Goal: Task Accomplishment & Management: Manage account settings

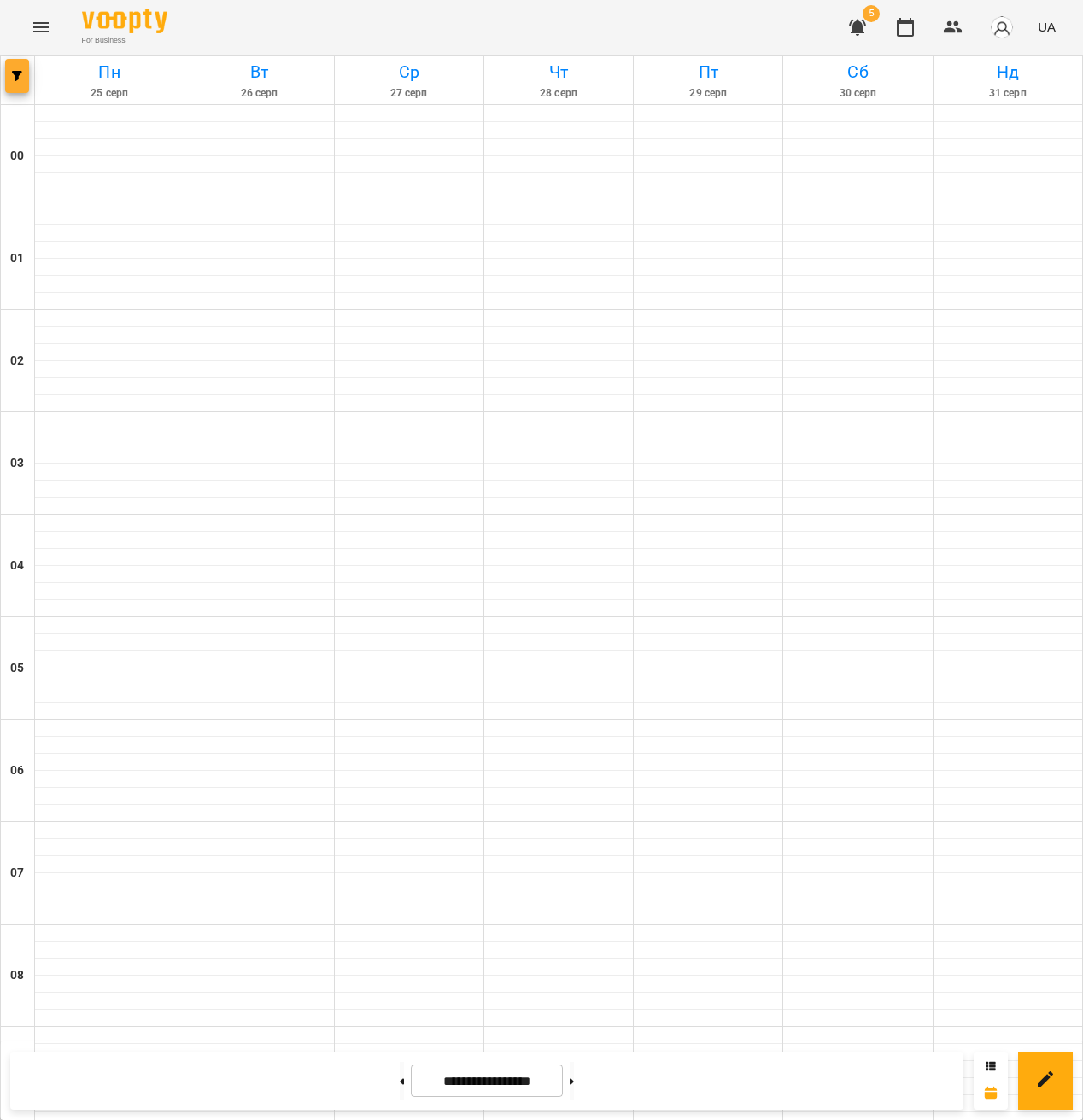
click at [23, 85] on button "button" at bounding box center [17, 76] width 24 height 34
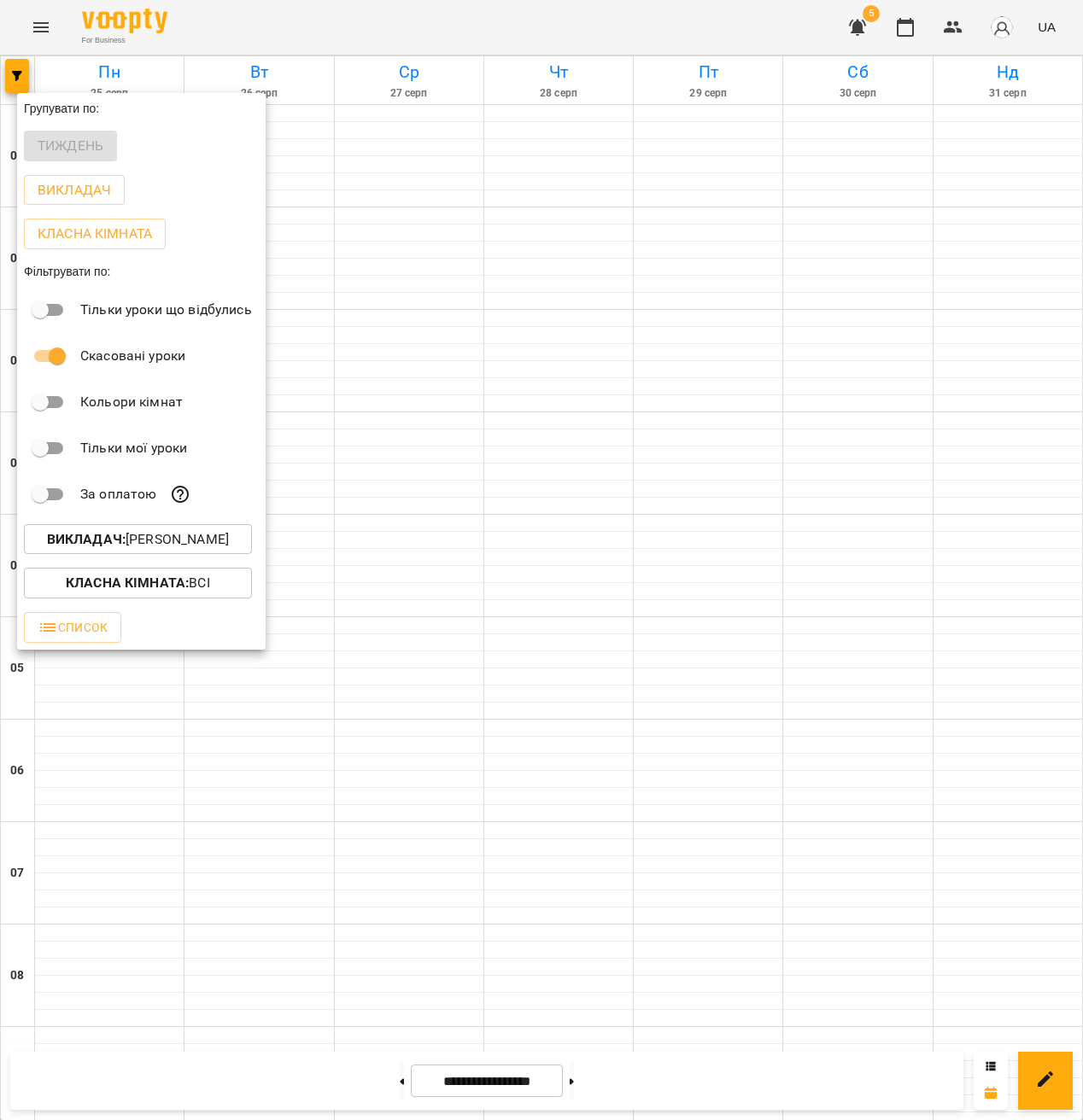
click at [172, 533] on p "Викладач : [PERSON_NAME]" at bounding box center [138, 540] width 182 height 21
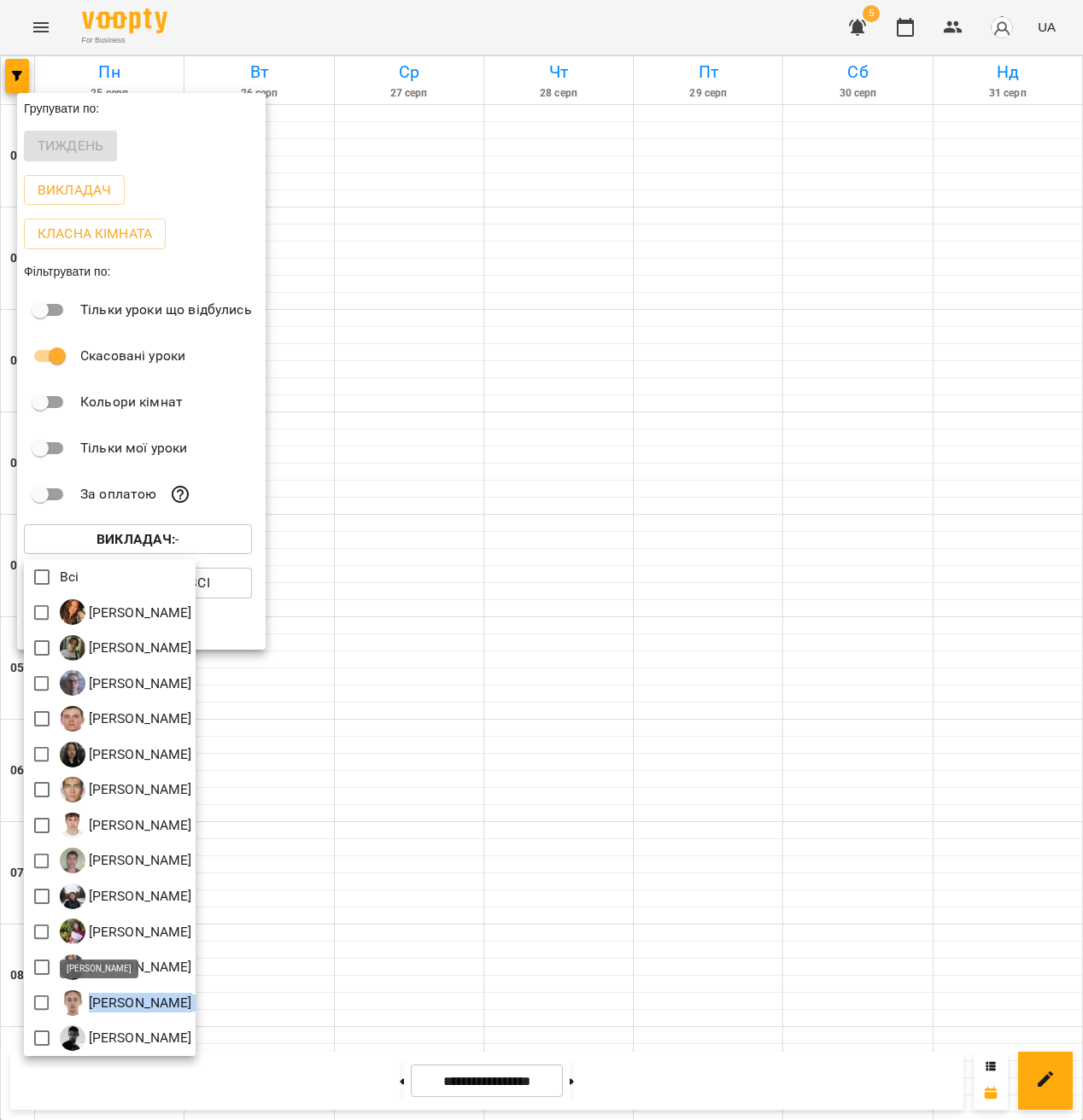
drag, startPoint x: 302, startPoint y: 1005, endPoint x: 91, endPoint y: 1000, distance: 211.1
click at [91, 1000] on div "[PERSON_NAME]" at bounding box center [110, 1003] width 172 height 36
click at [196, 1000] on div "[PERSON_NAME]" at bounding box center [110, 1003] width 172 height 36
click at [715, 978] on div at bounding box center [541, 560] width 1083 height 1120
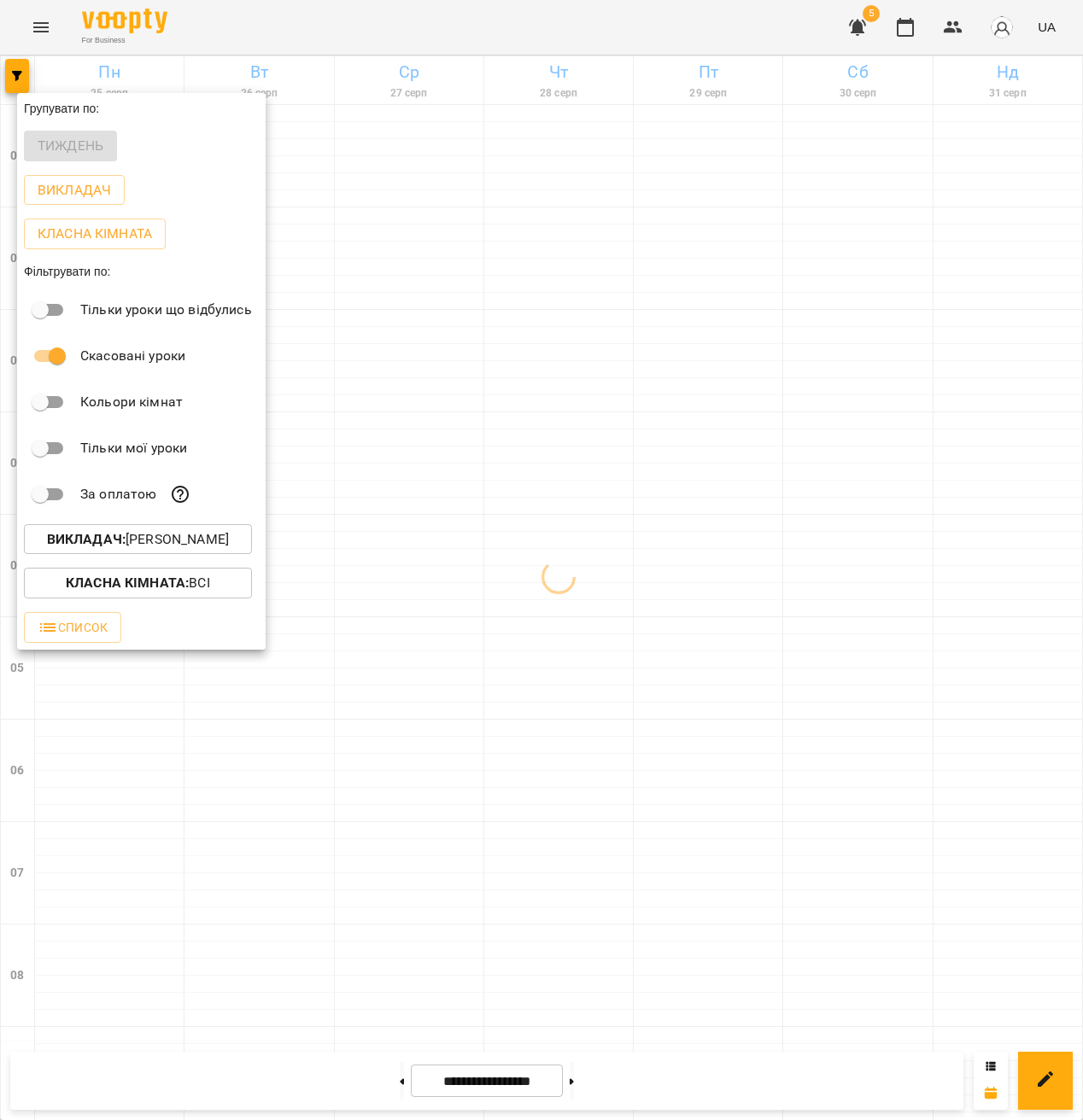
click at [187, 535] on p "Викладач : [PERSON_NAME]" at bounding box center [138, 540] width 182 height 21
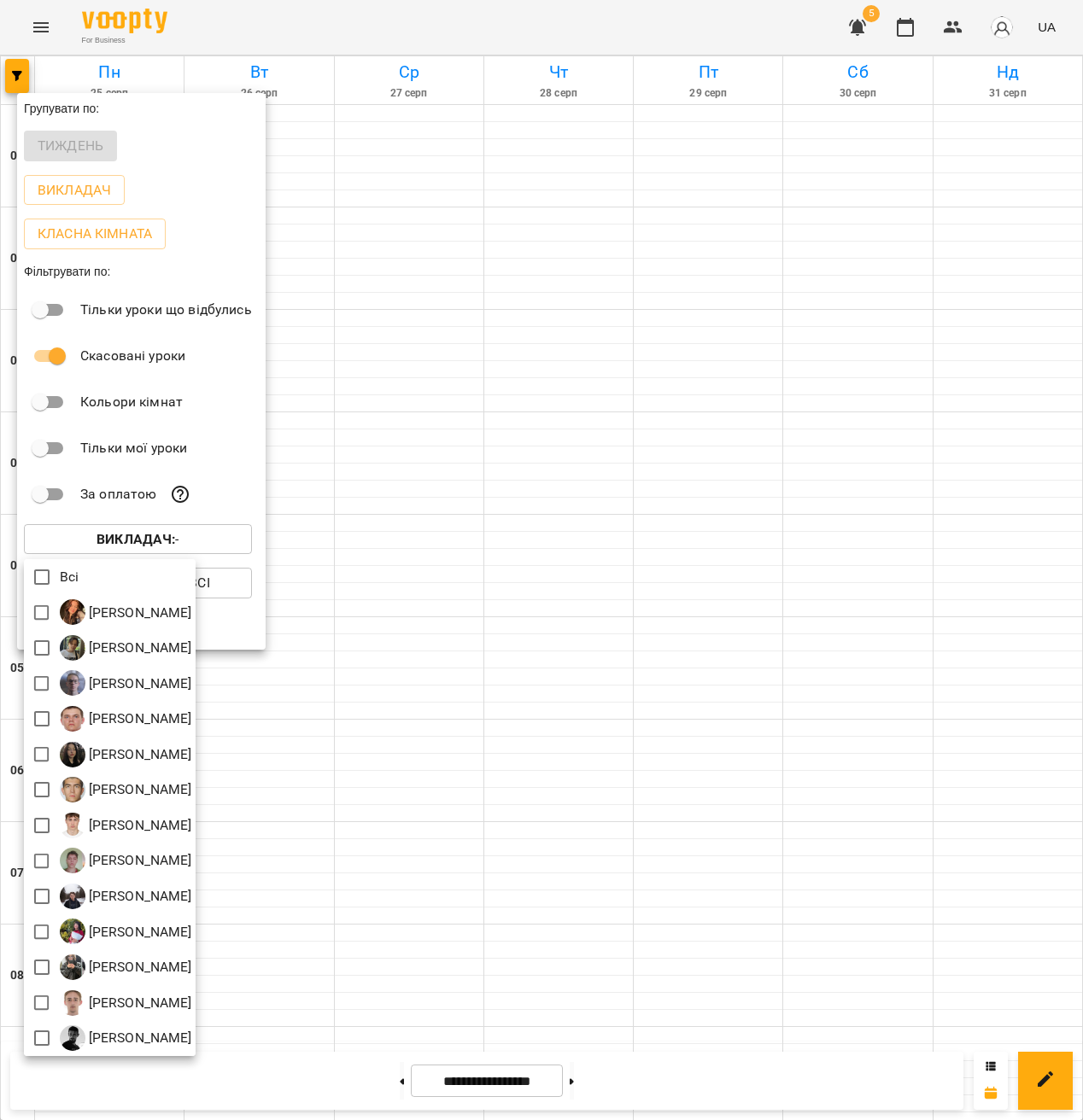
click at [435, 545] on div at bounding box center [541, 560] width 1083 height 1120
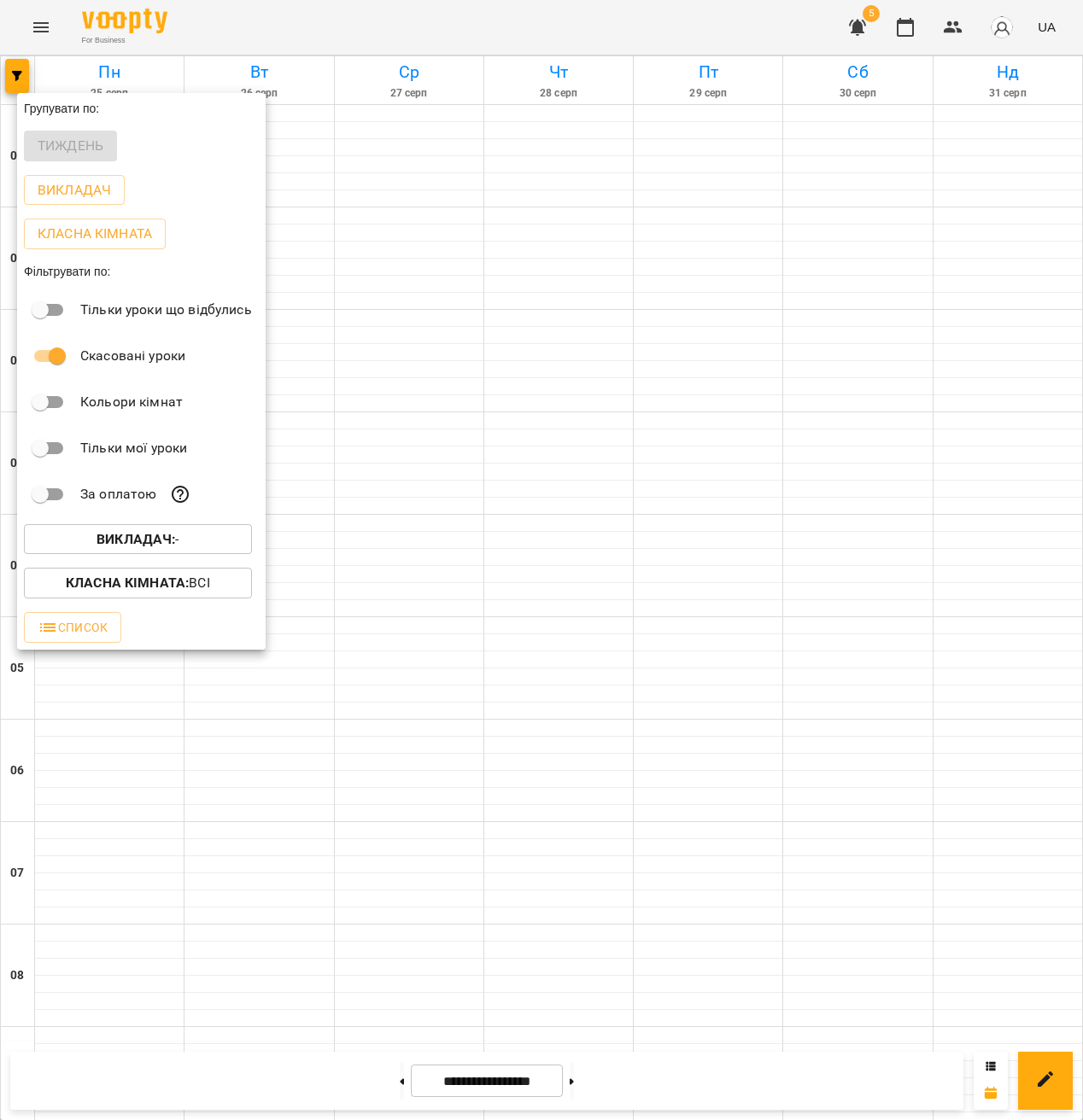
click at [422, 589] on div at bounding box center [541, 560] width 1083 height 1120
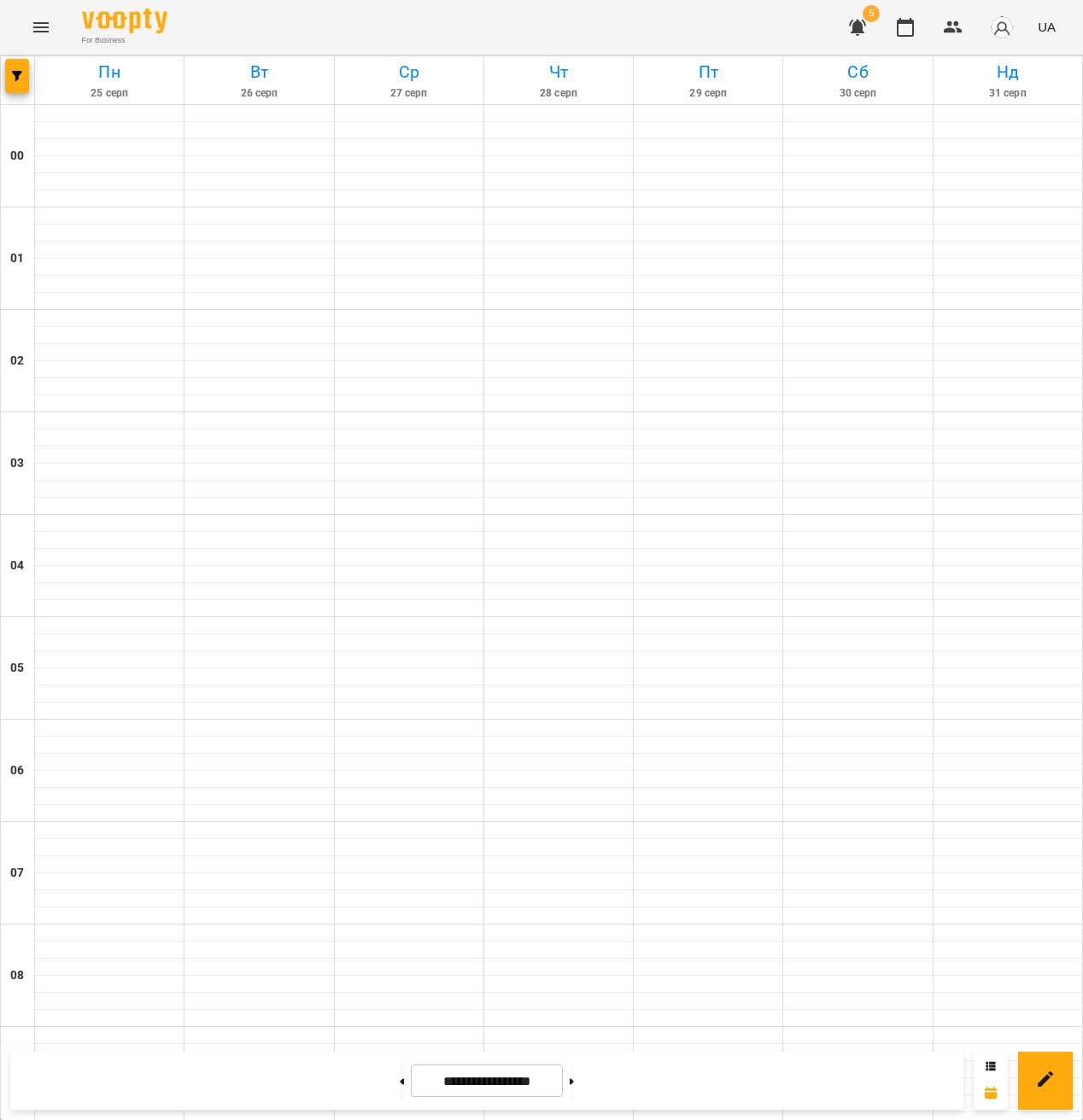
scroll to position [1249, 0]
click at [19, 82] on button "button" at bounding box center [17, 76] width 24 height 34
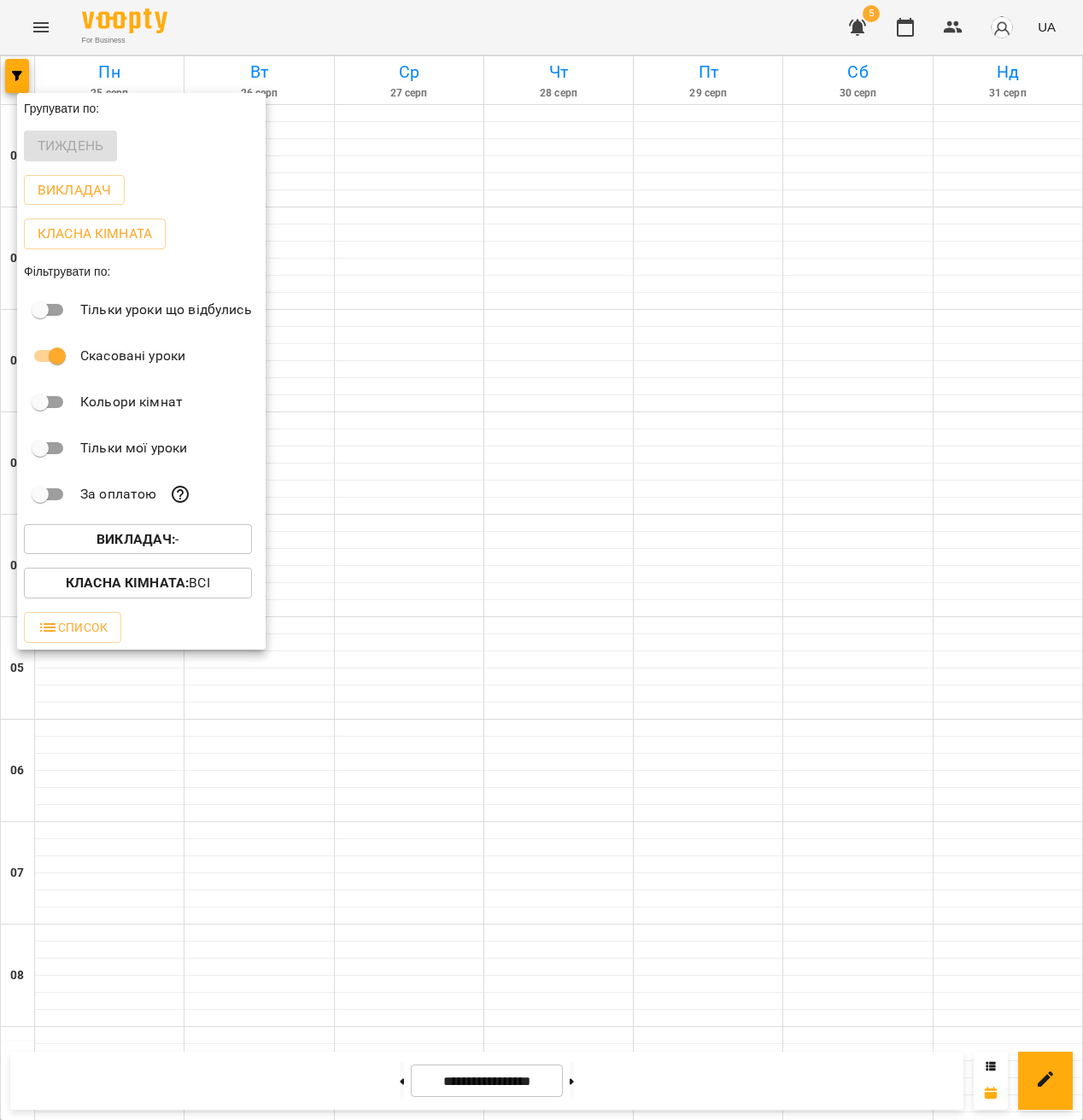
click at [166, 541] on b "Викладач :" at bounding box center [136, 539] width 79 height 16
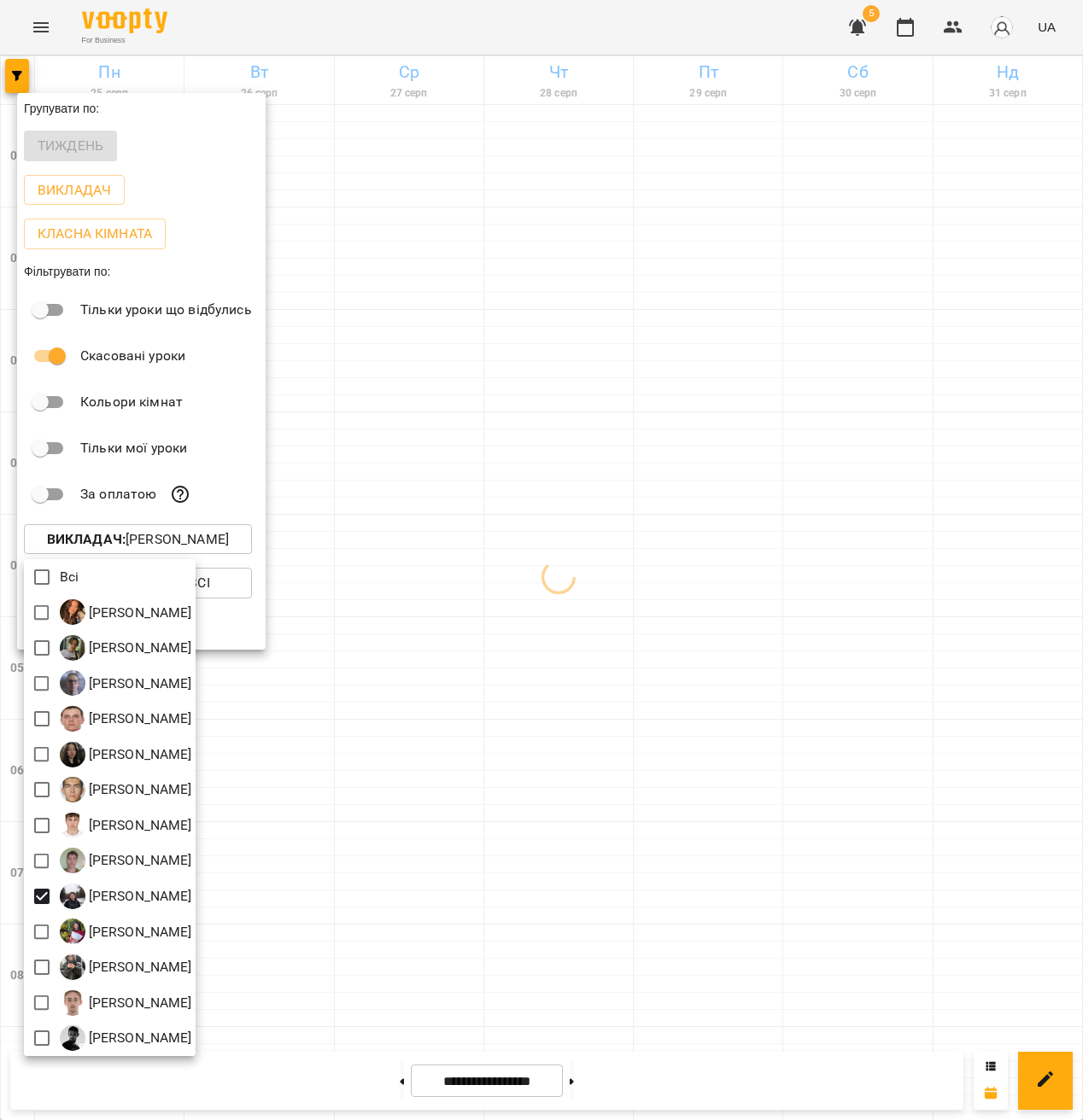
click at [714, 895] on div at bounding box center [541, 560] width 1083 height 1120
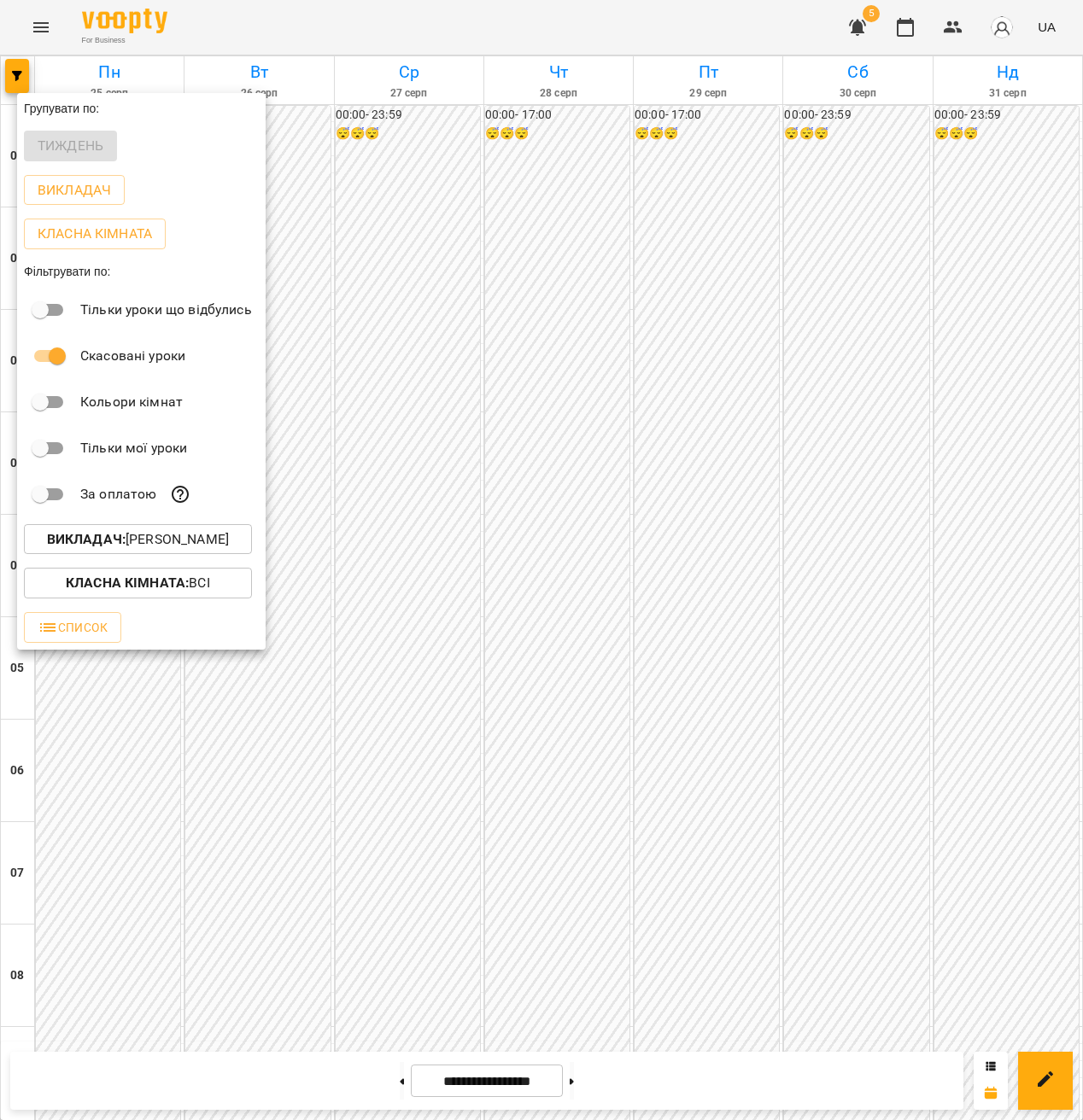
click at [567, 978] on div at bounding box center [541, 560] width 1083 height 1120
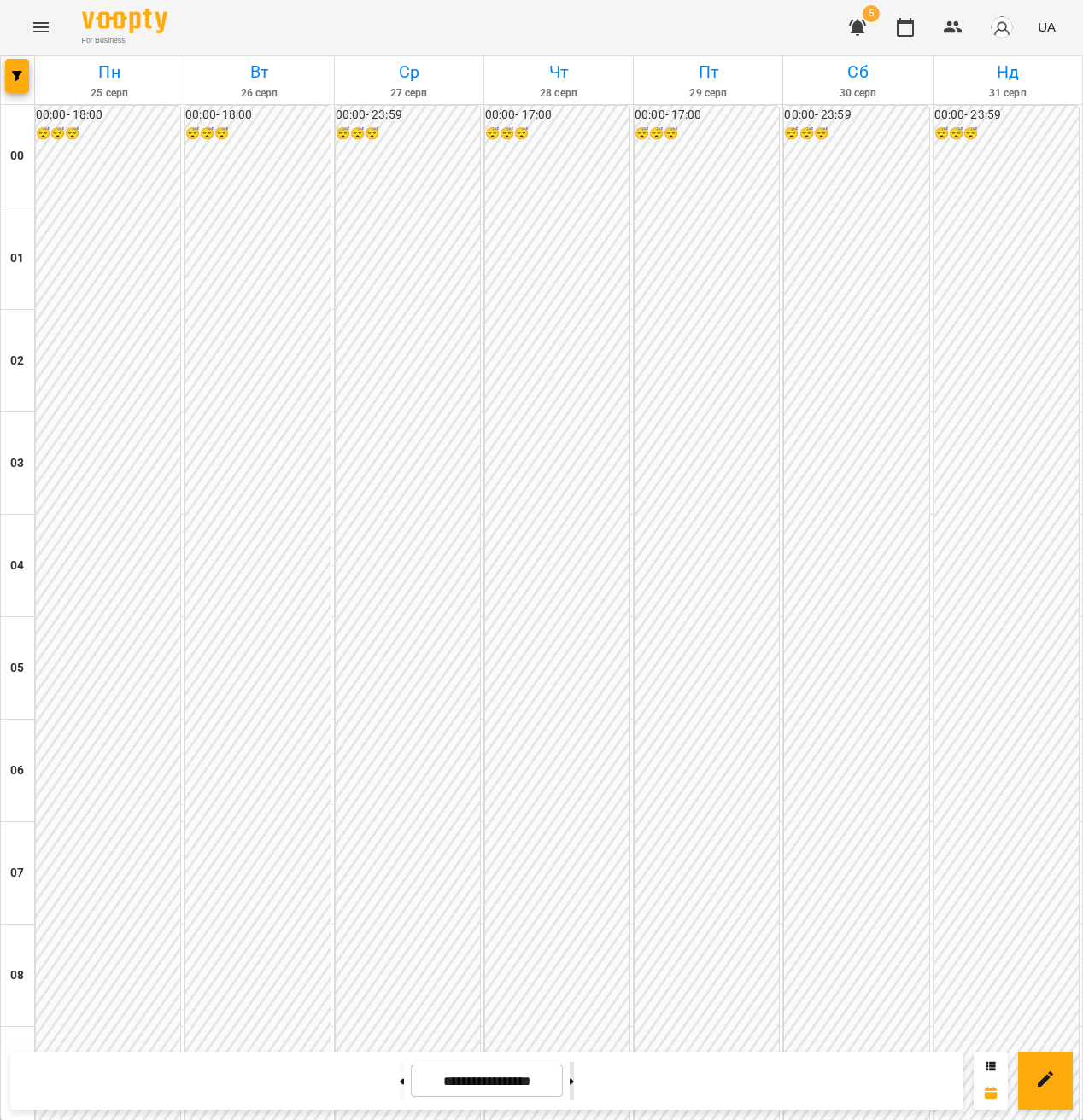
click at [574, 1084] on button at bounding box center [572, 1081] width 5 height 37
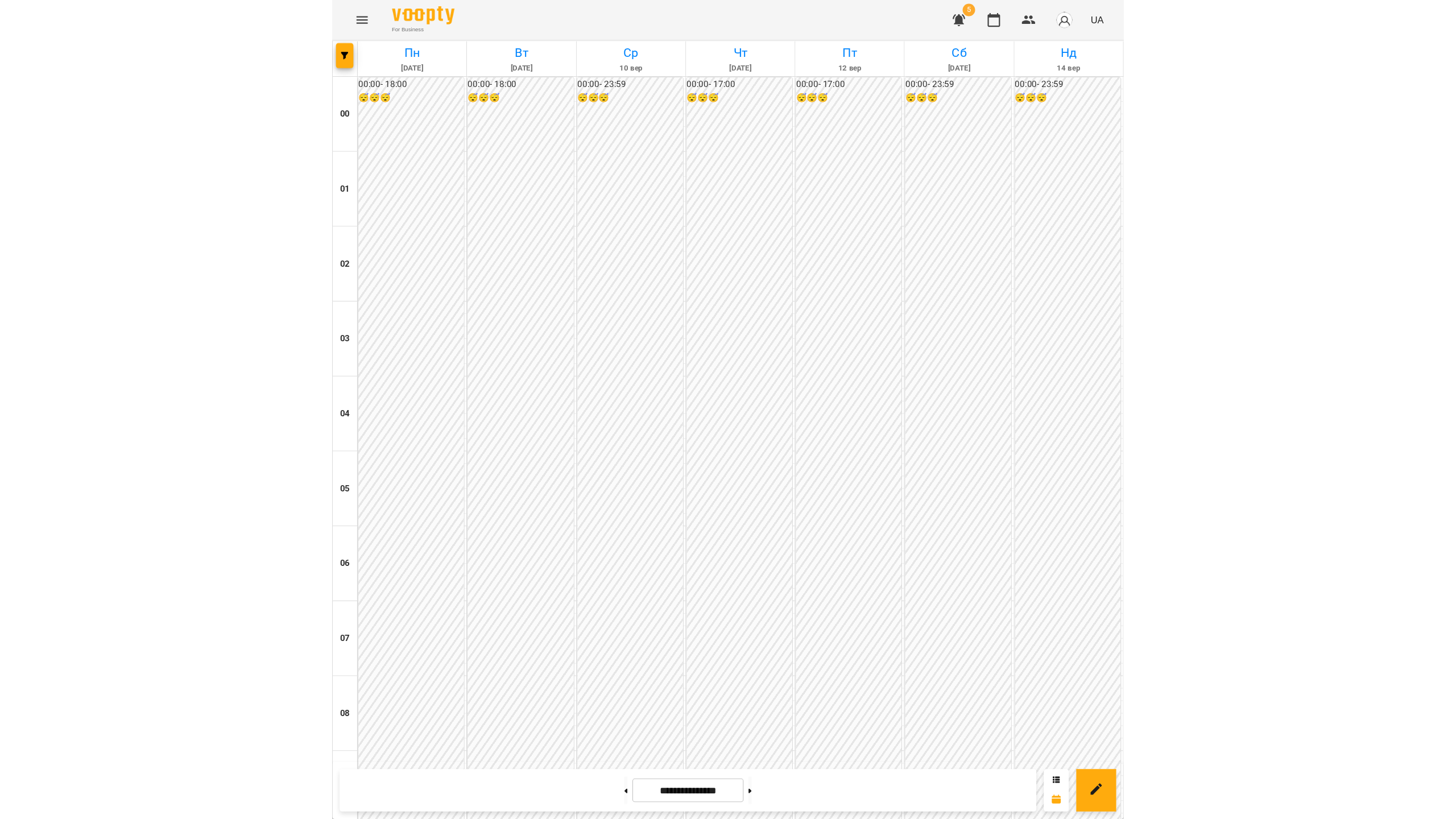
scroll to position [1013, 0]
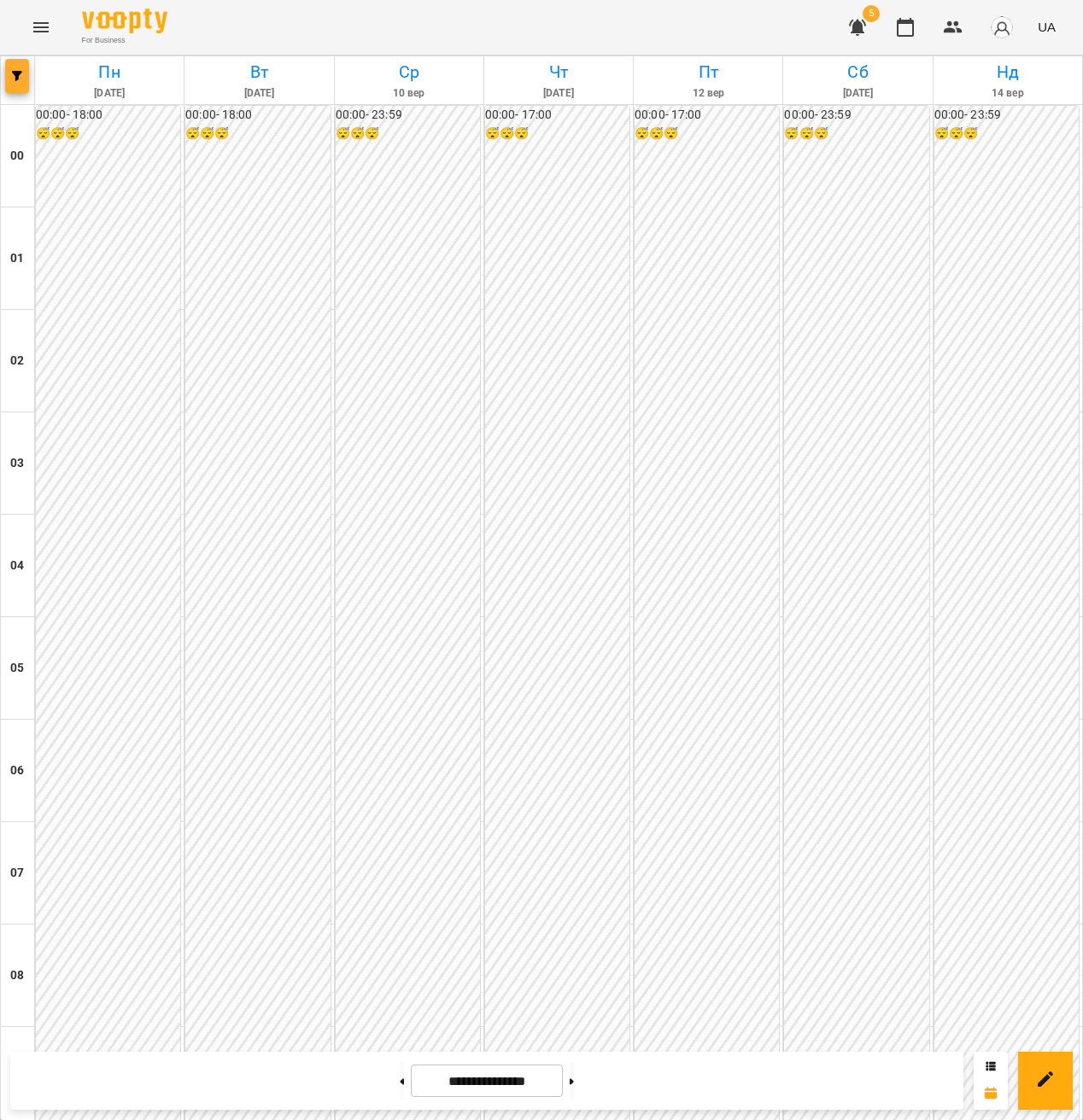
click at [19, 82] on button "button" at bounding box center [17, 76] width 24 height 34
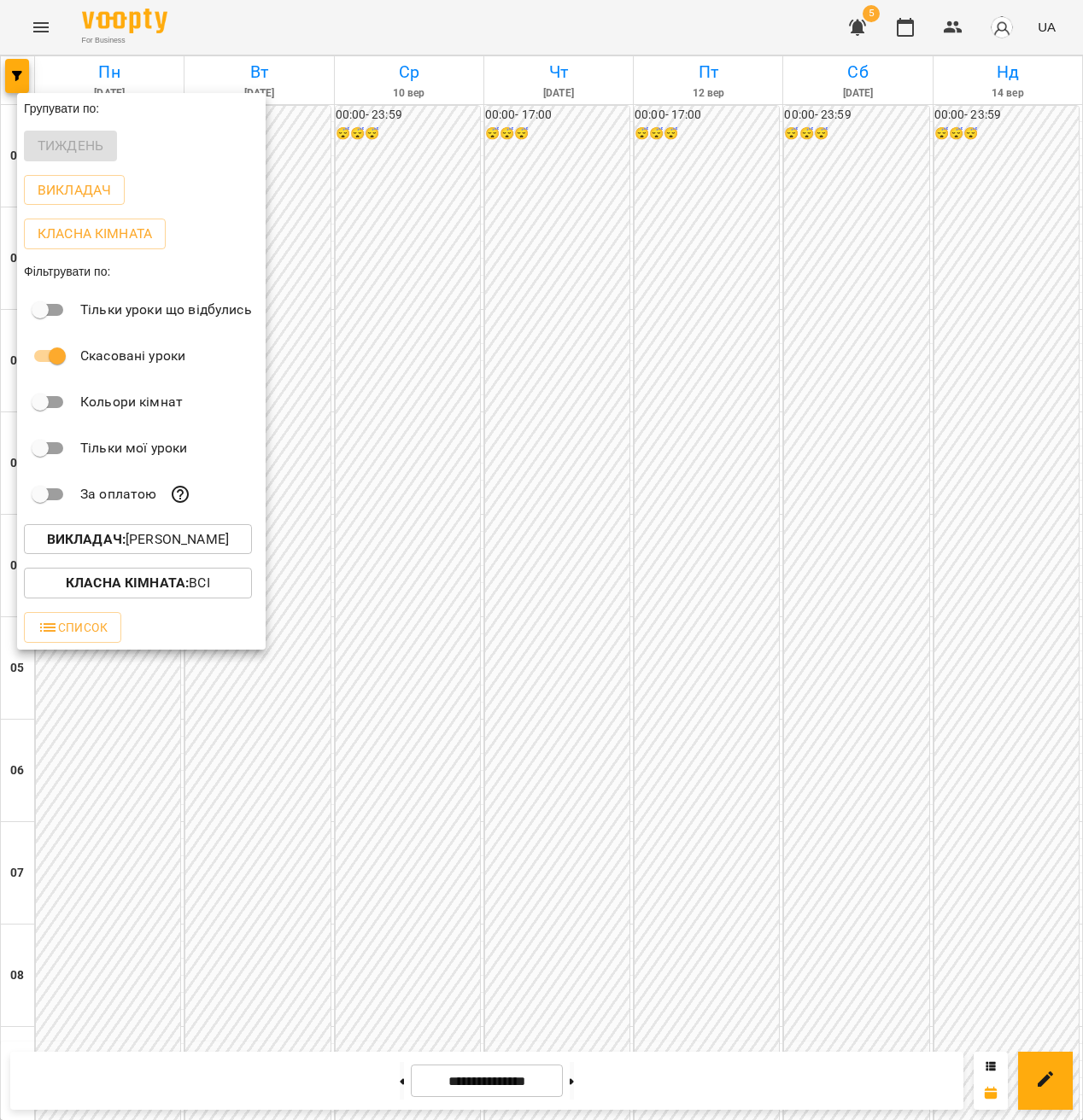
click at [161, 531] on button "Викладач : [PERSON_NAME]" at bounding box center [138, 539] width 228 height 31
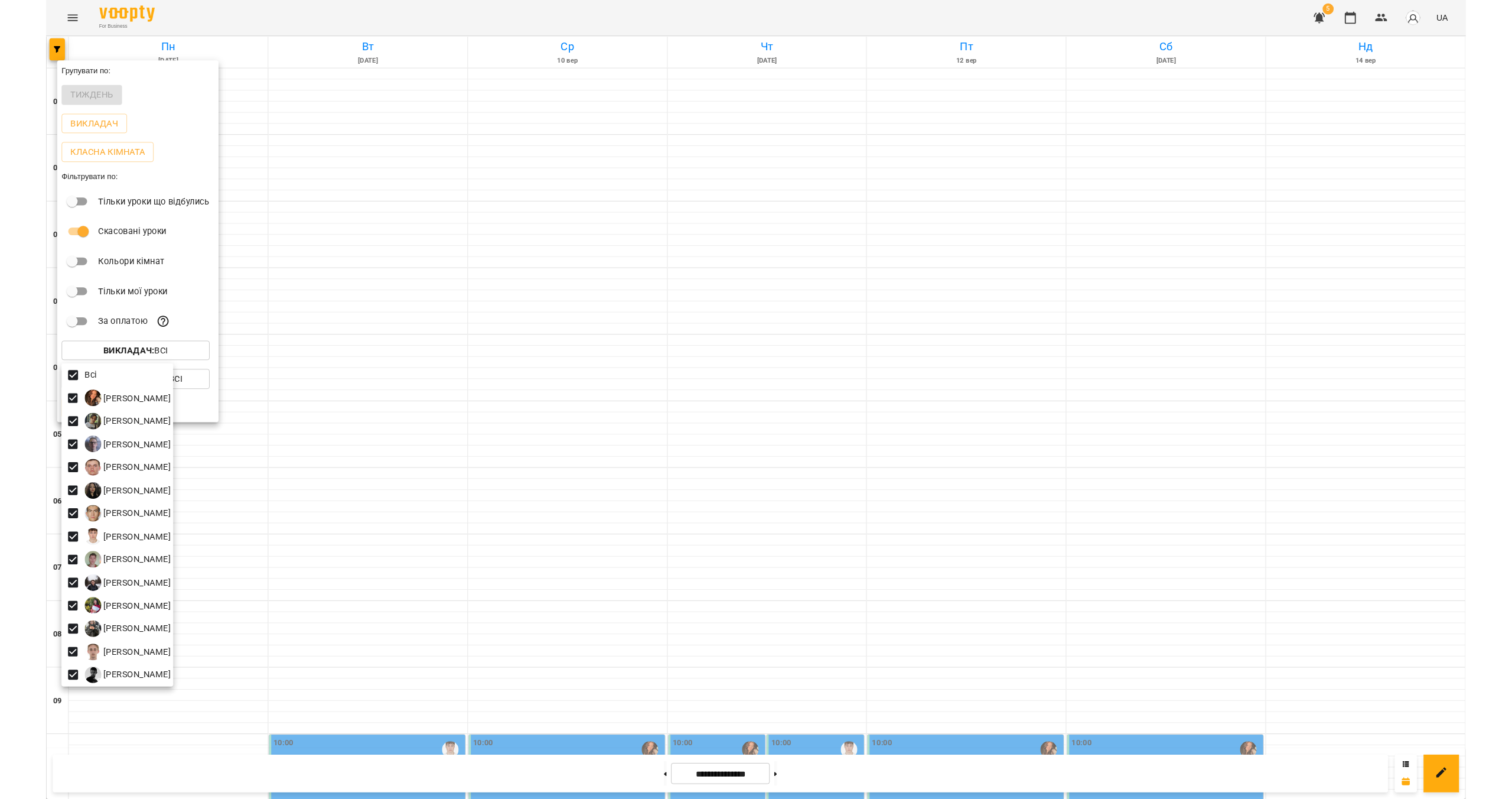
scroll to position [1029, 0]
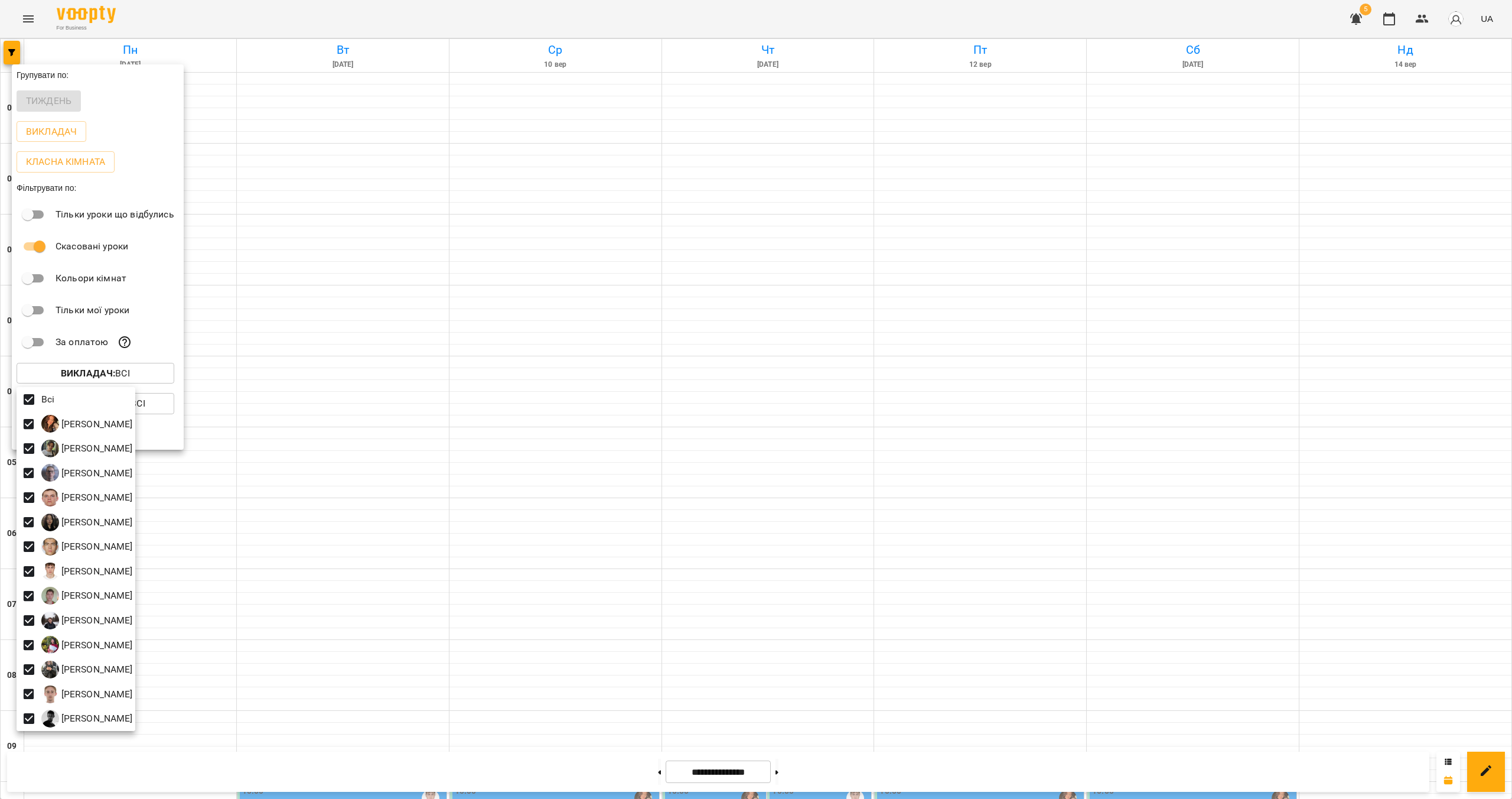
click at [748, 350] on div at bounding box center [756, 400] width 1512 height 799
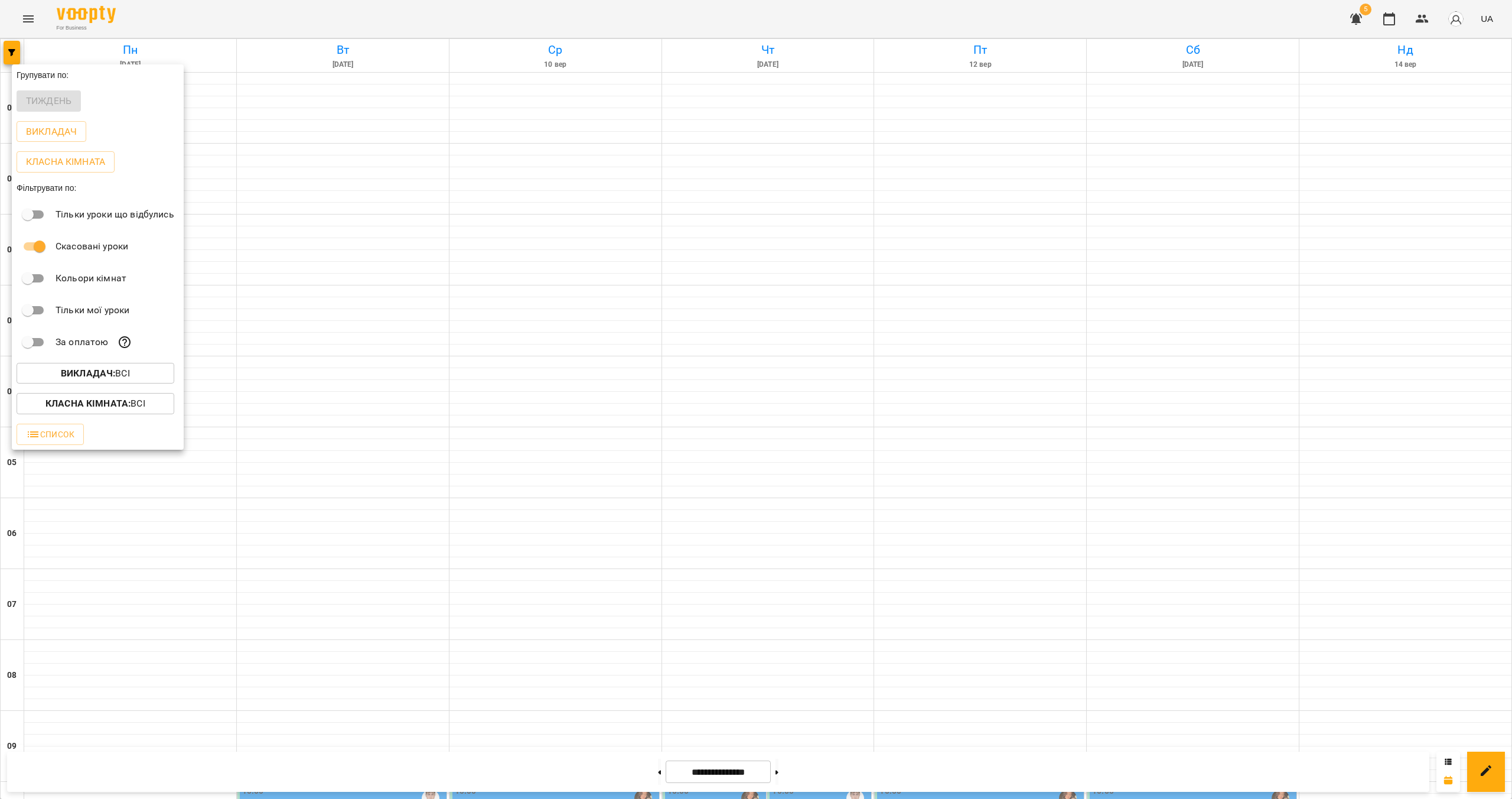
click at [748, 372] on div at bounding box center [756, 400] width 1512 height 799
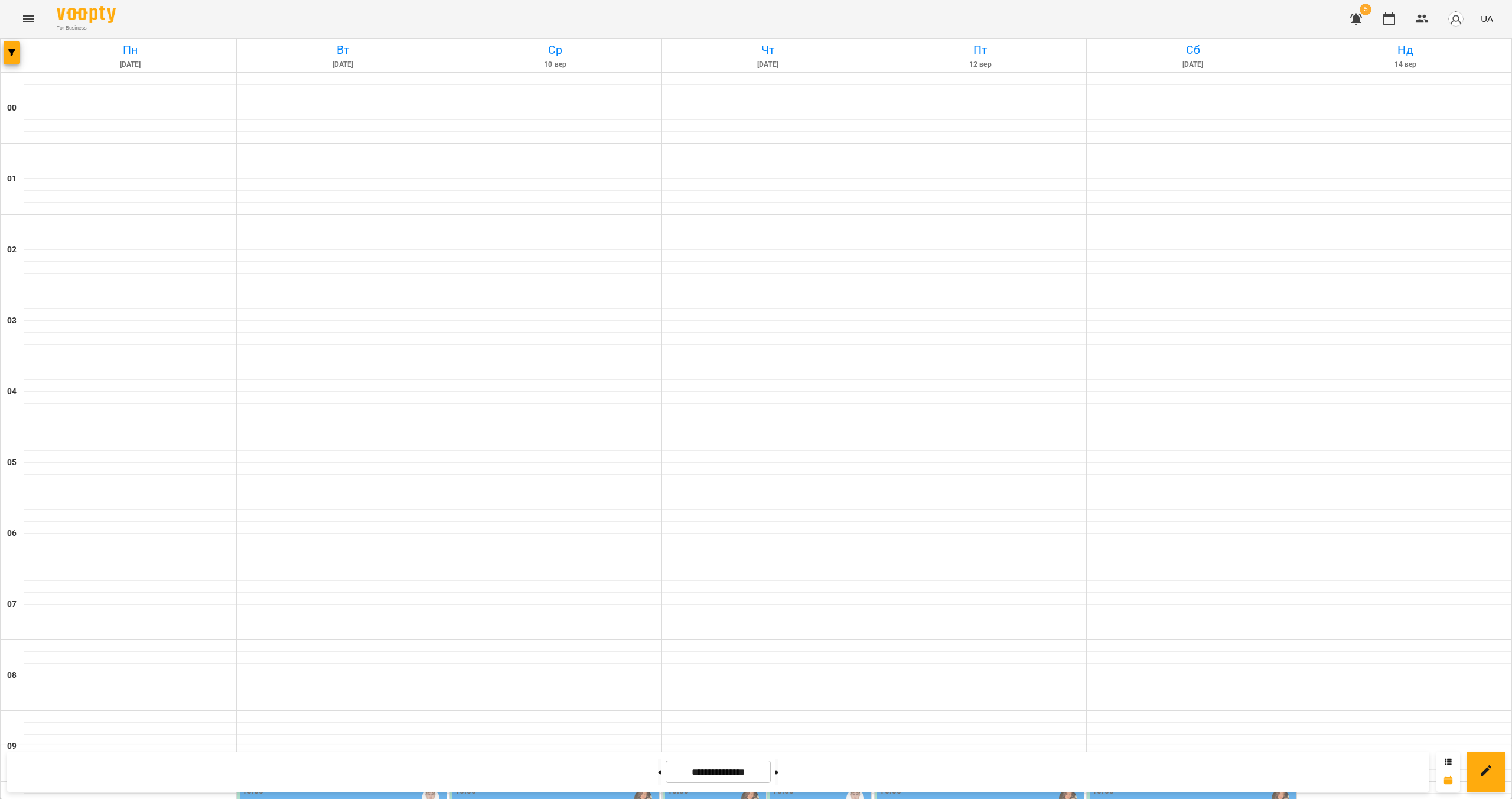
scroll to position [485, 0]
click at [658, 774] on button at bounding box center [659, 772] width 3 height 26
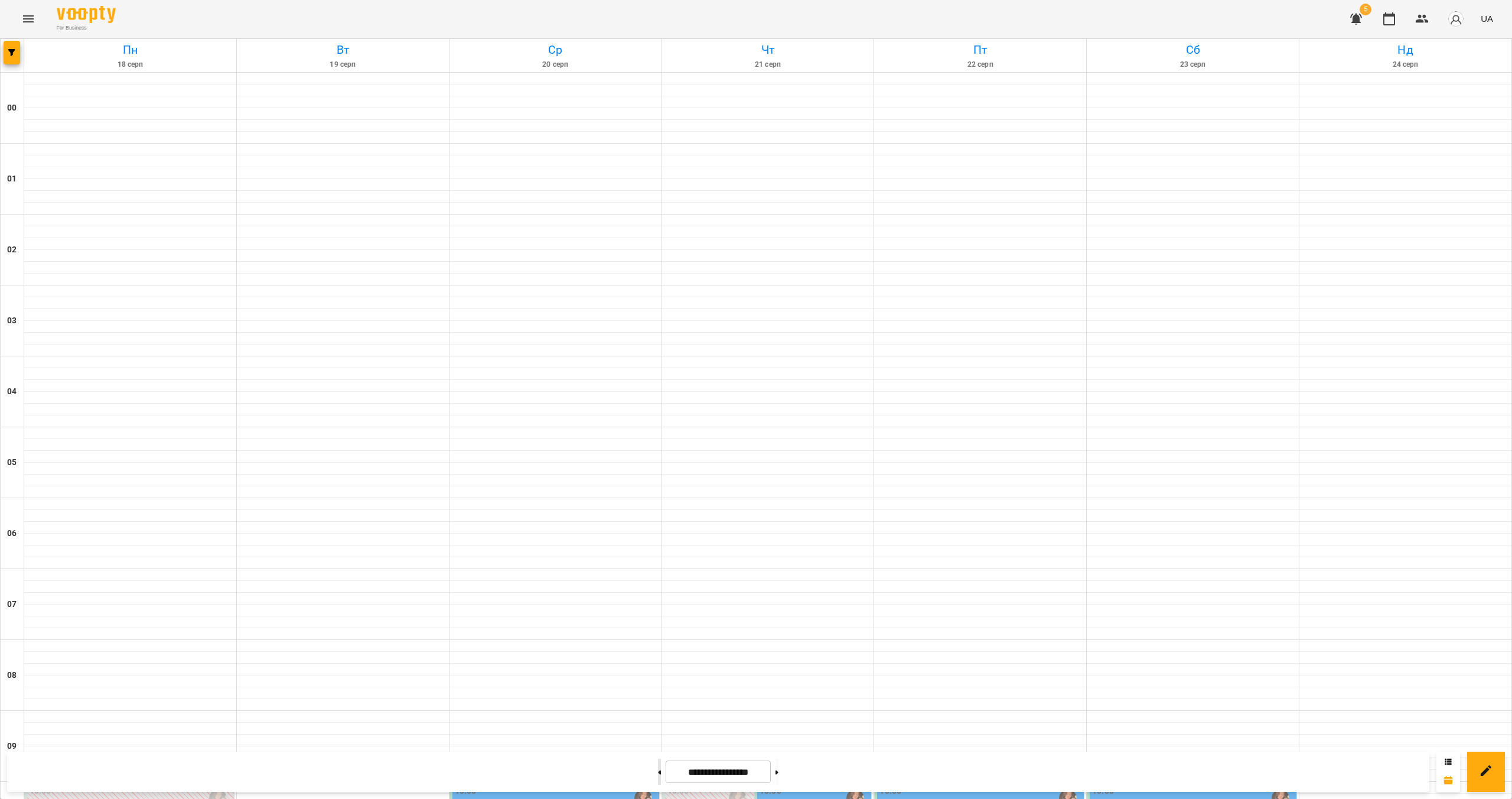
type input "**********"
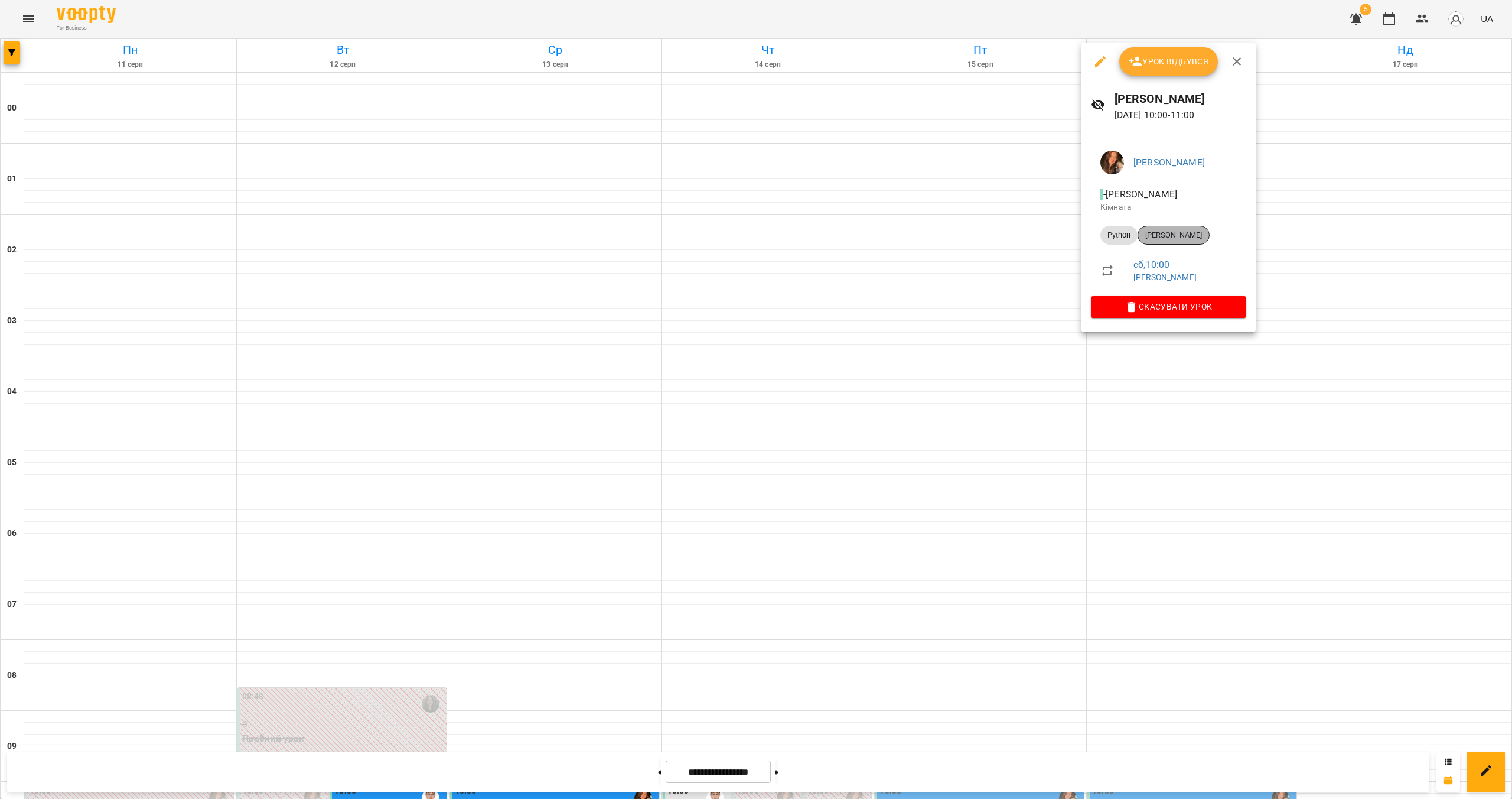
click at [748, 237] on span "[PERSON_NAME]" at bounding box center [1174, 235] width 71 height 10
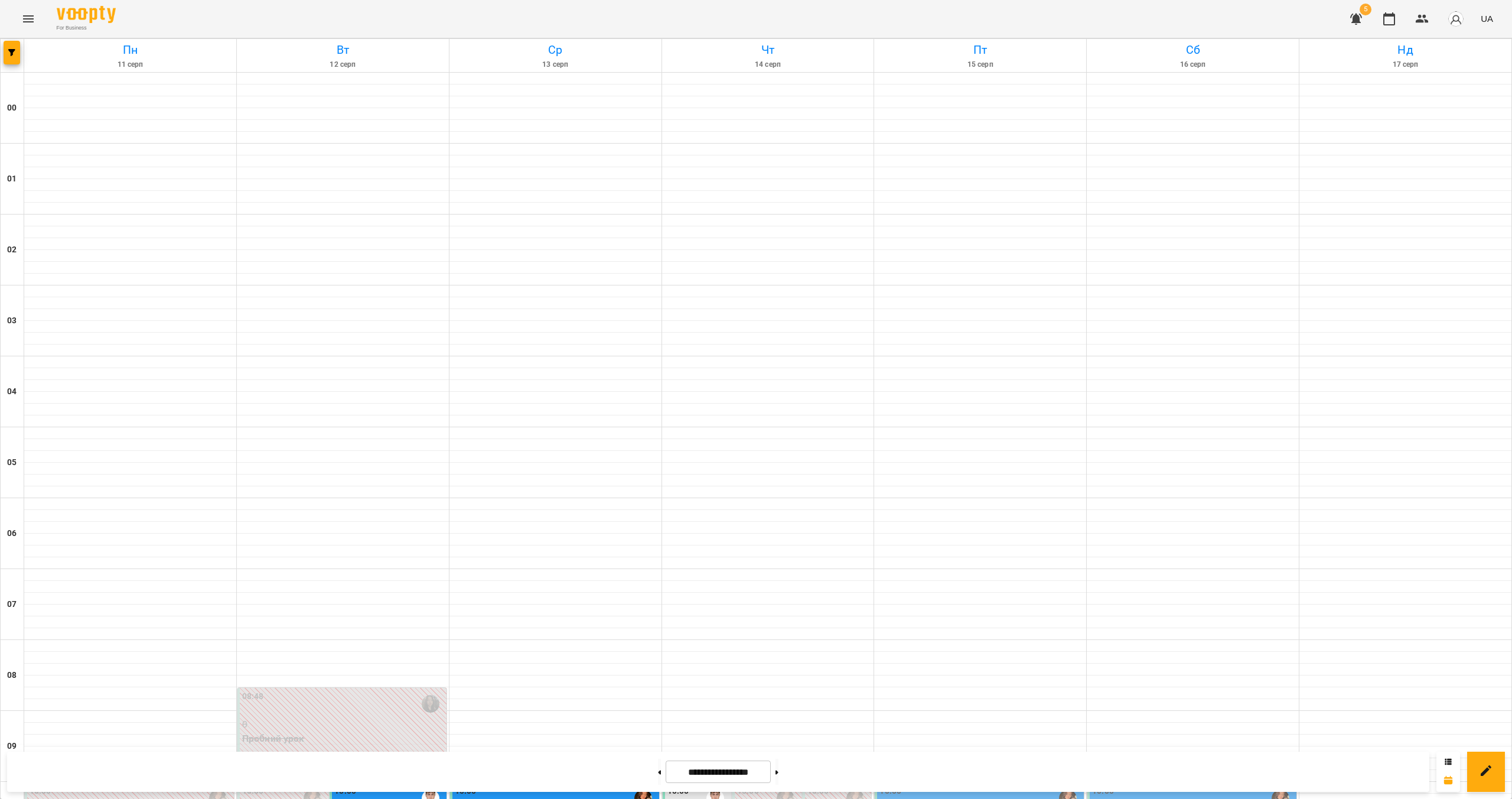
scroll to position [590, 0]
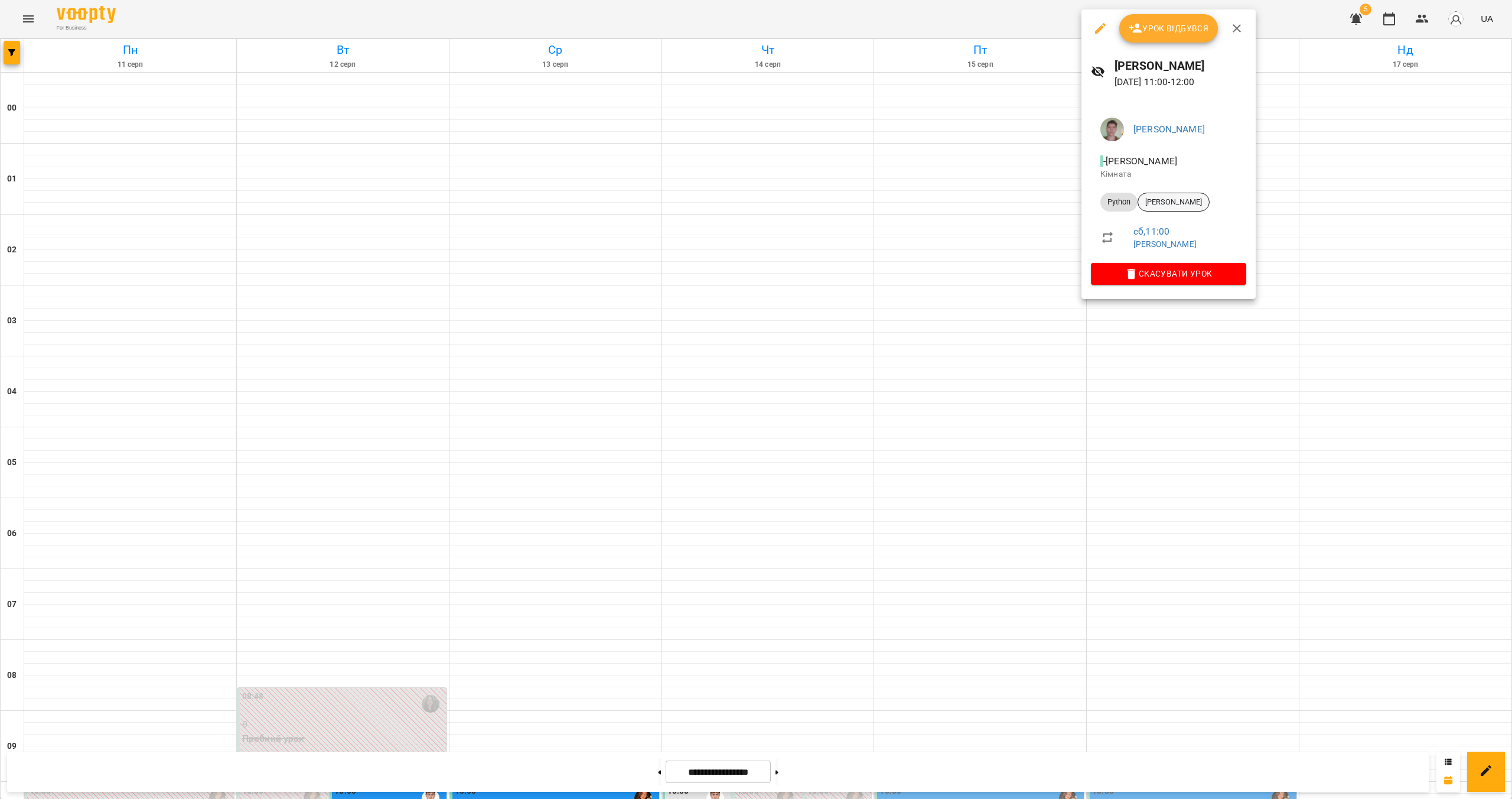
click at [748, 208] on div "[PERSON_NAME]" at bounding box center [1174, 202] width 72 height 19
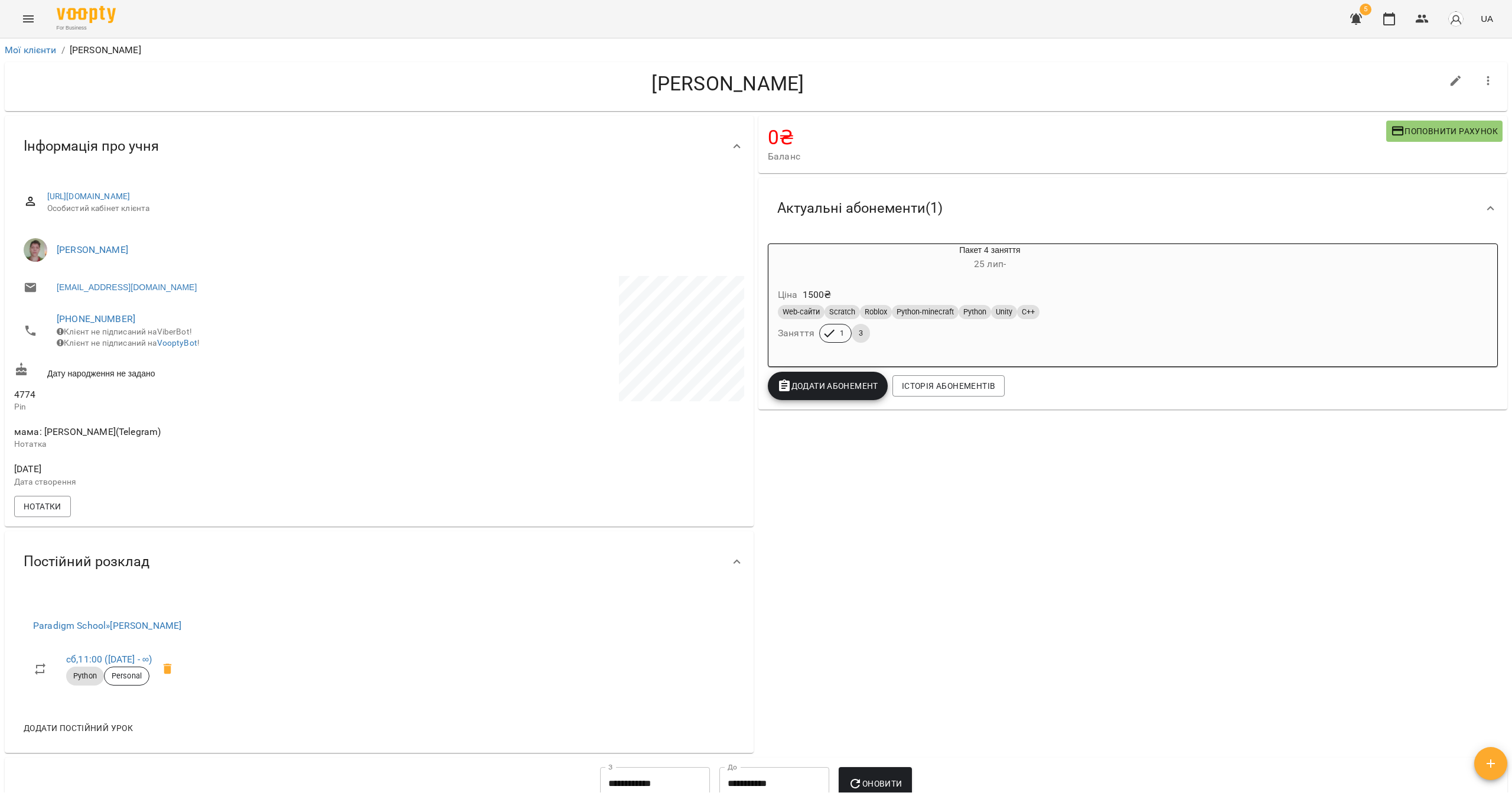
drag, startPoint x: 1113, startPoint y: 547, endPoint x: 1106, endPoint y: 543, distance: 8.1
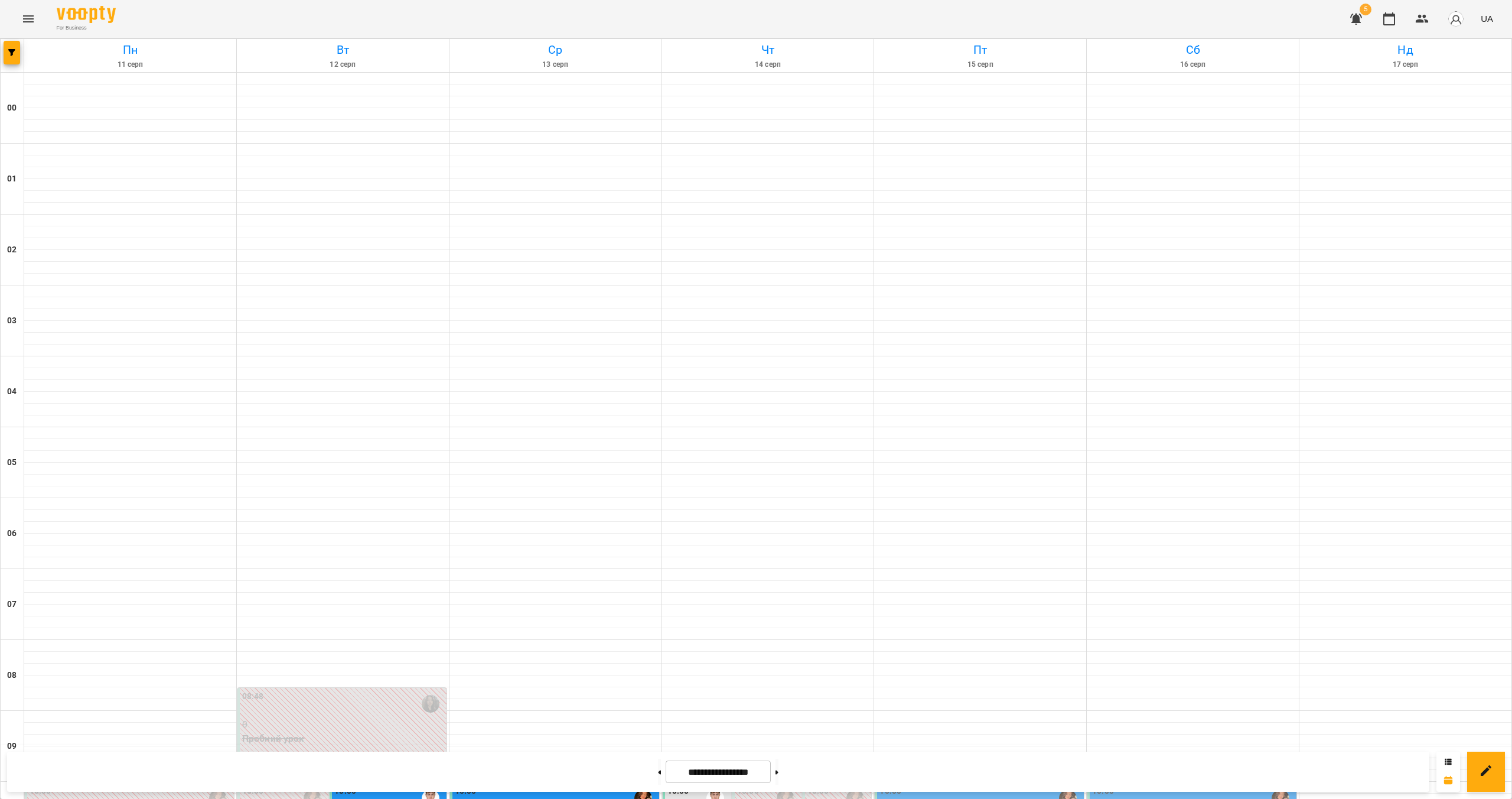
scroll to position [621, 0]
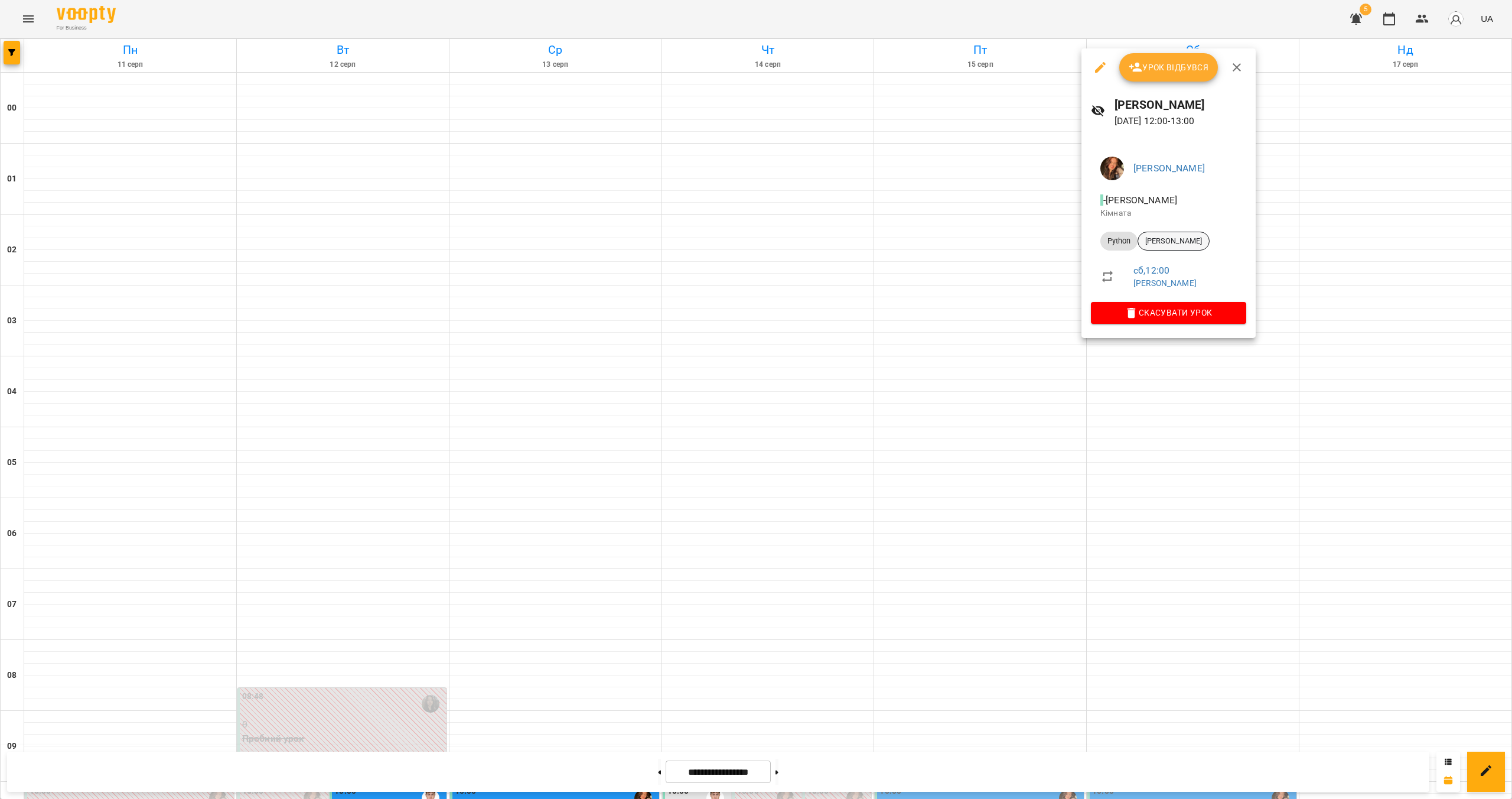
click at [748, 242] on span "[PERSON_NAME]" at bounding box center [1174, 241] width 71 height 10
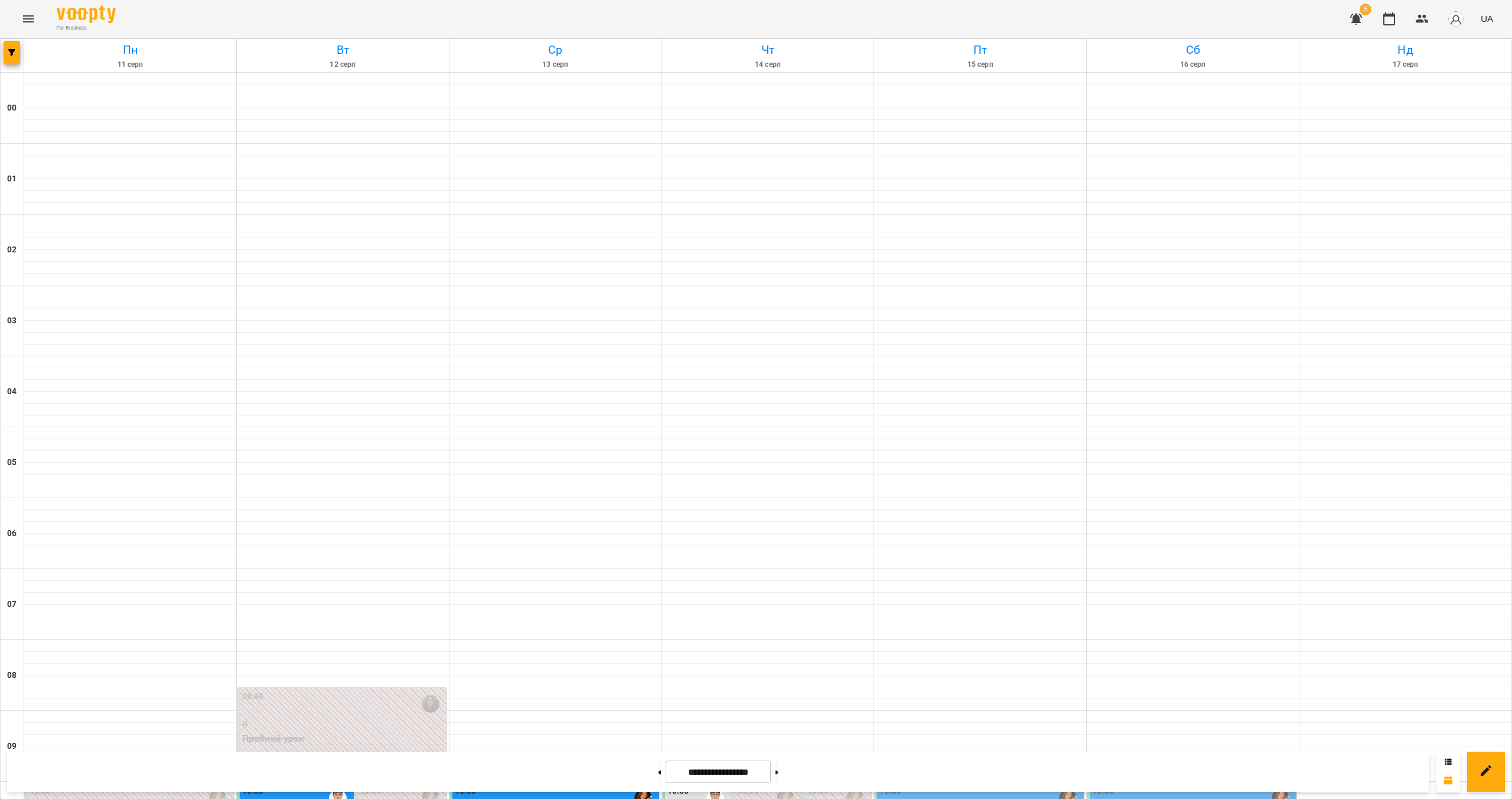
scroll to position [599, 0]
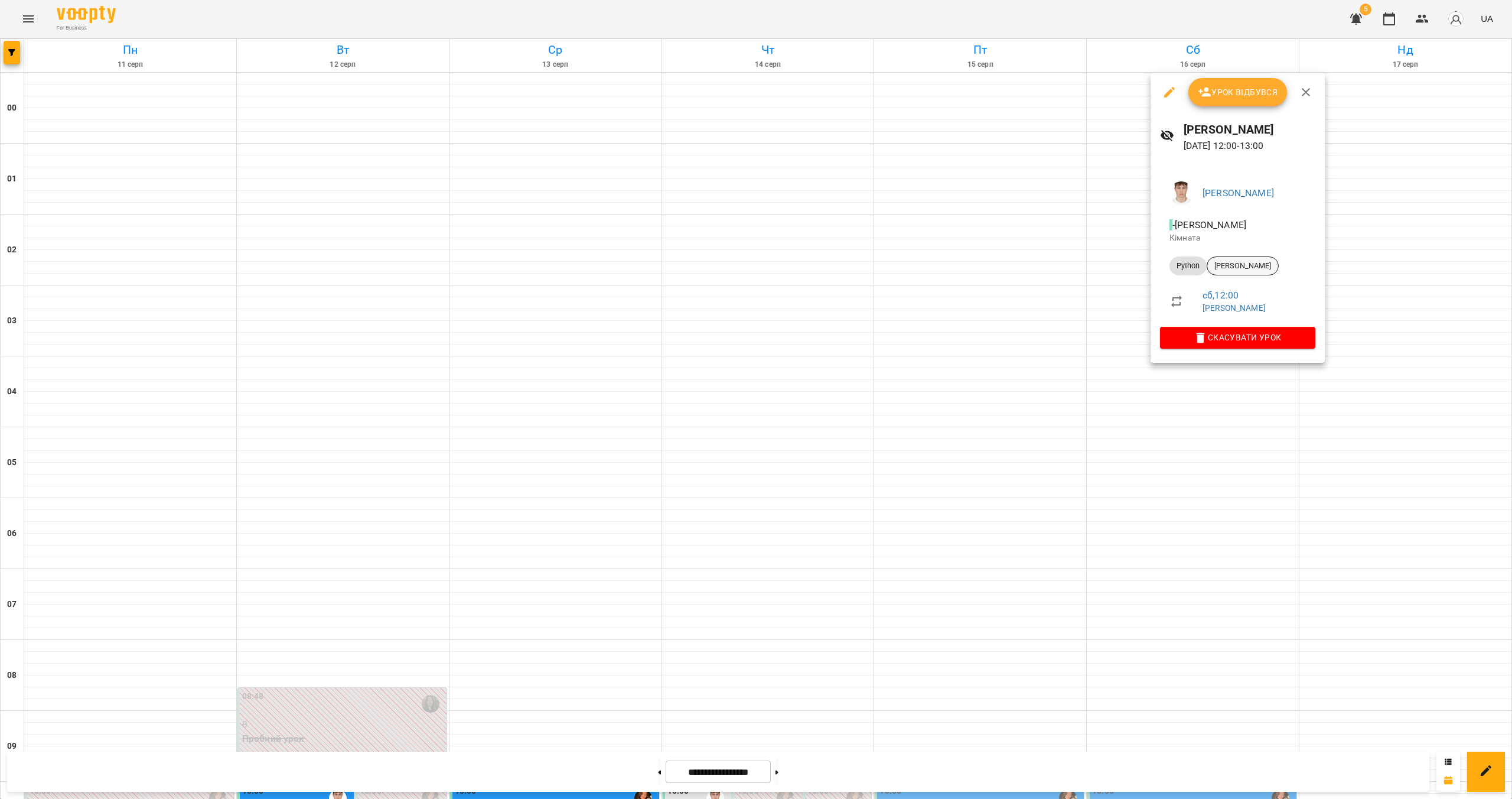
click at [748, 263] on span "[PERSON_NAME]" at bounding box center [1242, 266] width 71 height 10
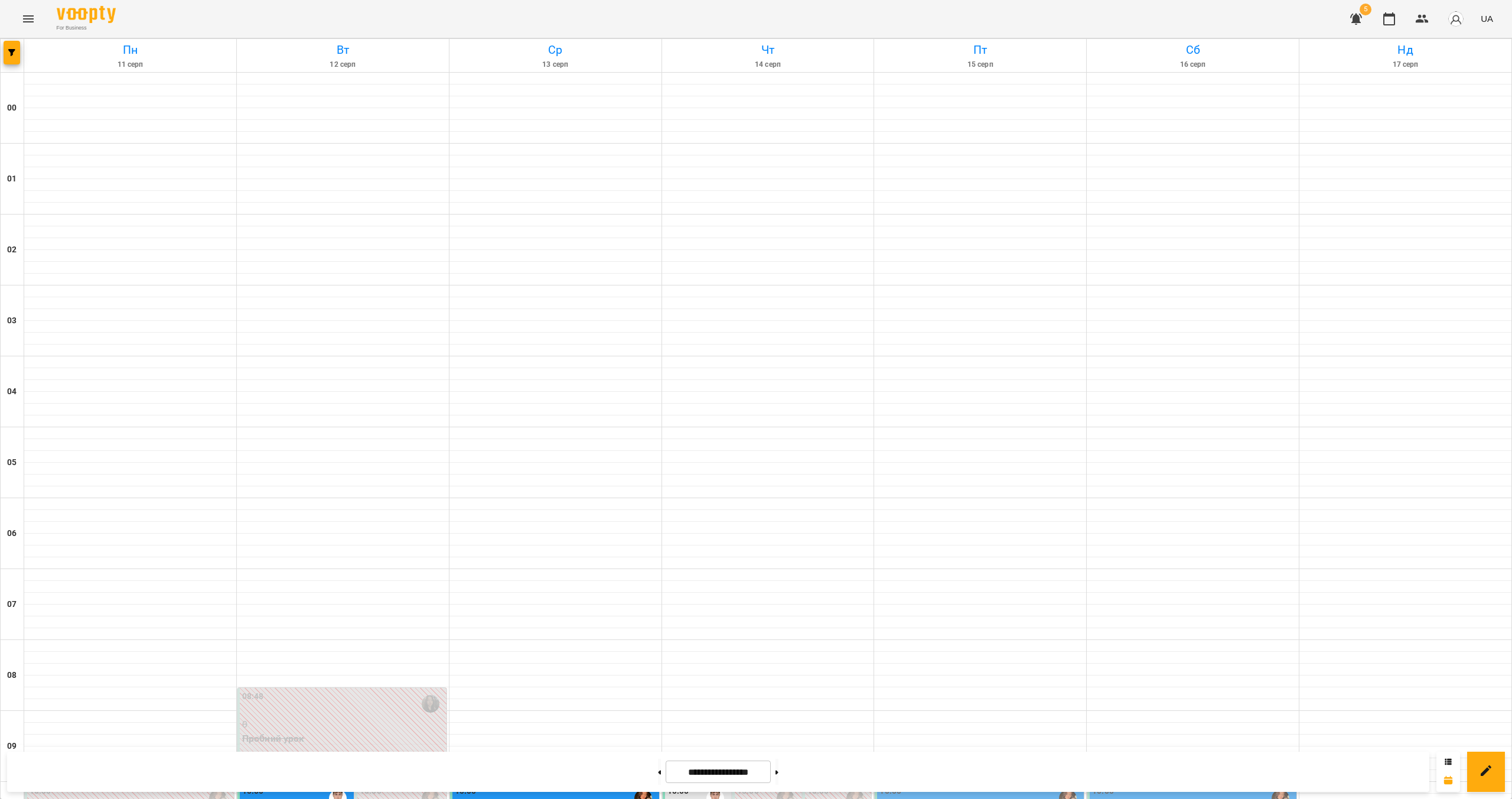
scroll to position [777, 0]
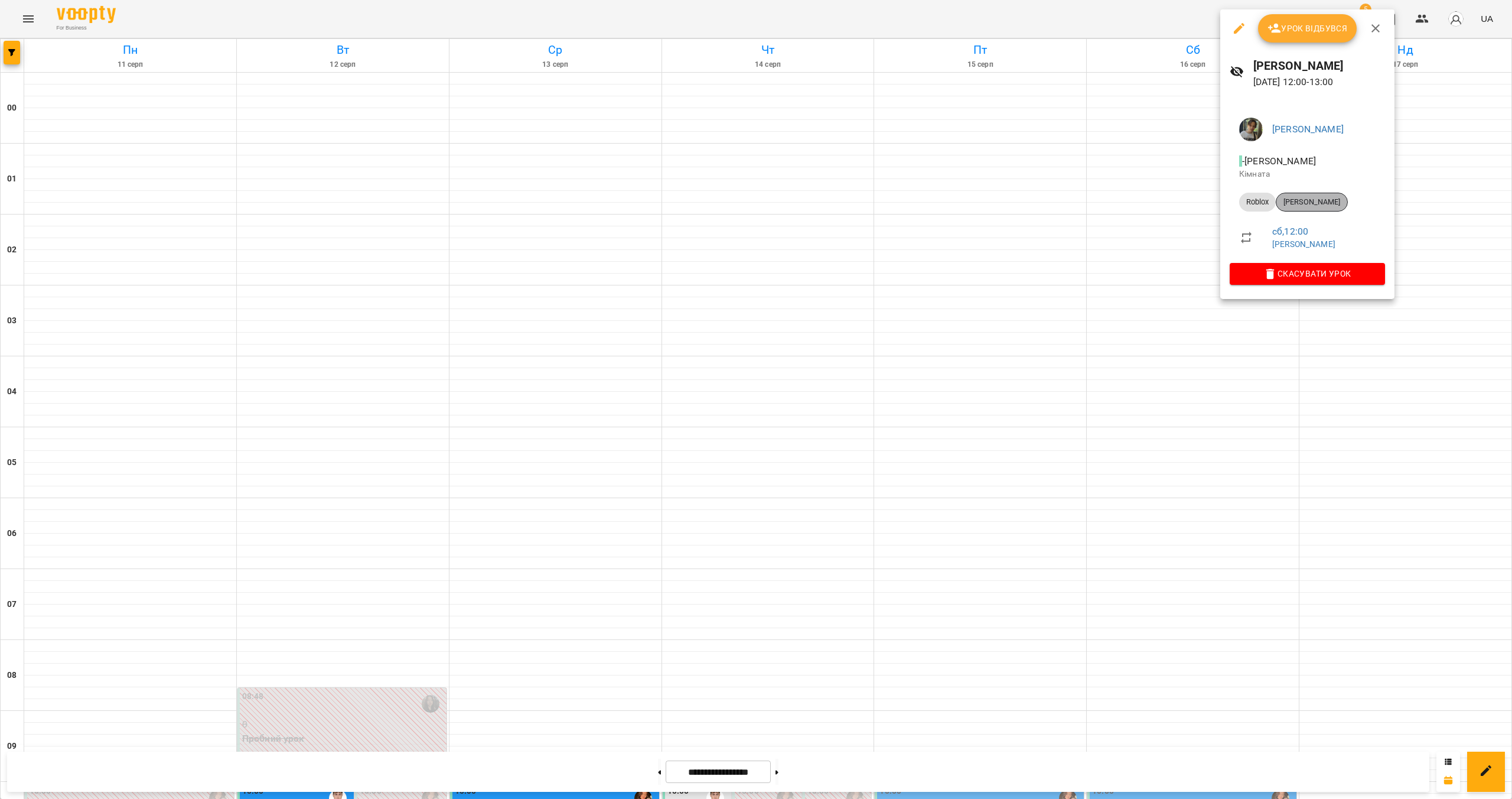
click at [748, 199] on span "[PERSON_NAME]" at bounding box center [1312, 202] width 71 height 10
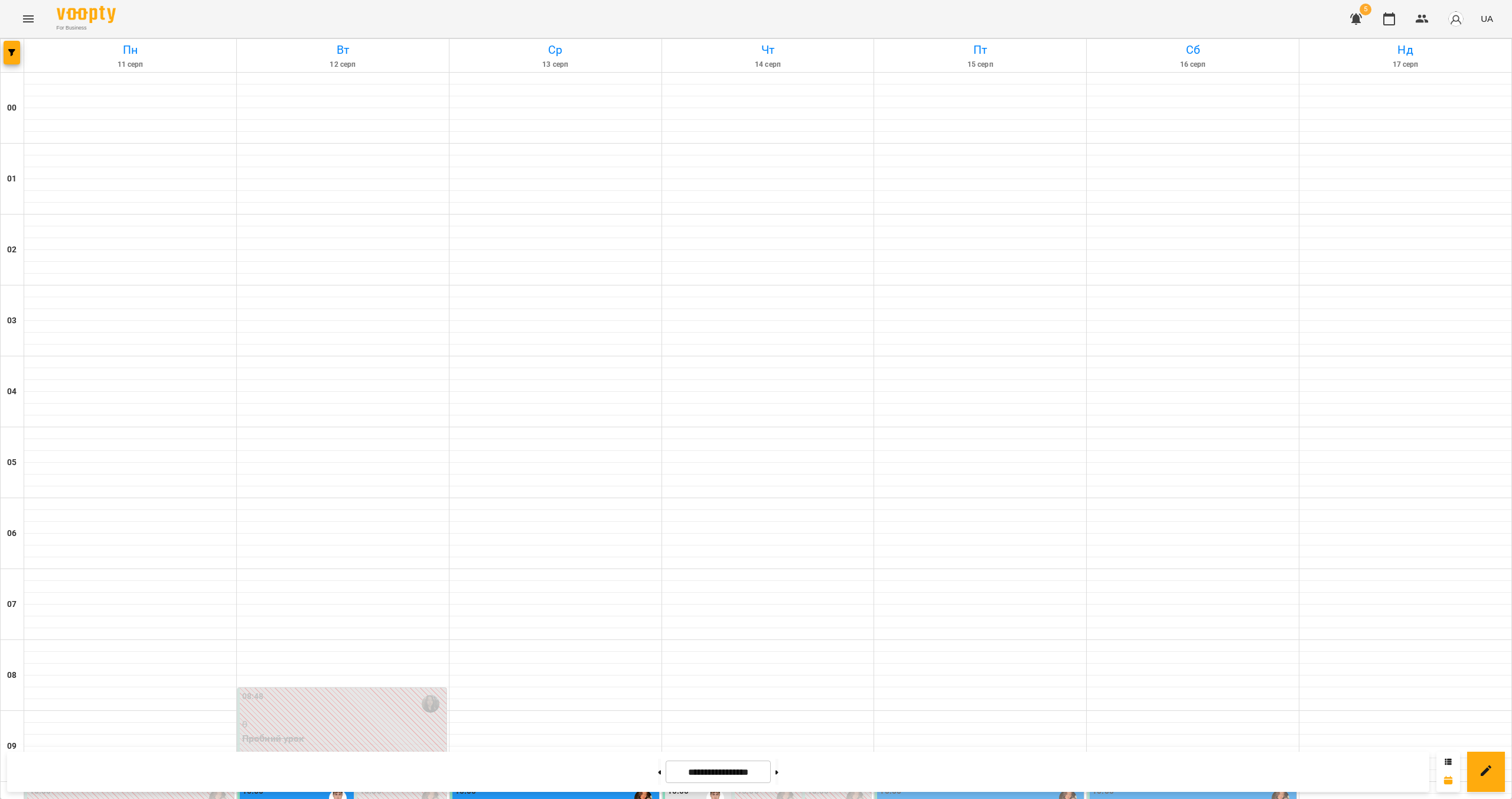
scroll to position [692, 0]
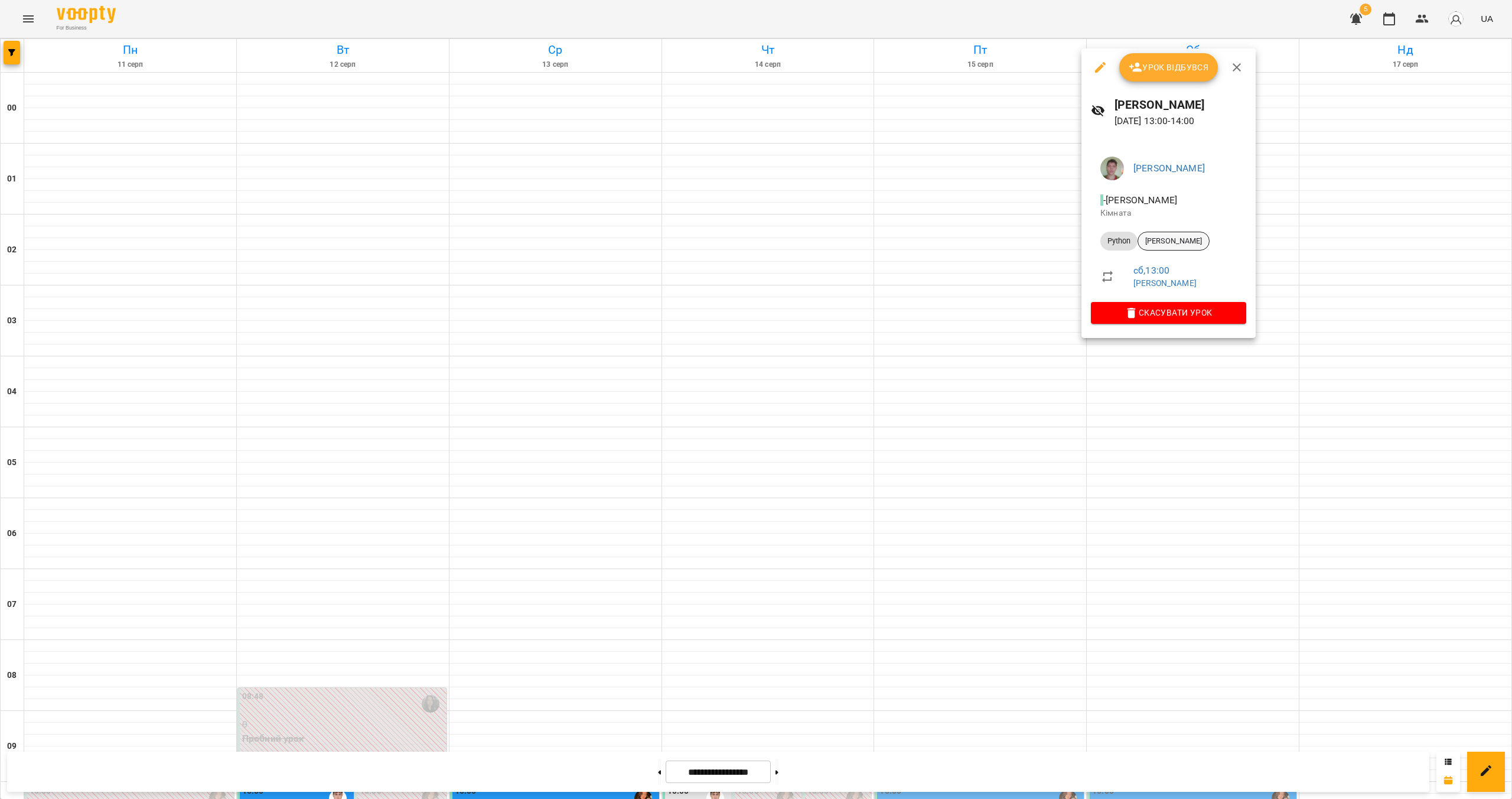
click at [748, 239] on span "[PERSON_NAME]" at bounding box center [1174, 241] width 71 height 10
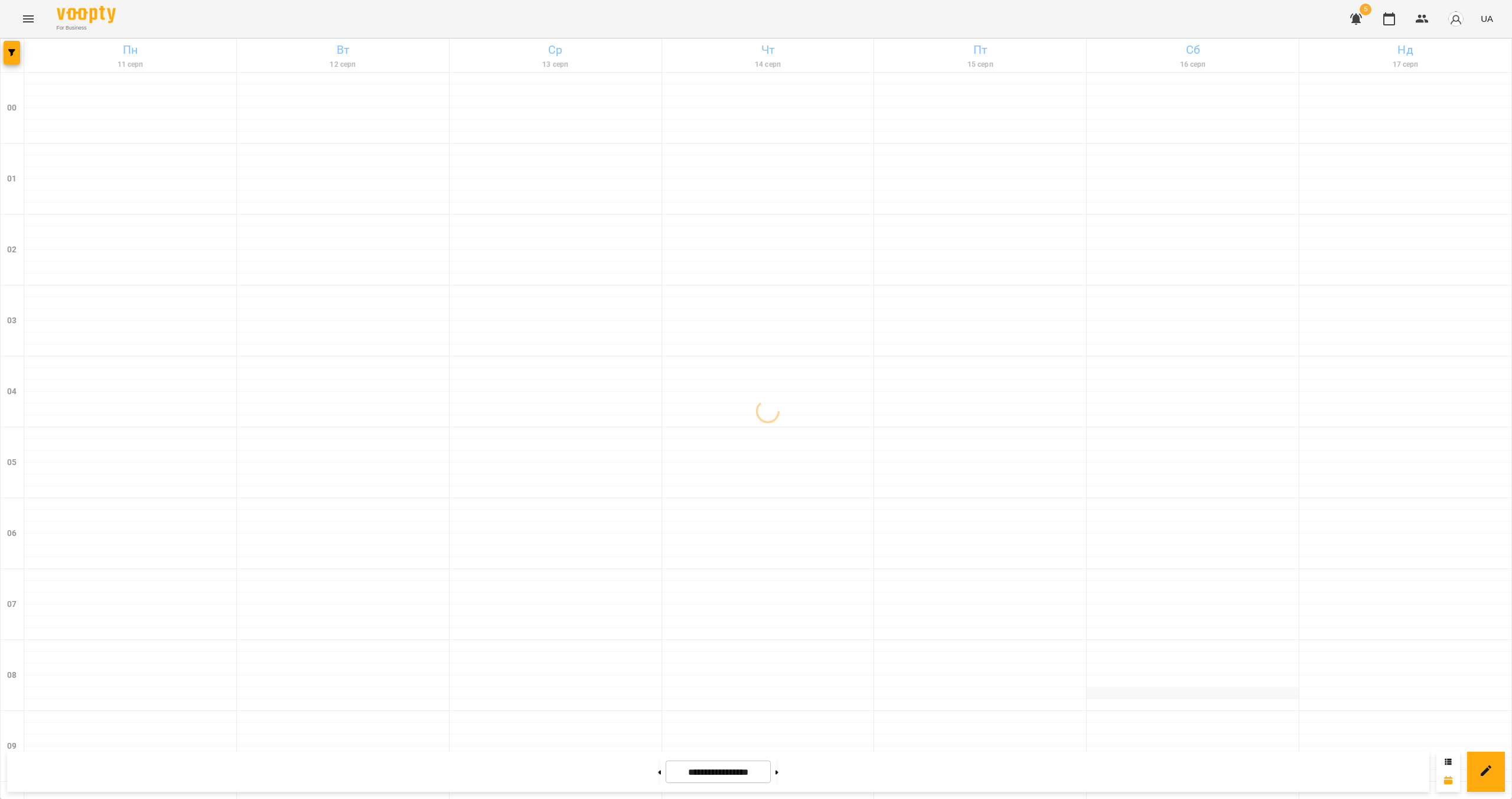
scroll to position [576, 0]
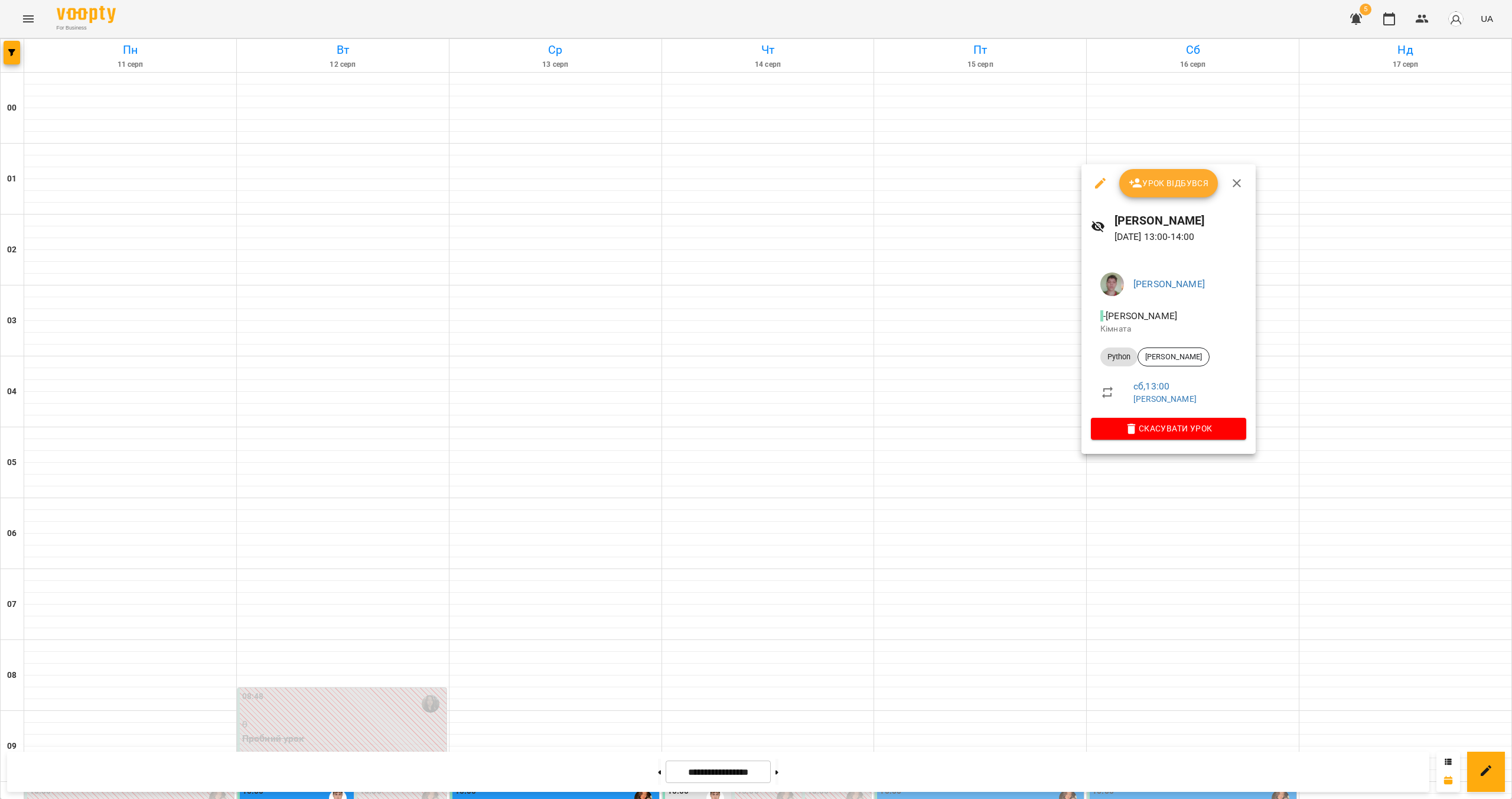
click at [748, 423] on span "Скасувати Урок" at bounding box center [1168, 429] width 136 height 14
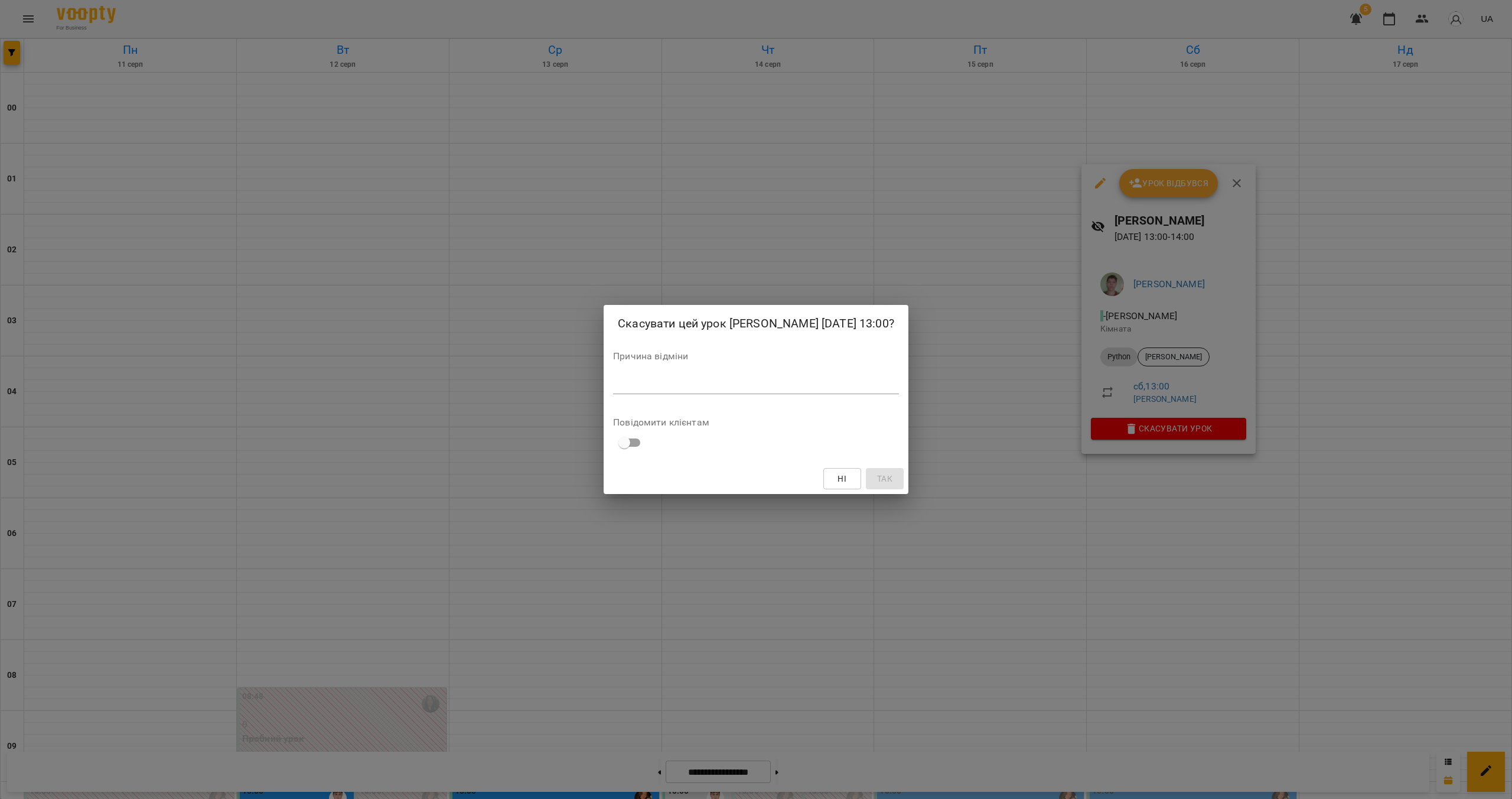
click at [748, 394] on div "*" at bounding box center [756, 385] width 286 height 19
click at [748, 510] on div "Скасувати цей урок [PERSON_NAME] [DATE] 13:00? Причина відміни * Повідомити клі…" at bounding box center [756, 400] width 1512 height 799
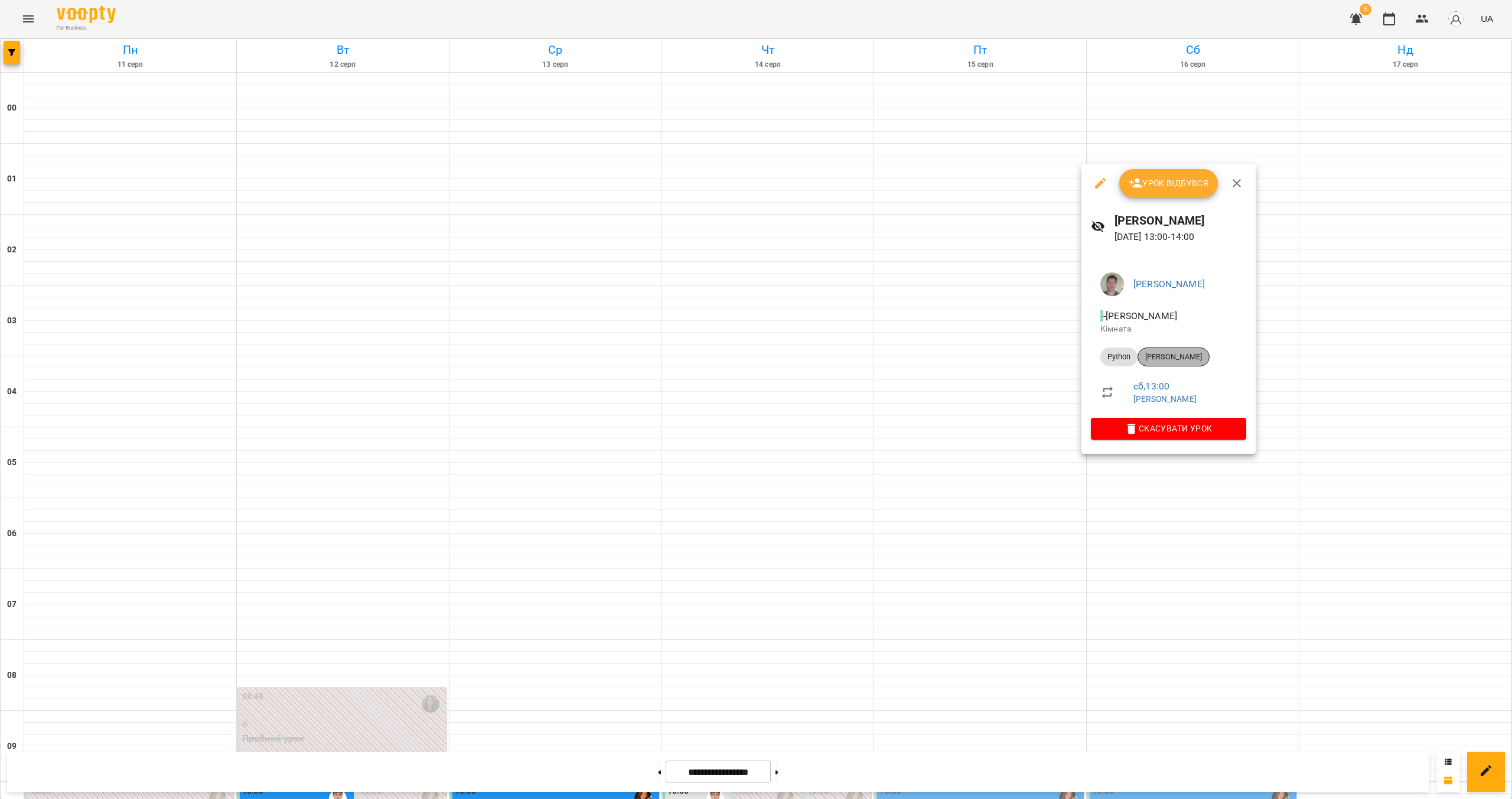
click at [748, 359] on span "[PERSON_NAME]" at bounding box center [1174, 357] width 71 height 10
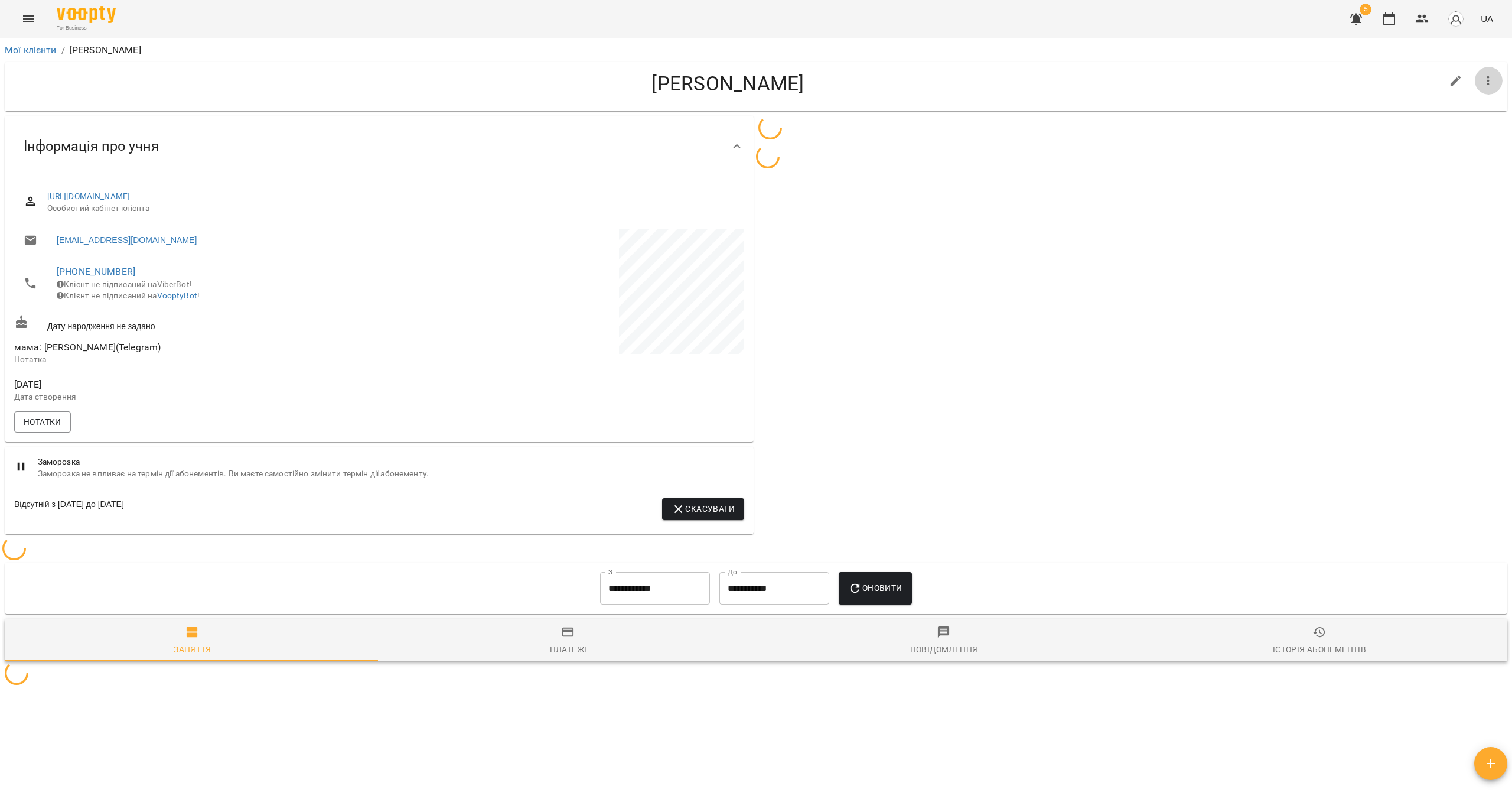
click at [748, 84] on icon "button" at bounding box center [1489, 81] width 14 height 14
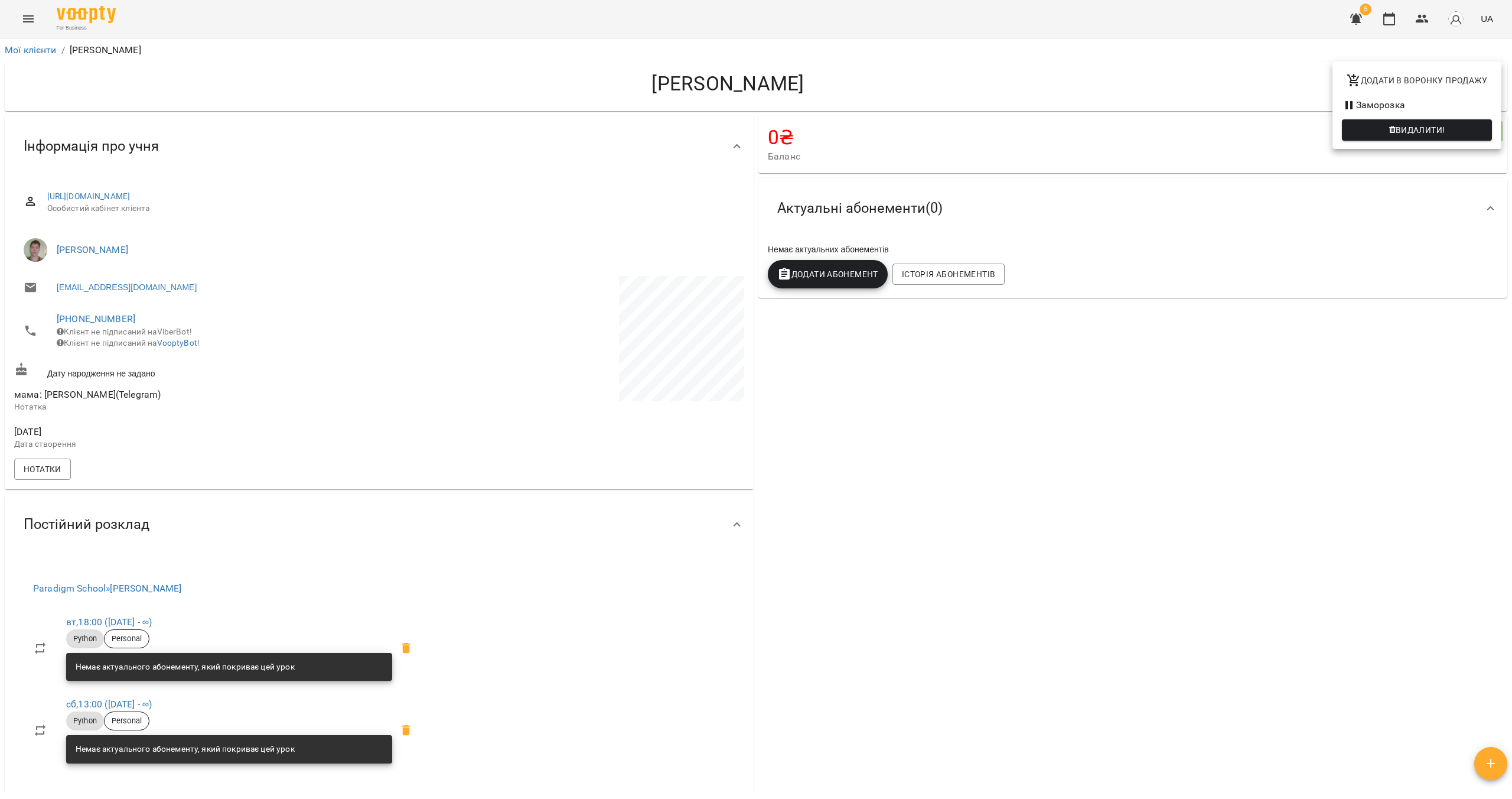
click at [748, 108] on li "Заморозка" at bounding box center [1417, 105] width 169 height 21
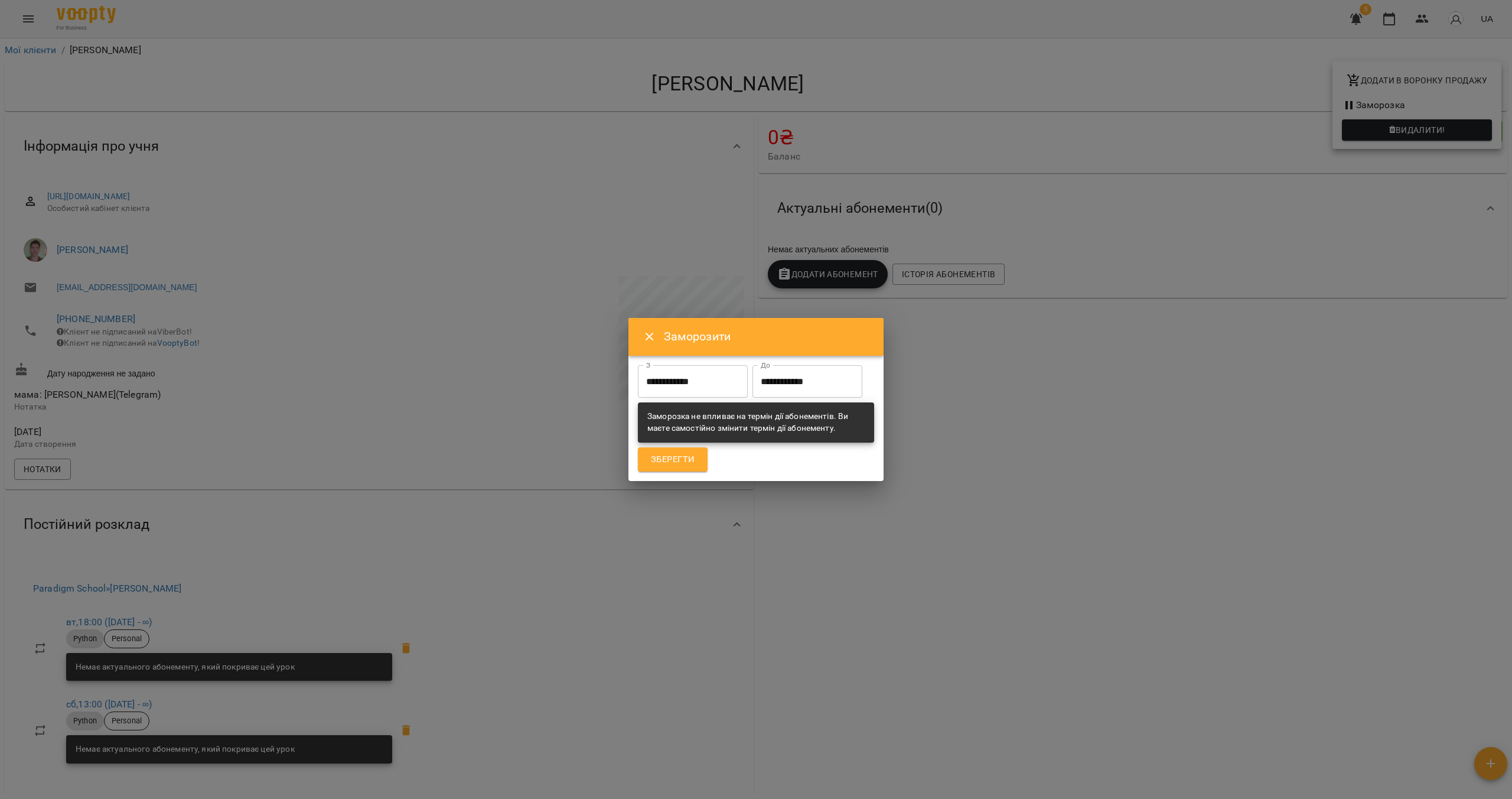
click at [748, 394] on input "**********" at bounding box center [807, 381] width 110 height 33
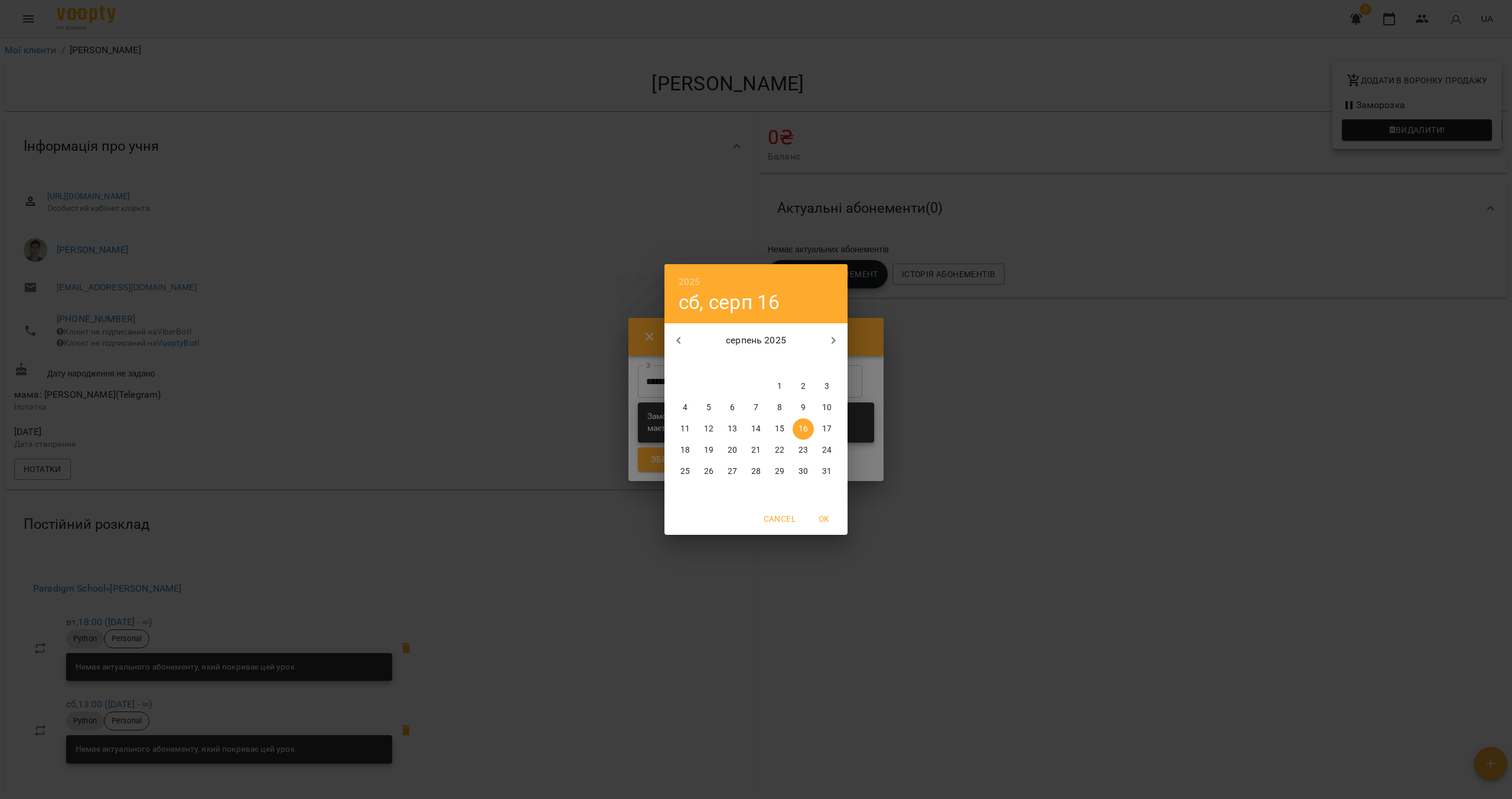
click at [748, 462] on button "31" at bounding box center [827, 471] width 21 height 21
type input "**********"
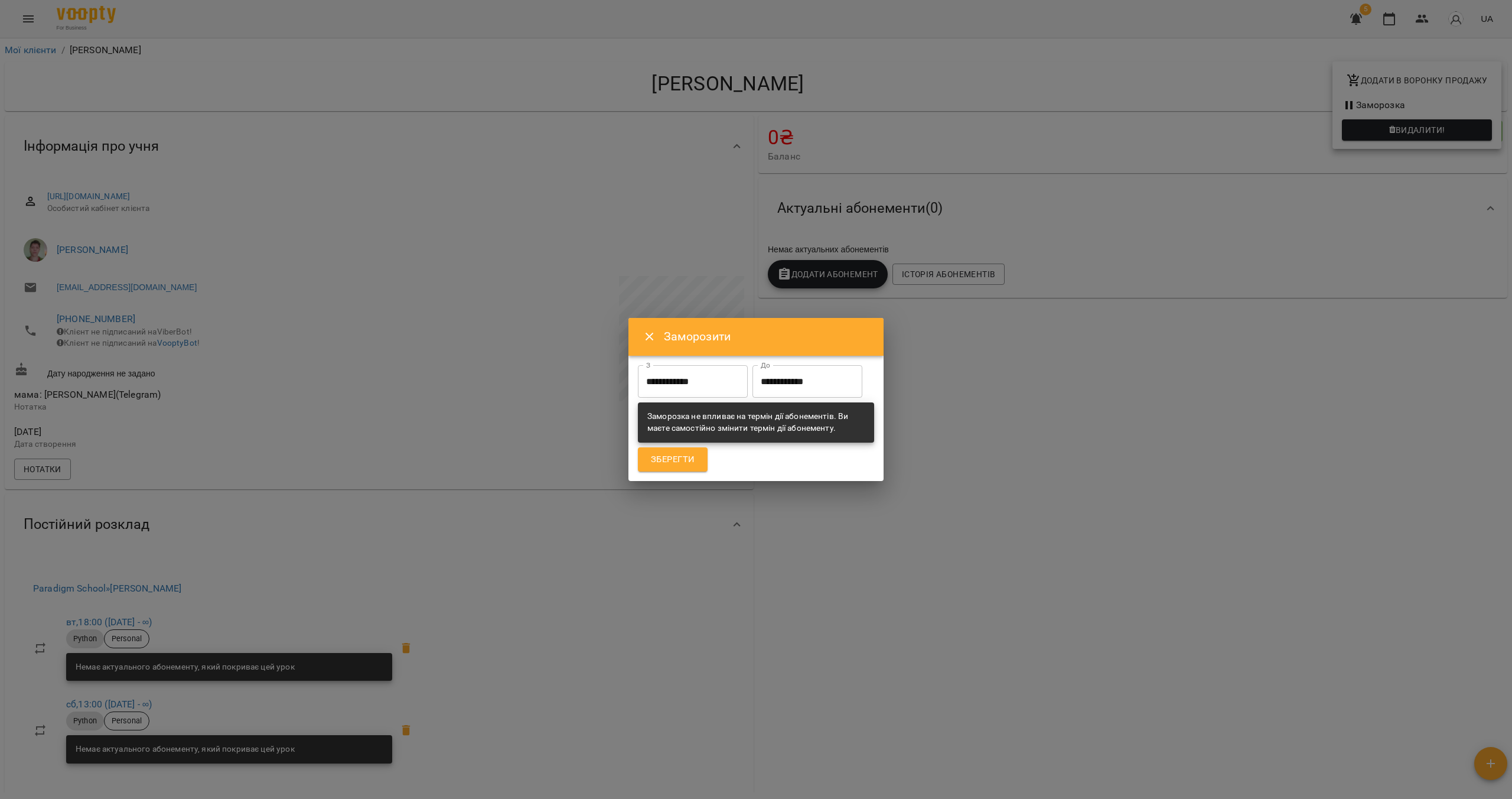
click at [685, 473] on div "Зберегти" at bounding box center [756, 460] width 241 height 30
click at [678, 465] on span "Зберегти" at bounding box center [672, 460] width 43 height 16
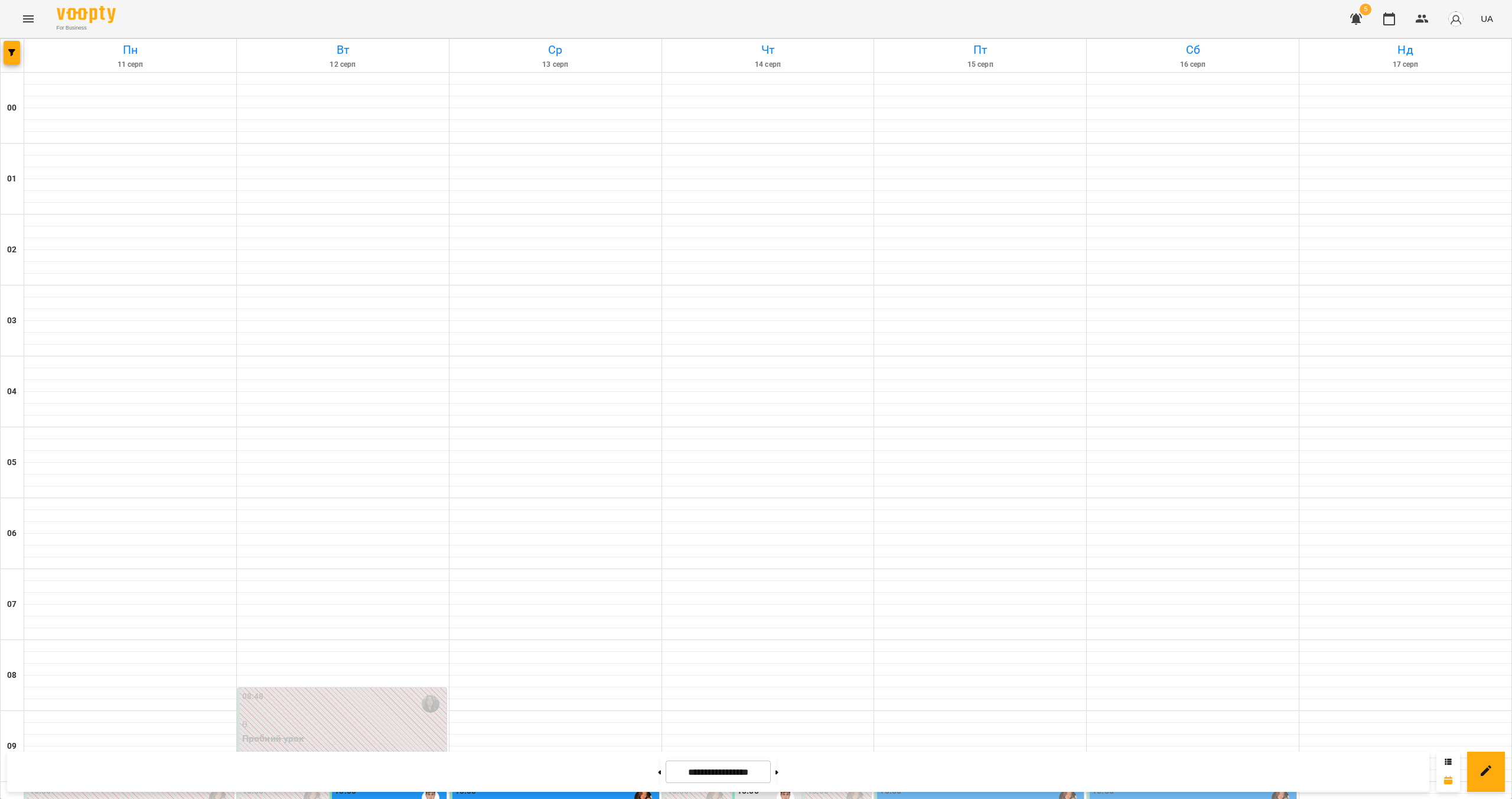
scroll to position [715, 0]
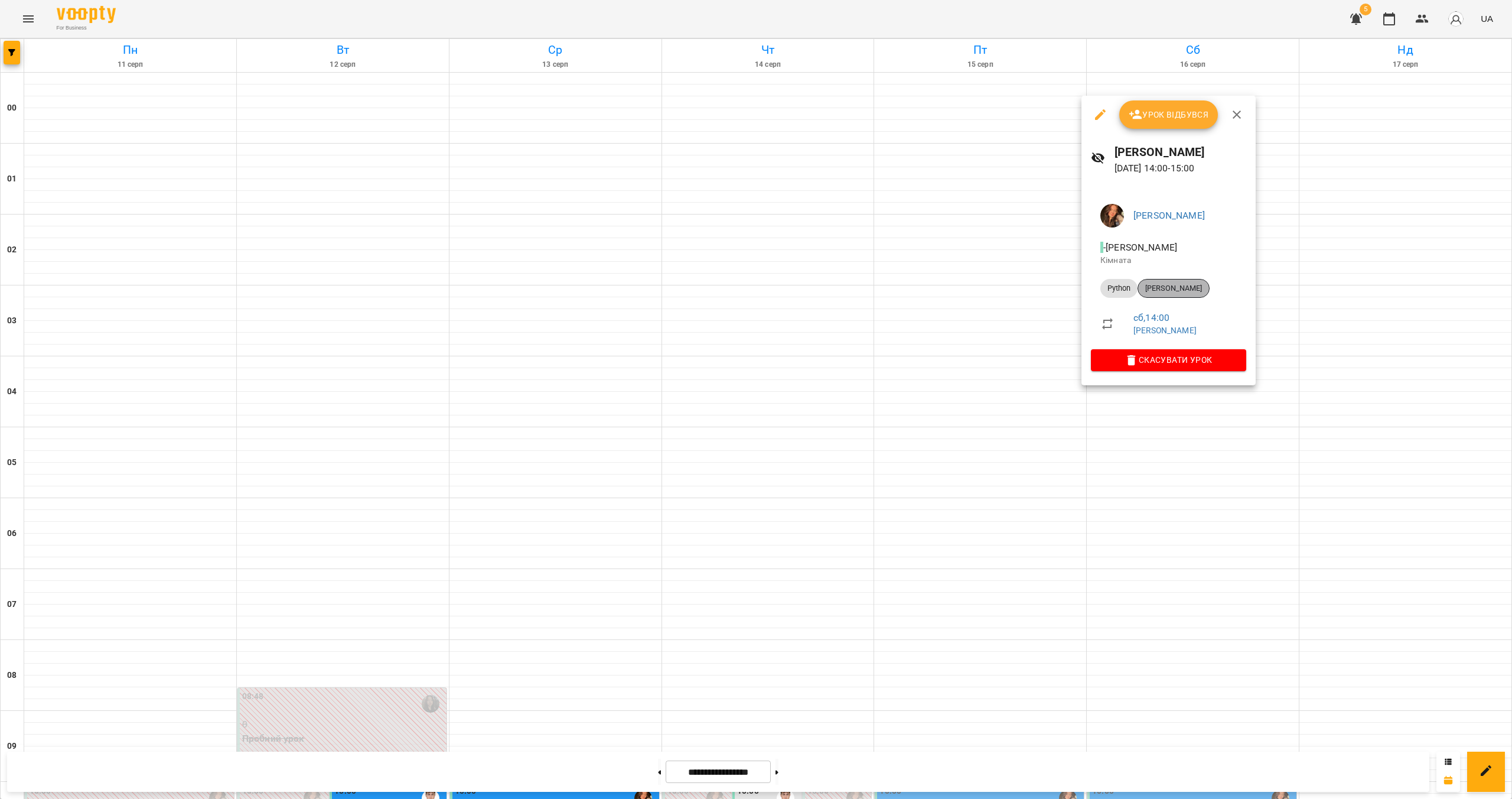
click at [748, 285] on span "[PERSON_NAME]" at bounding box center [1174, 288] width 71 height 10
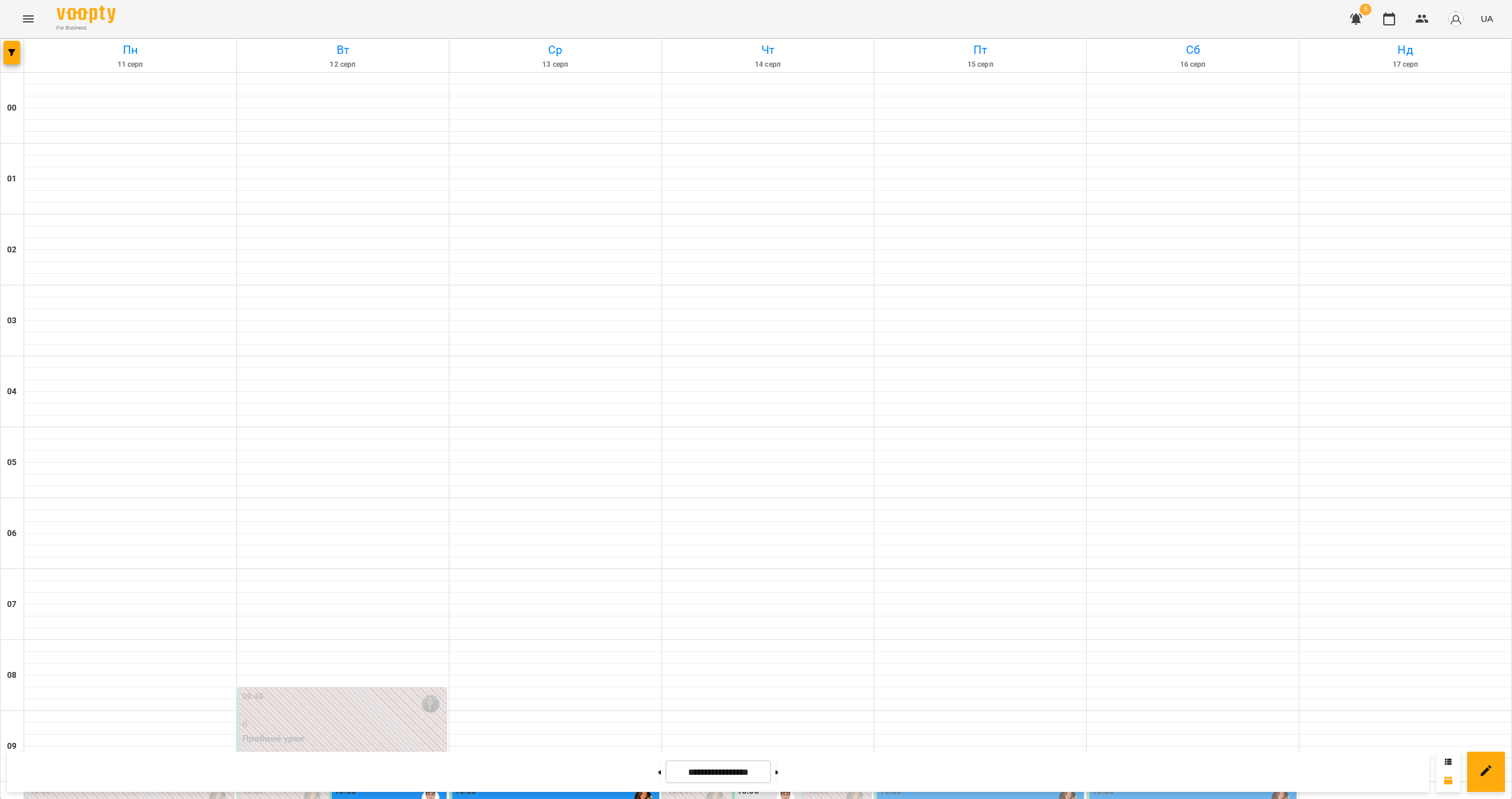
scroll to position [971, 0]
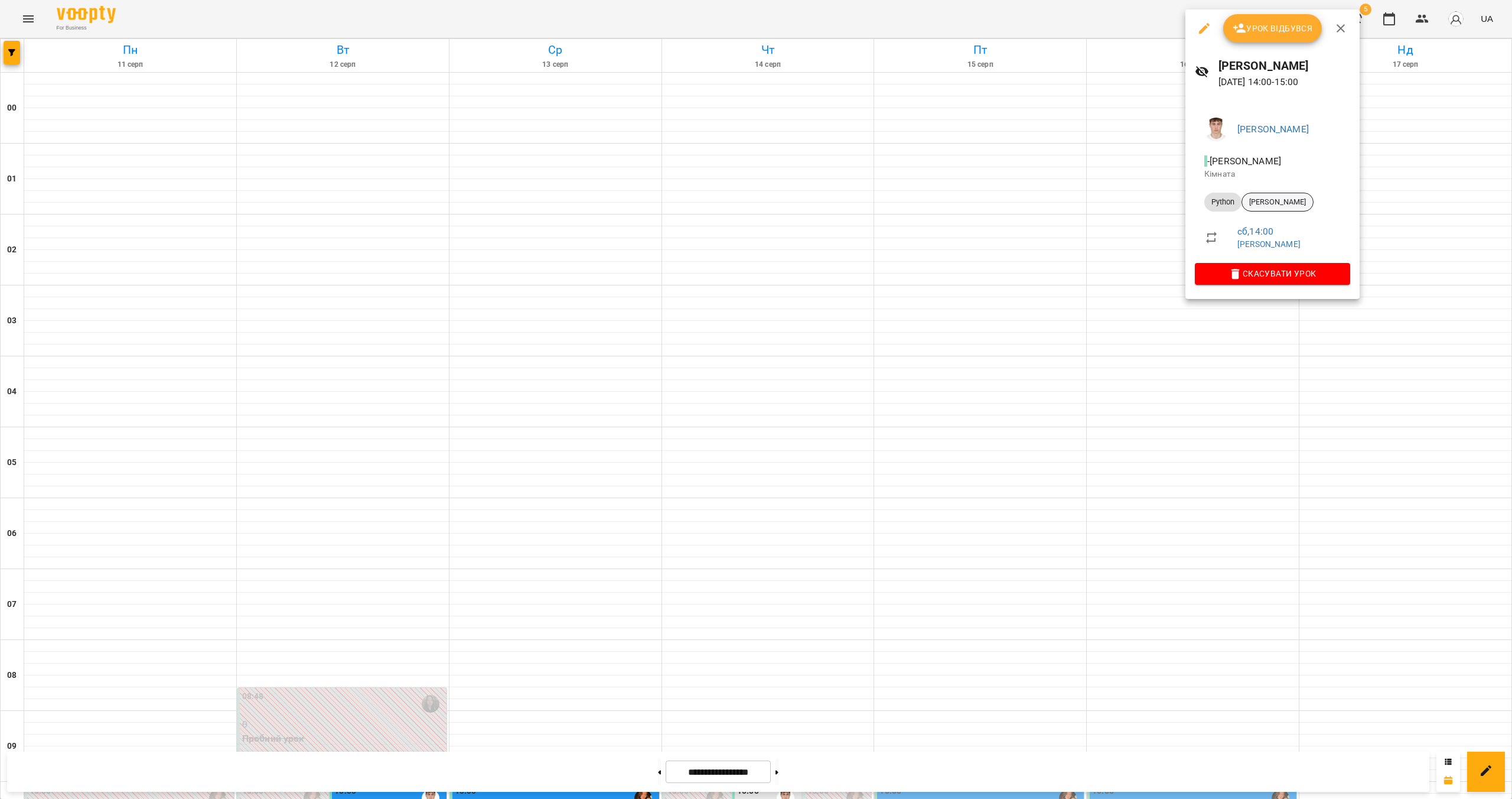
click at [748, 200] on span "[PERSON_NAME]" at bounding box center [1277, 202] width 71 height 10
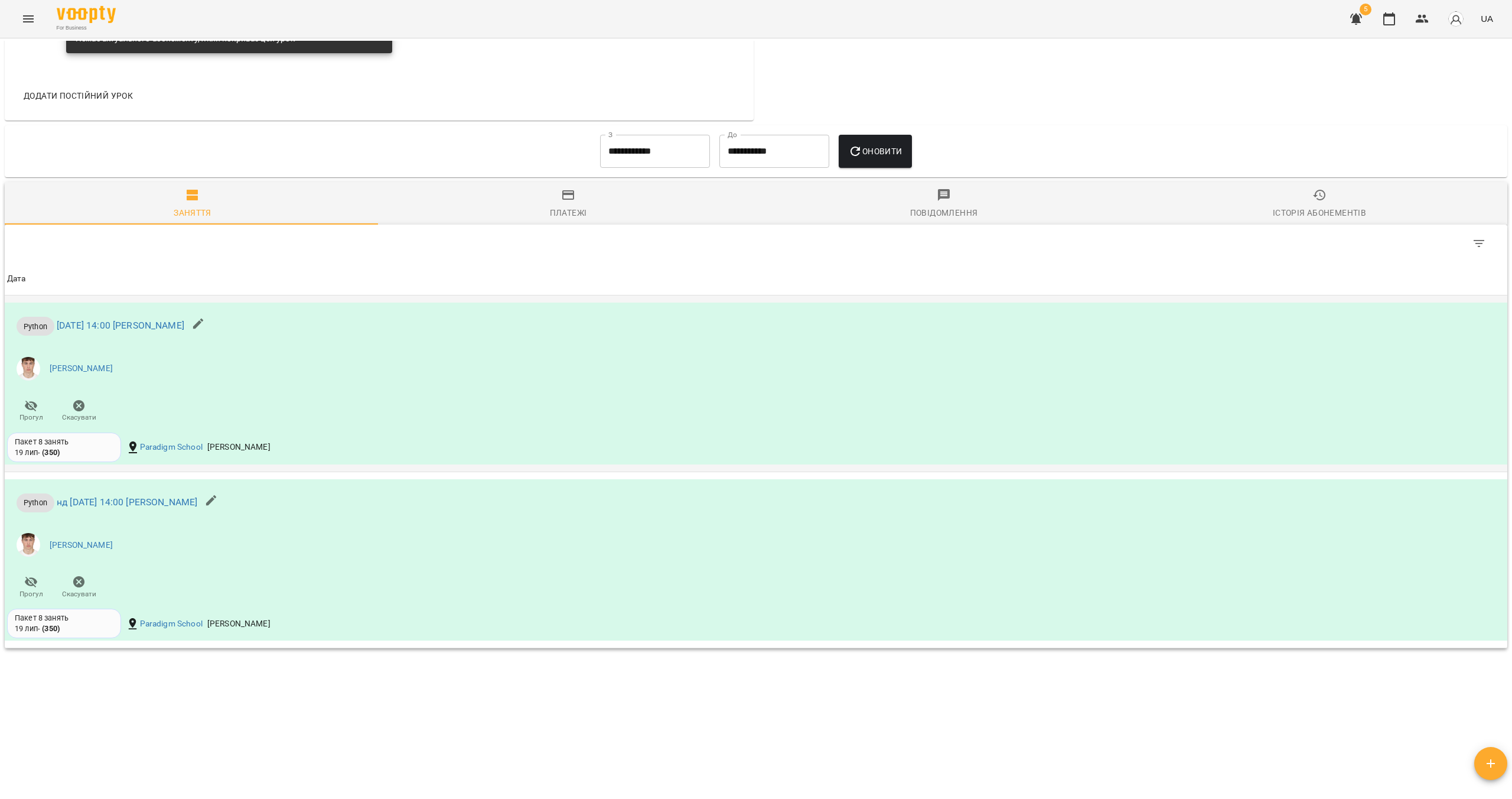
scroll to position [691, 0]
click at [678, 161] on input "**********" at bounding box center [655, 151] width 110 height 33
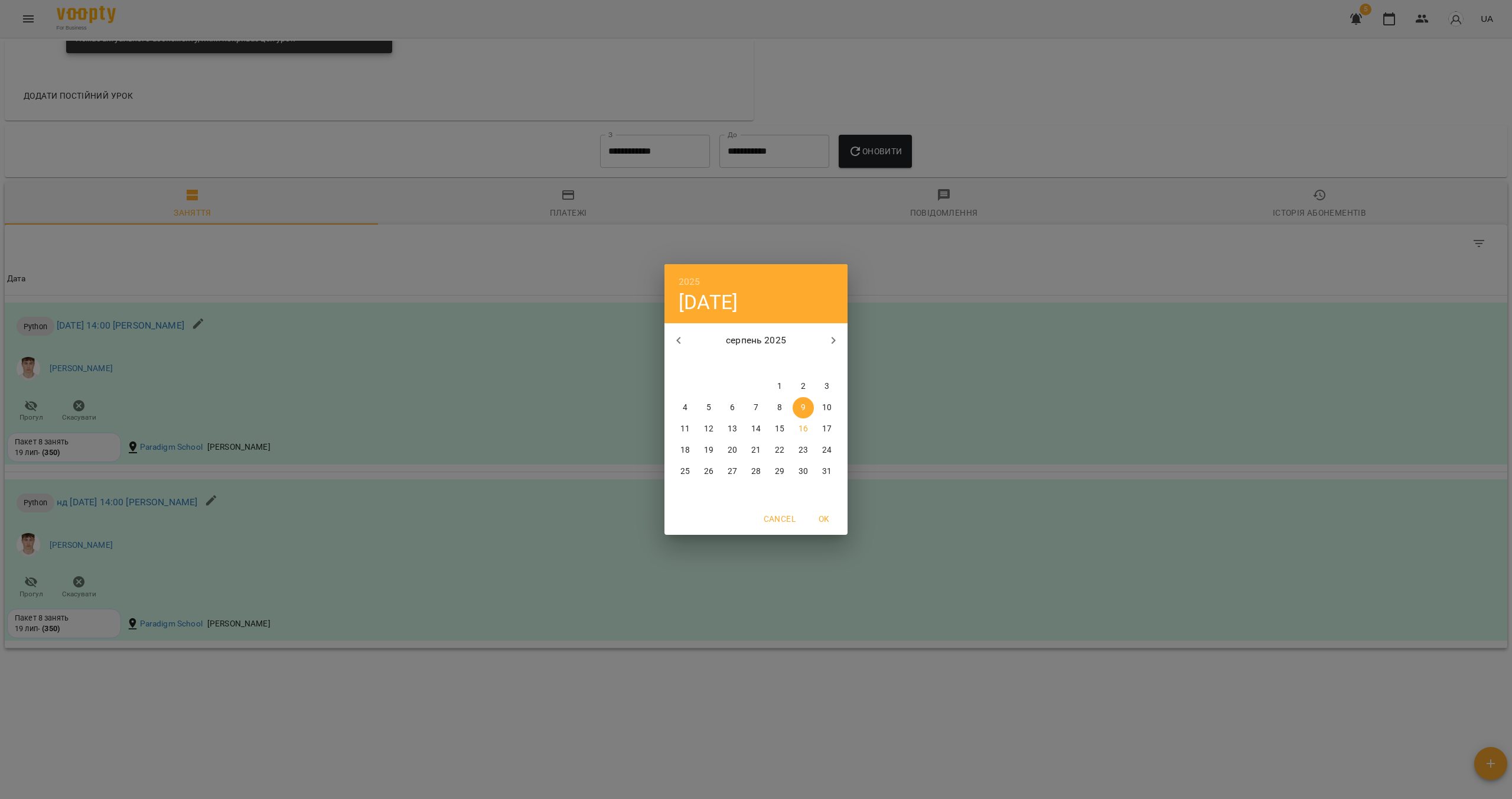
click at [680, 338] on icon "button" at bounding box center [679, 340] width 14 height 14
click at [748, 384] on span "1" at bounding box center [756, 387] width 21 height 12
type input "**********"
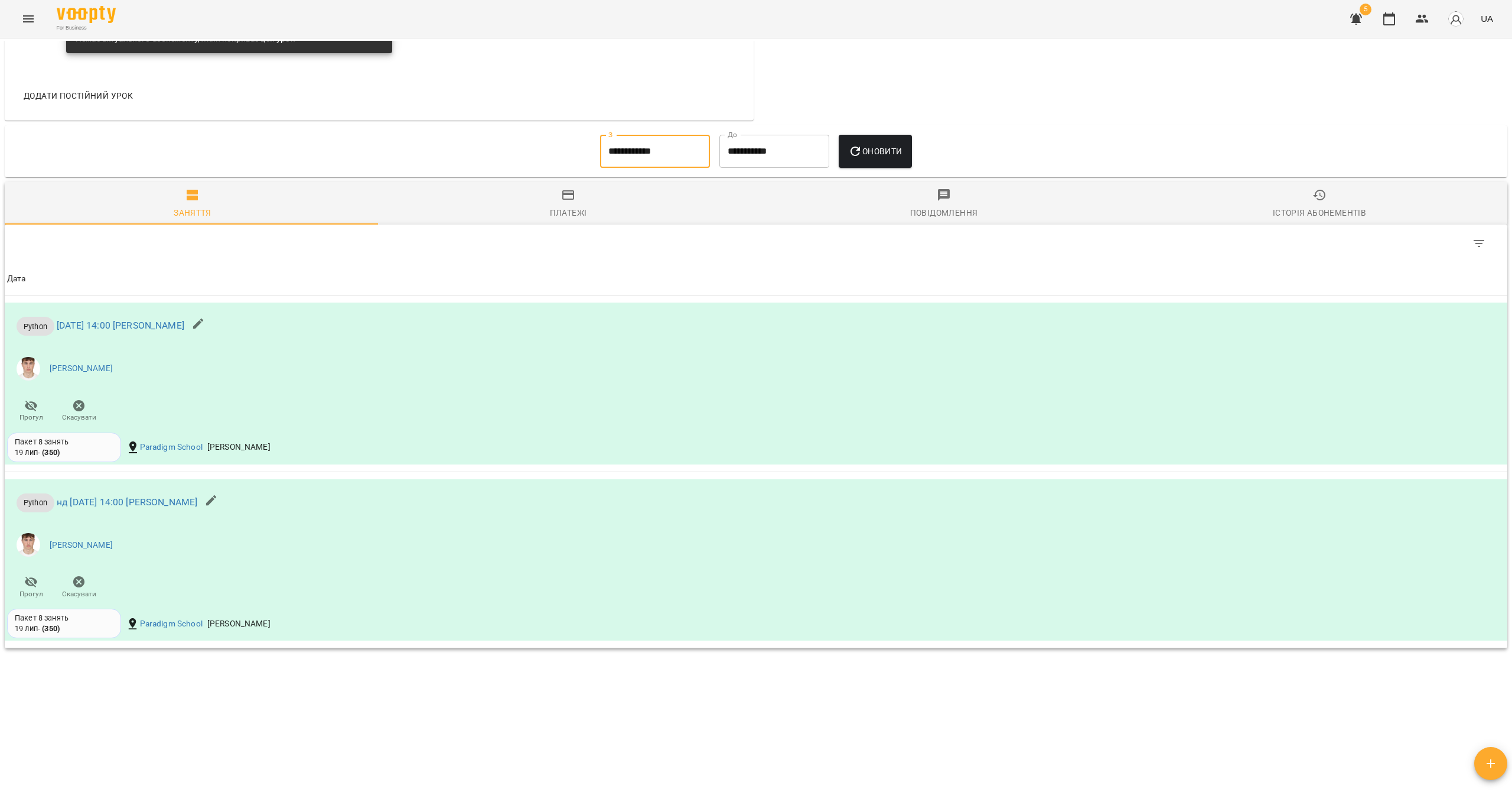
click at [748, 154] on span "Оновити" at bounding box center [875, 151] width 54 height 14
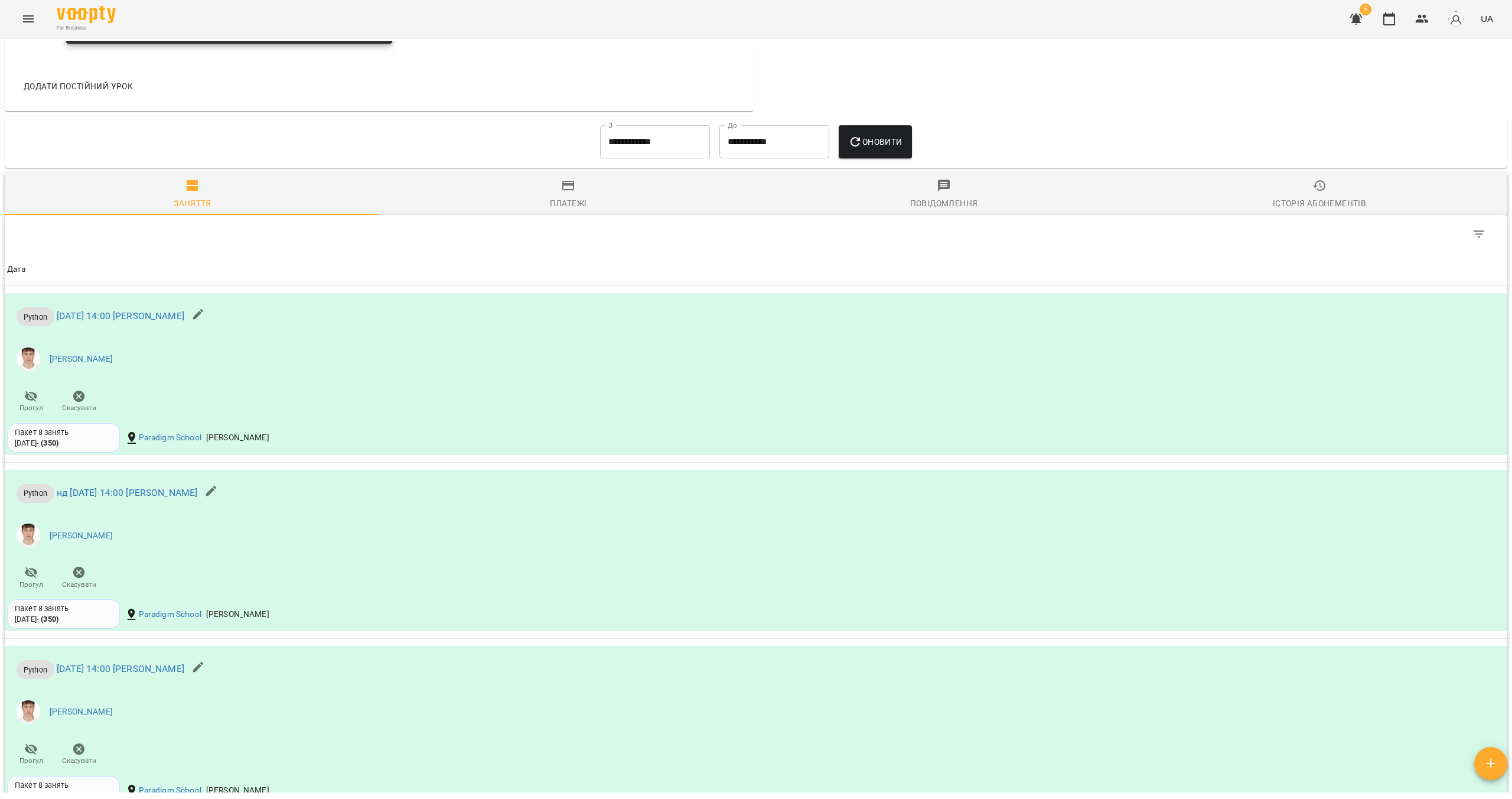
click at [748, 209] on div "Історія абонементів" at bounding box center [1319, 203] width 93 height 14
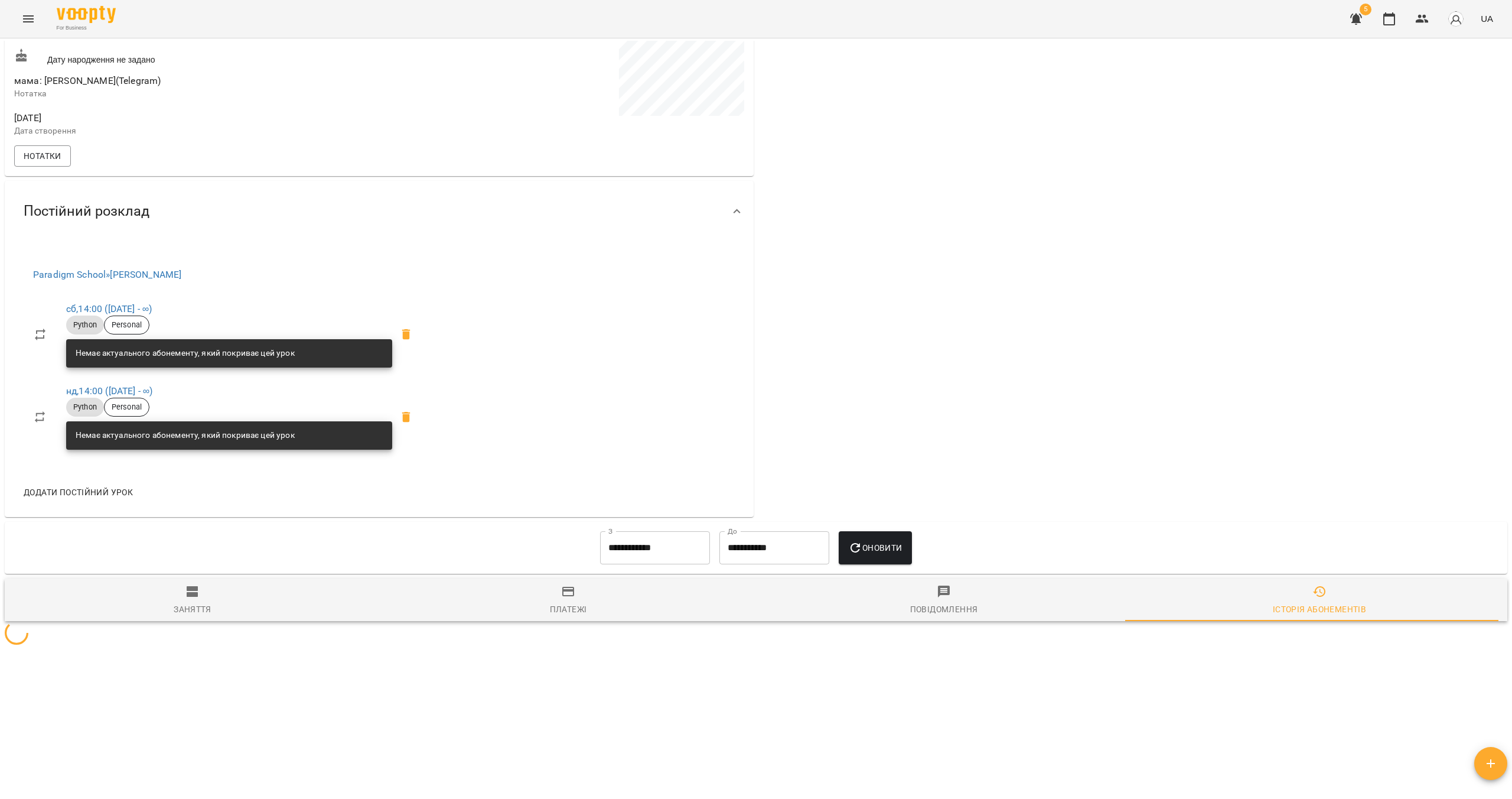
scroll to position [497, 0]
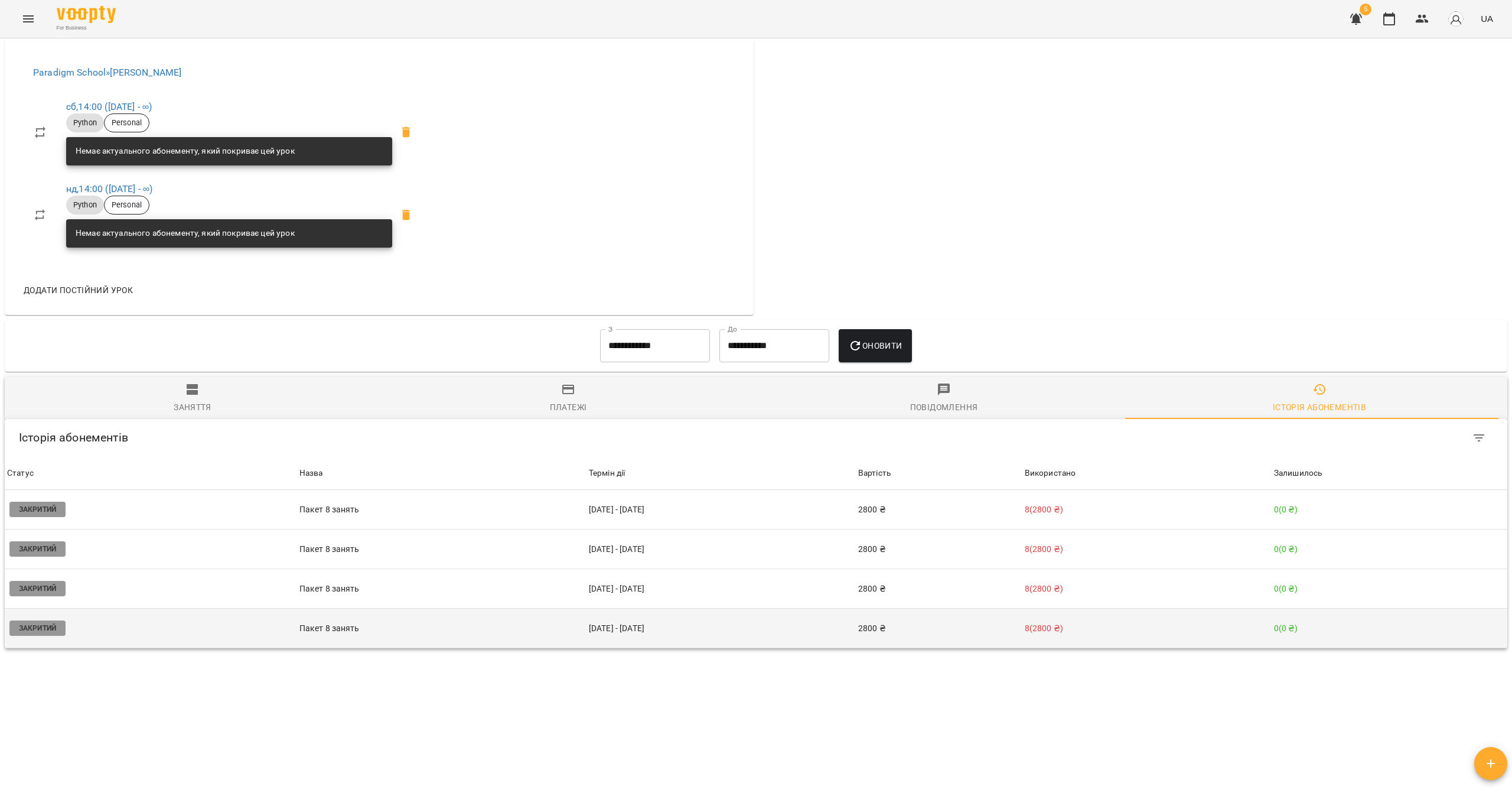
click at [362, 636] on td "Пакет 8 занять" at bounding box center [442, 628] width 289 height 40
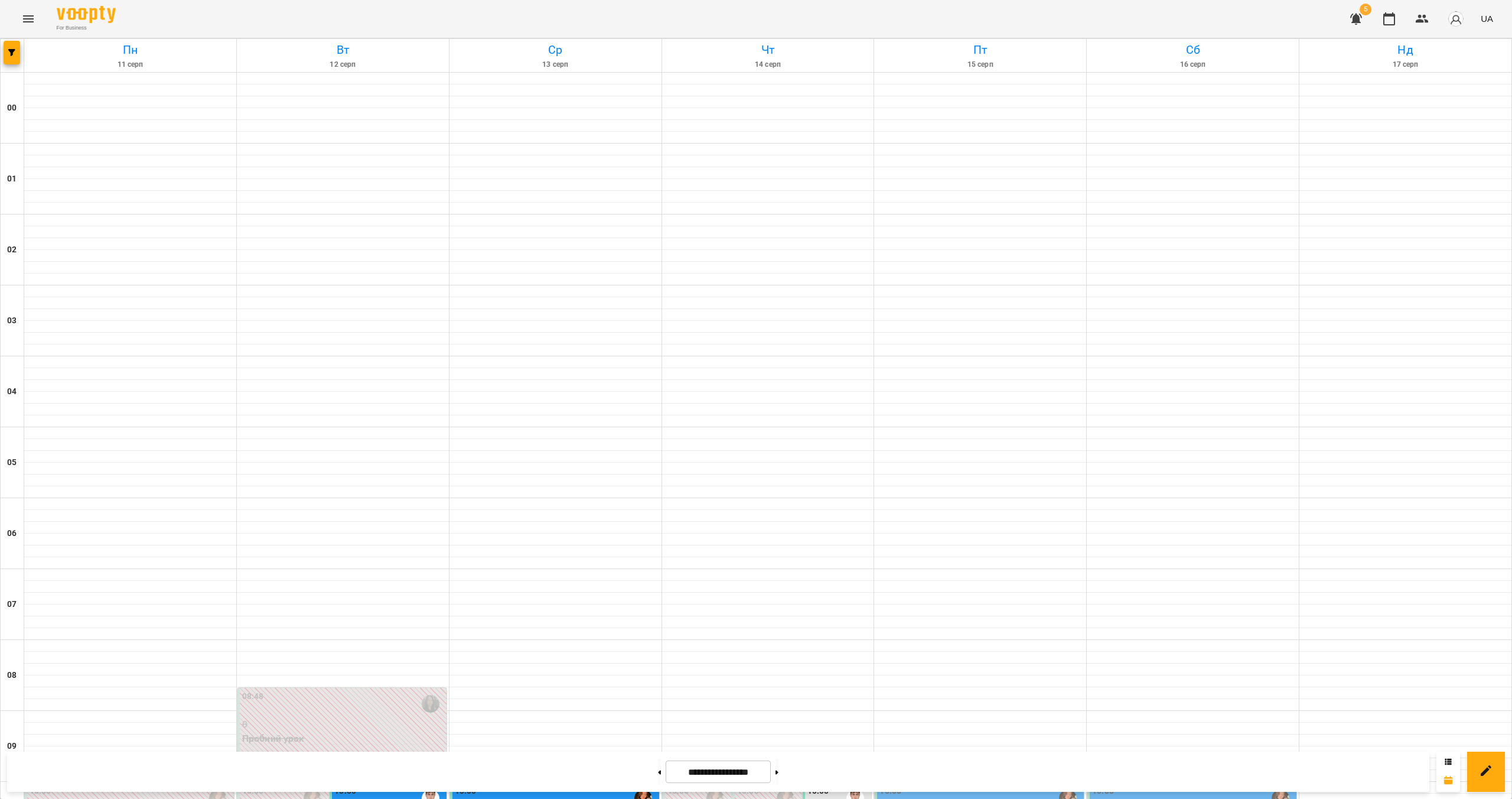
scroll to position [733, 0]
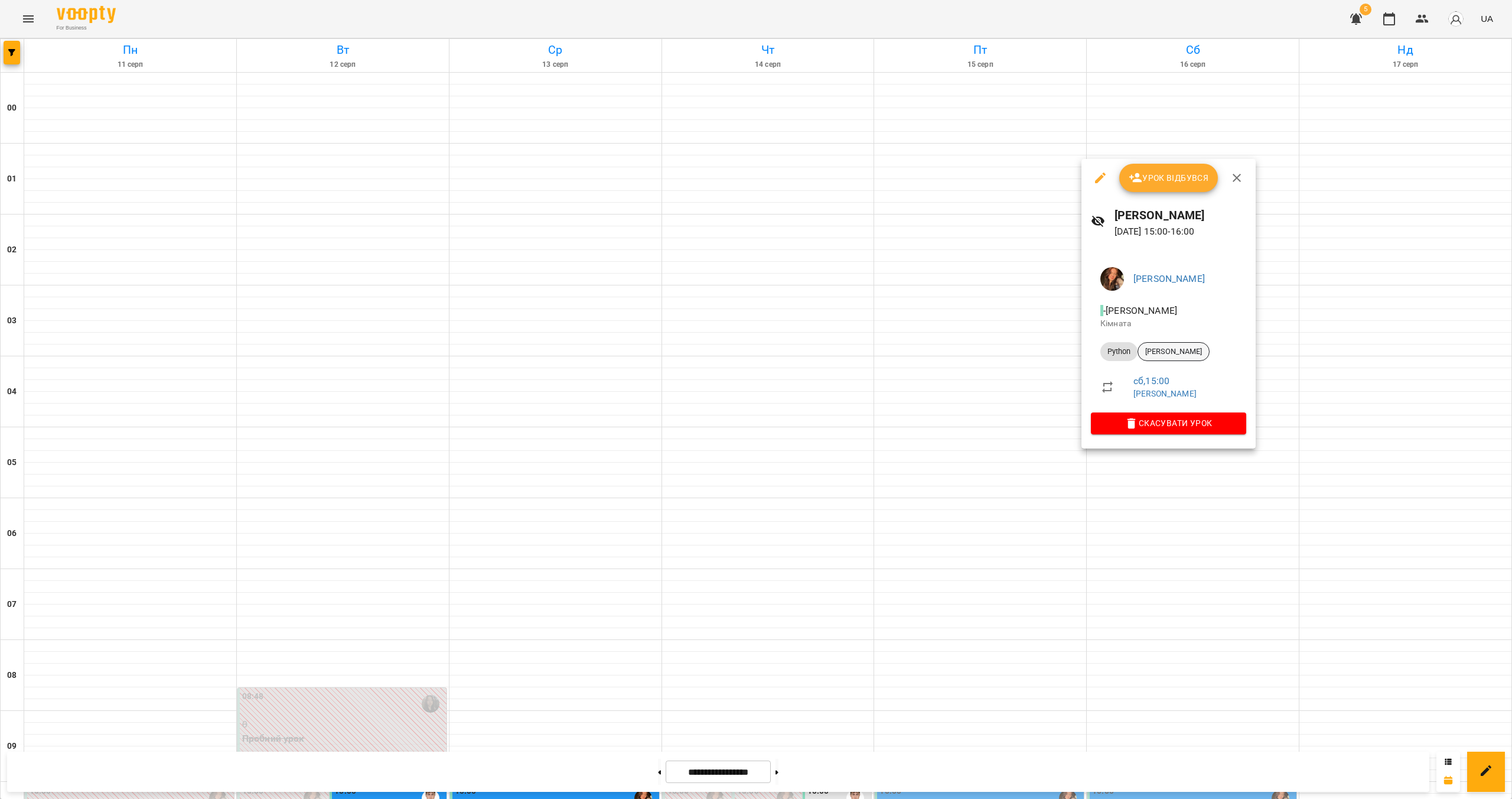
click at [748, 347] on span "[PERSON_NAME]" at bounding box center [1174, 352] width 71 height 10
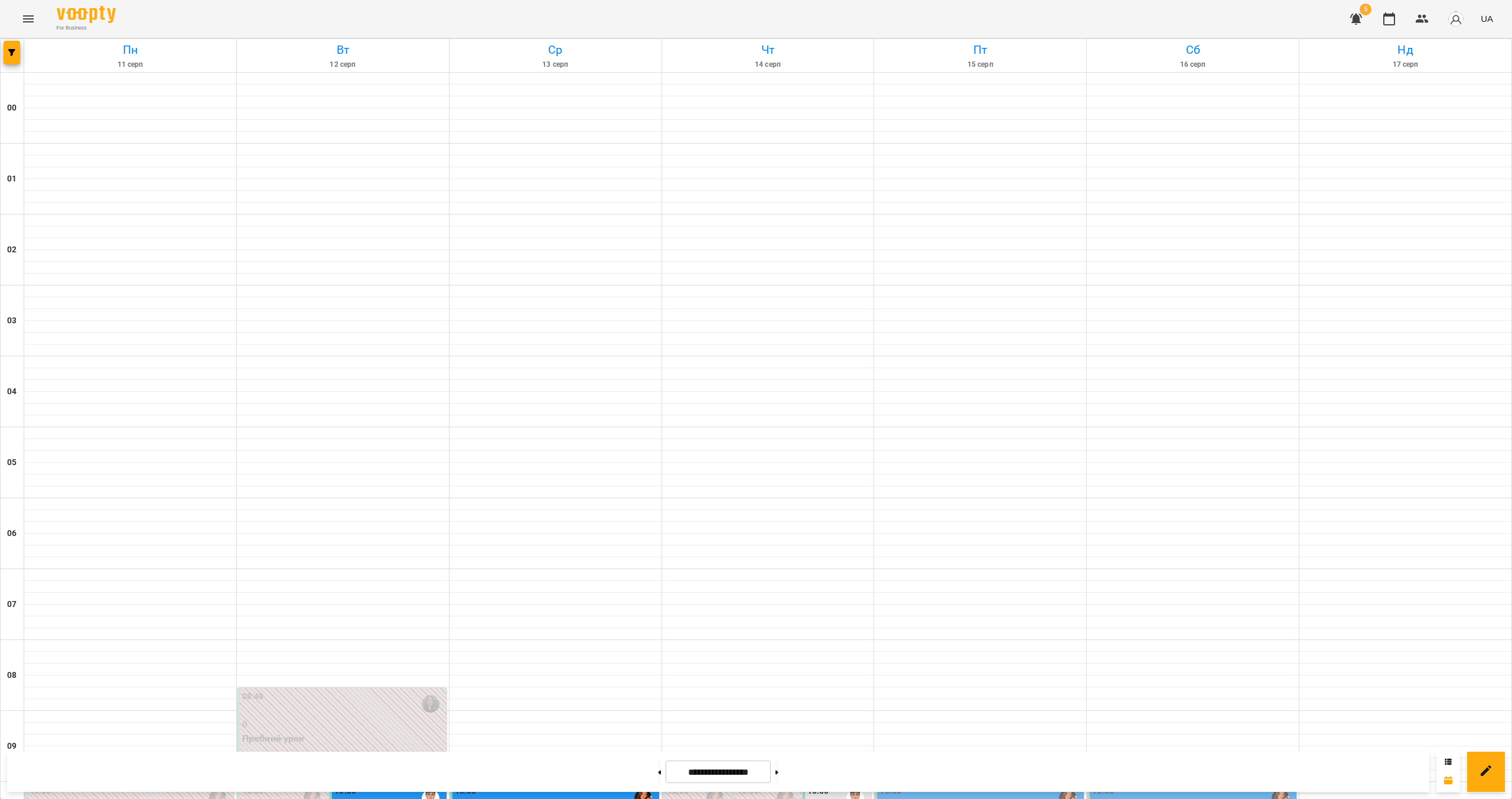
scroll to position [752, 0]
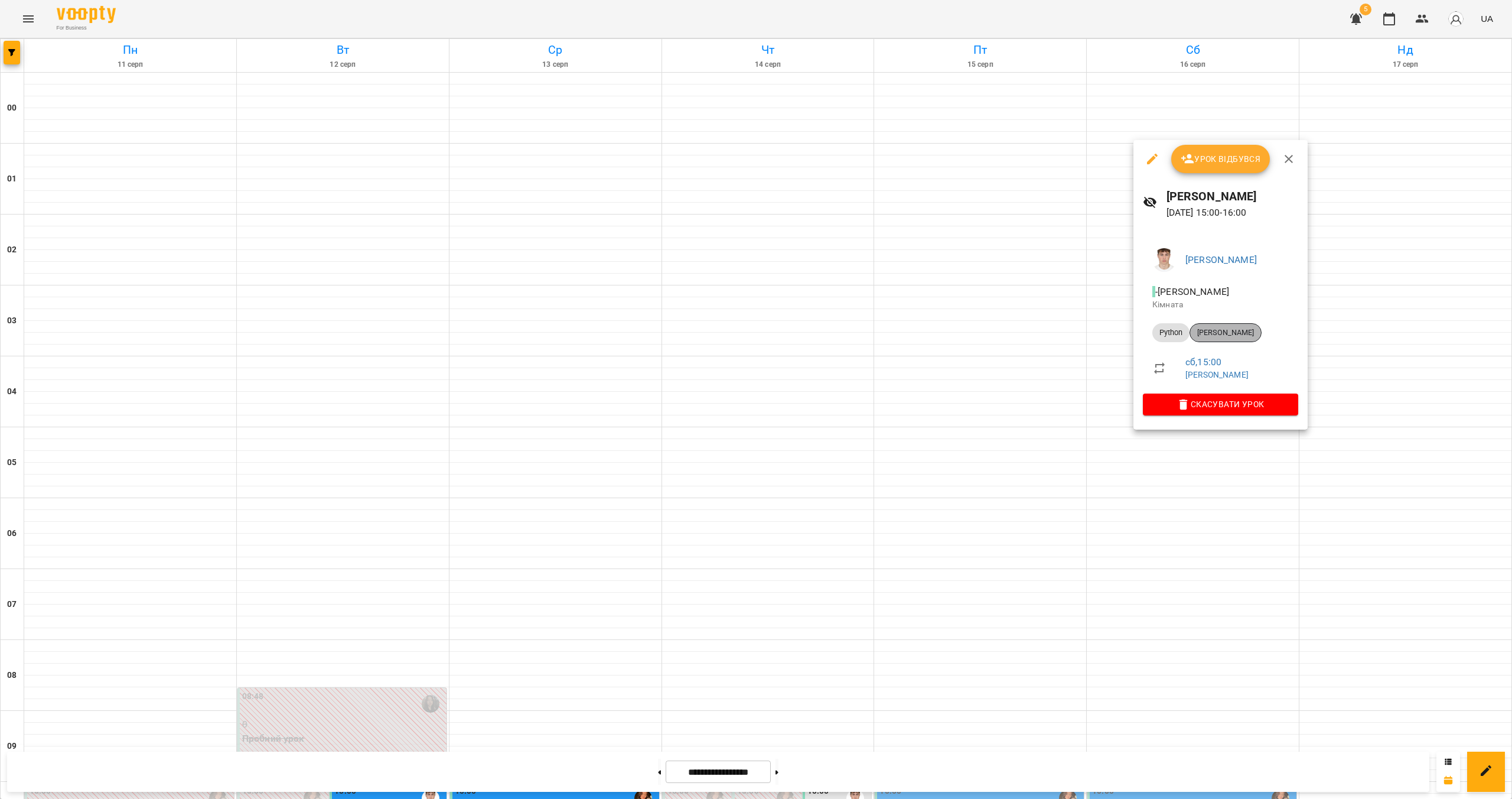
click at [748, 328] on span "[PERSON_NAME]" at bounding box center [1225, 333] width 71 height 10
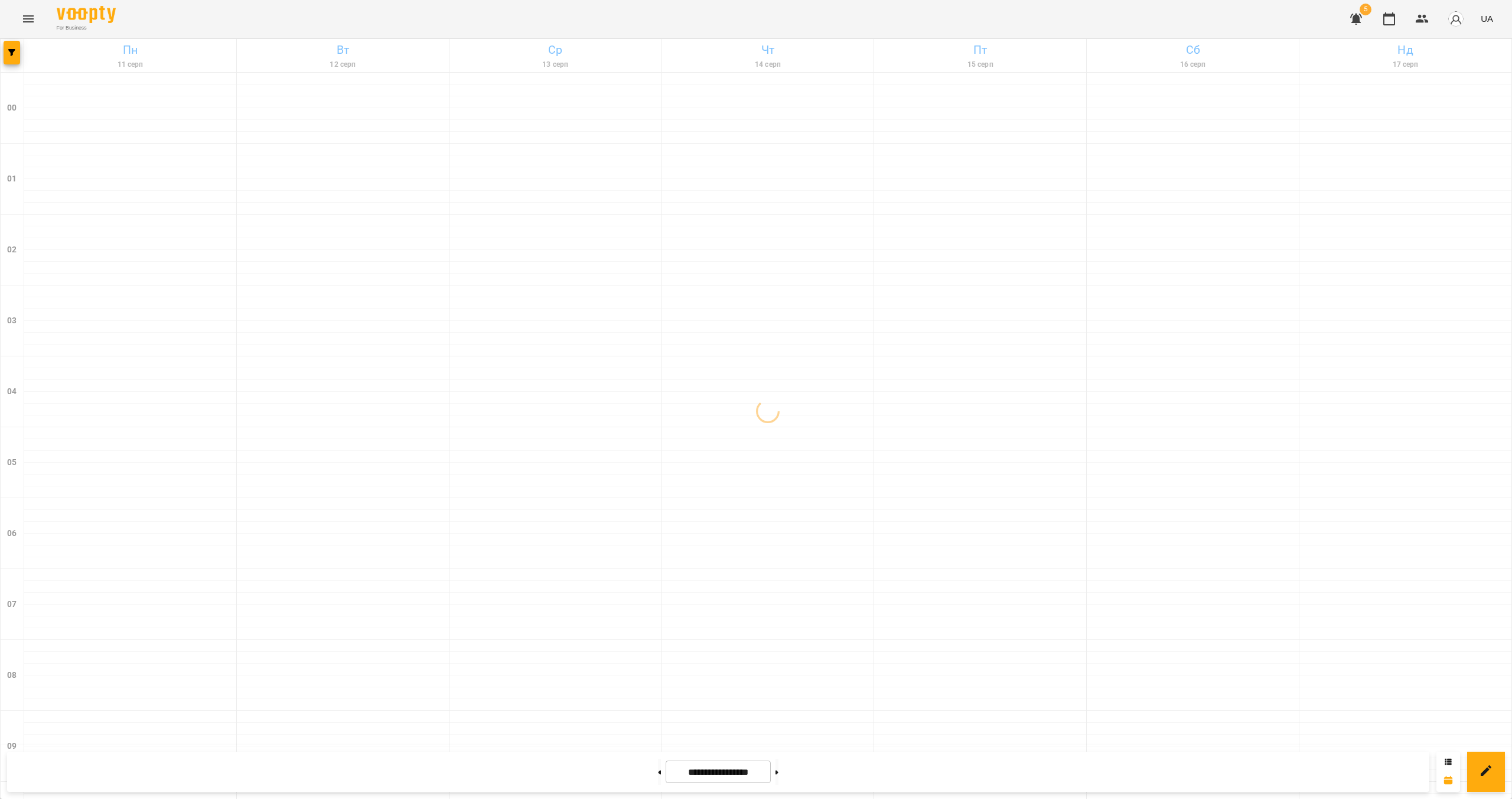
scroll to position [836, 0]
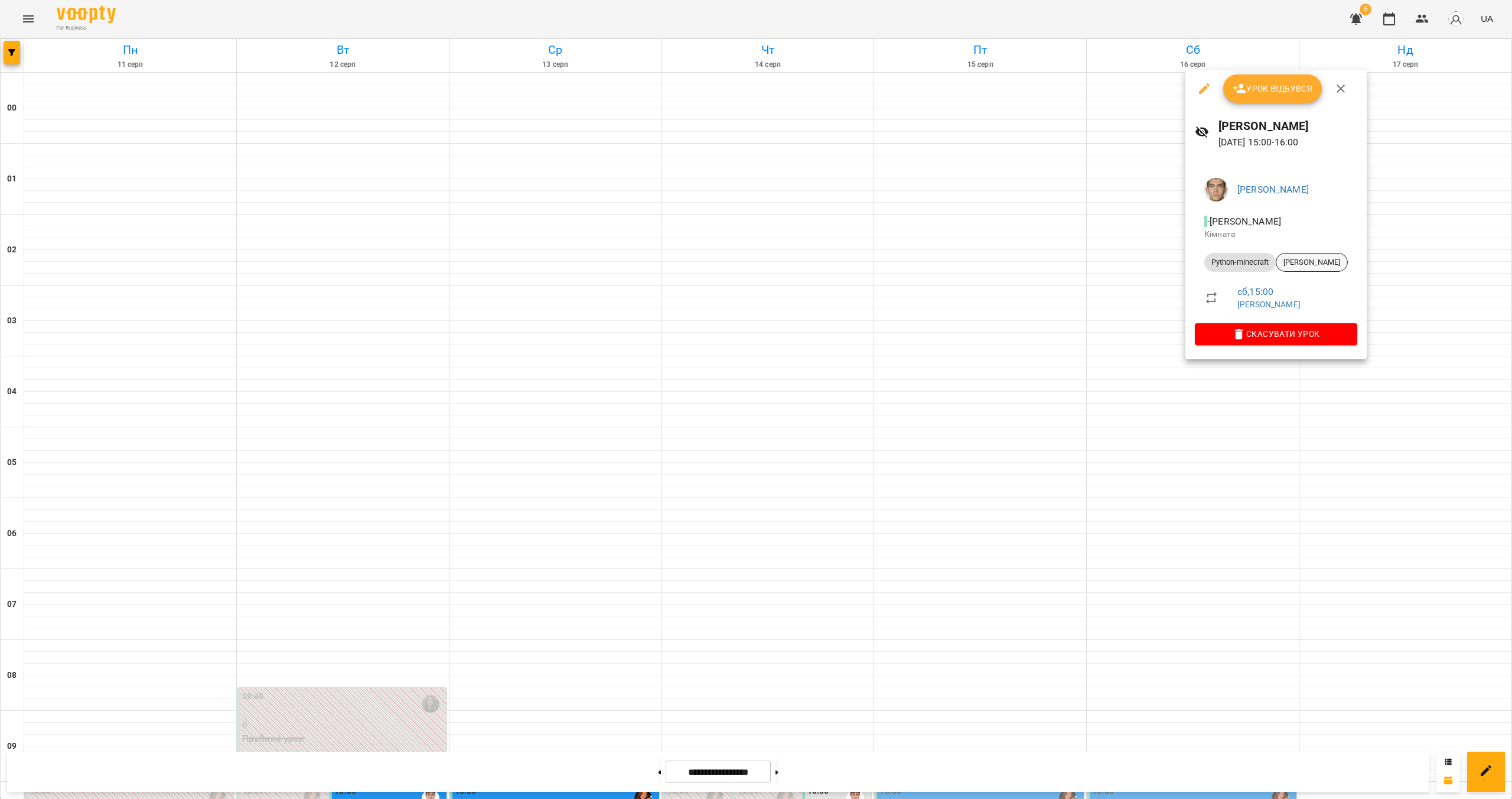
click at [748, 265] on span "[PERSON_NAME]" at bounding box center [1312, 262] width 71 height 10
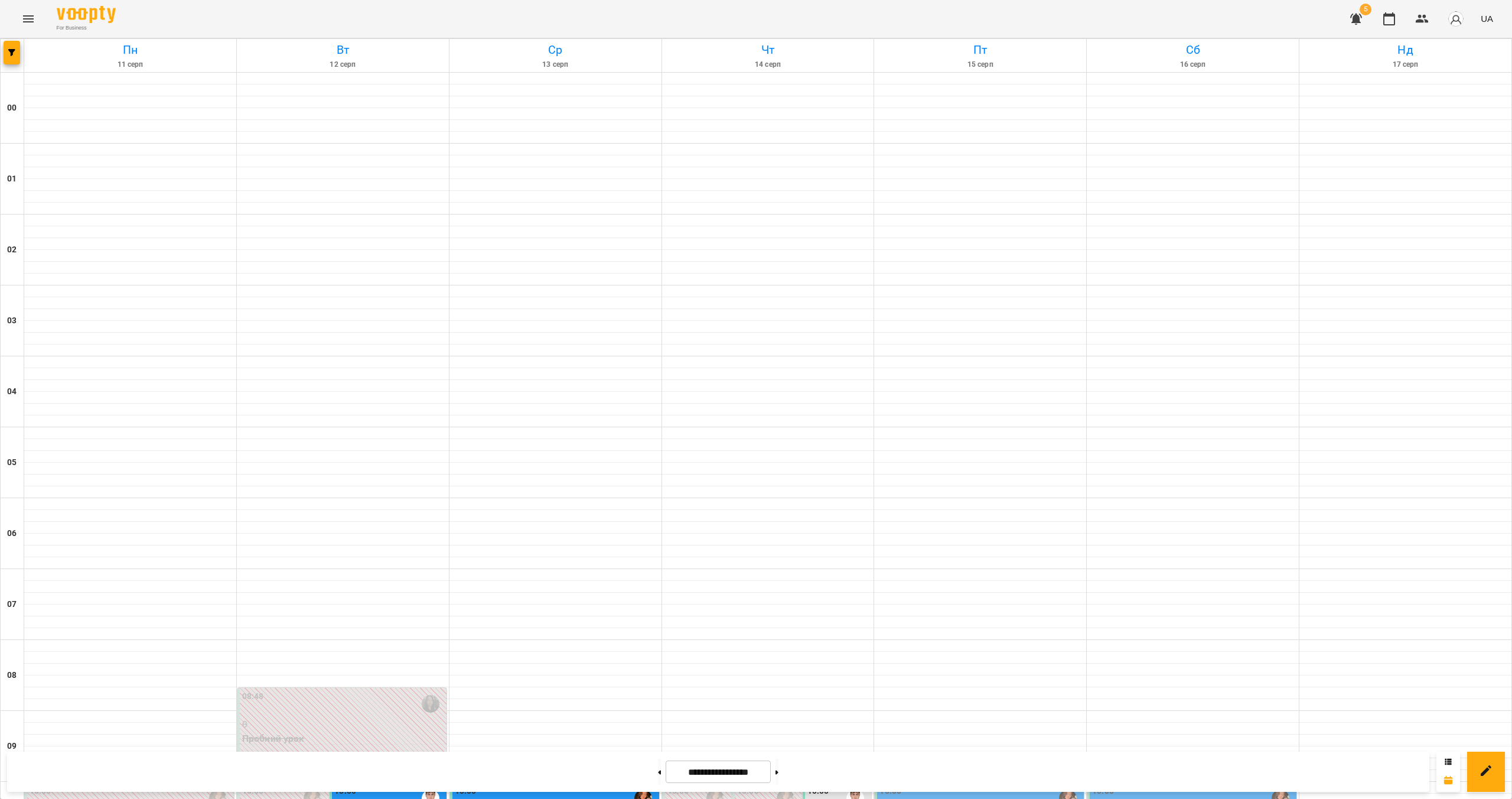
scroll to position [881, 0]
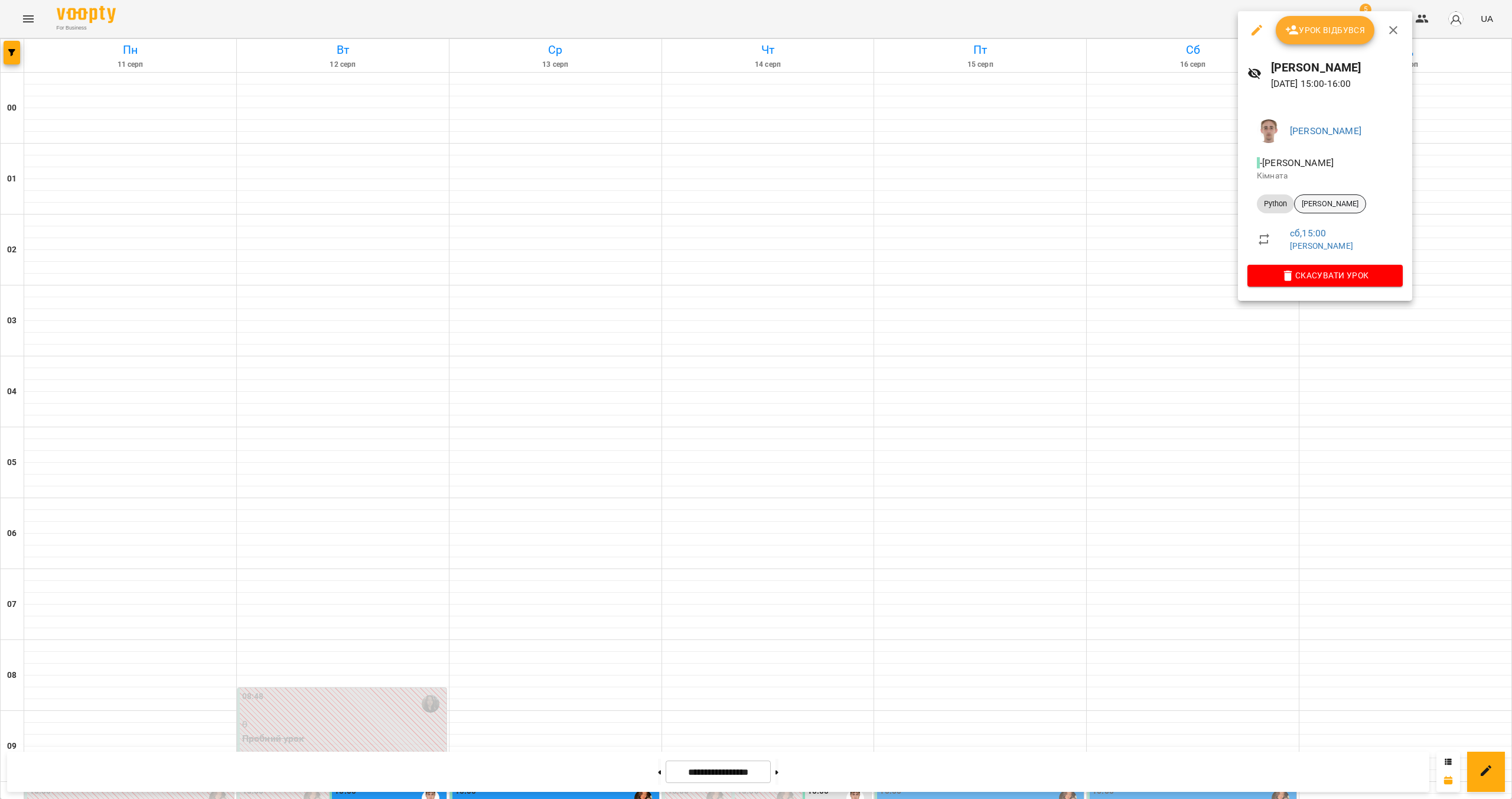
click at [748, 206] on span "[PERSON_NAME]" at bounding box center [1330, 204] width 71 height 10
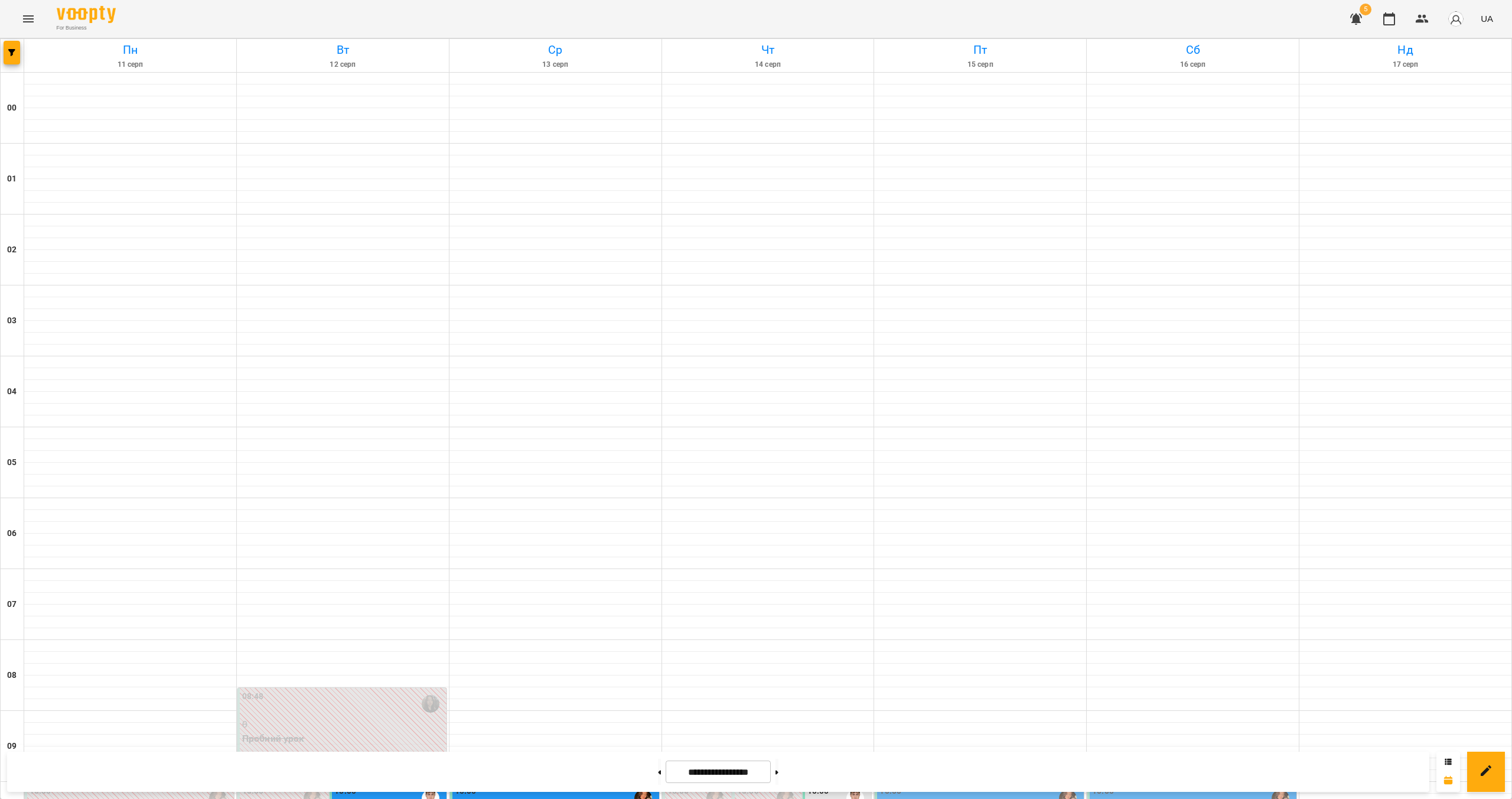
scroll to position [922, 0]
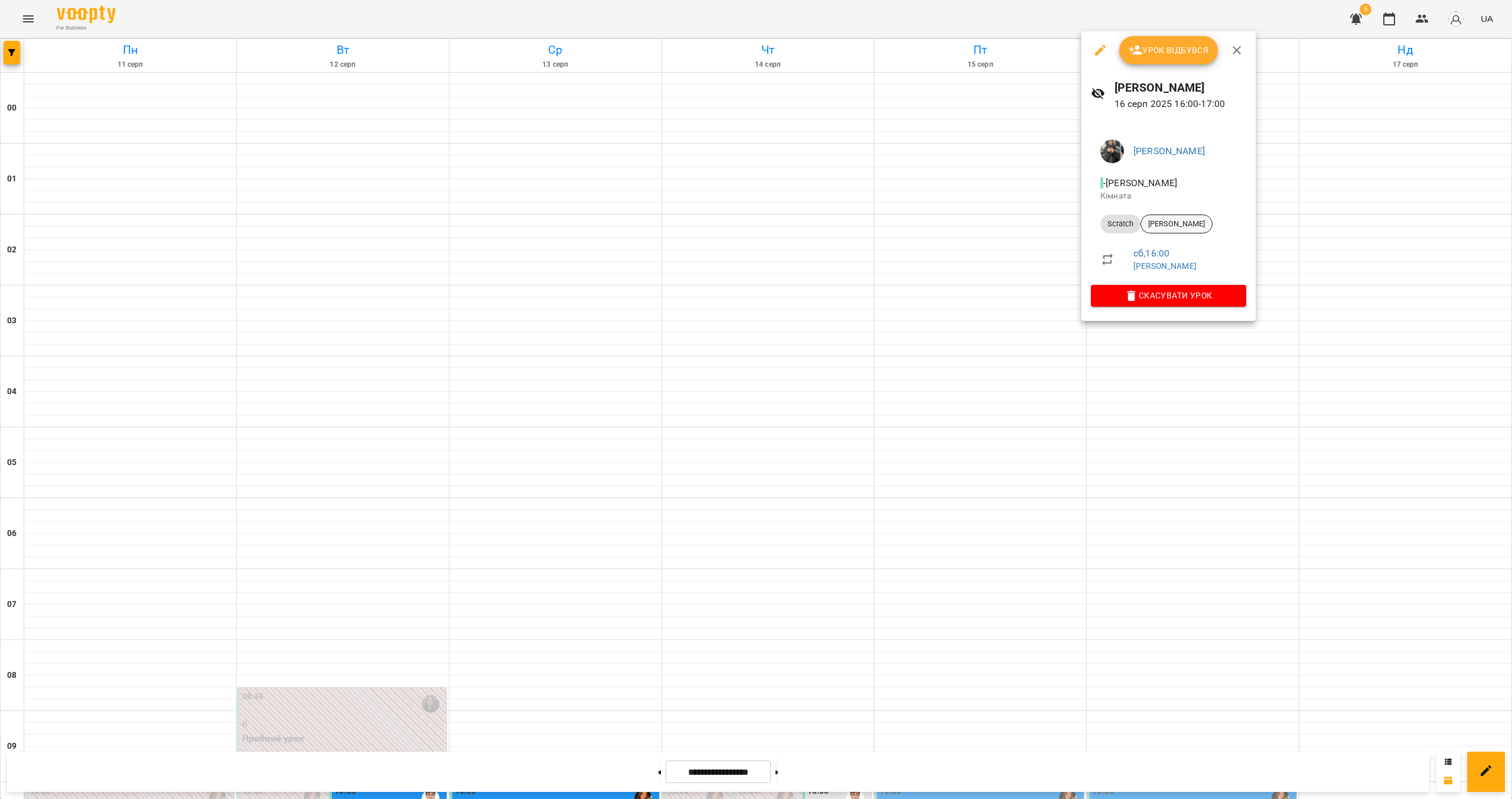
click at [748, 216] on div "[PERSON_NAME]" at bounding box center [1176, 224] width 72 height 19
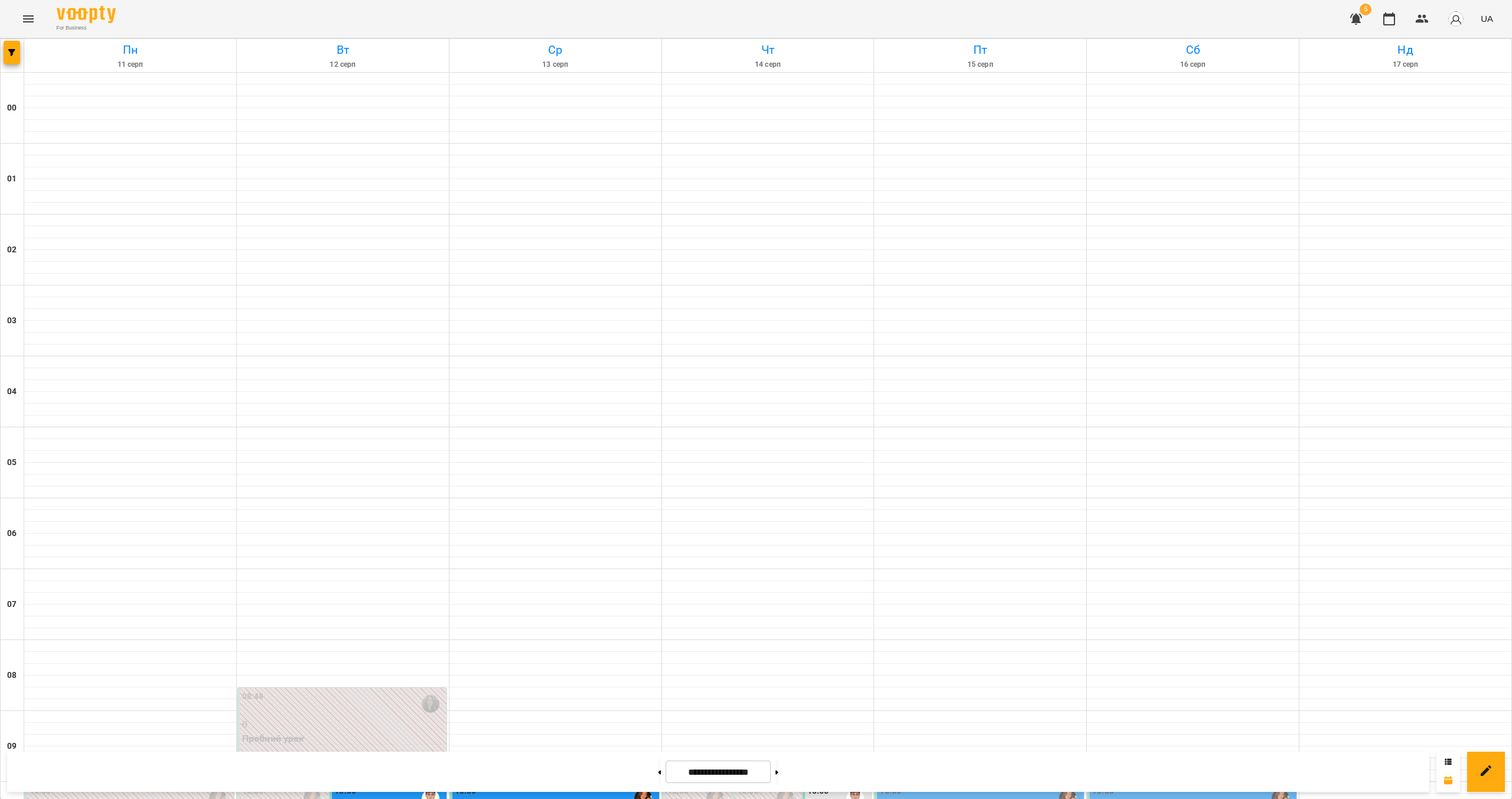
scroll to position [885, 0]
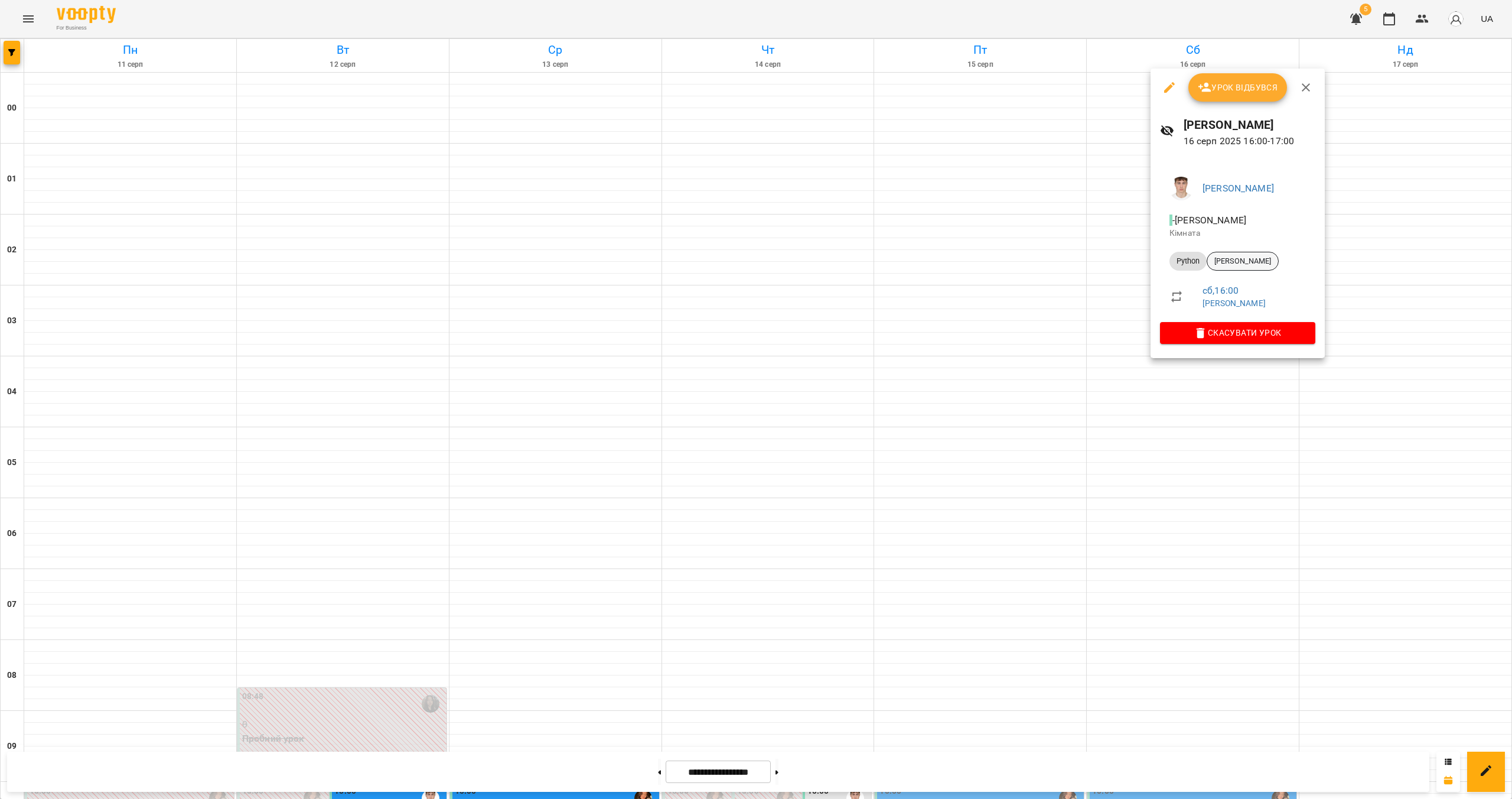
click at [748, 268] on div "[PERSON_NAME]" at bounding box center [1242, 261] width 72 height 19
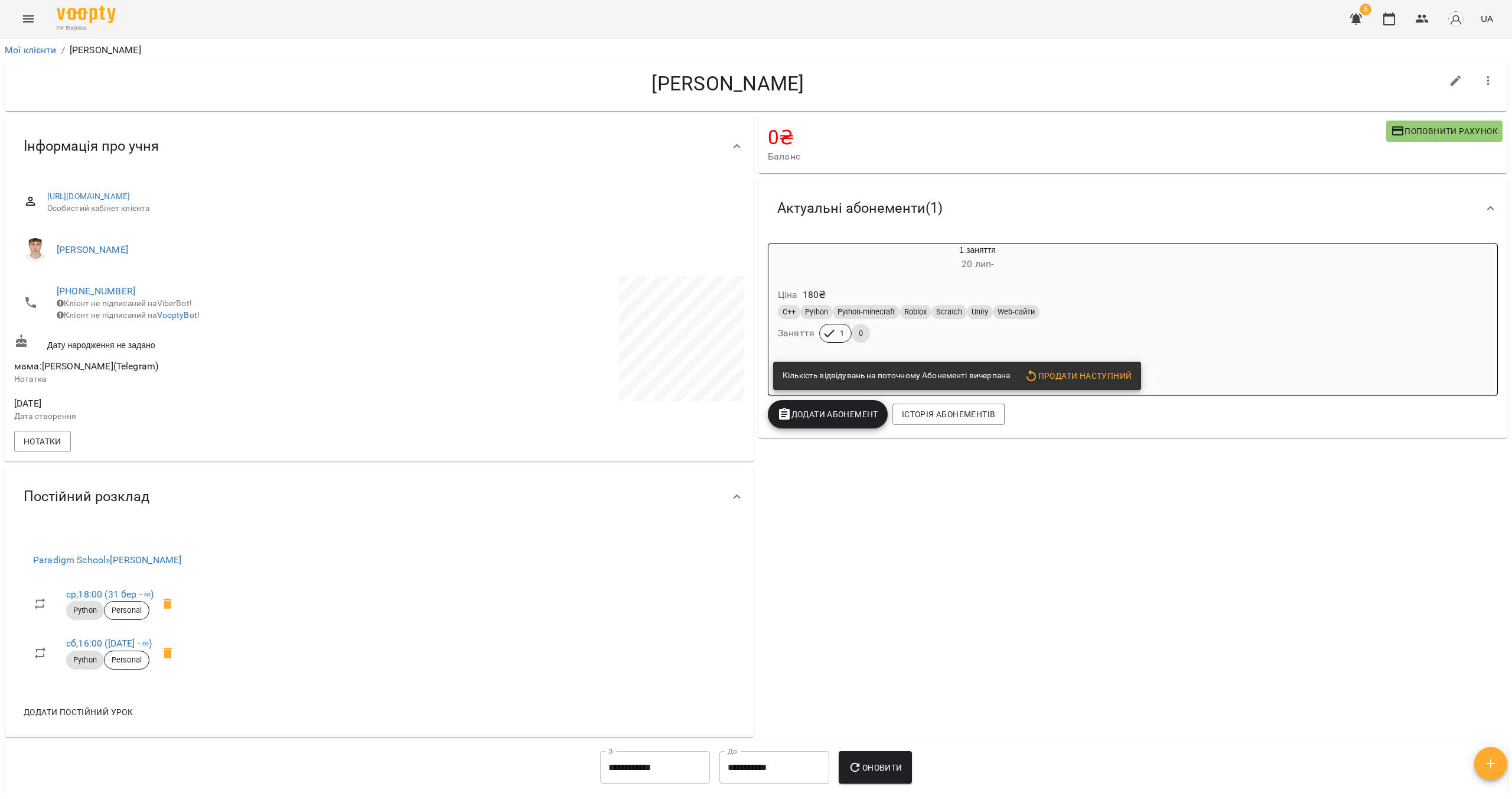
drag, startPoint x: 1103, startPoint y: 148, endPoint x: 1096, endPoint y: 146, distance: 7.3
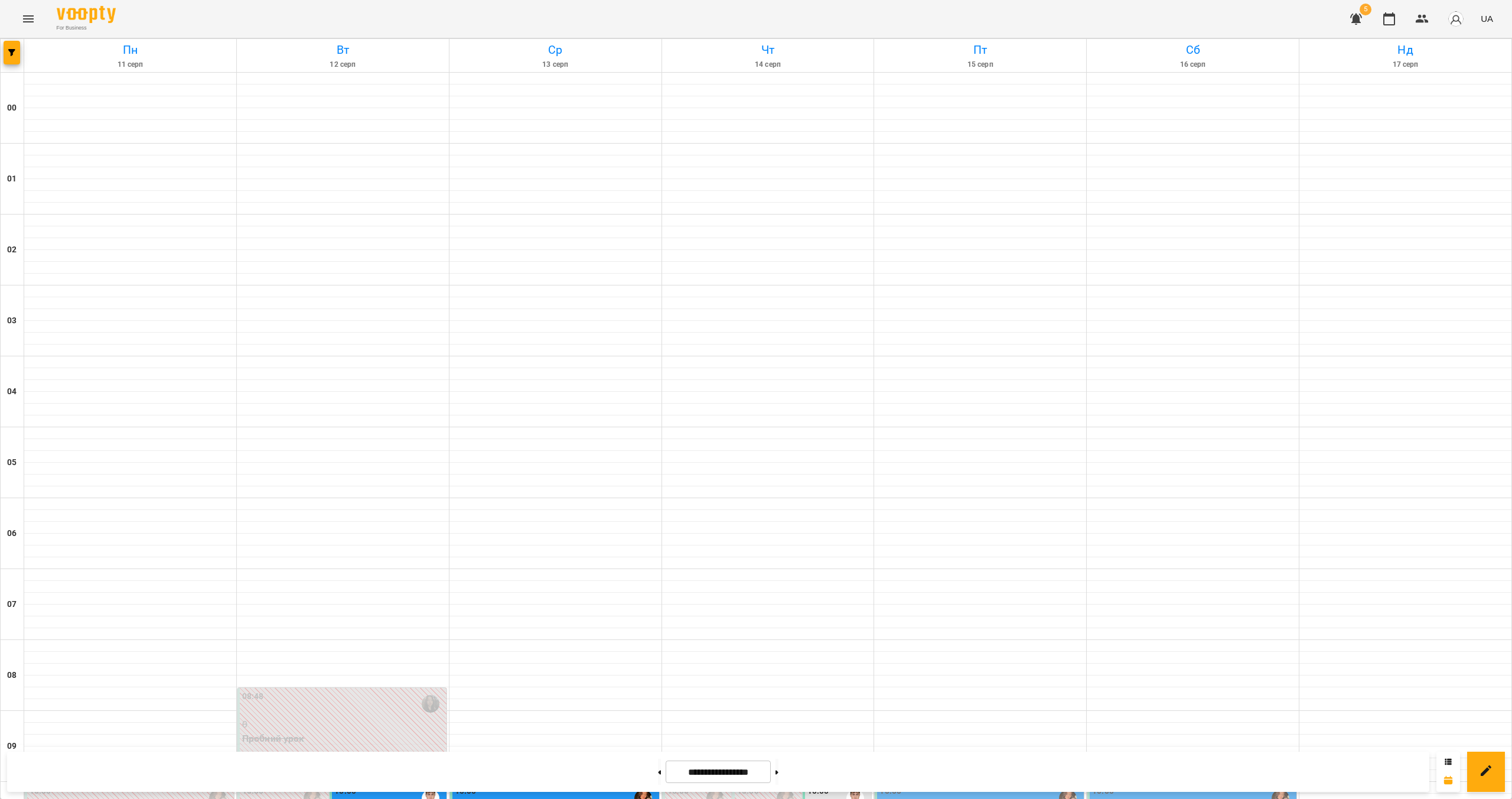
scroll to position [873, 0]
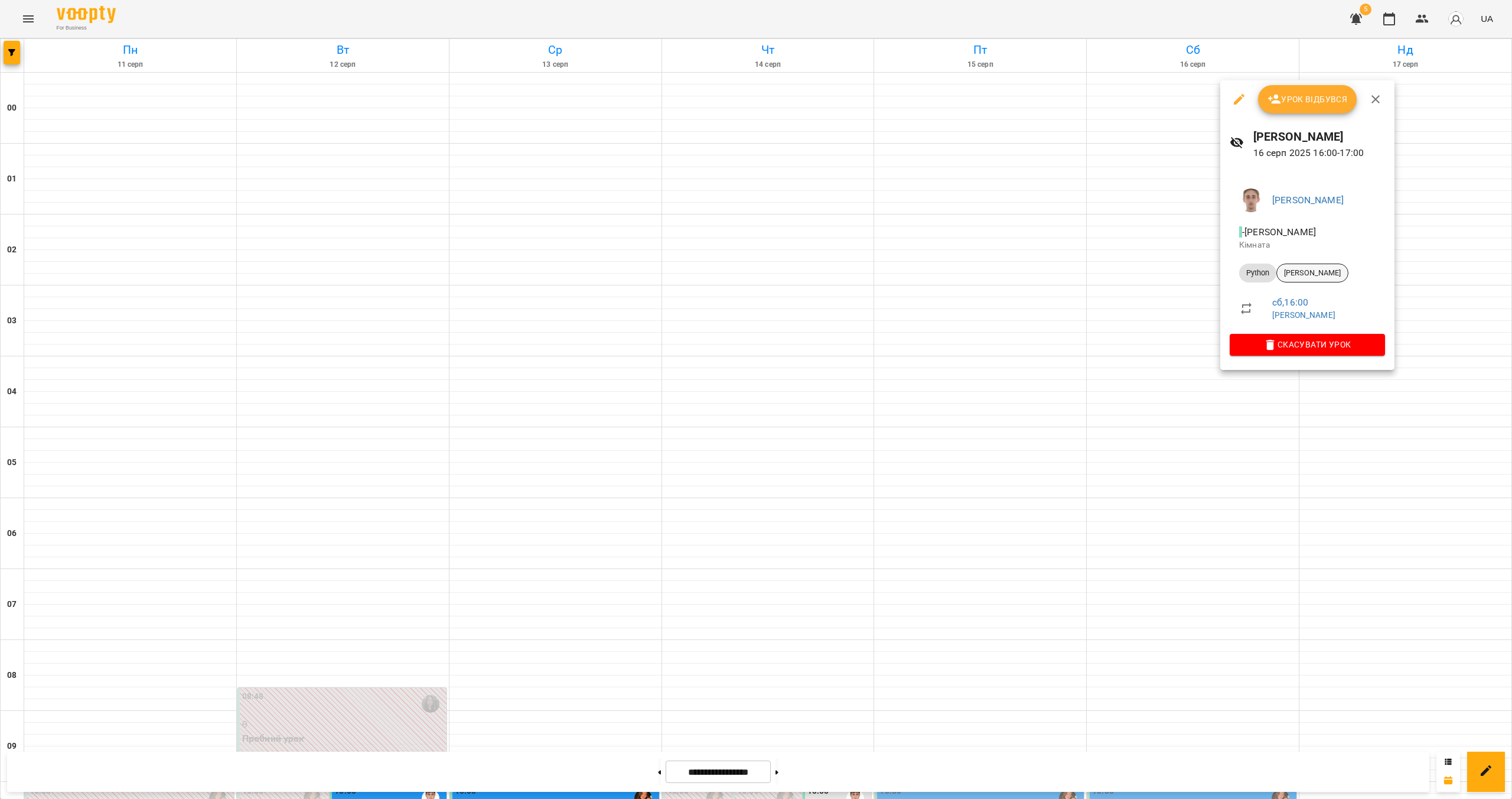
click at [748, 275] on span "[PERSON_NAME]" at bounding box center [1312, 273] width 71 height 10
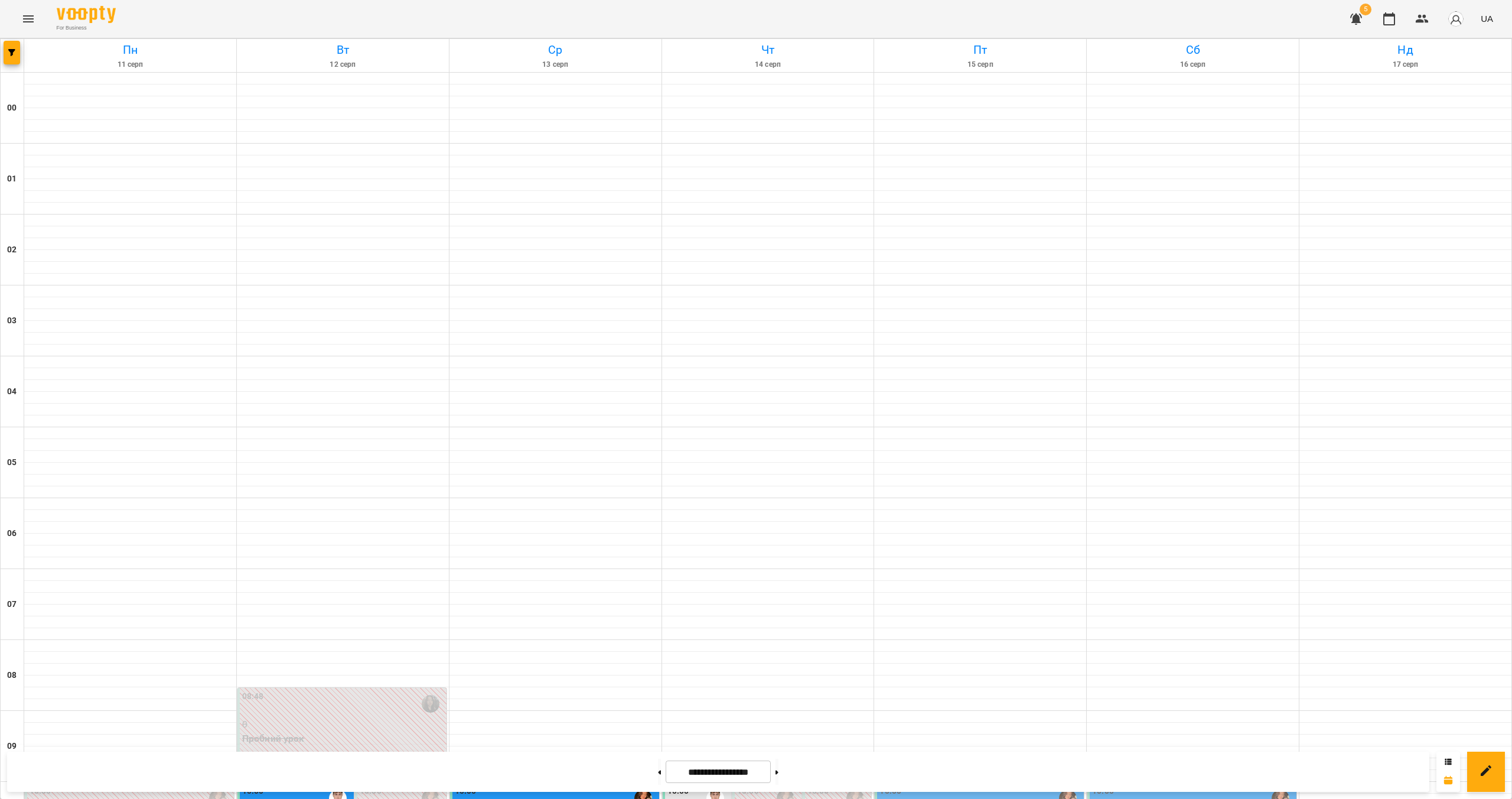
scroll to position [1029, 0]
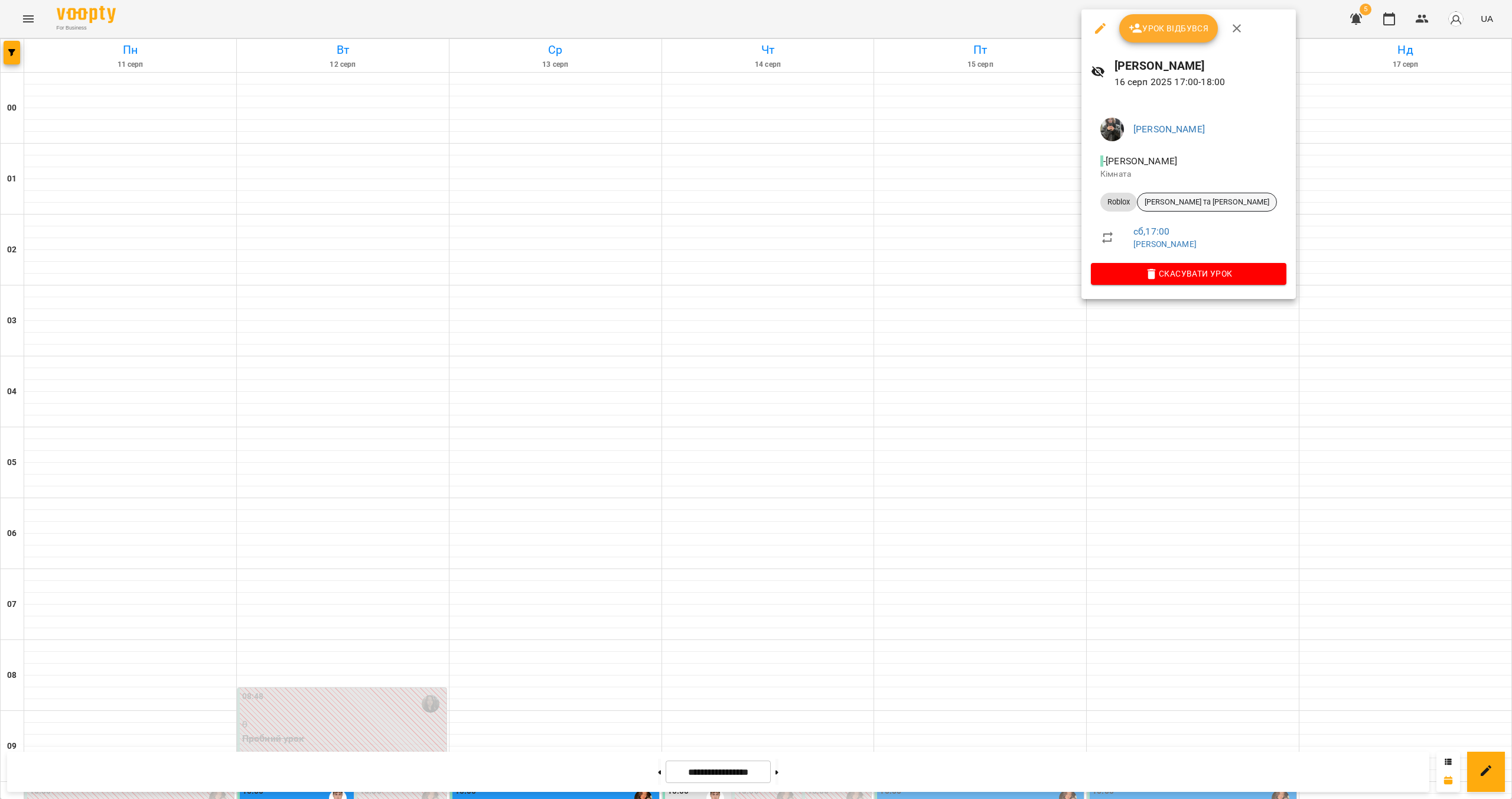
click at [748, 205] on span "[PERSON_NAME] та [PERSON_NAME]" at bounding box center [1207, 202] width 139 height 10
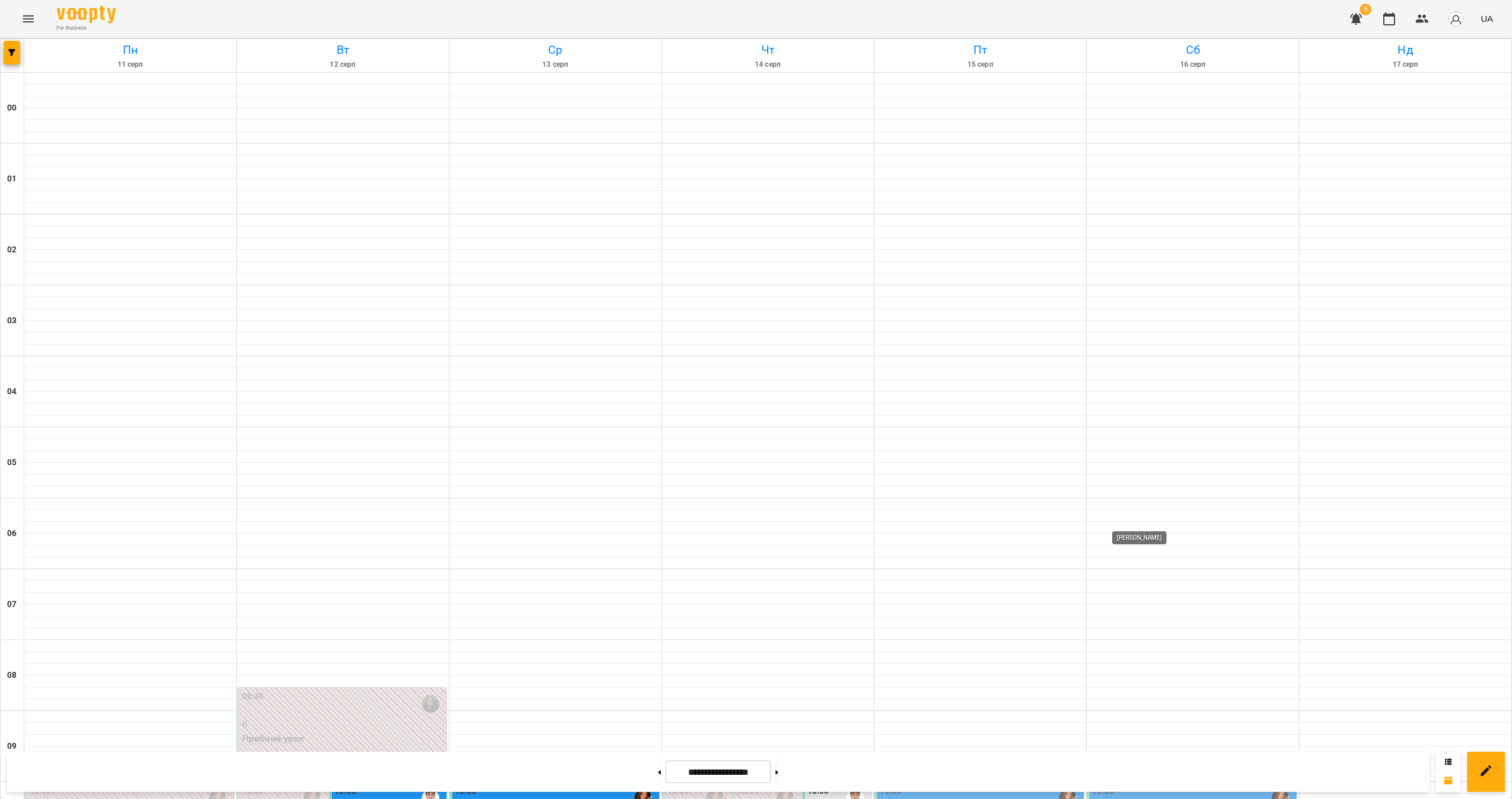
scroll to position [1029, 0]
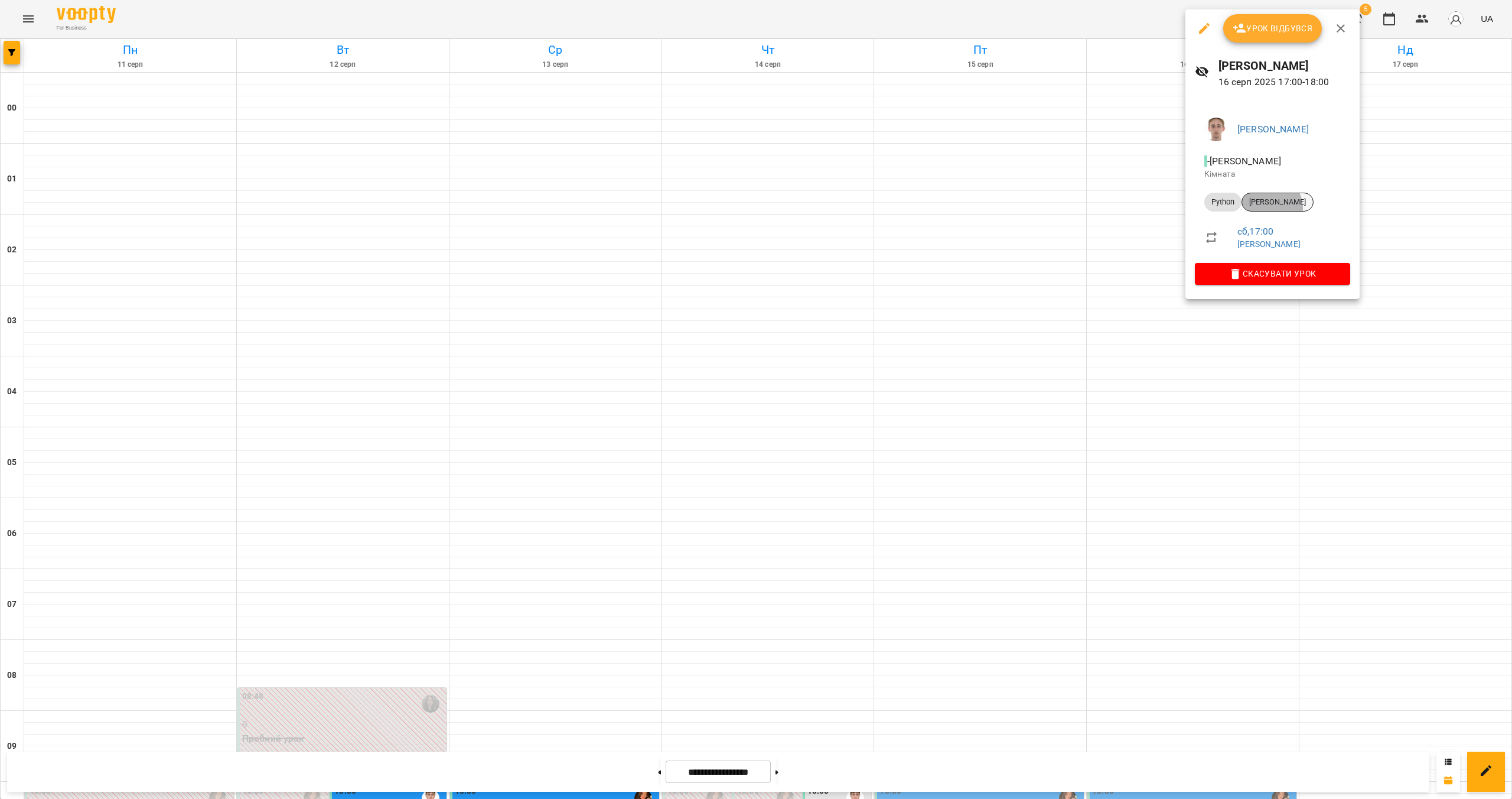
click at [748, 208] on div "[PERSON_NAME]" at bounding box center [1277, 202] width 72 height 19
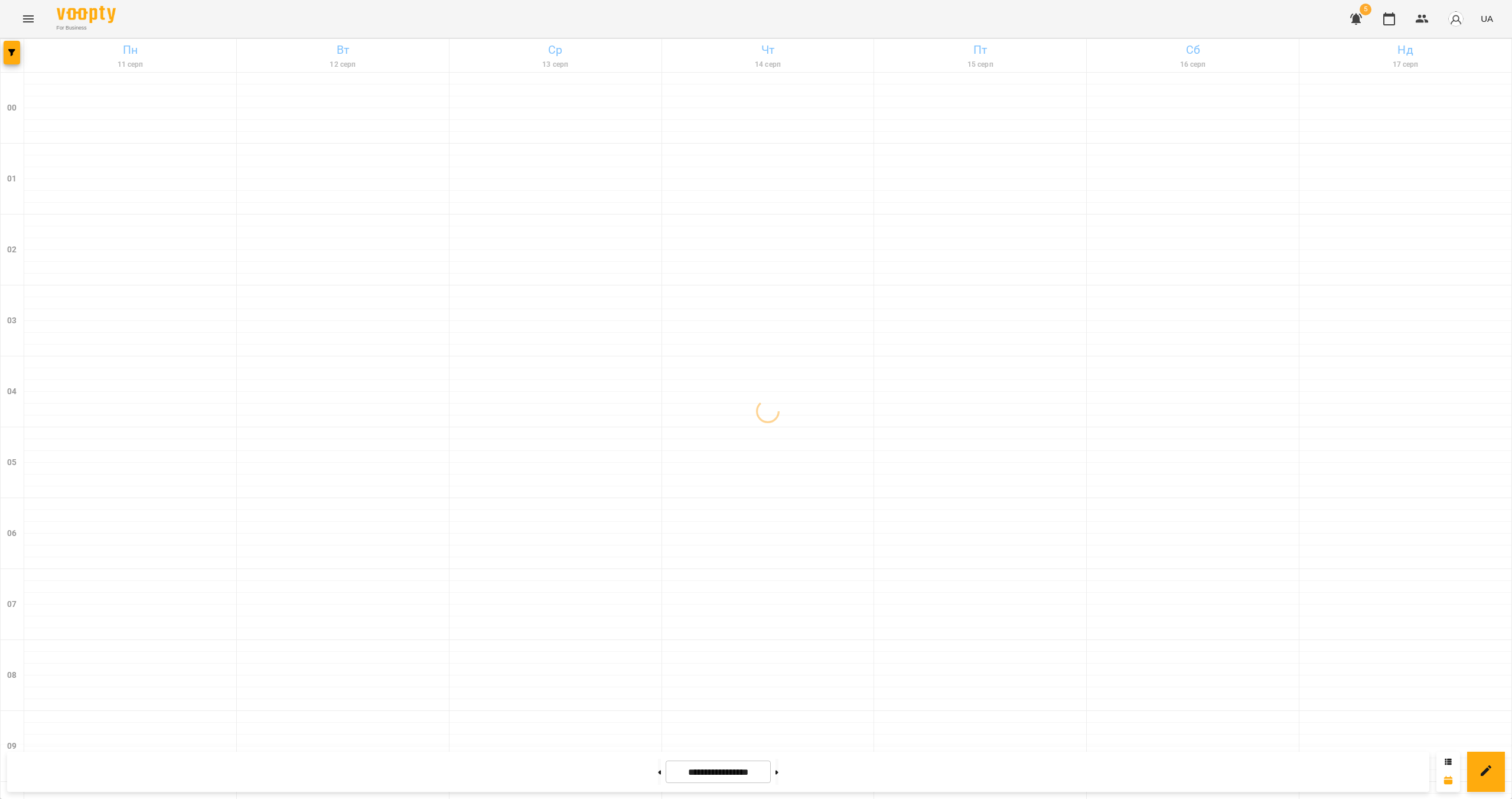
scroll to position [1029, 0]
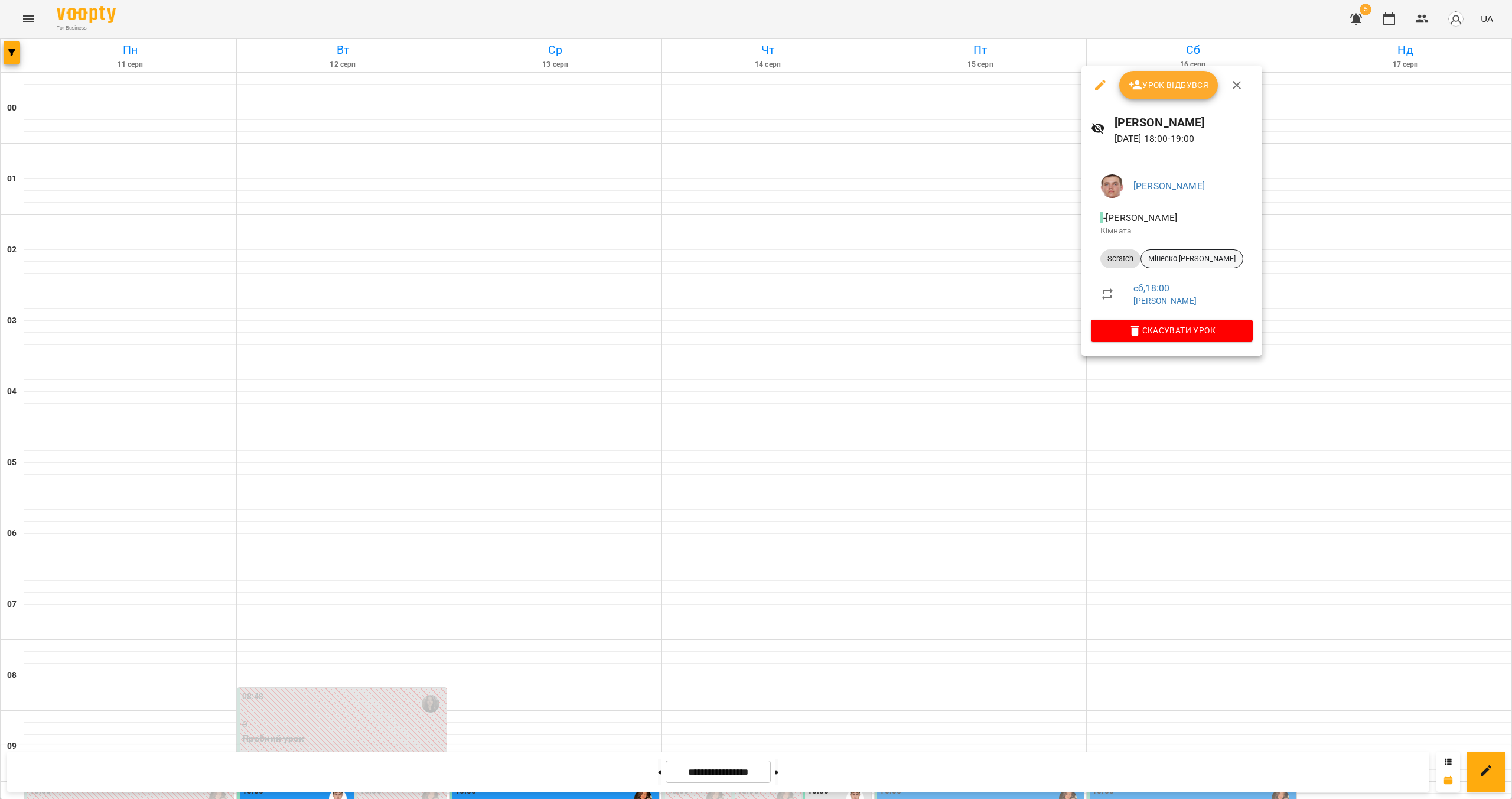
click at [748, 263] on span "Мінеско [PERSON_NAME]" at bounding box center [1192, 259] width 102 height 10
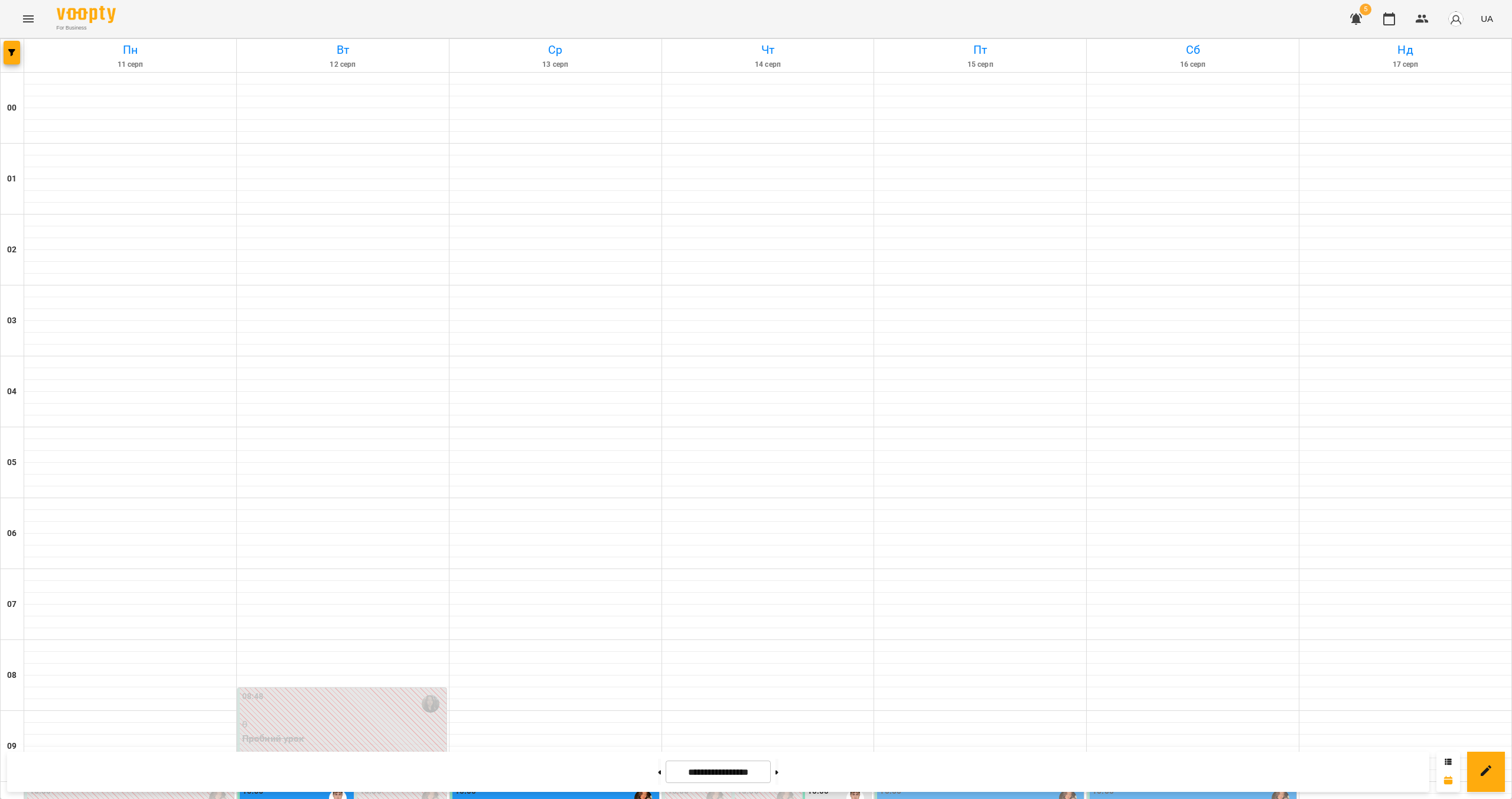
scroll to position [1029, 0]
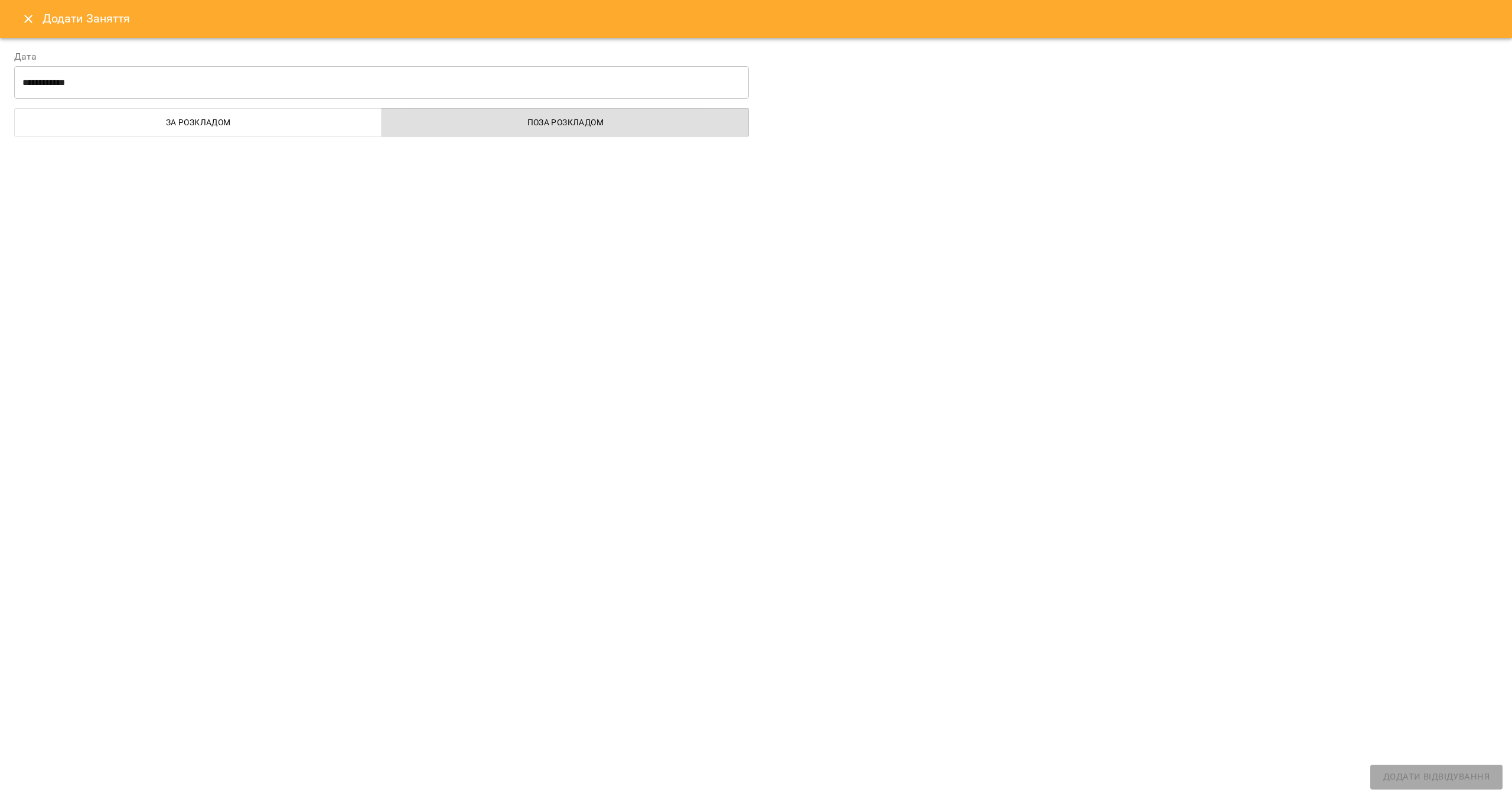
select select
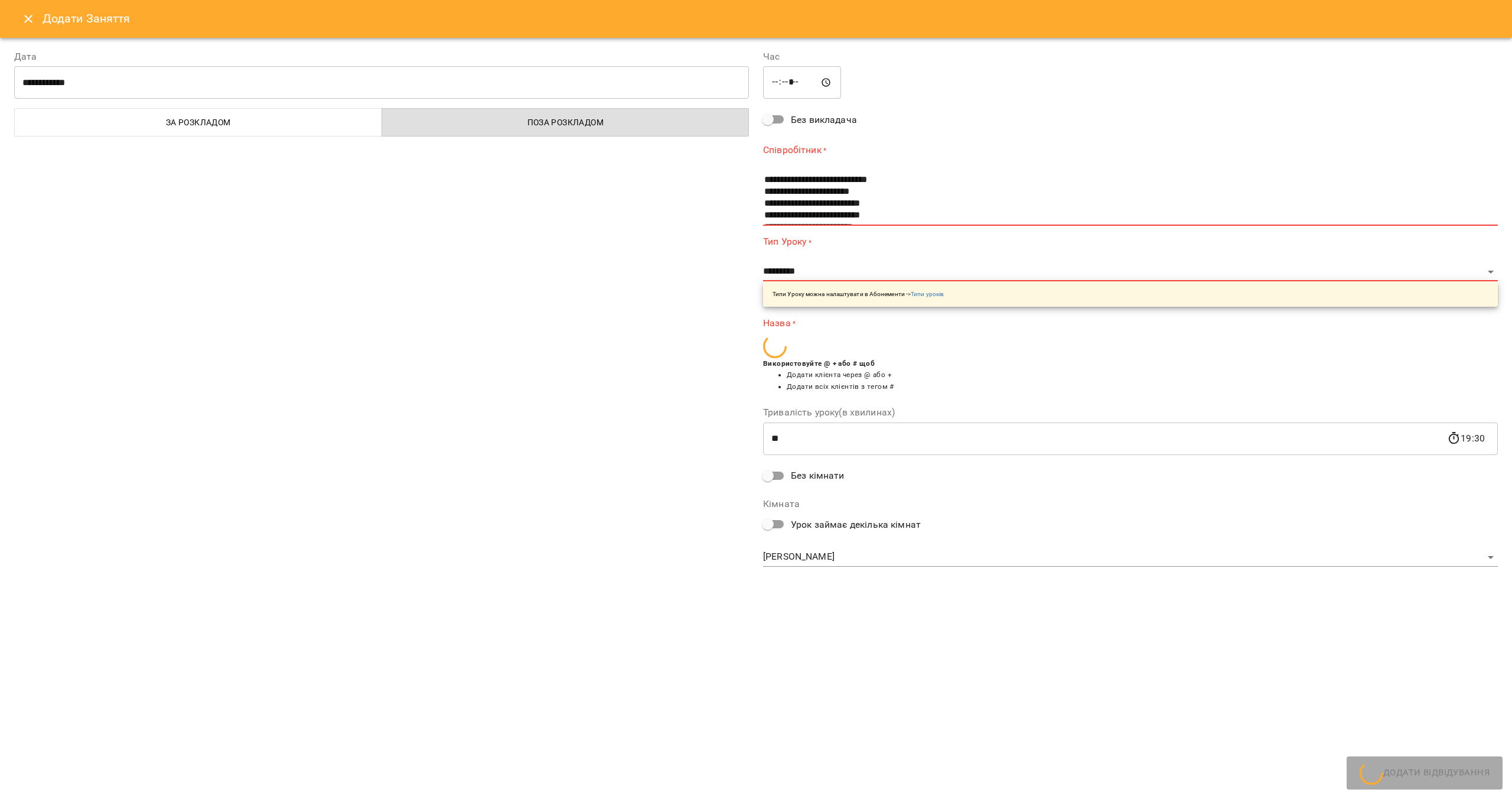
click at [24, 19] on icon "Close" at bounding box center [29, 19] width 14 height 14
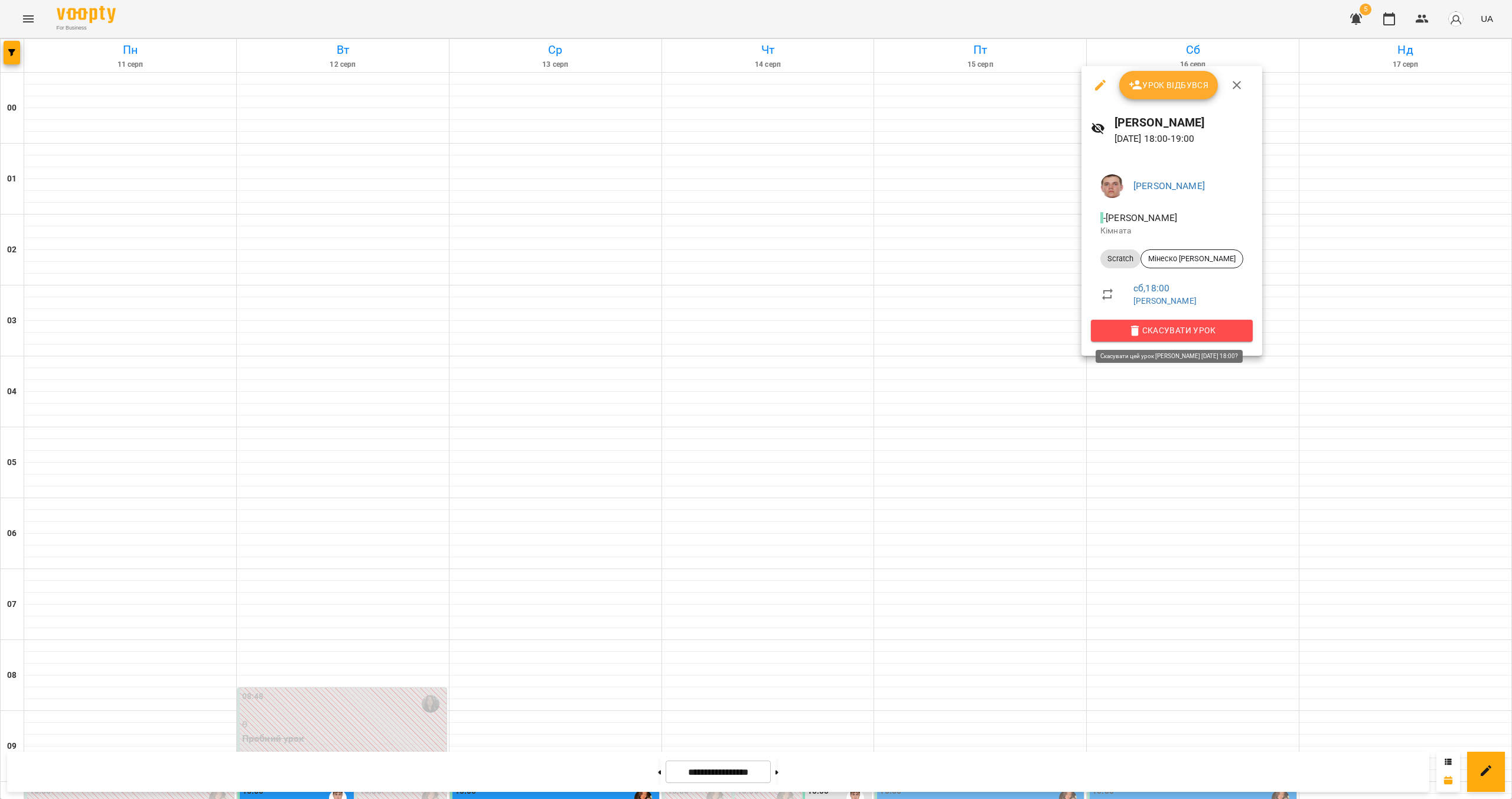
click at [748, 322] on button "Скасувати Урок" at bounding box center [1172, 330] width 162 height 21
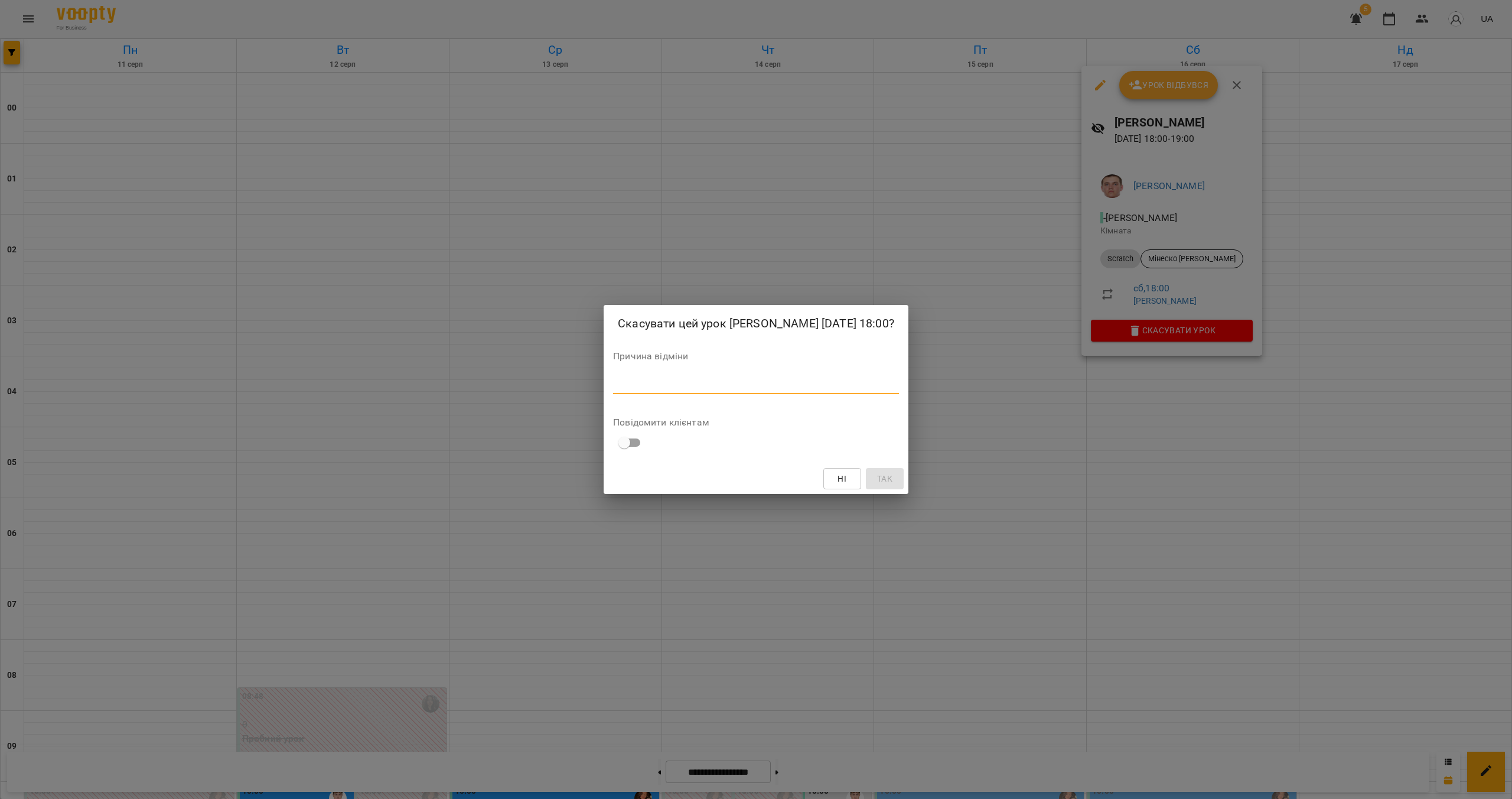
click at [718, 390] on textarea at bounding box center [756, 384] width 286 height 11
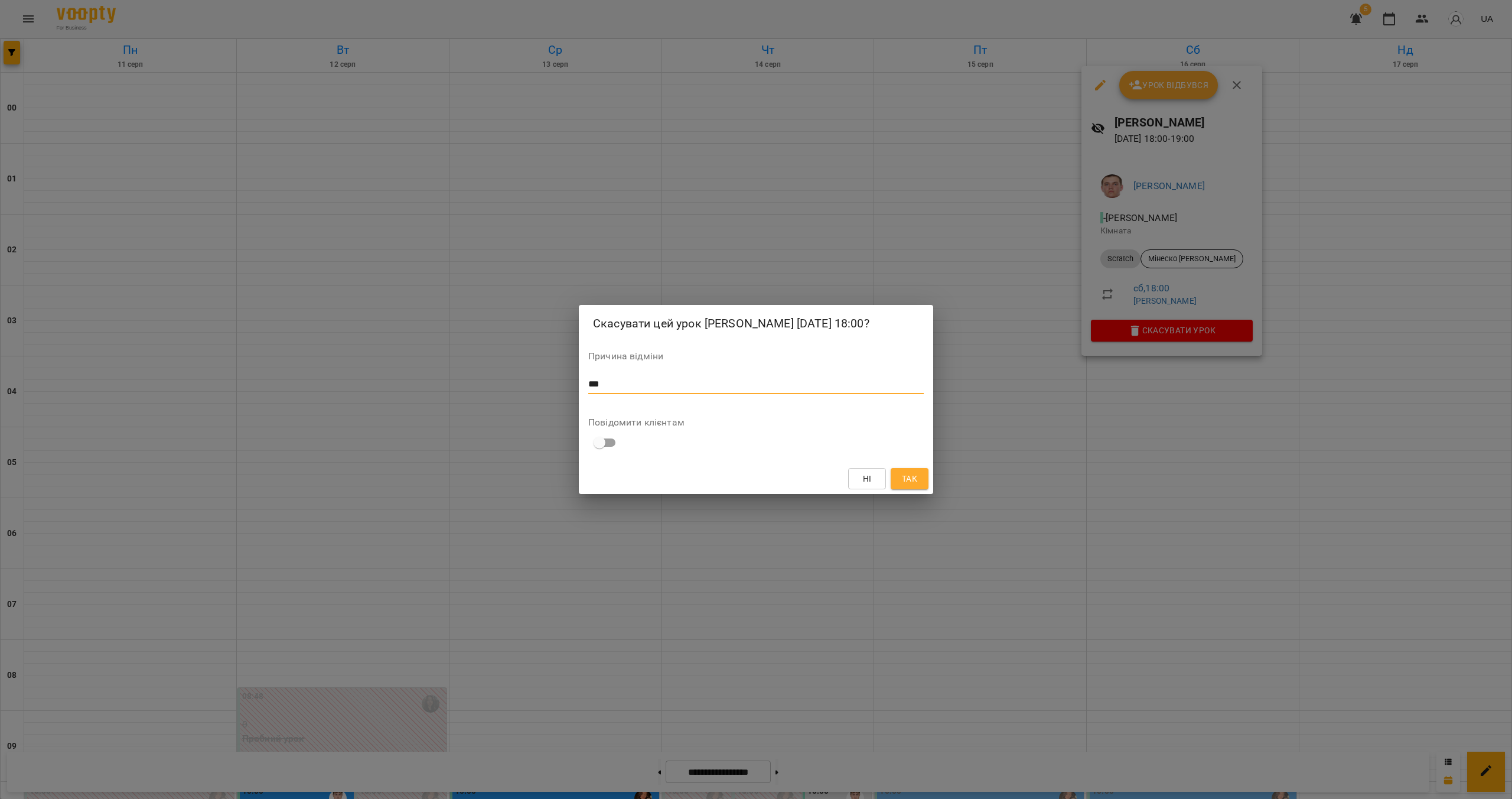
type textarea "***"
click at [748, 482] on span "Так" at bounding box center [910, 479] width 16 height 14
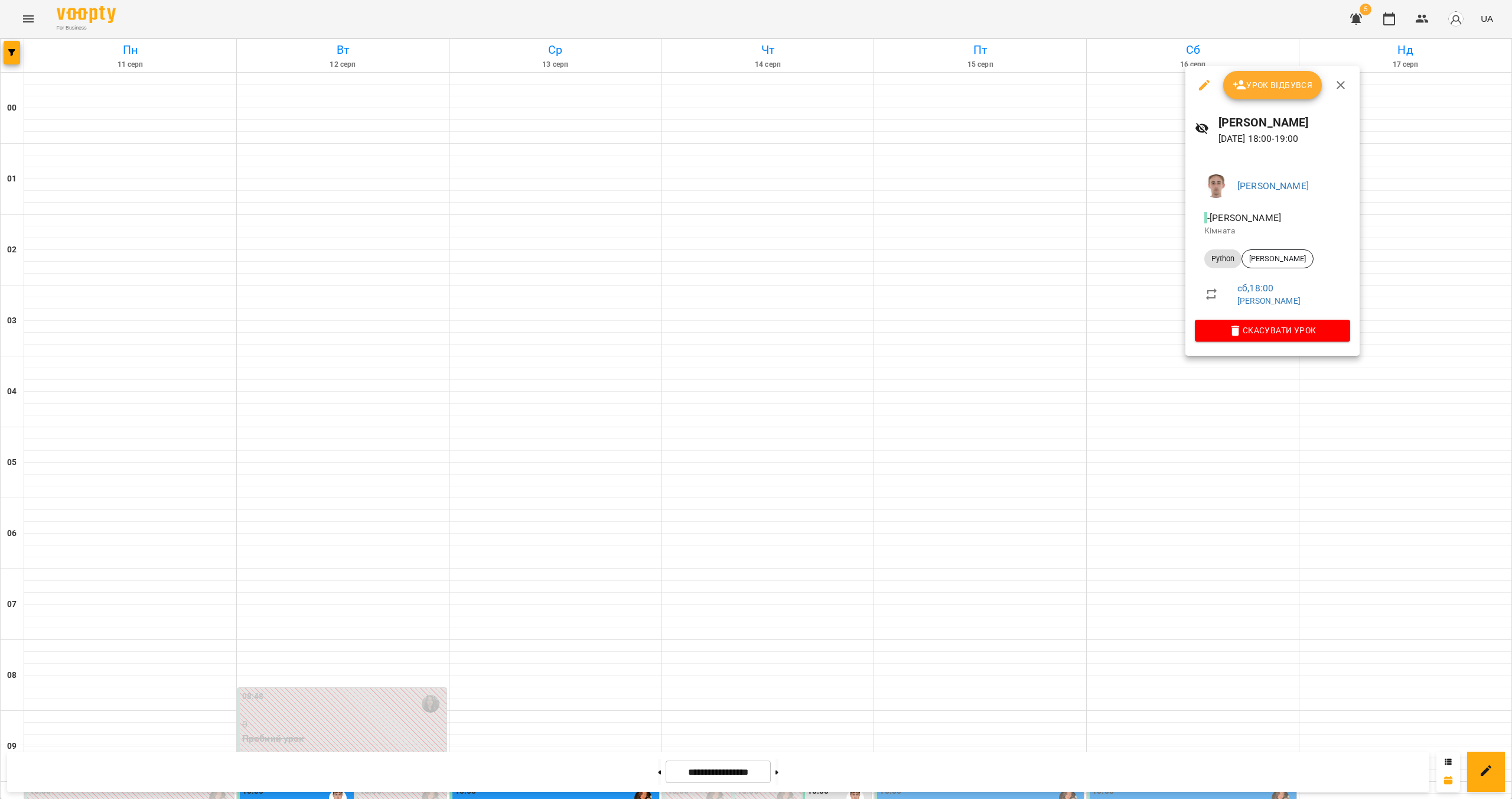
click at [748, 268] on li "Python [PERSON_NAME]" at bounding box center [1273, 259] width 156 height 29
click at [748, 261] on span "[PERSON_NAME]" at bounding box center [1277, 259] width 71 height 10
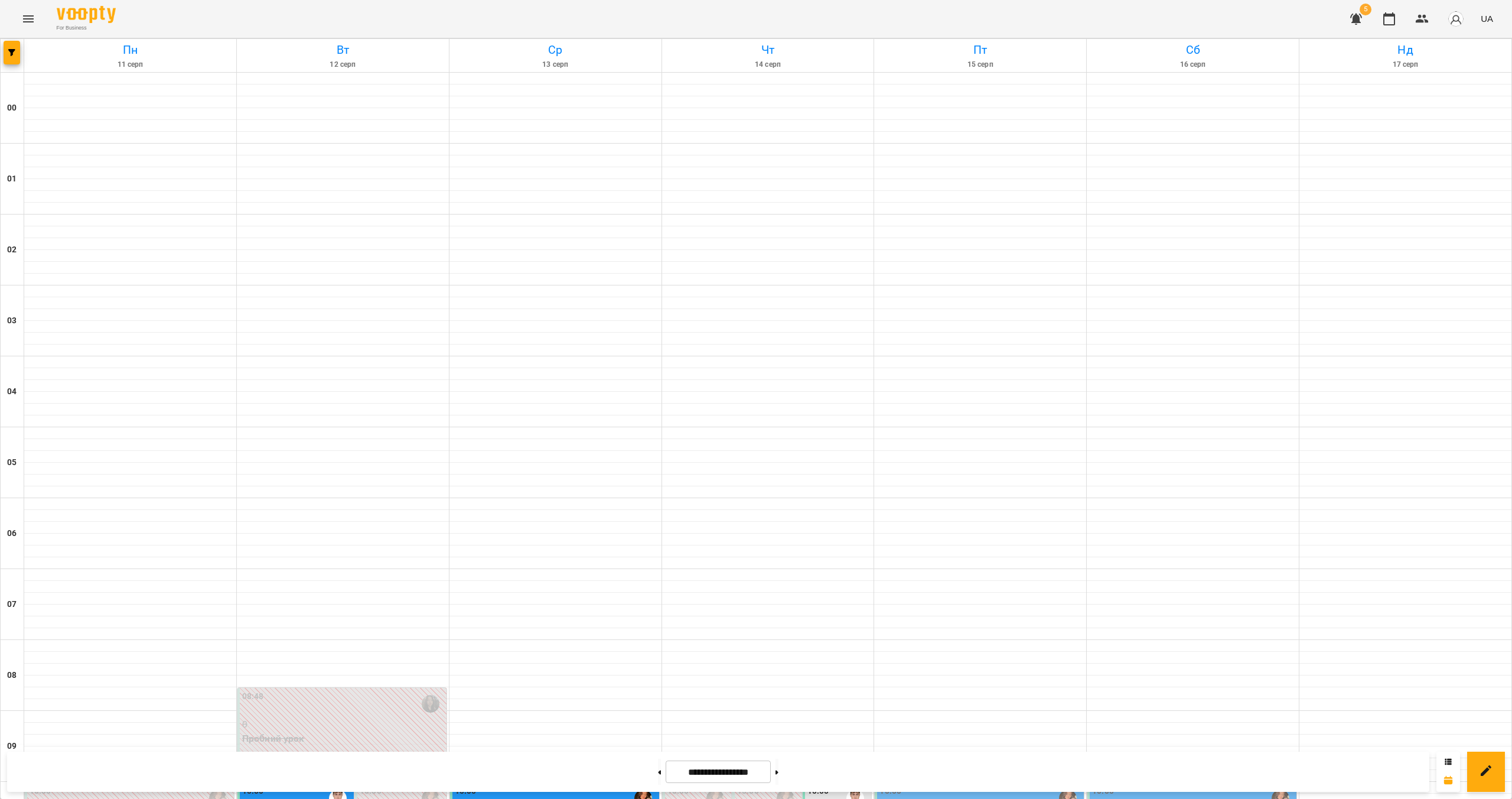
scroll to position [1029, 0]
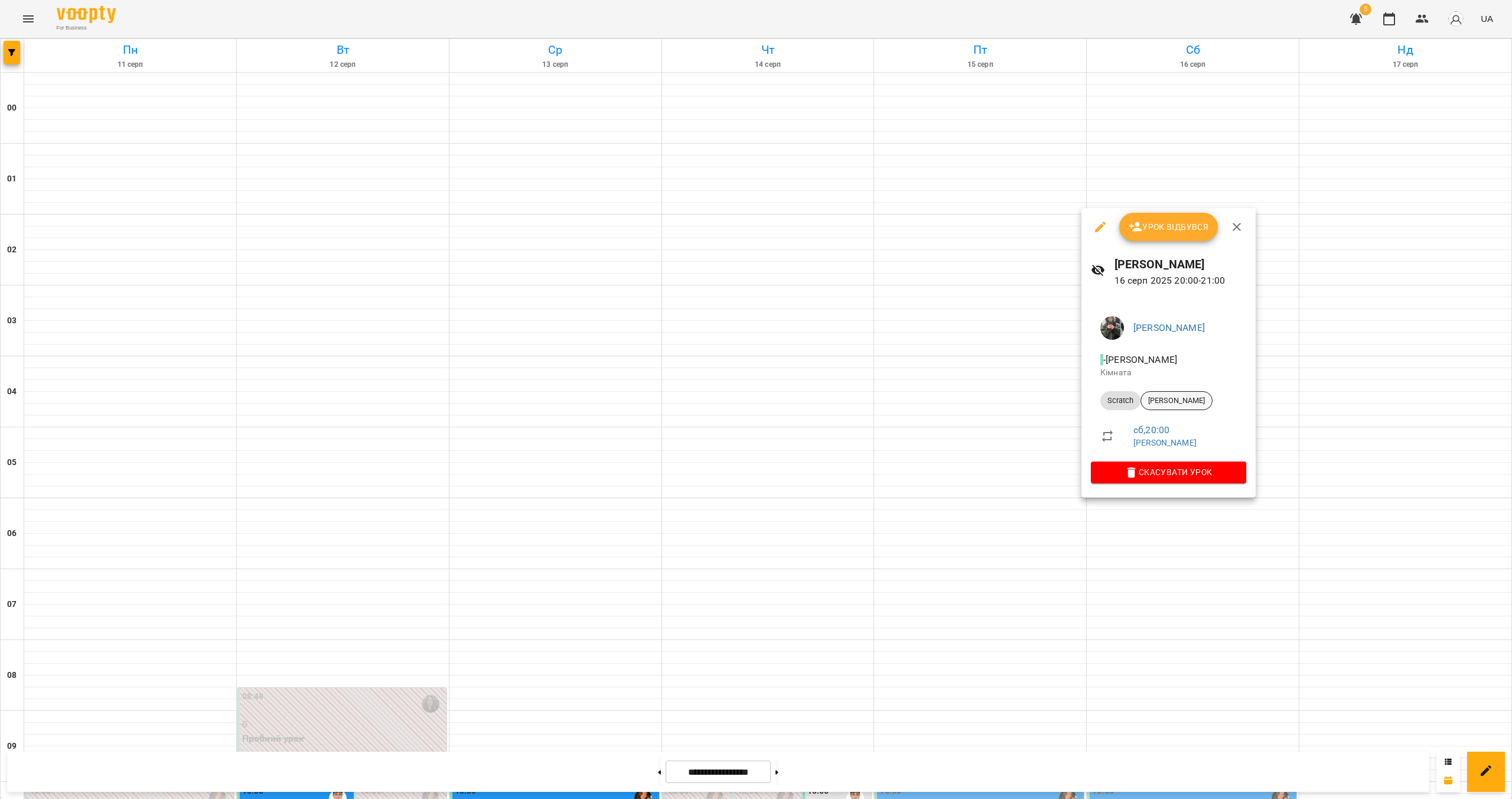
click at [748, 401] on span "[PERSON_NAME]" at bounding box center [1176, 401] width 71 height 10
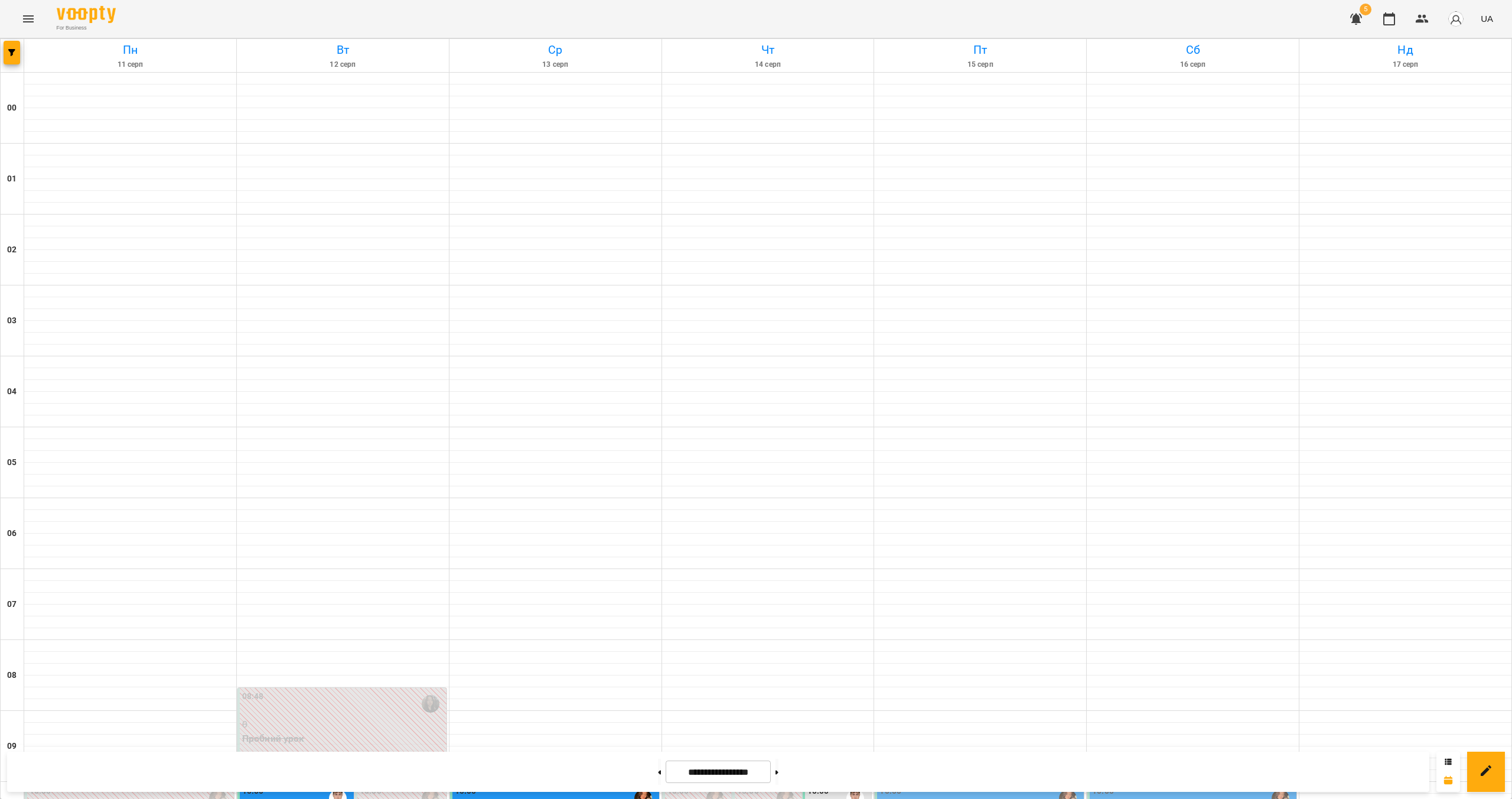
click at [748, 14] on span "5" at bounding box center [1365, 9] width 12 height 12
click at [748, 28] on button "button" at bounding box center [1356, 19] width 29 height 29
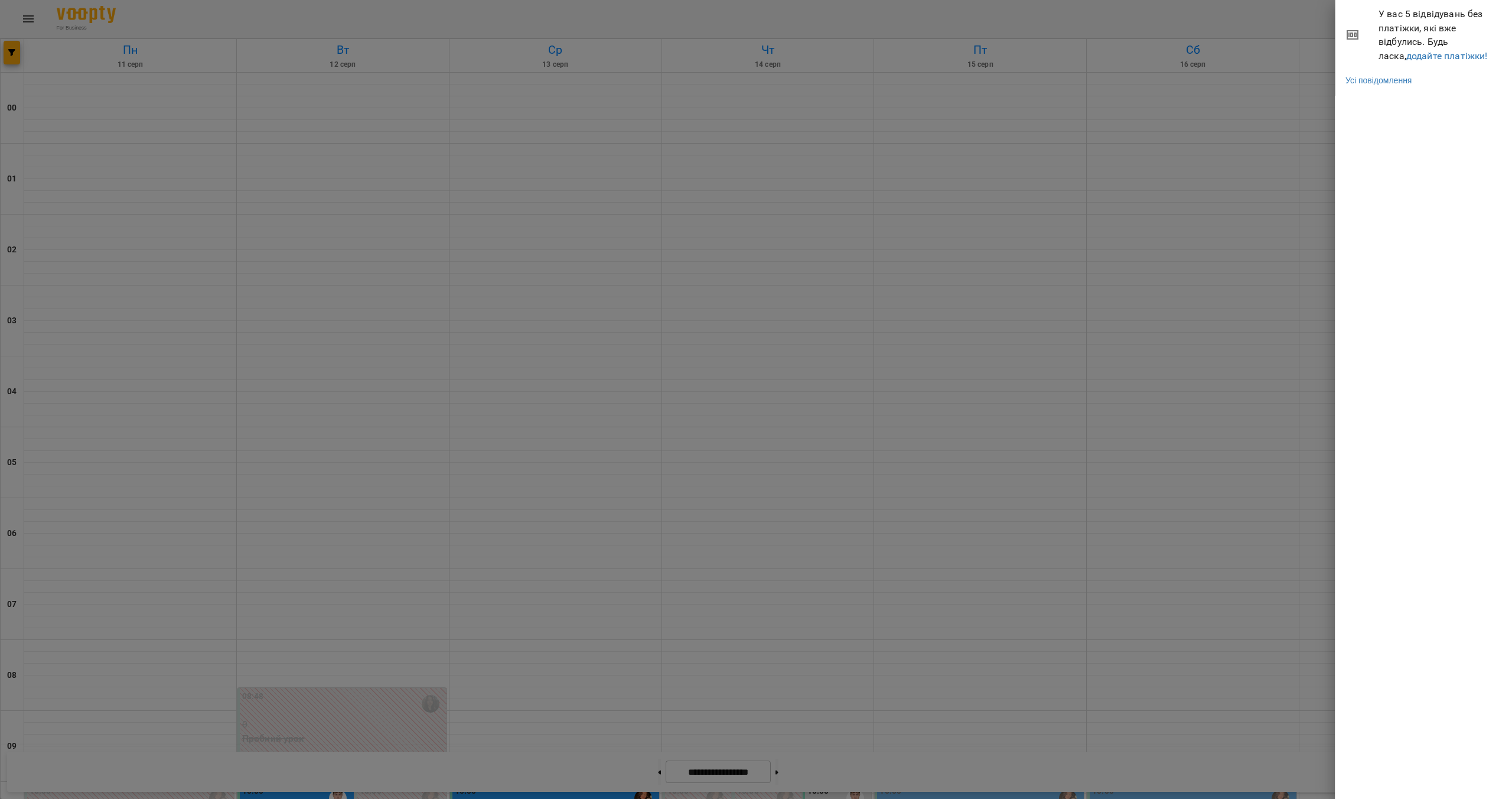
click at [748, 64] on li "У вас 5 відвідувань без платіжки, які вже відбулись. Будь ласка, додайте платіж…" at bounding box center [1424, 35] width 176 height 70
click at [748, 56] on link "додайте платіжки!" at bounding box center [1447, 55] width 82 height 11
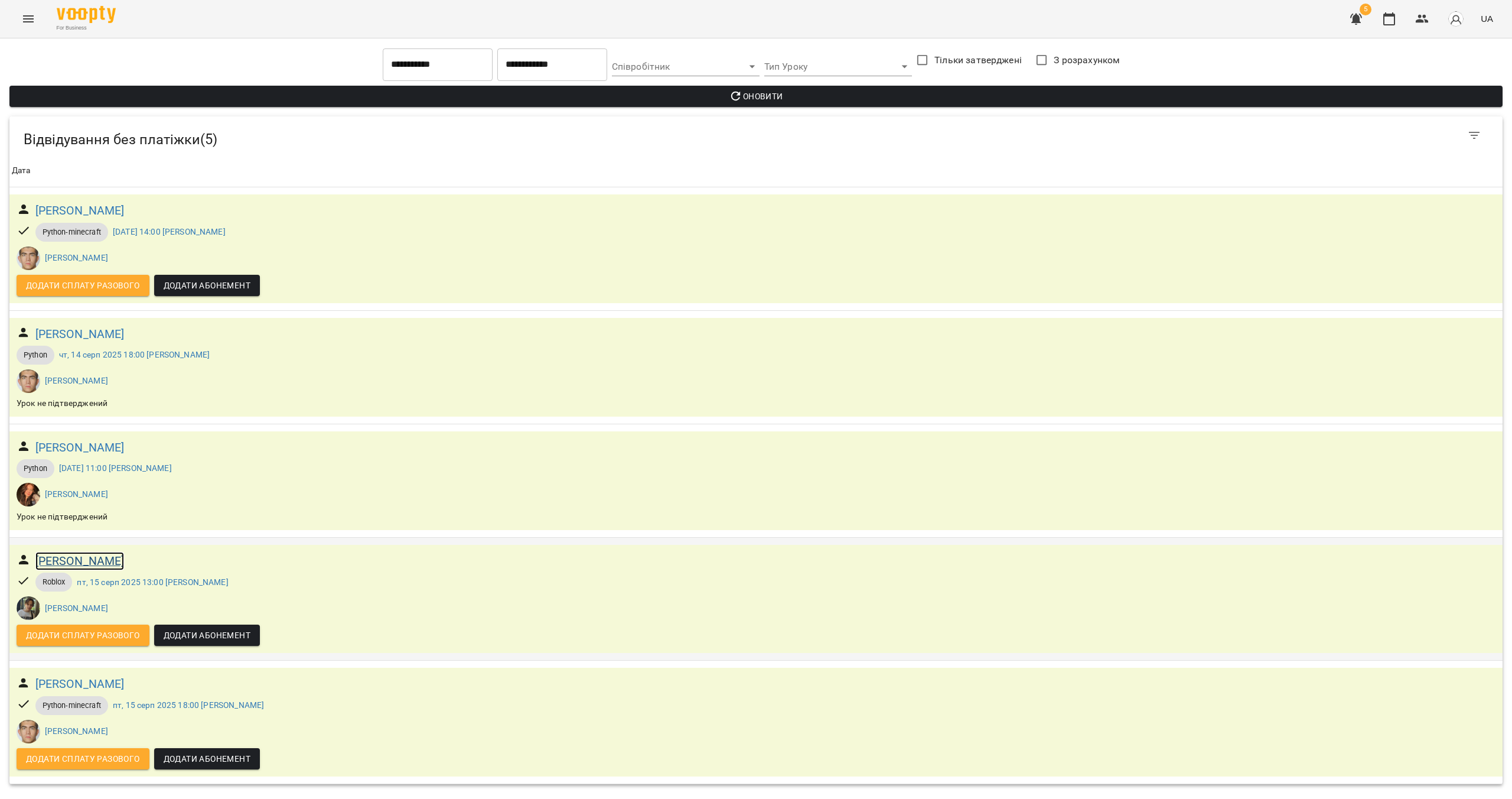
click at [75, 562] on h6 "[PERSON_NAME]" at bounding box center [80, 561] width 89 height 18
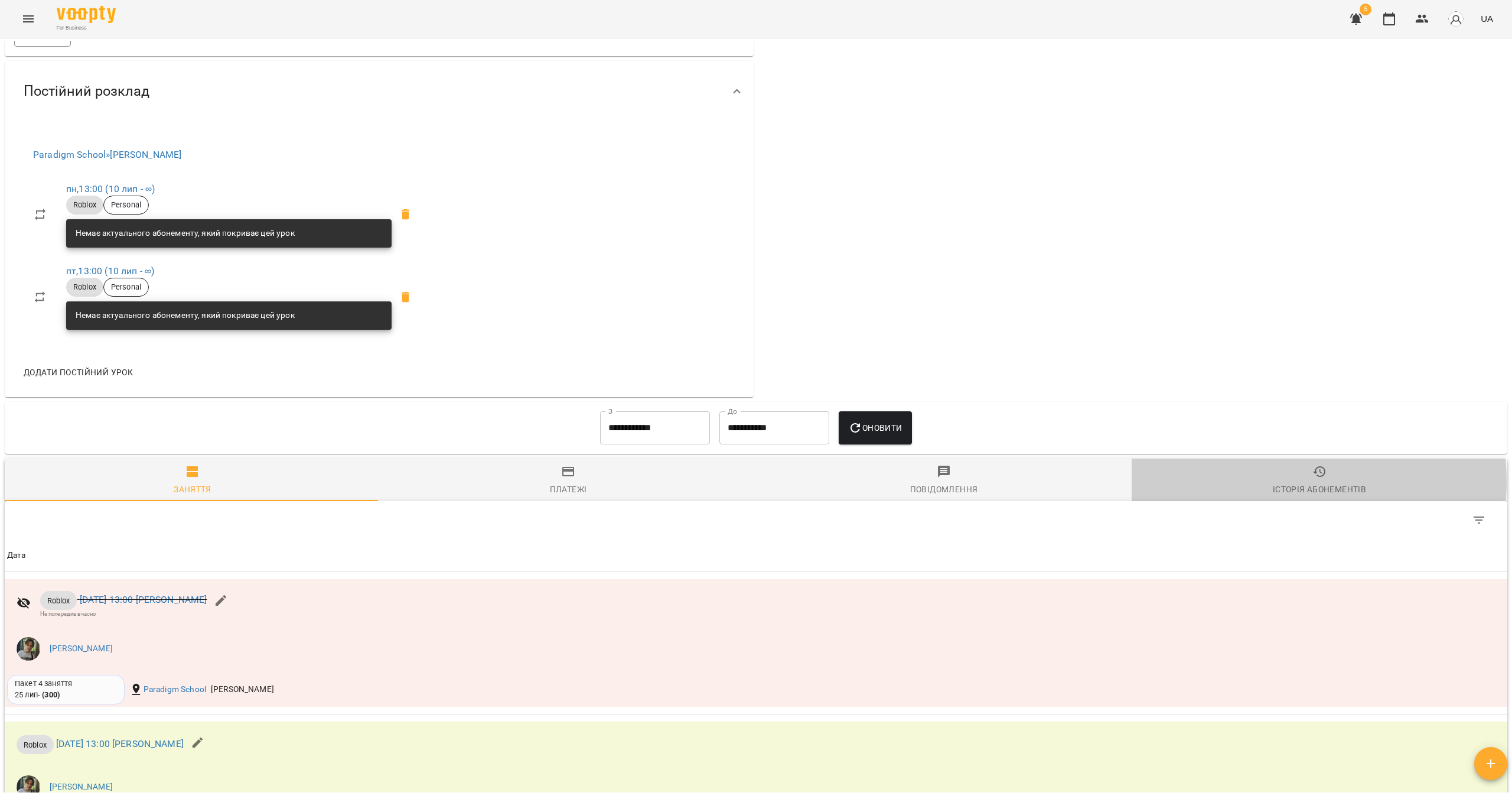
click at [748, 491] on div "Історія абонементів" at bounding box center [1319, 489] width 93 height 14
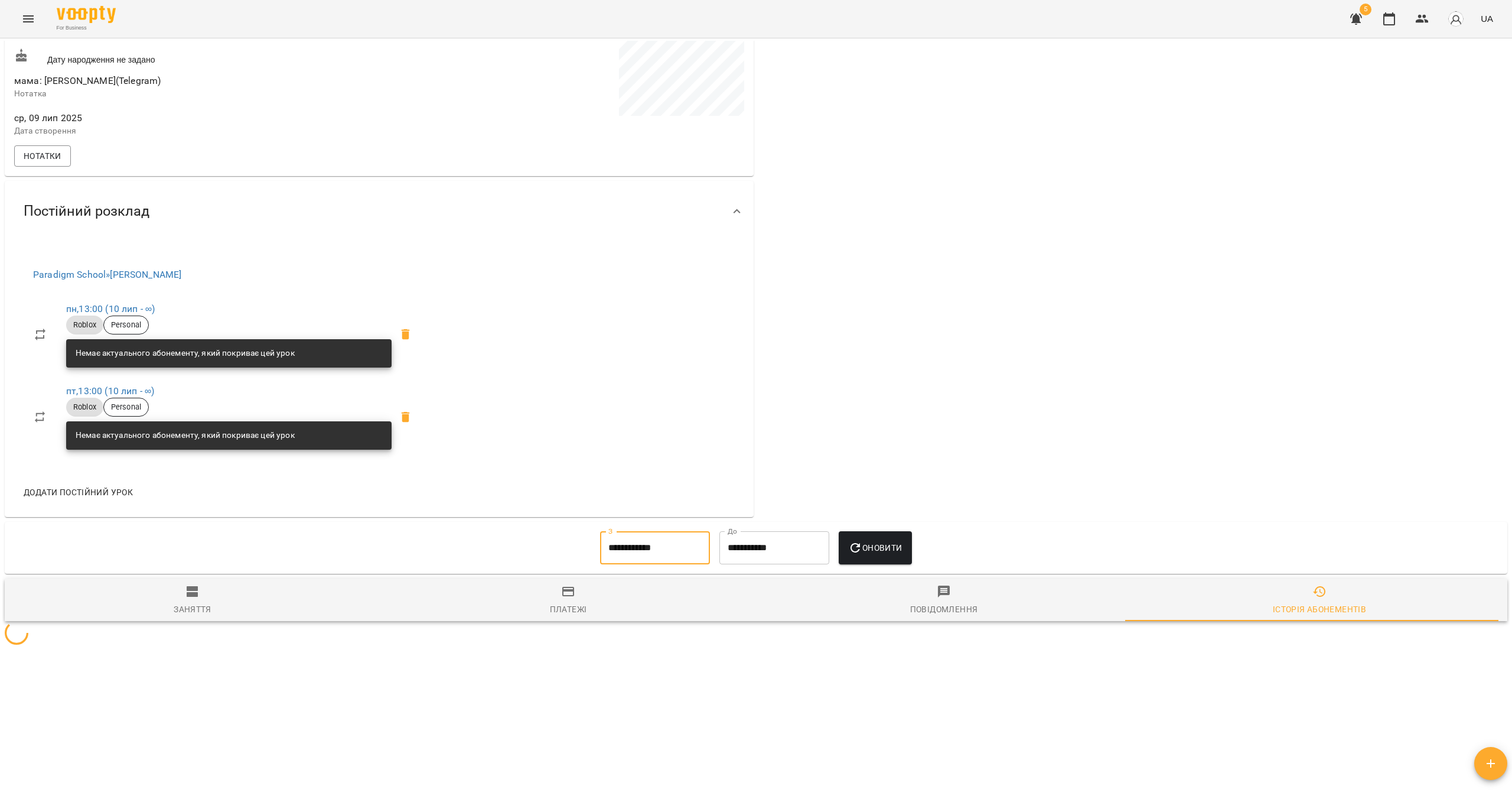
click at [622, 554] on input "**********" at bounding box center [655, 547] width 110 height 33
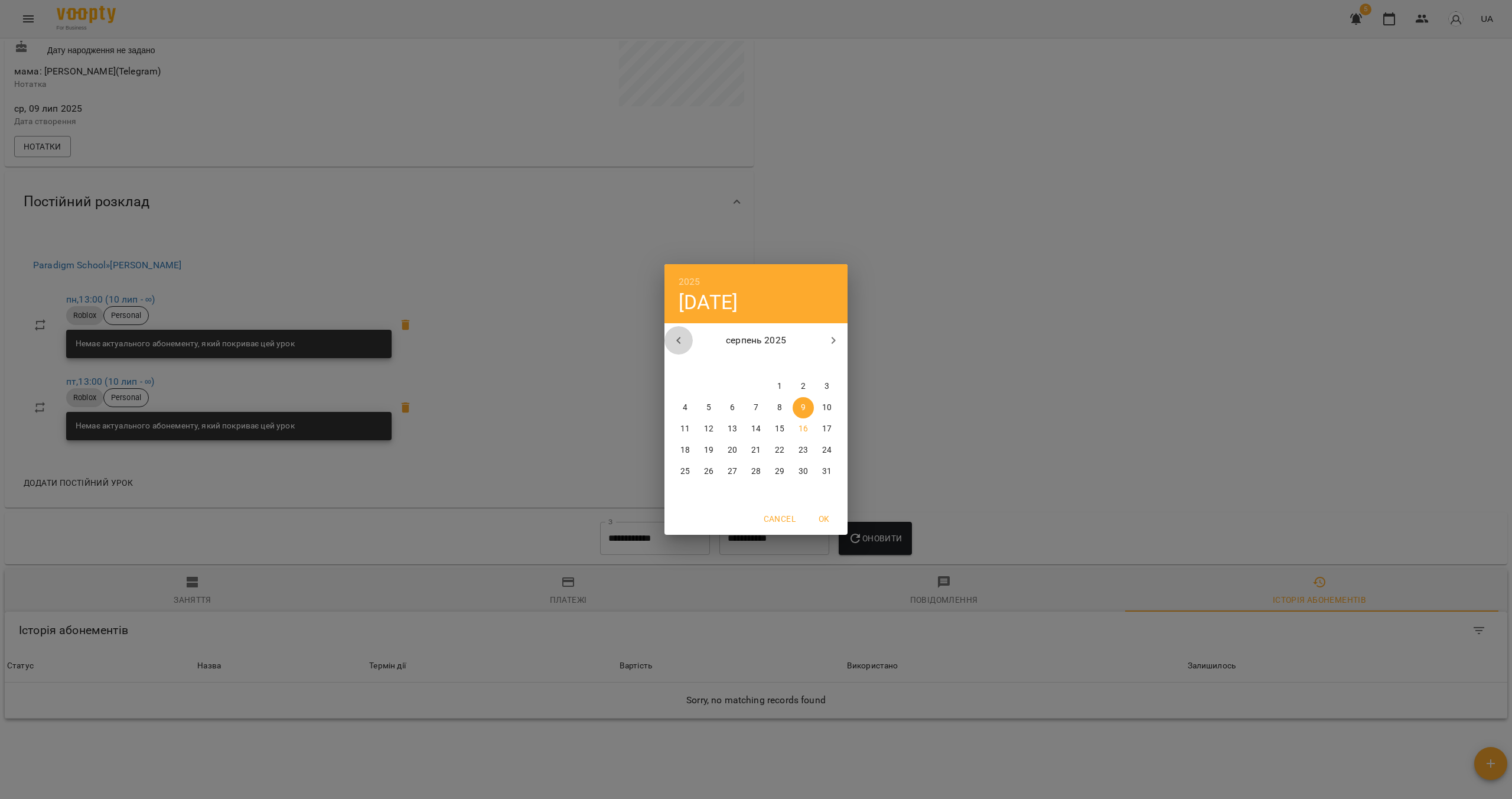
click at [676, 346] on icon "button" at bounding box center [679, 340] width 14 height 14
click at [678, 345] on icon "button" at bounding box center [679, 340] width 14 height 14
click at [748, 405] on span "5" at bounding box center [756, 408] width 21 height 12
type input "**********"
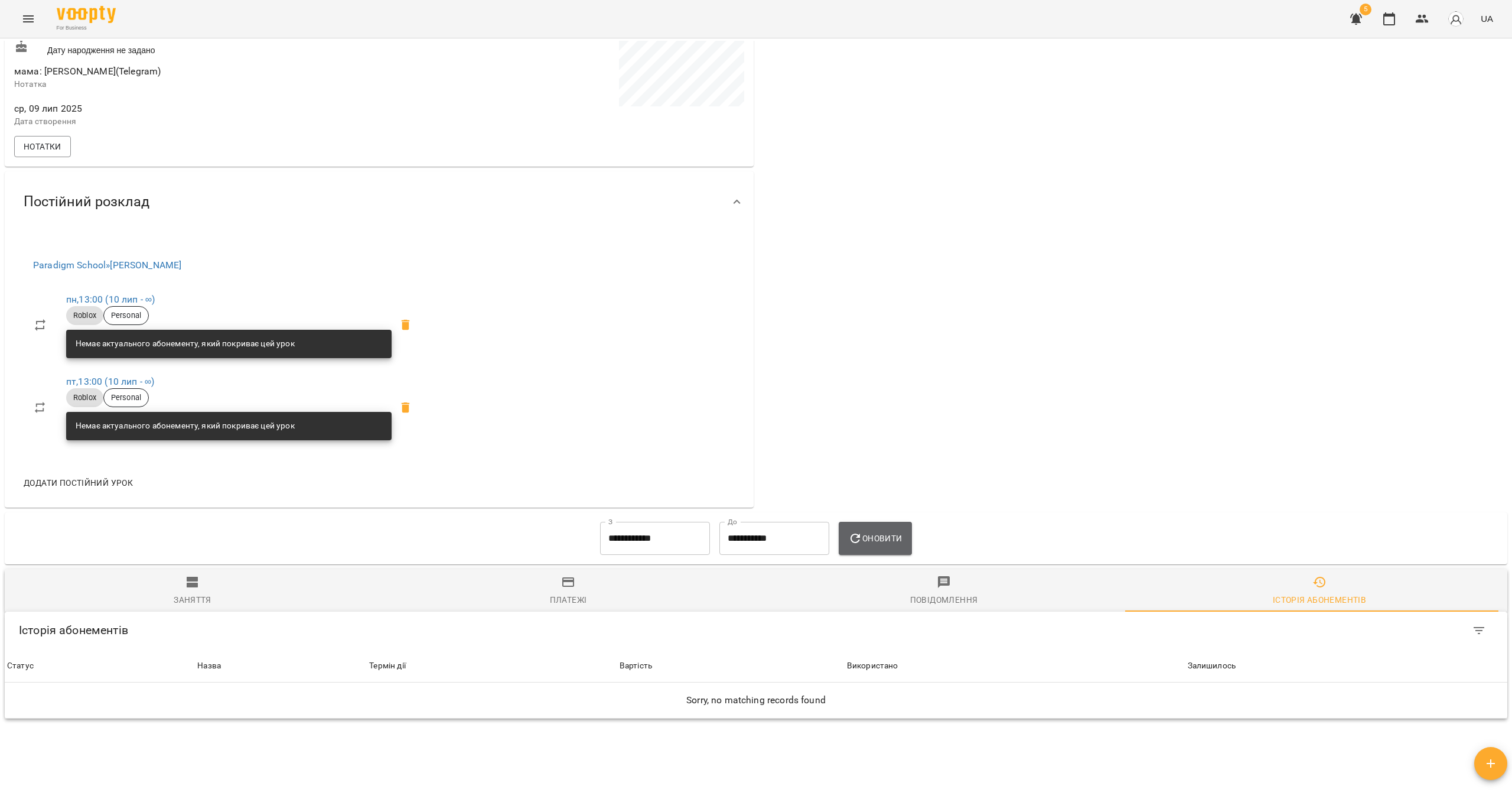
click at [748, 545] on span "Оновити" at bounding box center [875, 538] width 54 height 14
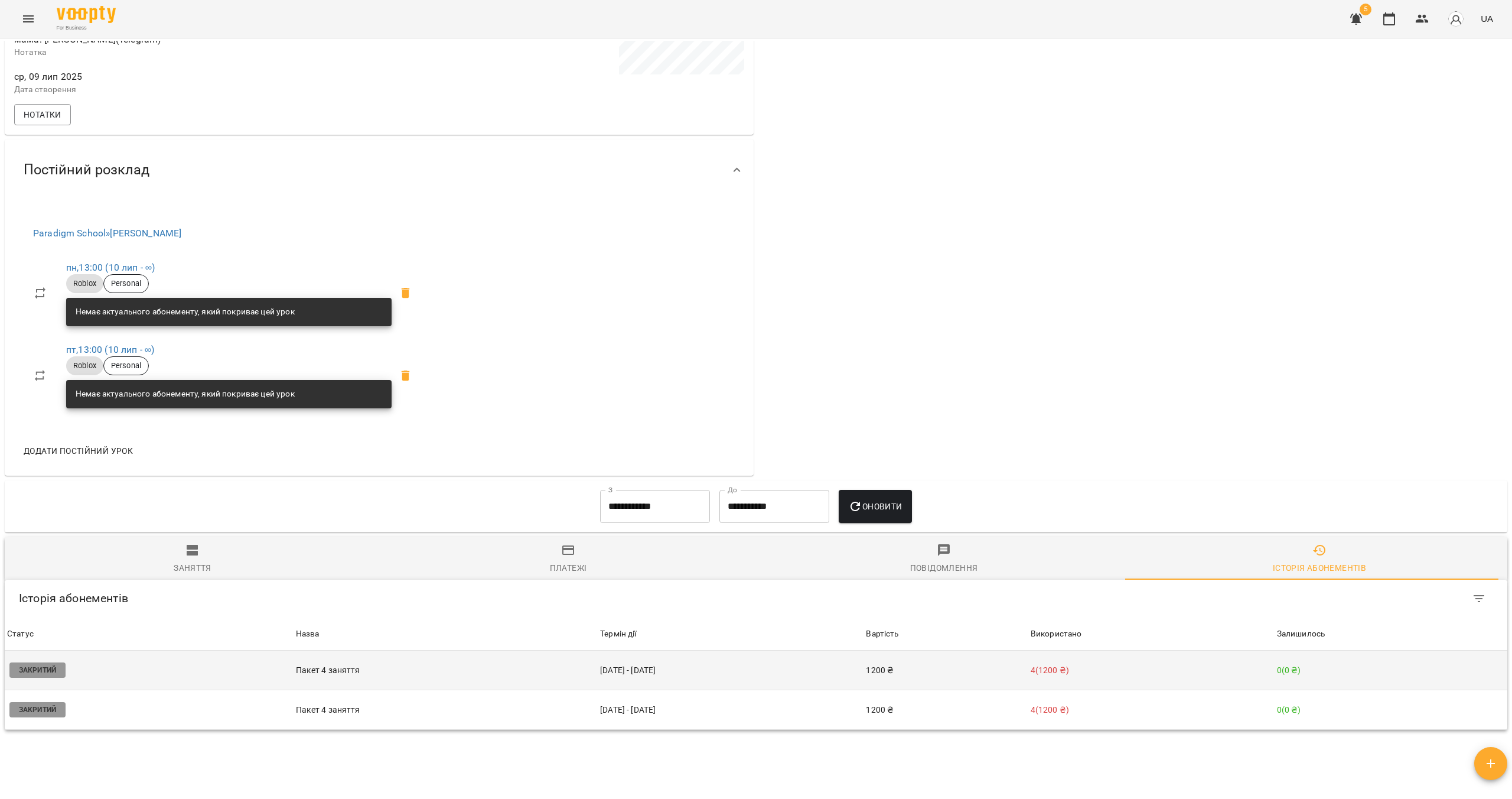
scroll to position [418, 0]
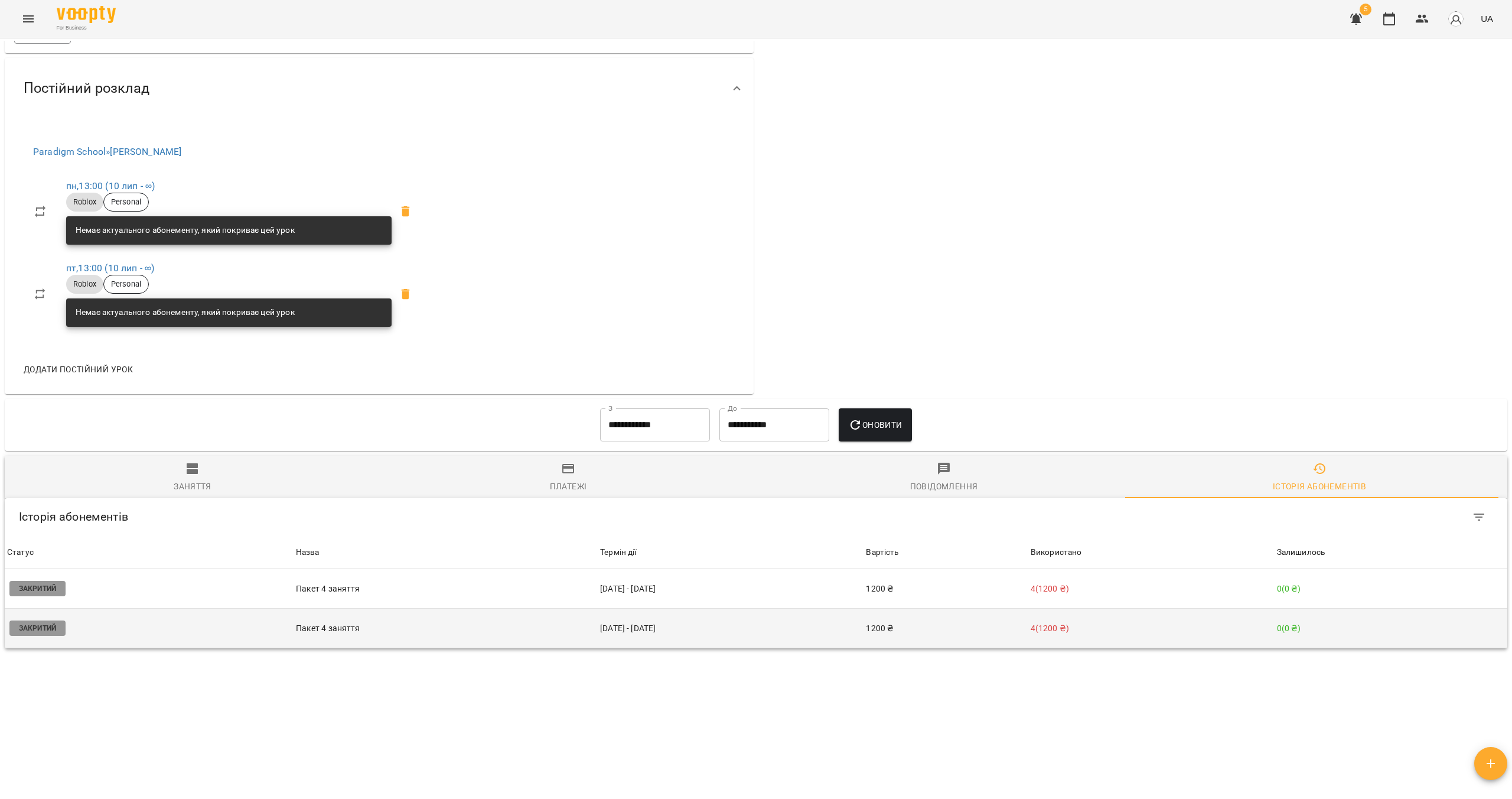
click at [748, 627] on td "[DATE] - [DATE]" at bounding box center [731, 628] width 266 height 40
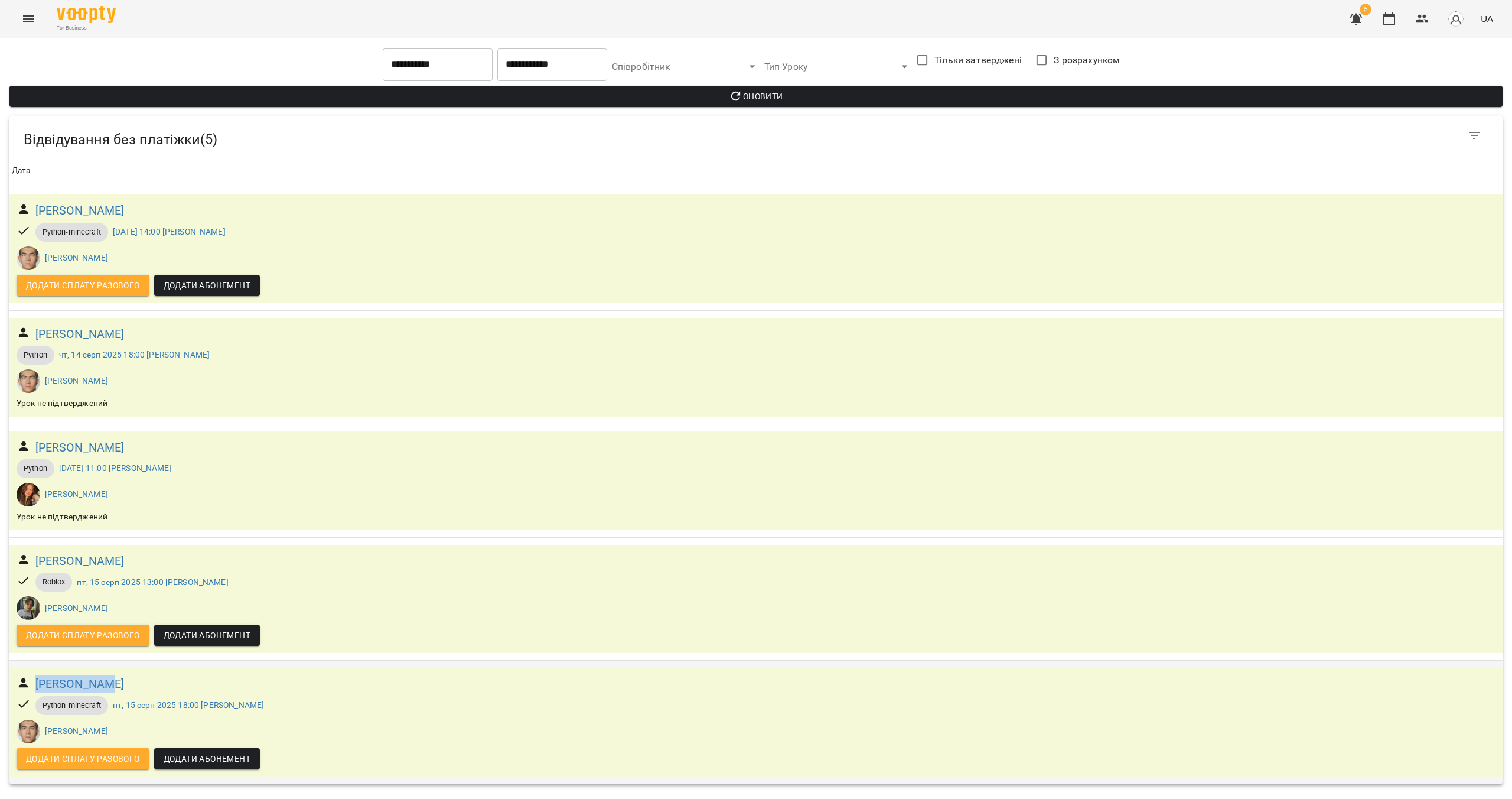
drag, startPoint x: 141, startPoint y: 687, endPoint x: 21, endPoint y: 687, distance: 120.0
click at [21, 687] on div "[PERSON_NAME]" at bounding box center [756, 684] width 1484 height 23
click at [220, 685] on div "[PERSON_NAME]" at bounding box center [756, 684] width 1484 height 23
drag, startPoint x: 189, startPoint y: 684, endPoint x: 11, endPoint y: 687, distance: 178.0
click at [11, 687] on div "[PERSON_NAME] Python-minecraft [DATE] 18:00 [PERSON_NAME] [PERSON_NAME] Додати …" at bounding box center [756, 722] width 1493 height 108
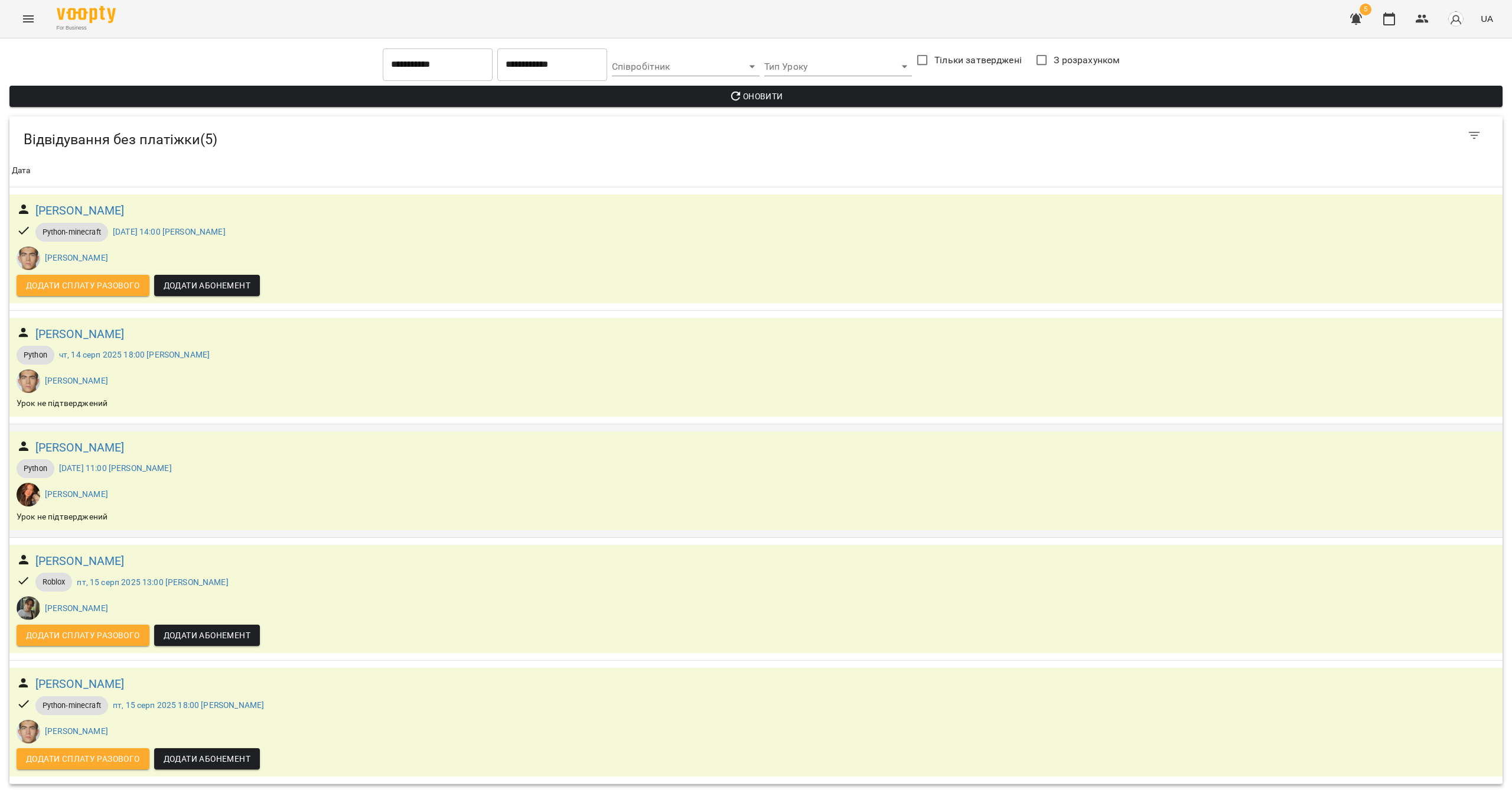
click at [366, 533] on td "Камзалакова [PERSON_NAME] [DATE] 11:00 Камзалакова [PERSON_NAME] [PERSON_NAME] …" at bounding box center [756, 480] width 1493 height 113
click at [37, 26] on button "Menu" at bounding box center [29, 19] width 29 height 29
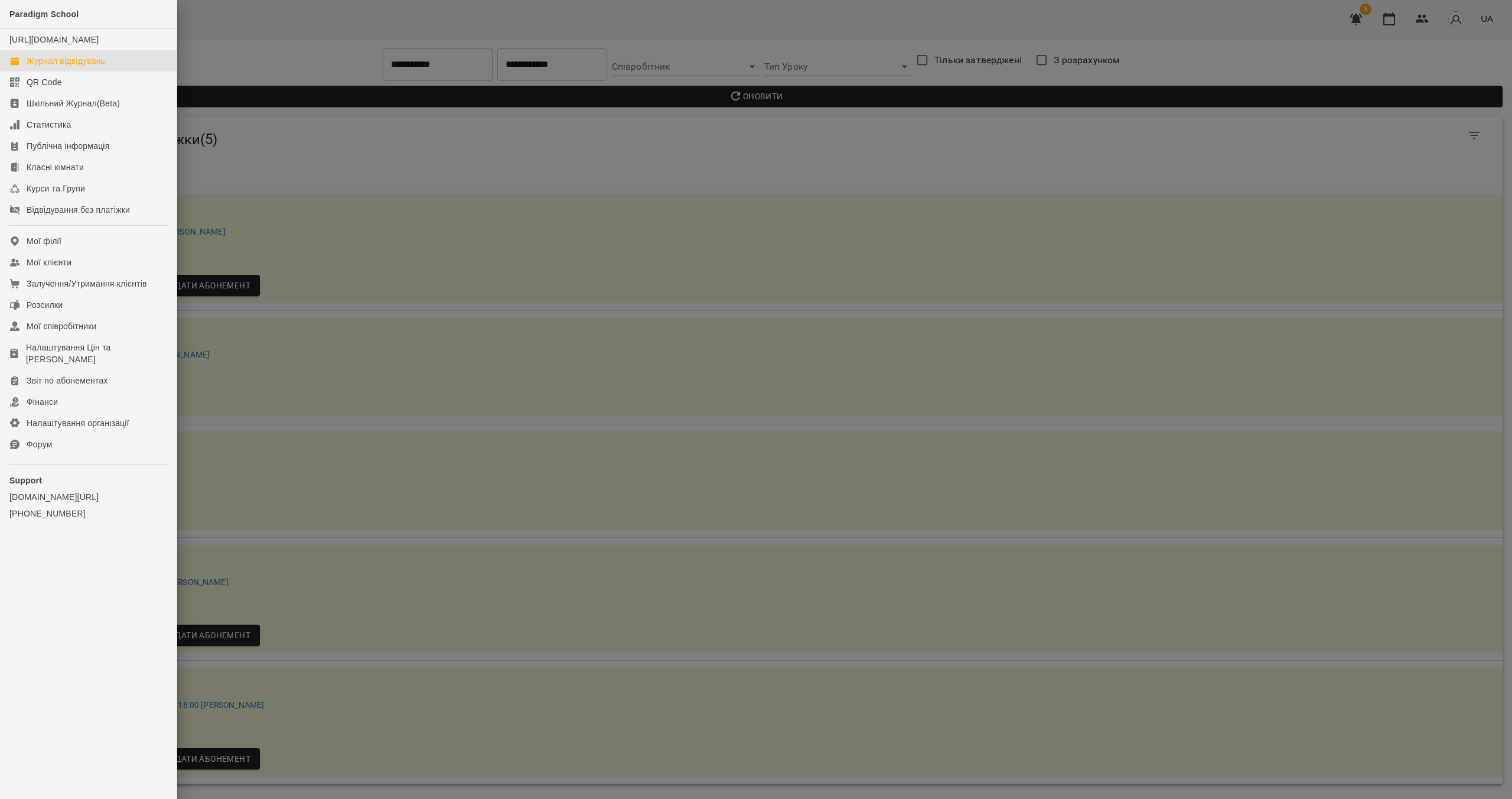
click at [92, 66] on link "Журнал відвідувань" at bounding box center [88, 60] width 176 height 21
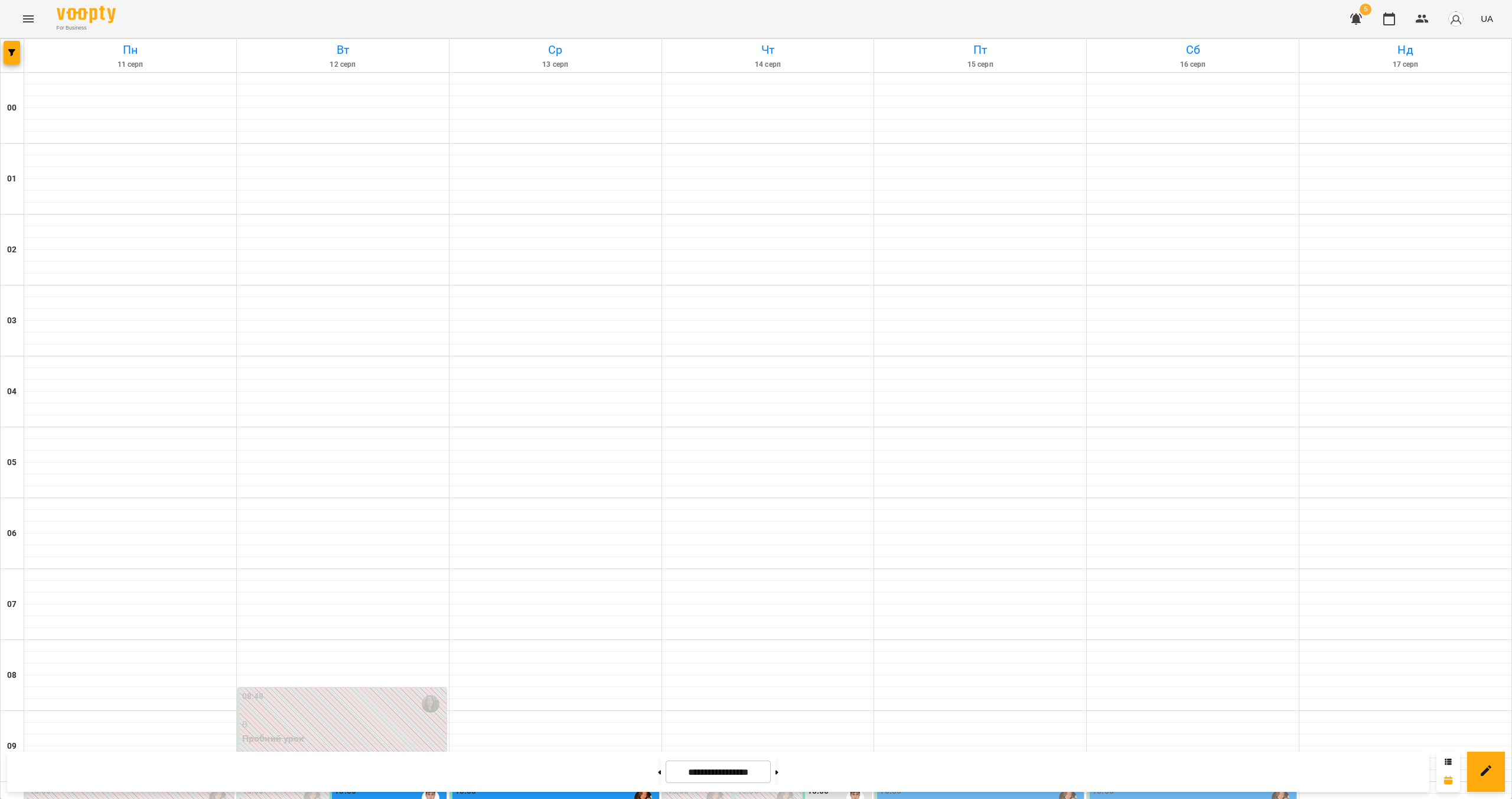
scroll to position [1029, 0]
click at [748, 19] on icon "button" at bounding box center [1356, 19] width 12 height 11
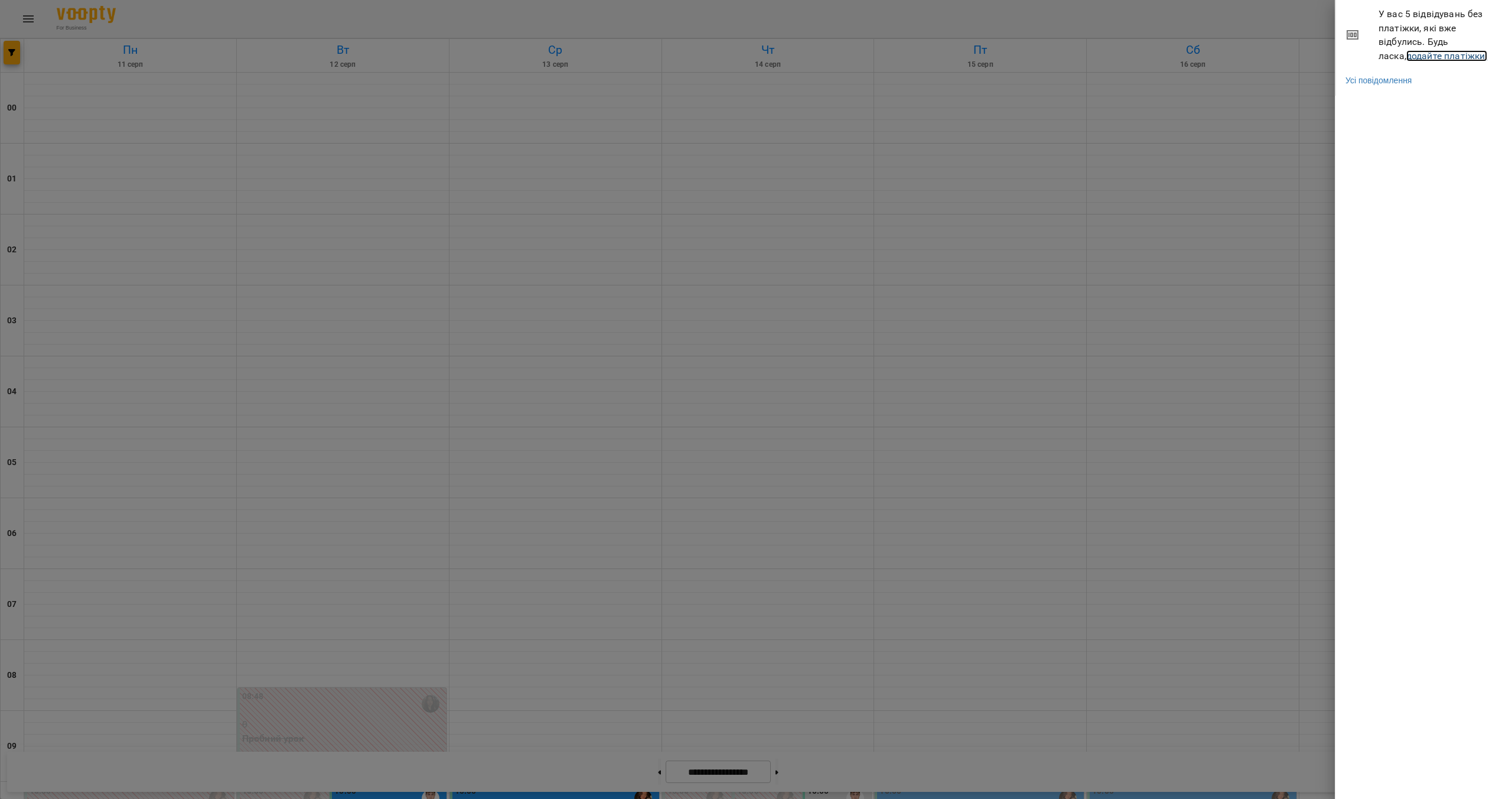
click at [748, 59] on link "додайте платіжки!" at bounding box center [1447, 55] width 82 height 11
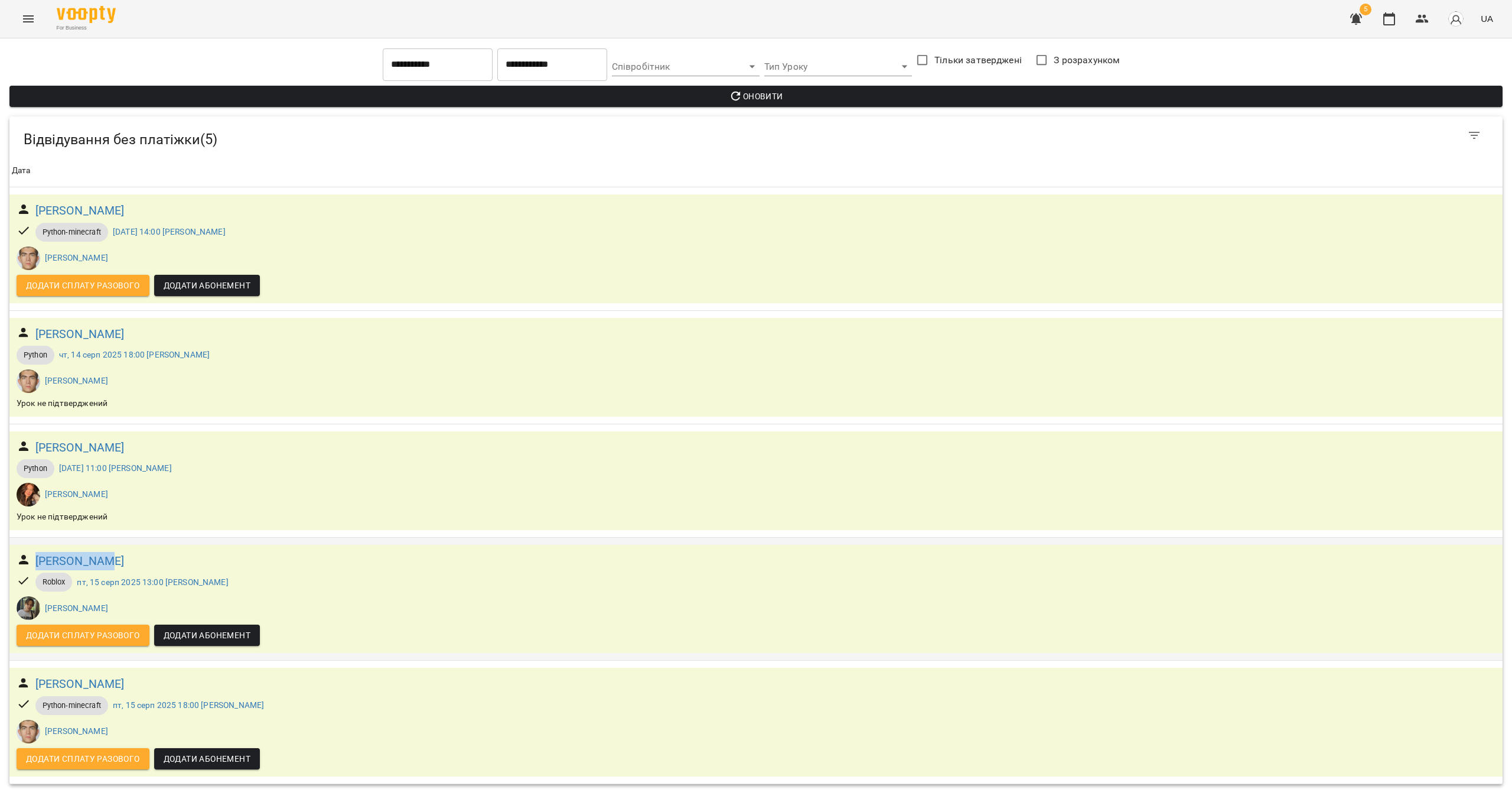
drag, startPoint x: 119, startPoint y: 556, endPoint x: 26, endPoint y: 560, distance: 93.1
click at [26, 560] on div "[PERSON_NAME]" at bounding box center [756, 561] width 1484 height 23
click at [268, 562] on div "[PERSON_NAME]" at bounding box center [756, 561] width 1484 height 23
click at [77, 560] on h6 "[PERSON_NAME]" at bounding box center [80, 561] width 89 height 18
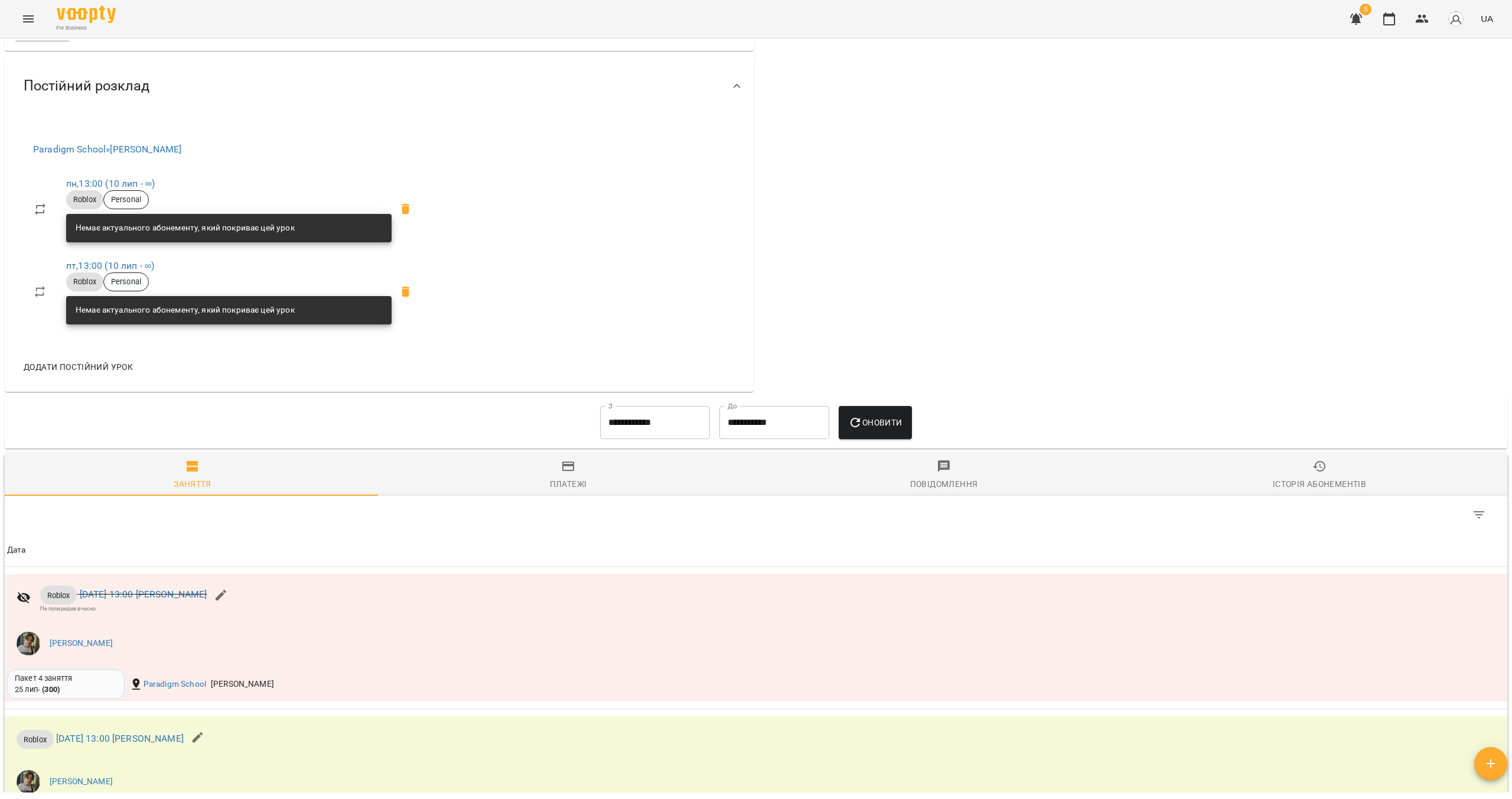
click at [748, 490] on span "Історія абонементів" at bounding box center [1320, 475] width 362 height 32
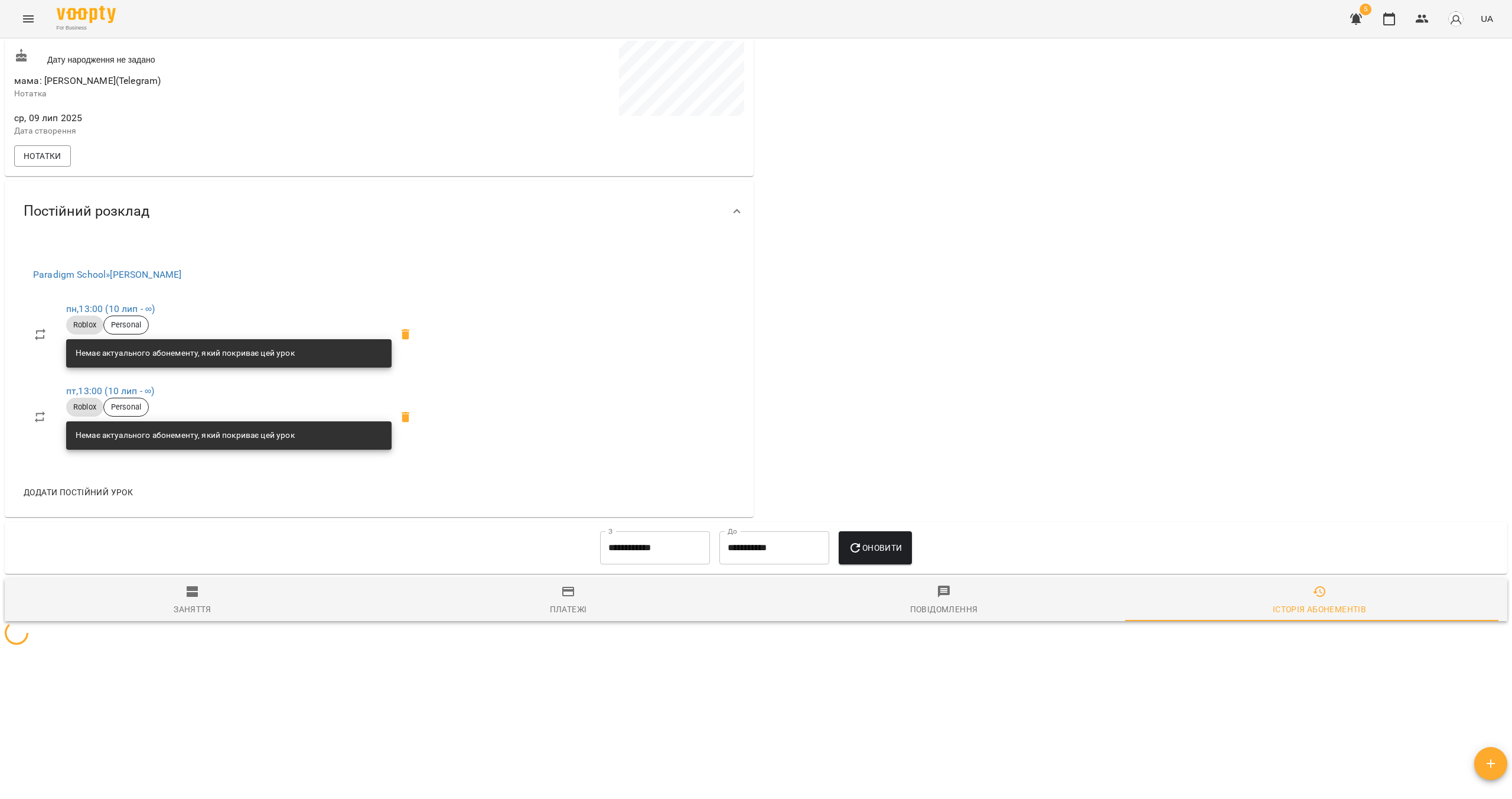
scroll to position [375, 0]
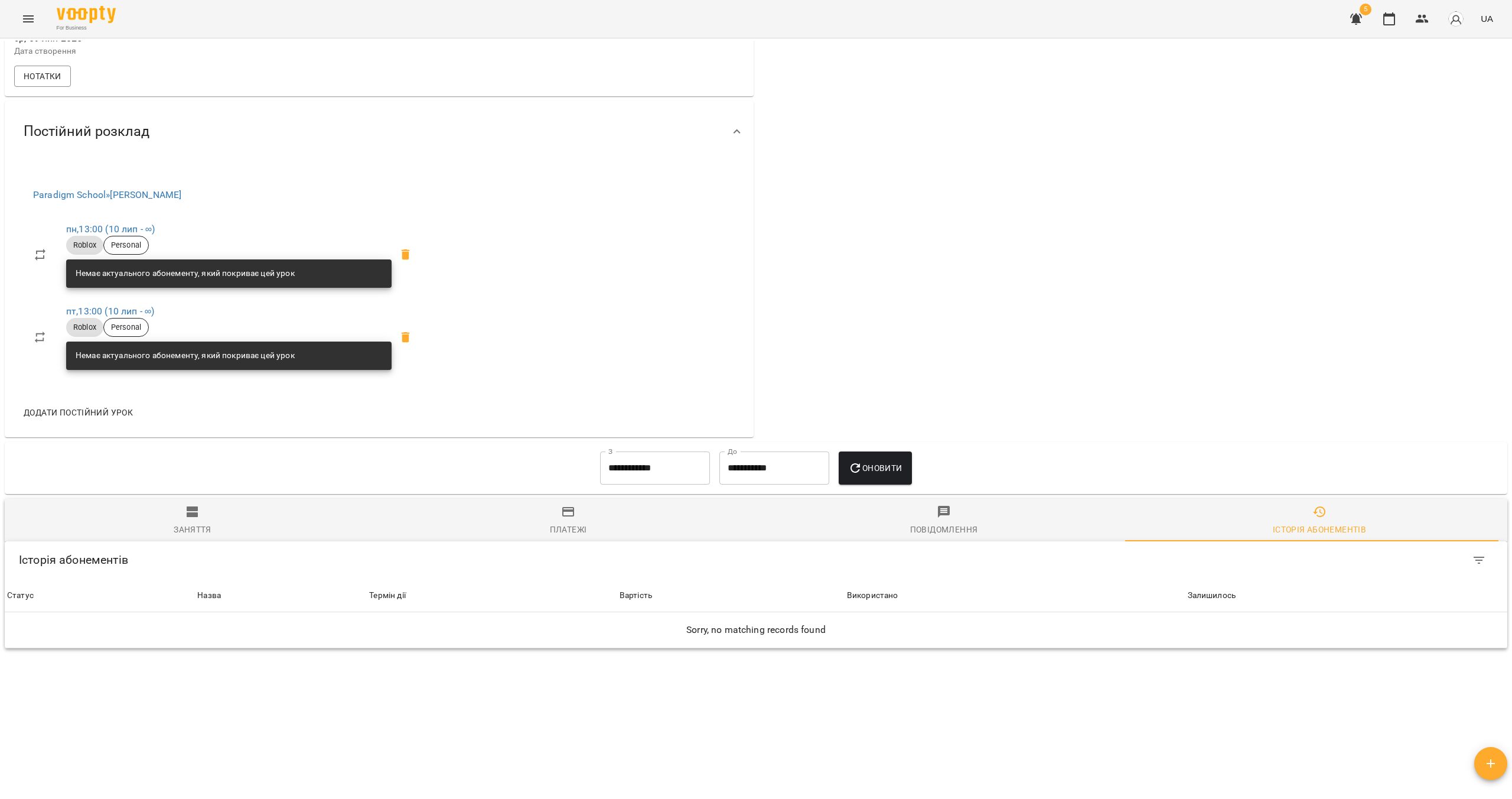
click at [642, 455] on input "**********" at bounding box center [655, 468] width 110 height 33
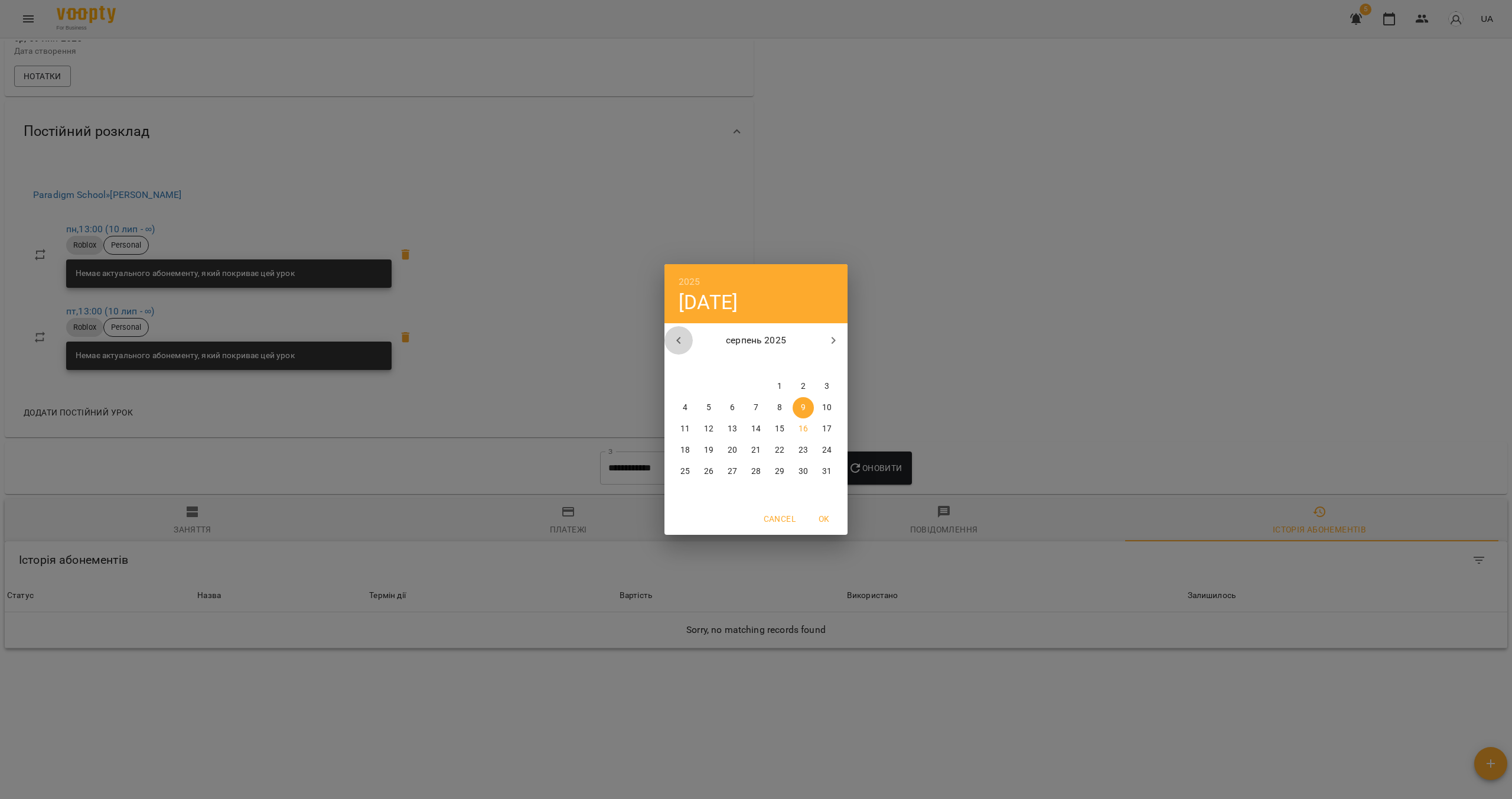
click at [686, 344] on button "button" at bounding box center [679, 340] width 29 height 29
click at [748, 416] on div "6" at bounding box center [779, 407] width 23 height 21
type input "**********"
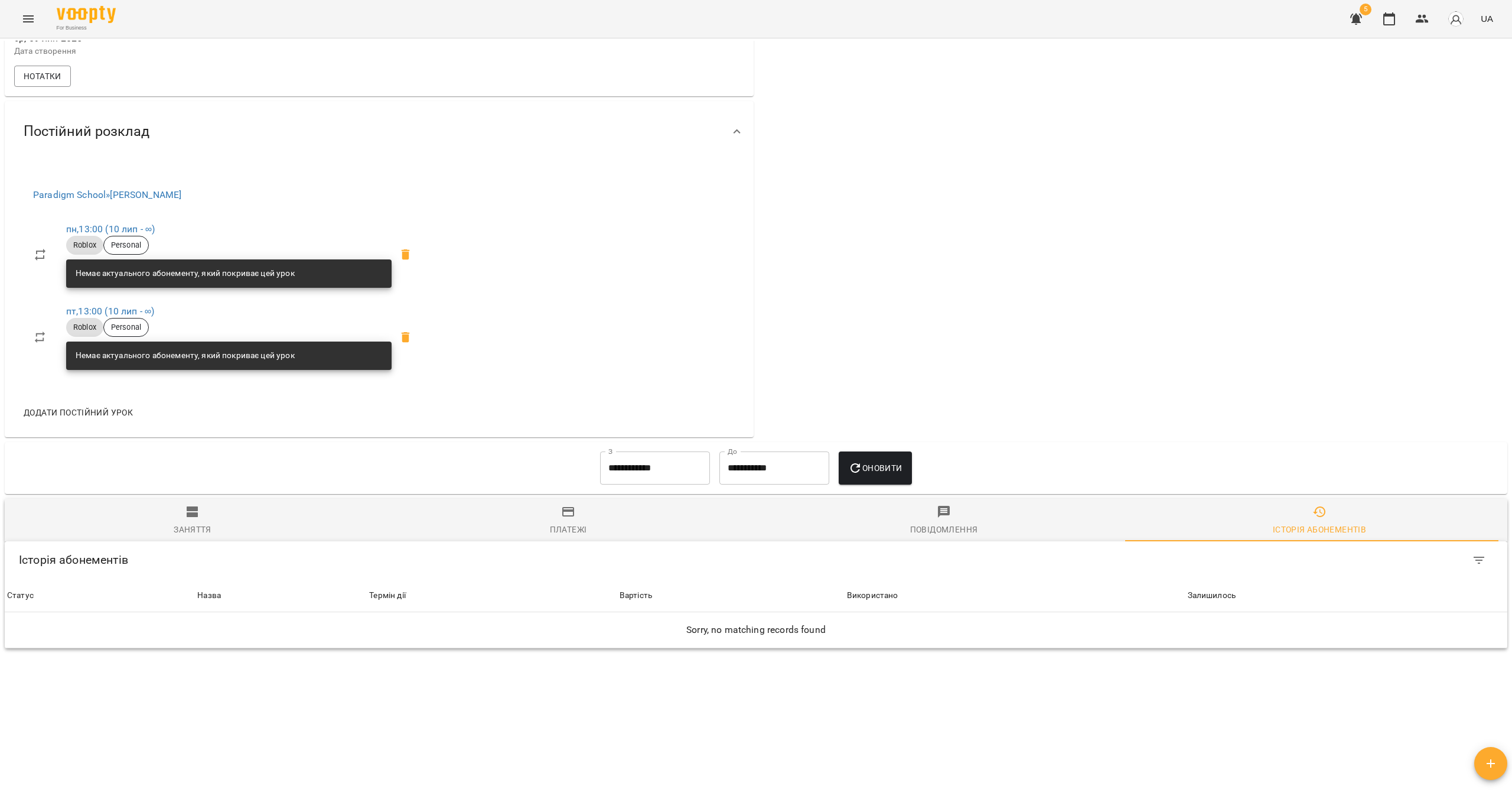
click at [748, 475] on button "Оновити" at bounding box center [875, 468] width 73 height 33
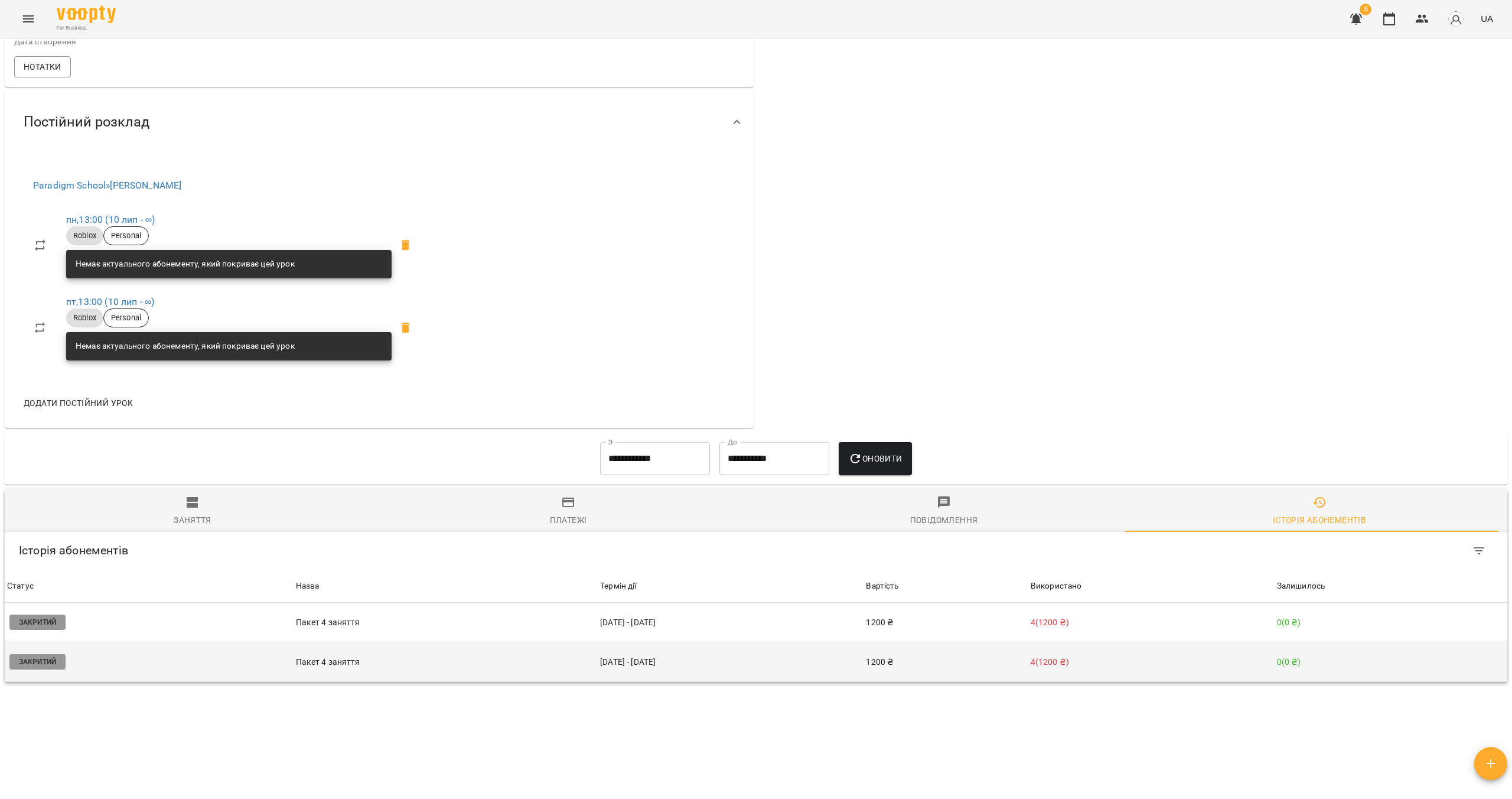
click at [748, 678] on td "1200 ₴" at bounding box center [945, 662] width 164 height 40
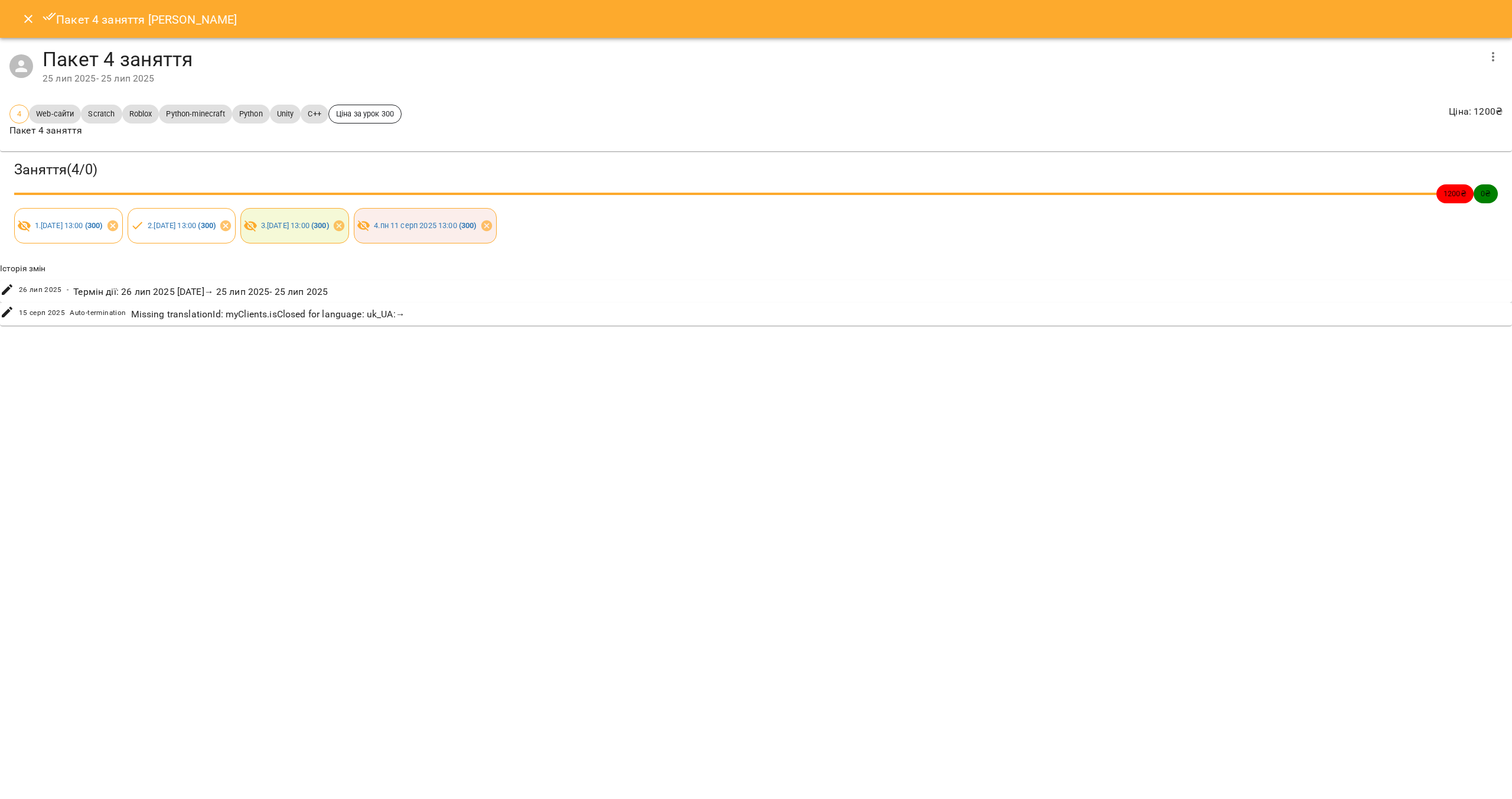
click at [19, 27] on button "Close" at bounding box center [29, 19] width 29 height 29
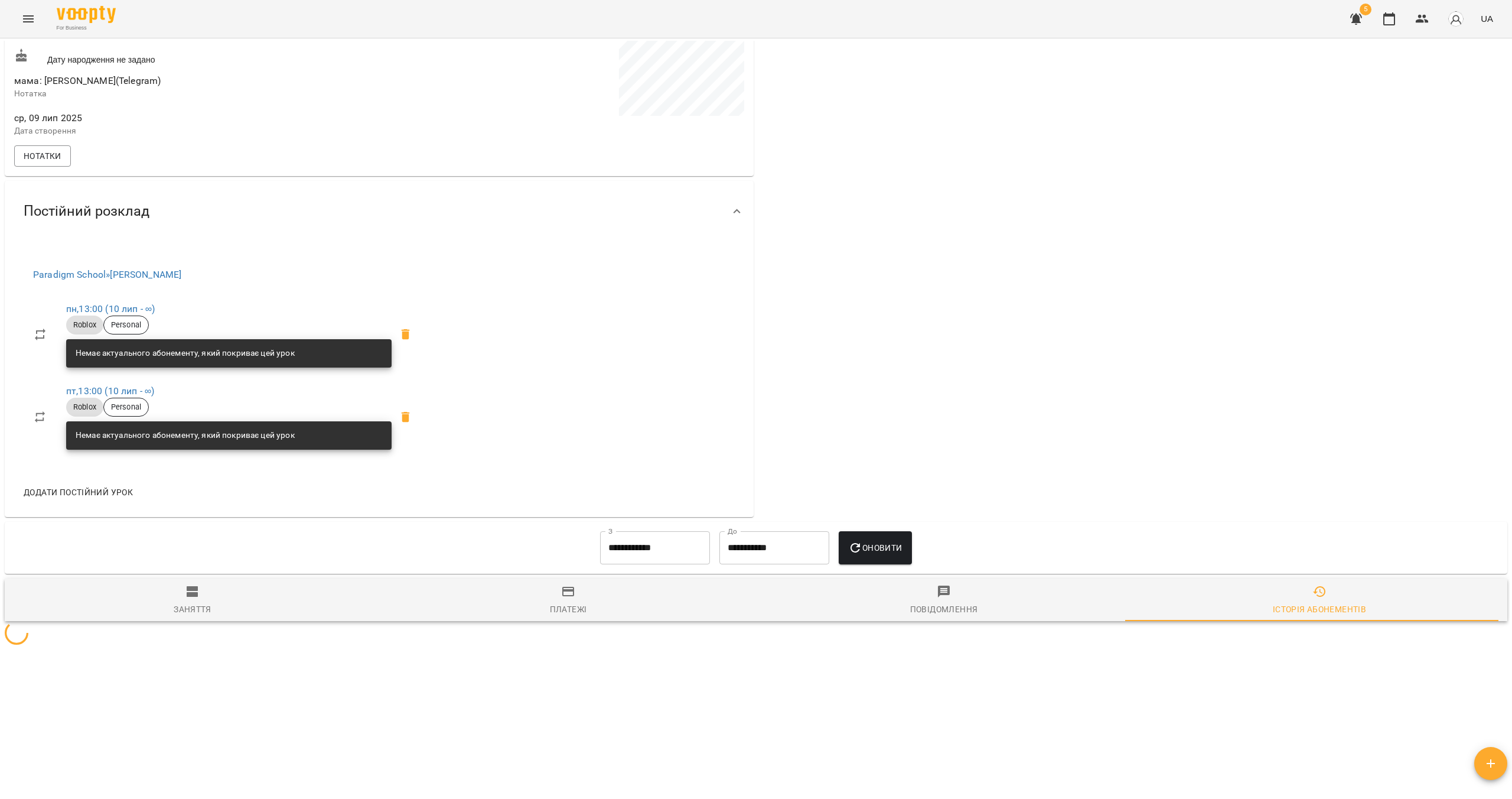
scroll to position [0, 0]
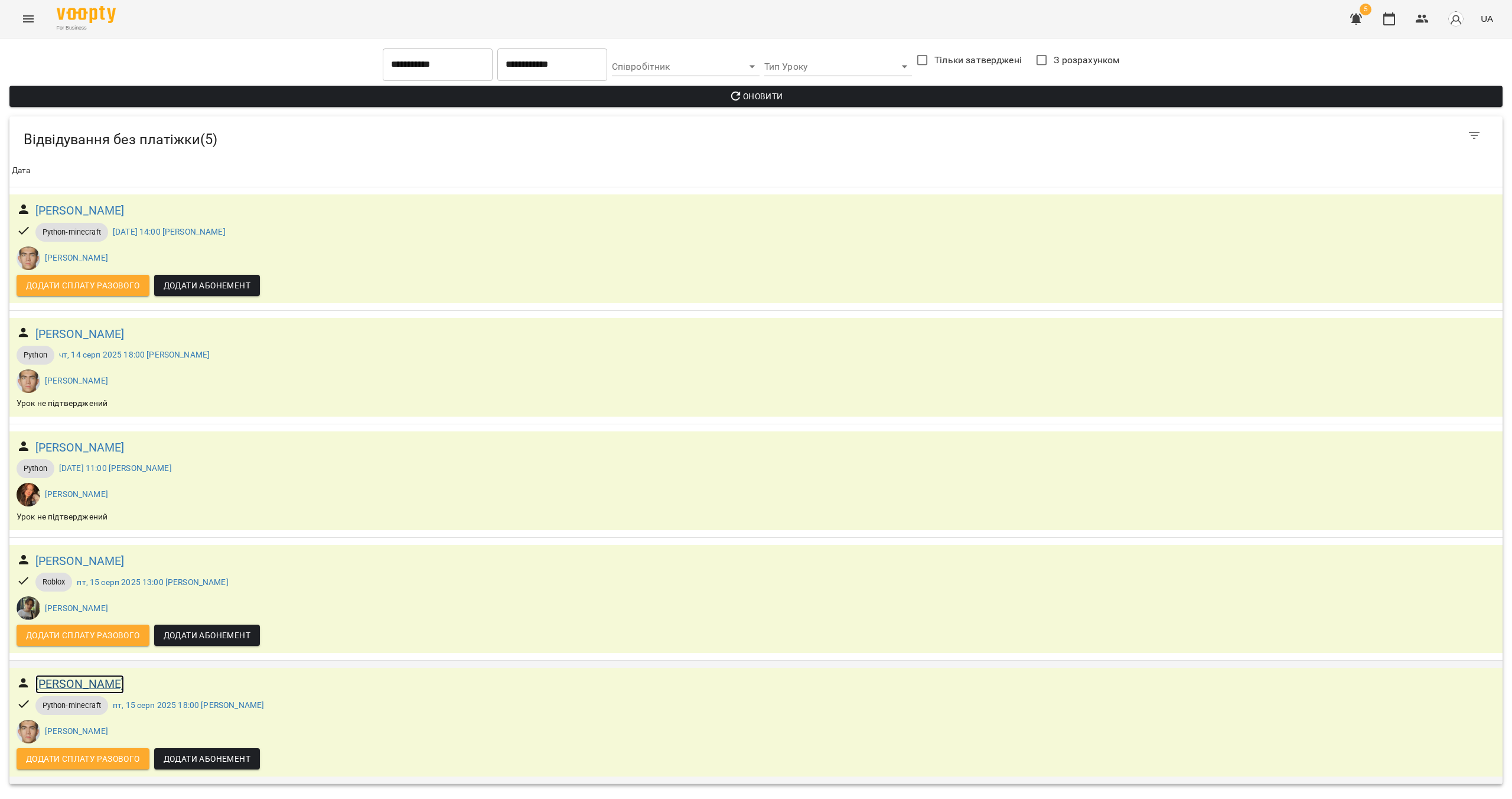
click at [78, 683] on h6 "[PERSON_NAME]" at bounding box center [80, 684] width 89 height 18
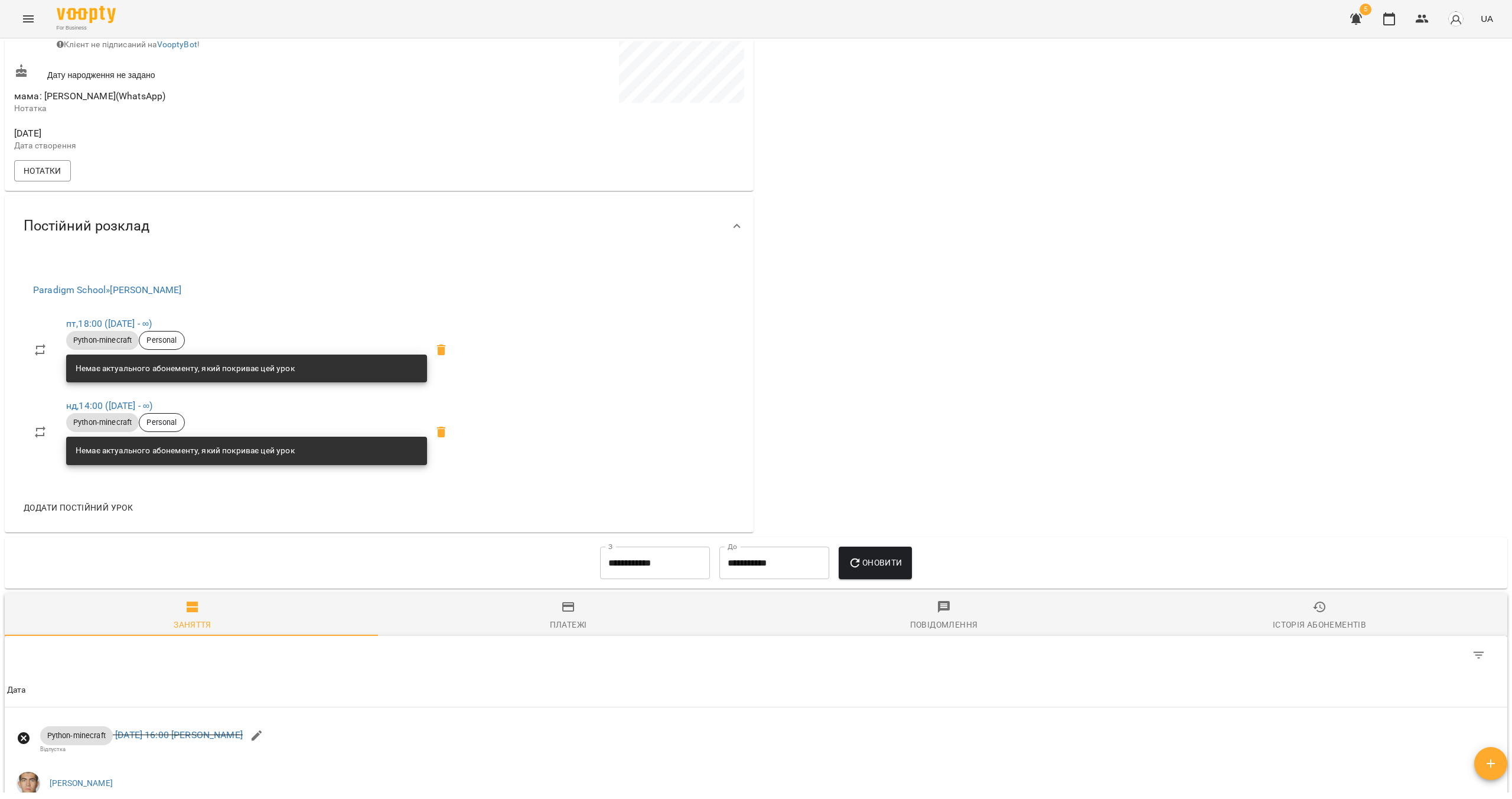
scroll to position [699, 0]
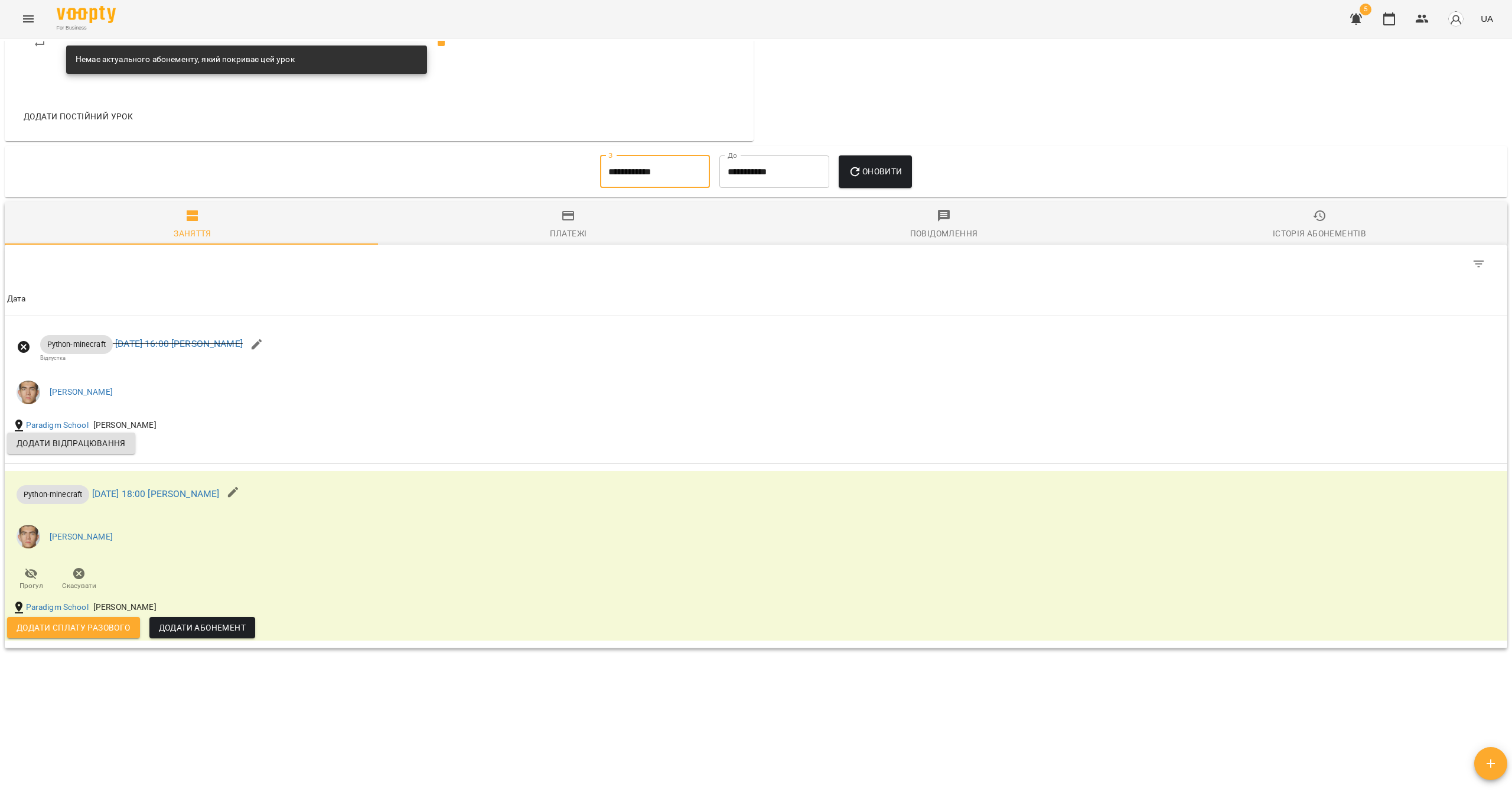
click at [679, 172] on input "**********" at bounding box center [655, 172] width 110 height 33
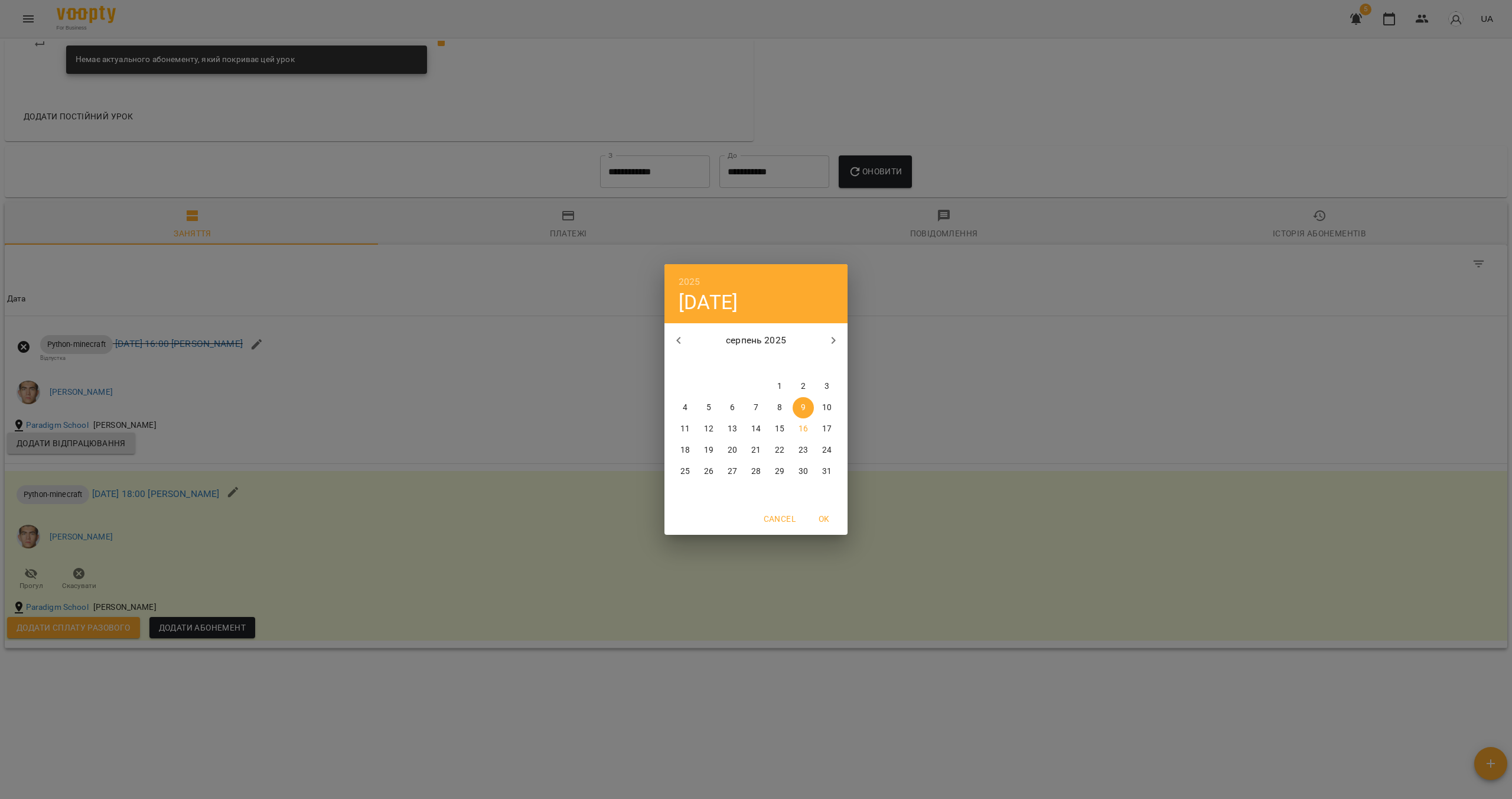
click at [681, 342] on icon "button" at bounding box center [679, 340] width 14 height 14
click at [731, 411] on p "4" at bounding box center [732, 408] width 5 height 12
type input "**********"
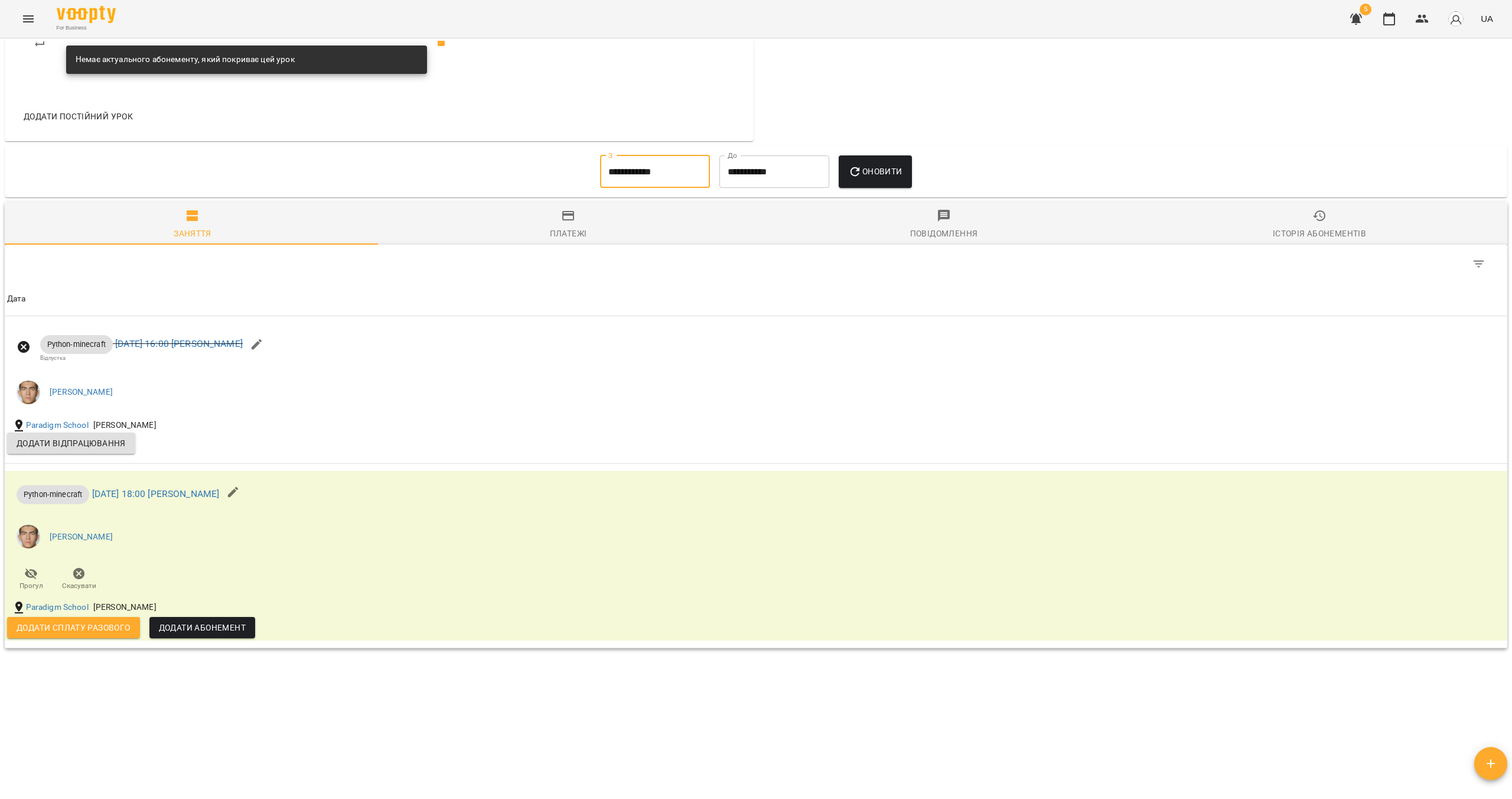
click at [748, 180] on button "Оновити" at bounding box center [875, 172] width 73 height 33
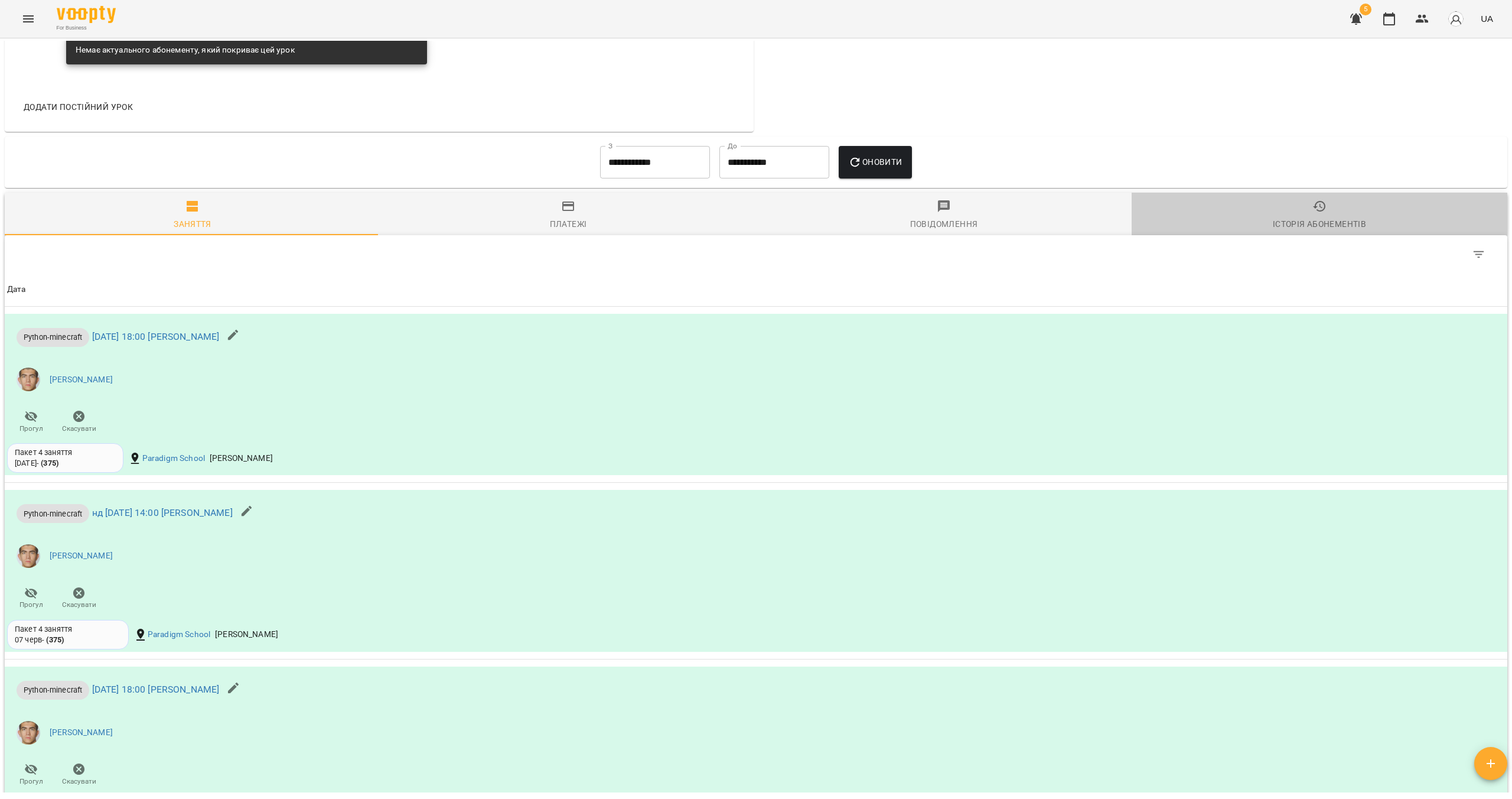
click at [748, 218] on span "Історія абонементів" at bounding box center [1320, 215] width 362 height 32
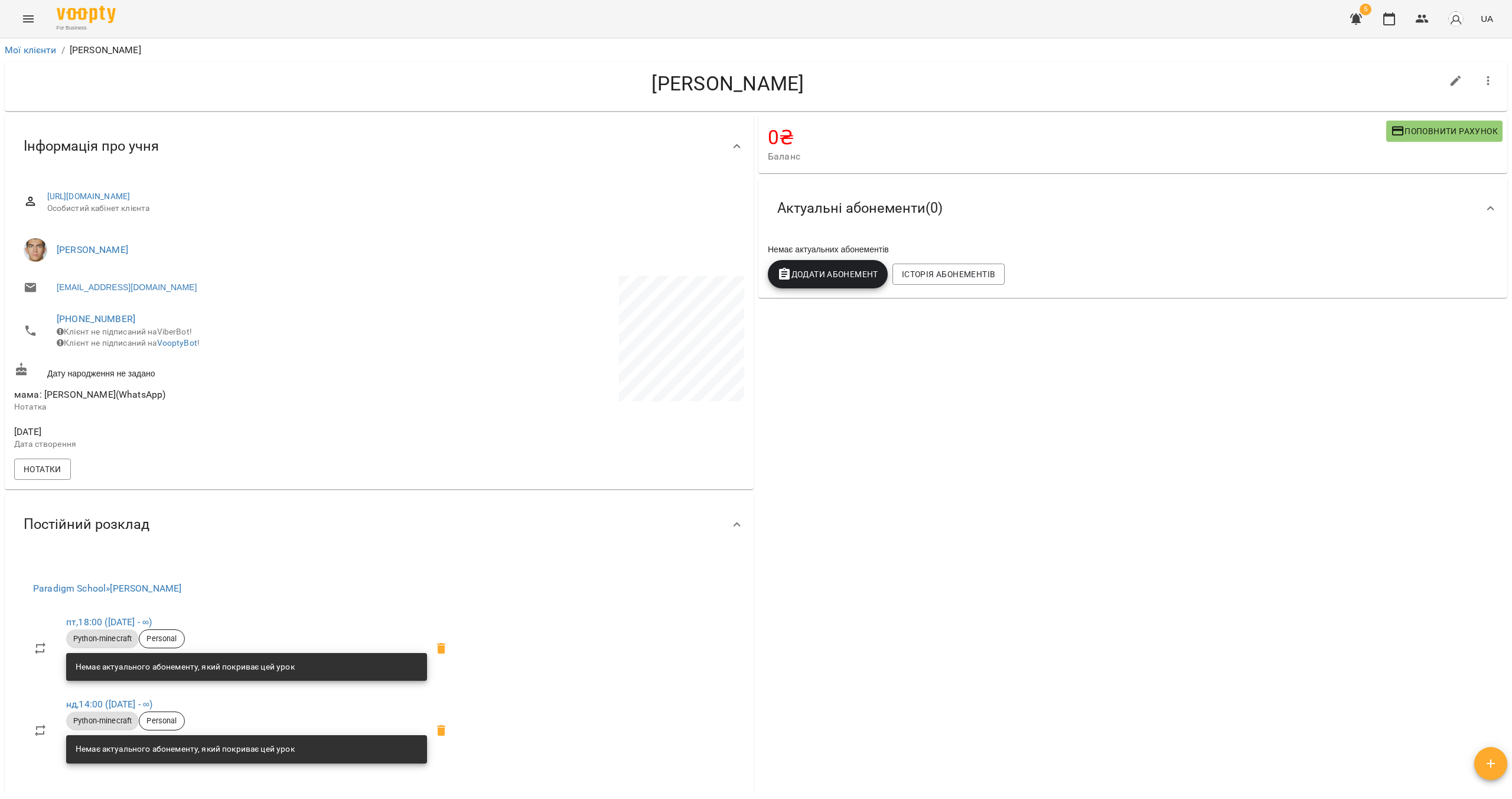
scroll to position [486, 0]
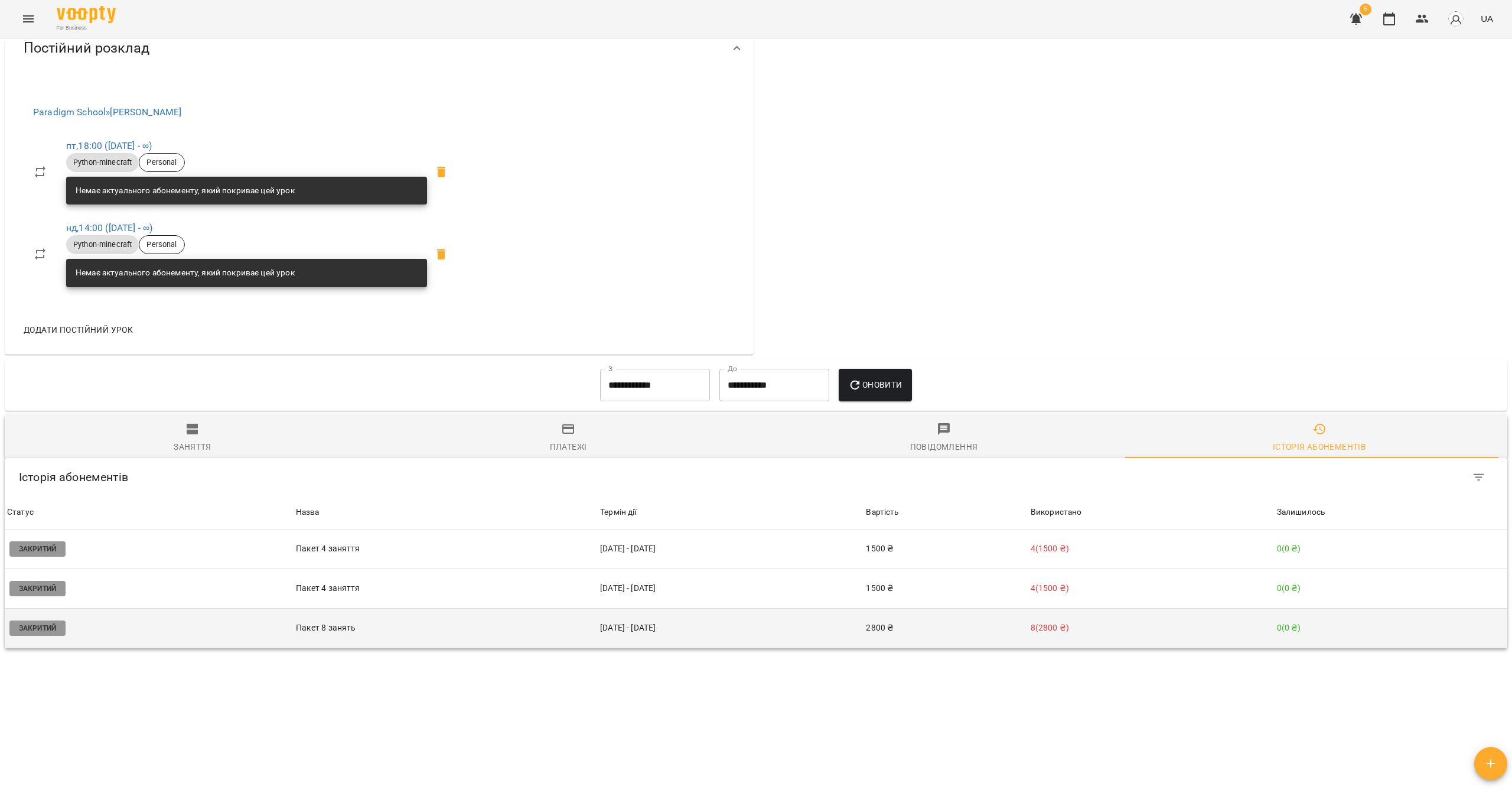
click at [686, 638] on td "[DATE] - [DATE]" at bounding box center [731, 627] width 266 height 40
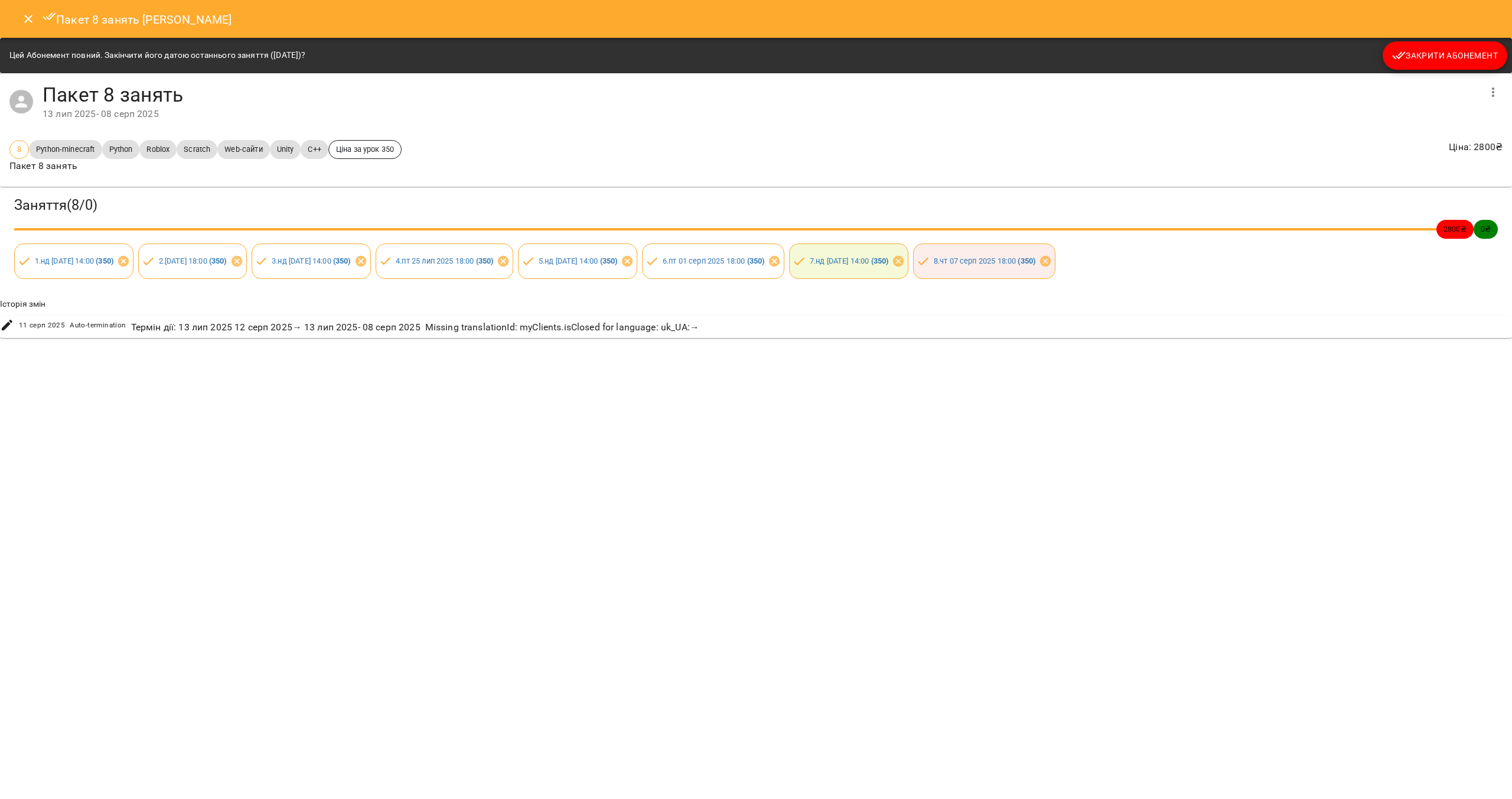
click at [26, 19] on icon "Close" at bounding box center [29, 19] width 14 height 14
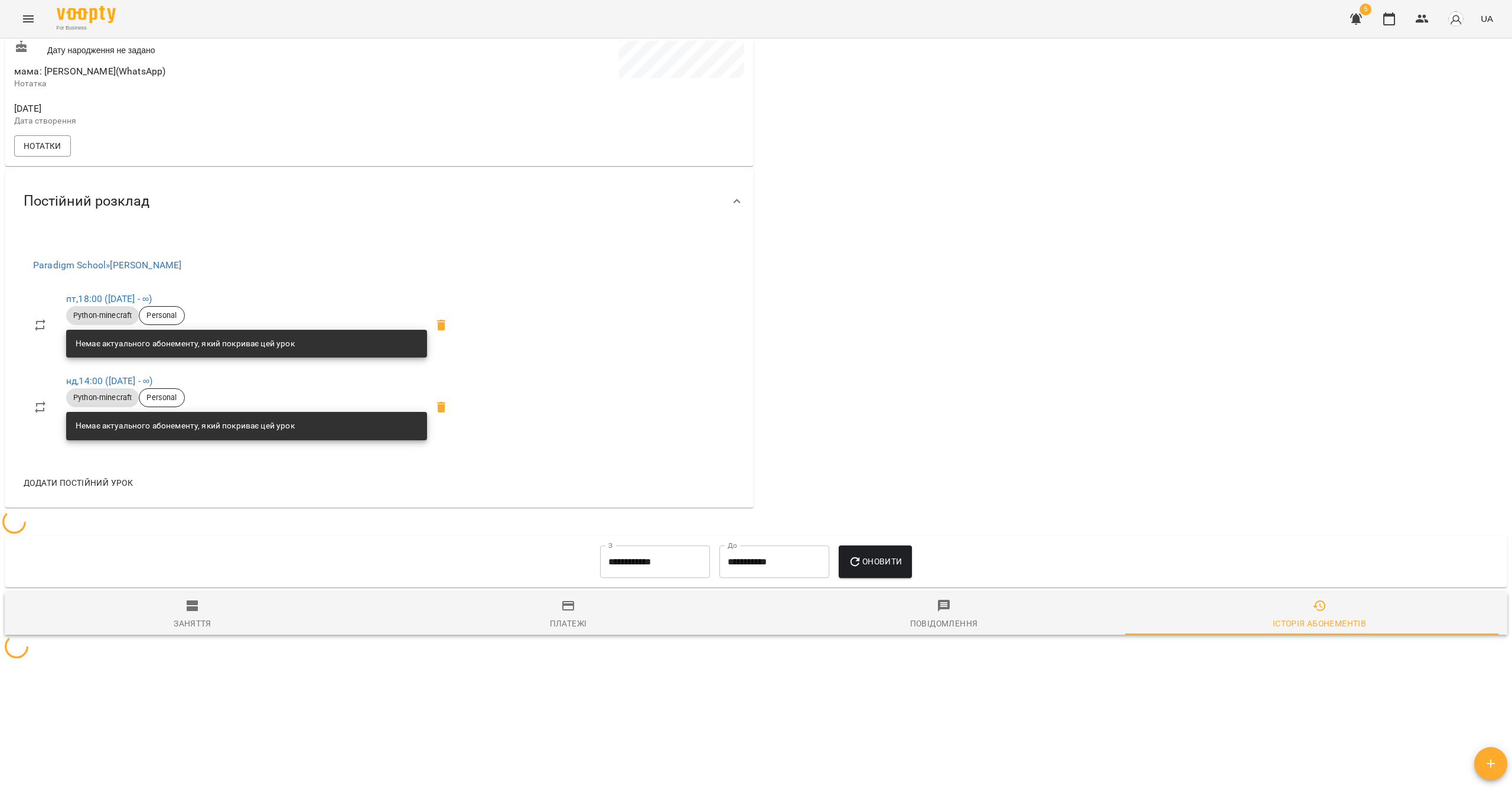
scroll to position [0, 0]
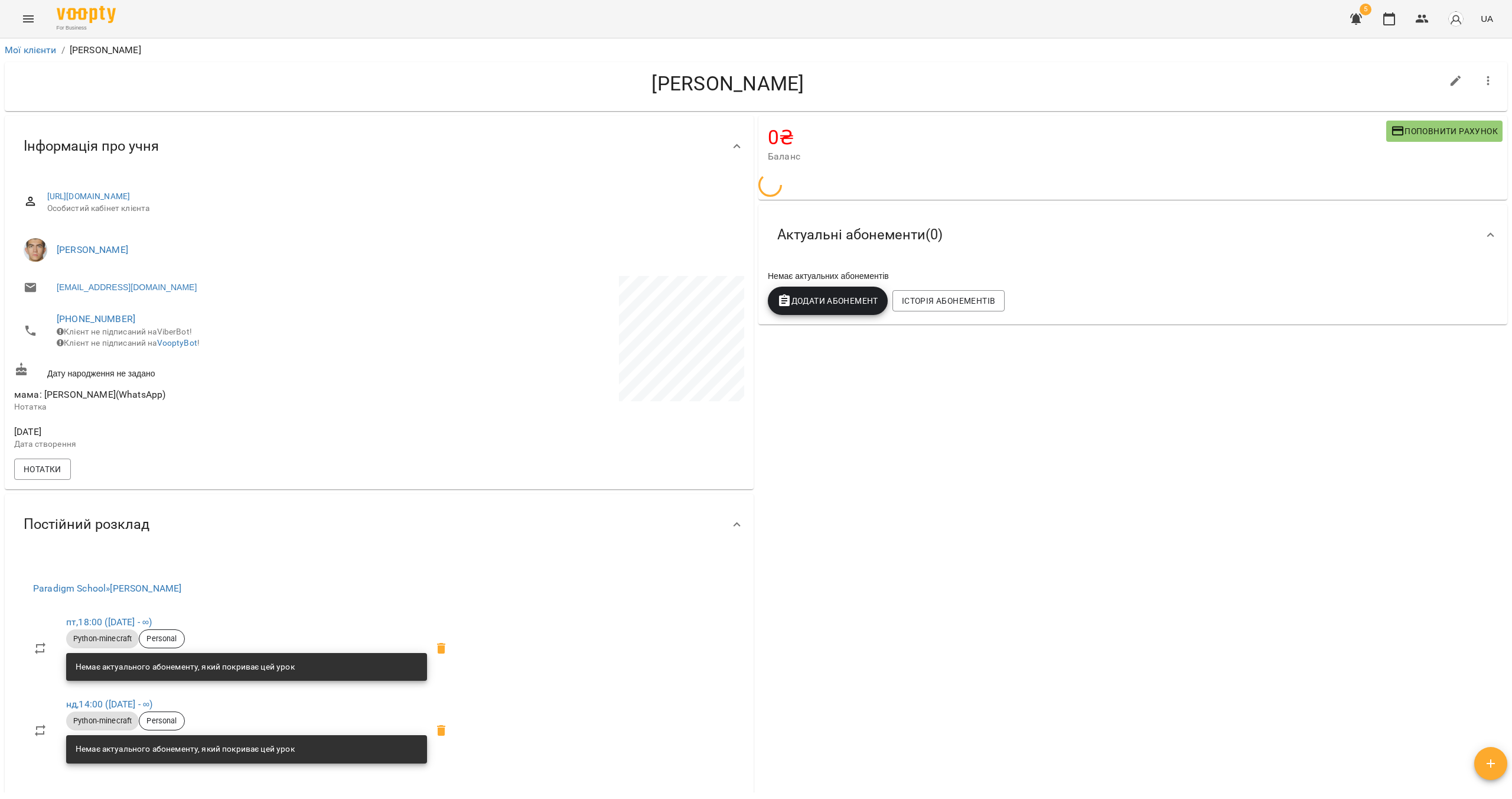
click at [43, 24] on div "For Business 5 UA" at bounding box center [756, 19] width 1512 height 38
click at [37, 23] on button "Menu" at bounding box center [29, 19] width 29 height 29
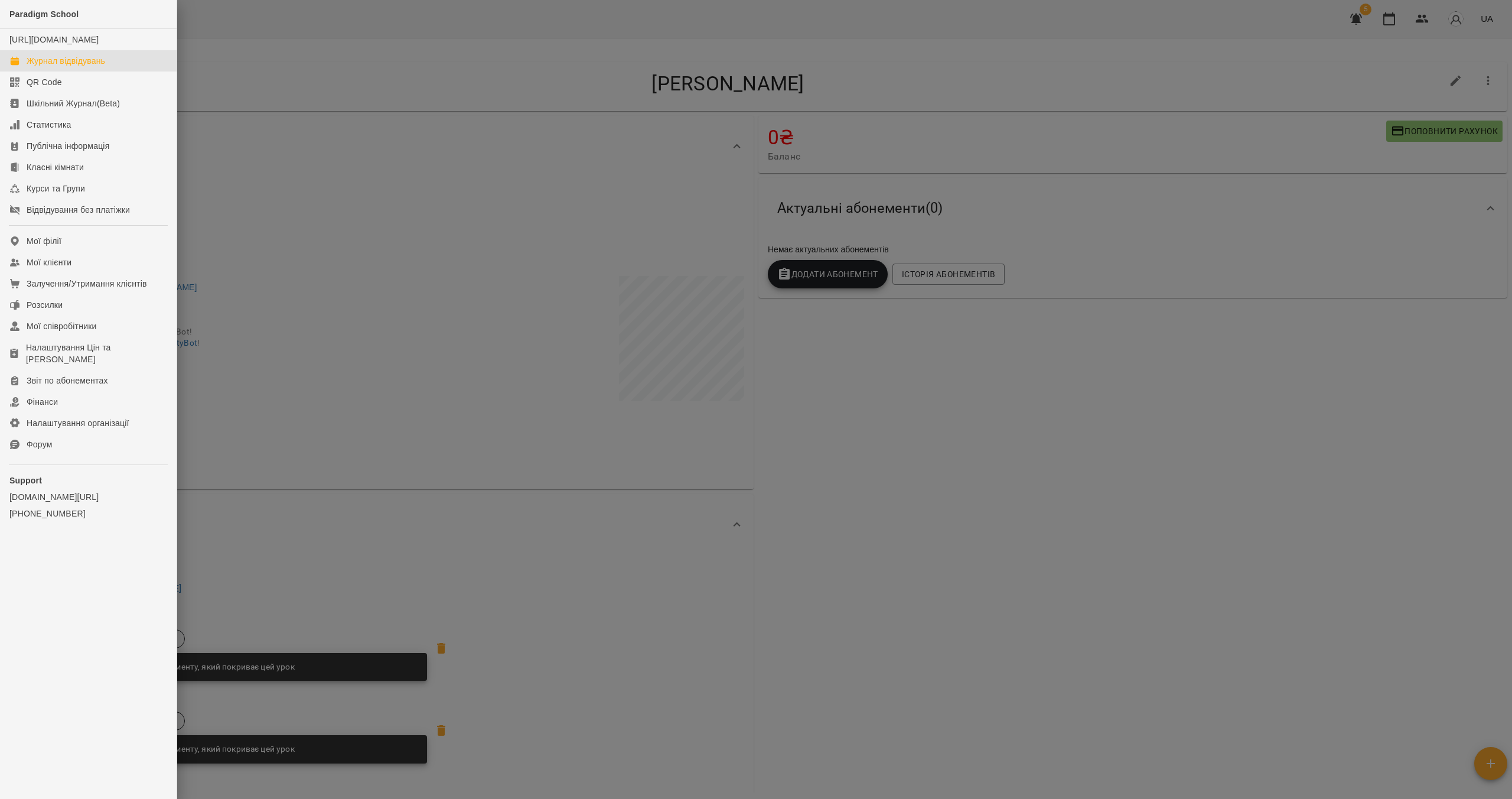
click at [74, 71] on link "Журнал відвідувань" at bounding box center [88, 60] width 176 height 21
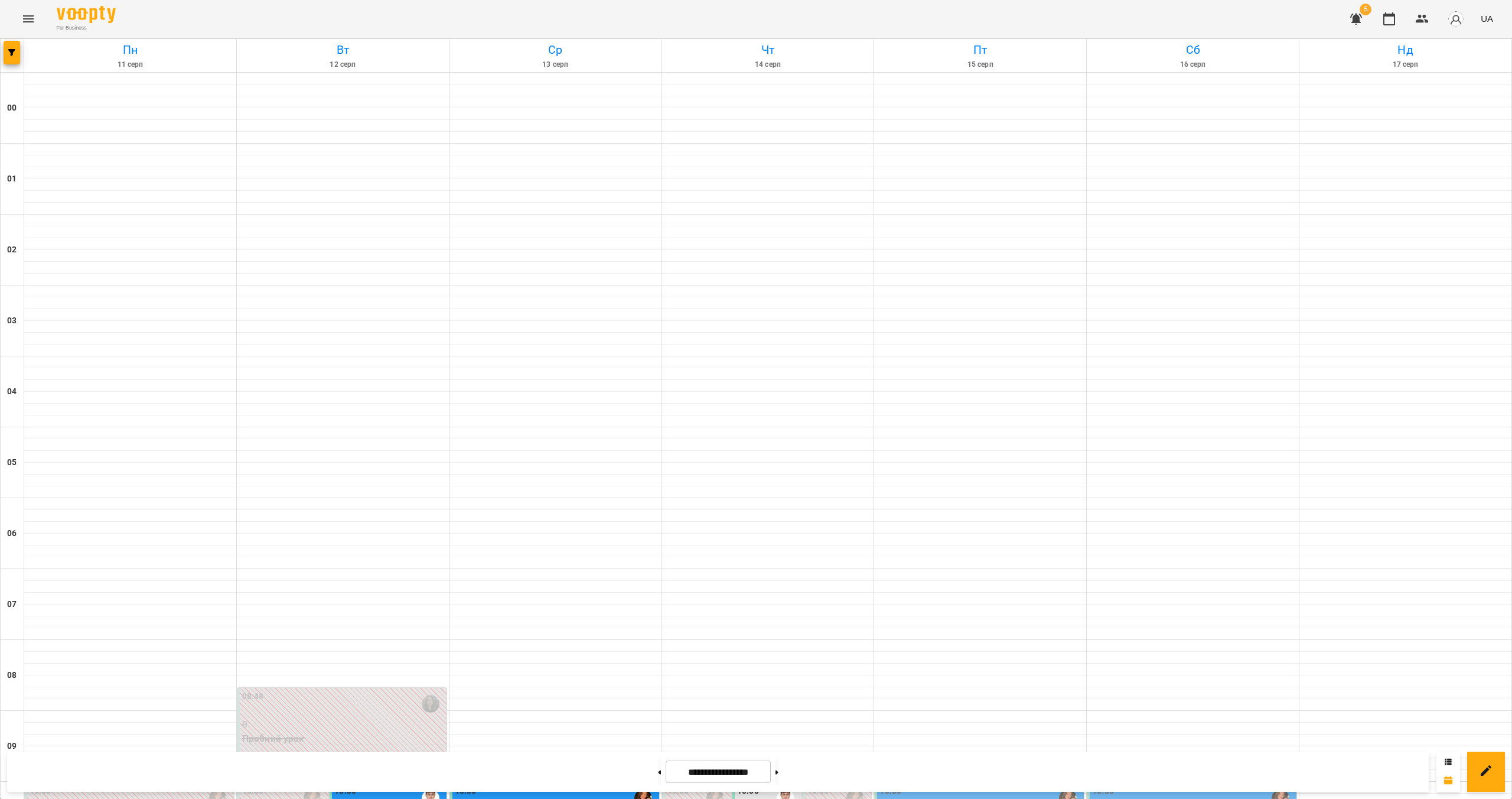
click at [25, 24] on icon "Menu" at bounding box center [29, 19] width 14 height 14
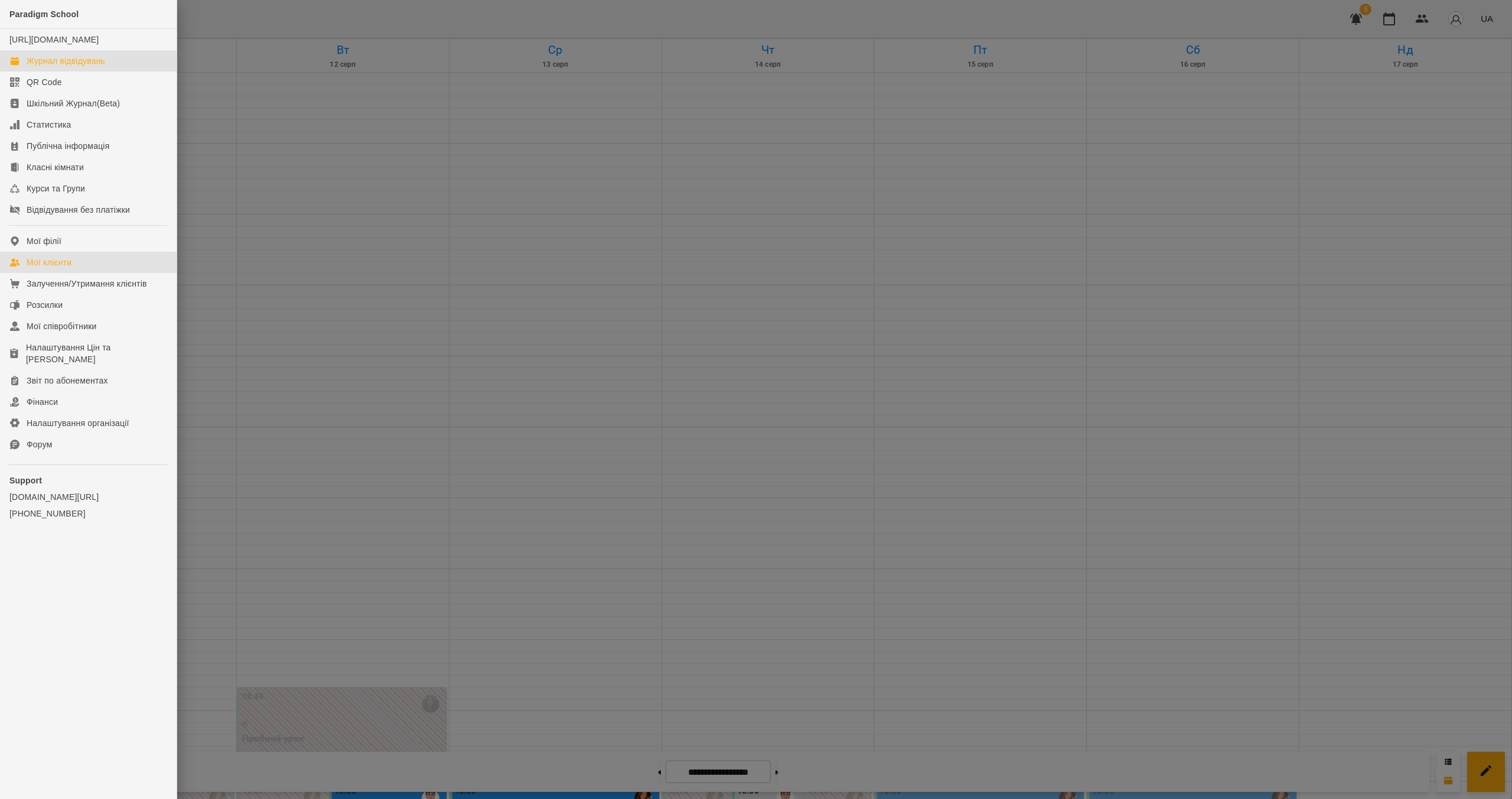
click at [66, 268] on div "Мої клієнти" at bounding box center [49, 262] width 45 height 12
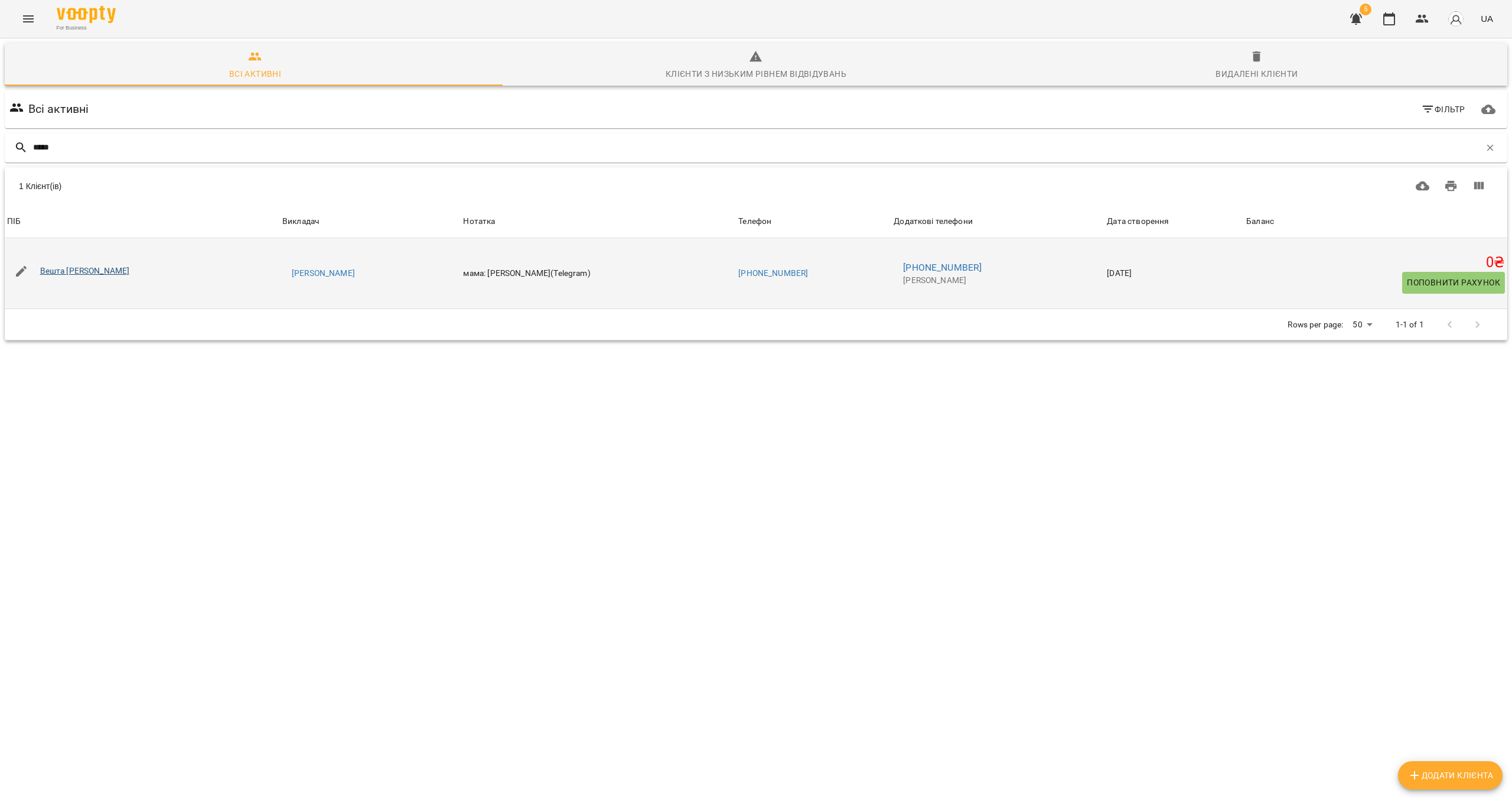
type input "*****"
click at [48, 267] on link "Вешта [PERSON_NAME]" at bounding box center [85, 270] width 89 height 10
